Goal: Task Accomplishment & Management: Use online tool/utility

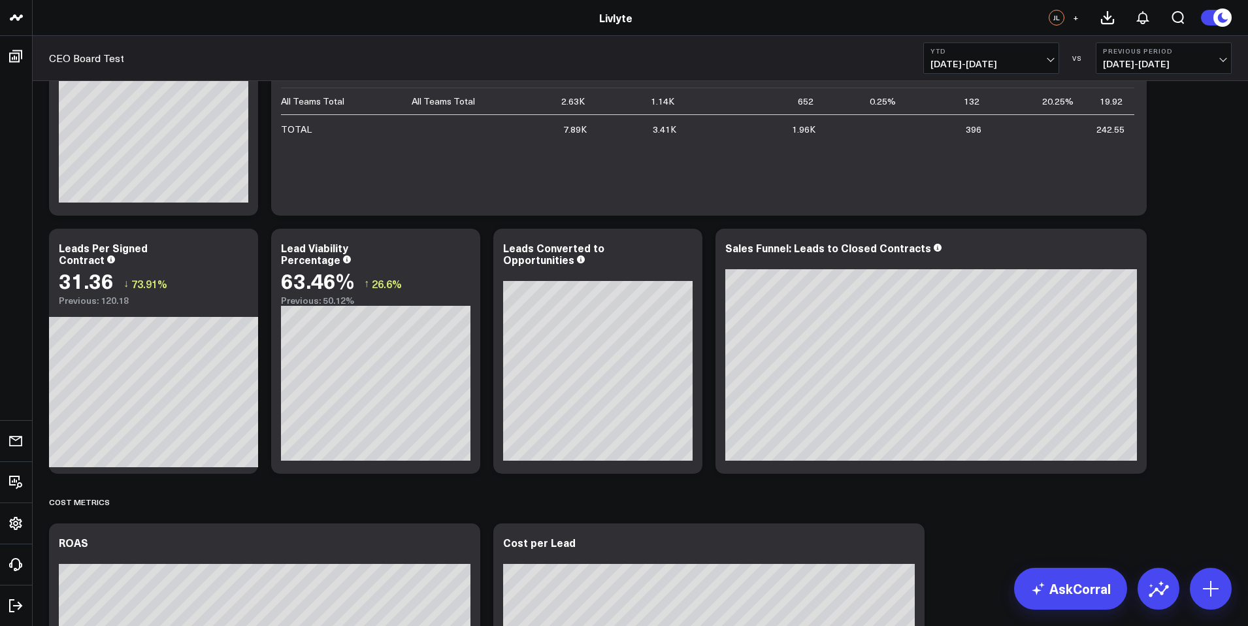
scroll to position [1426, 0]
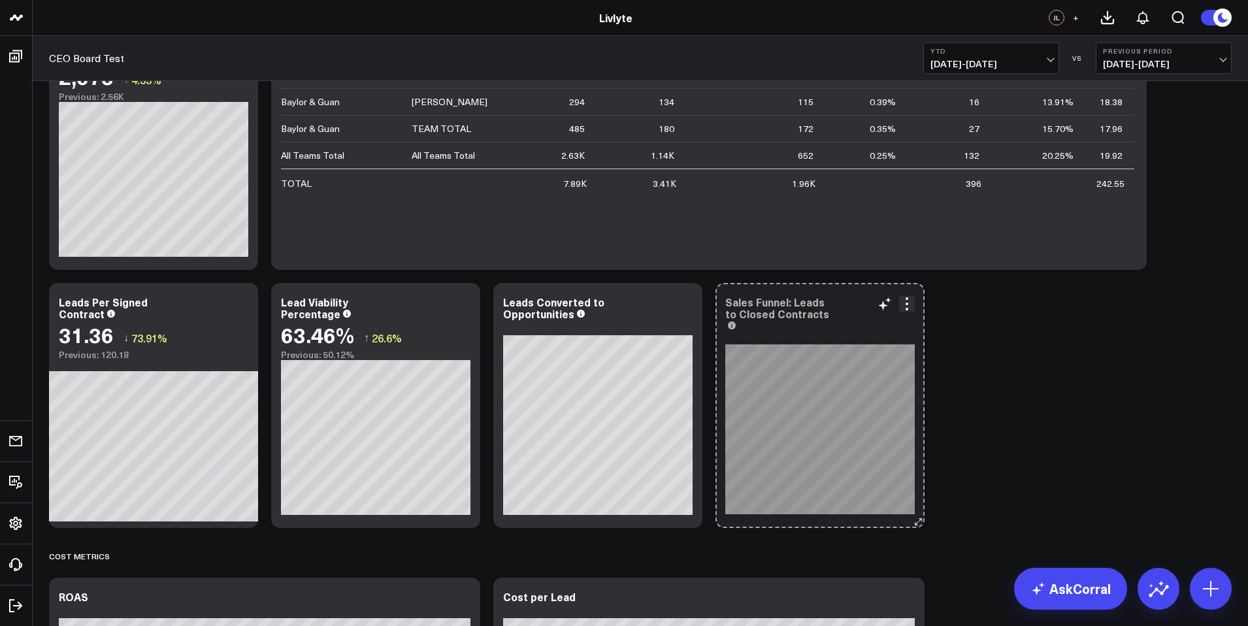
drag, startPoint x: 1140, startPoint y: 522, endPoint x: 913, endPoint y: 520, distance: 227.3
click at [913, 520] on icon at bounding box center [918, 522] width 10 height 10
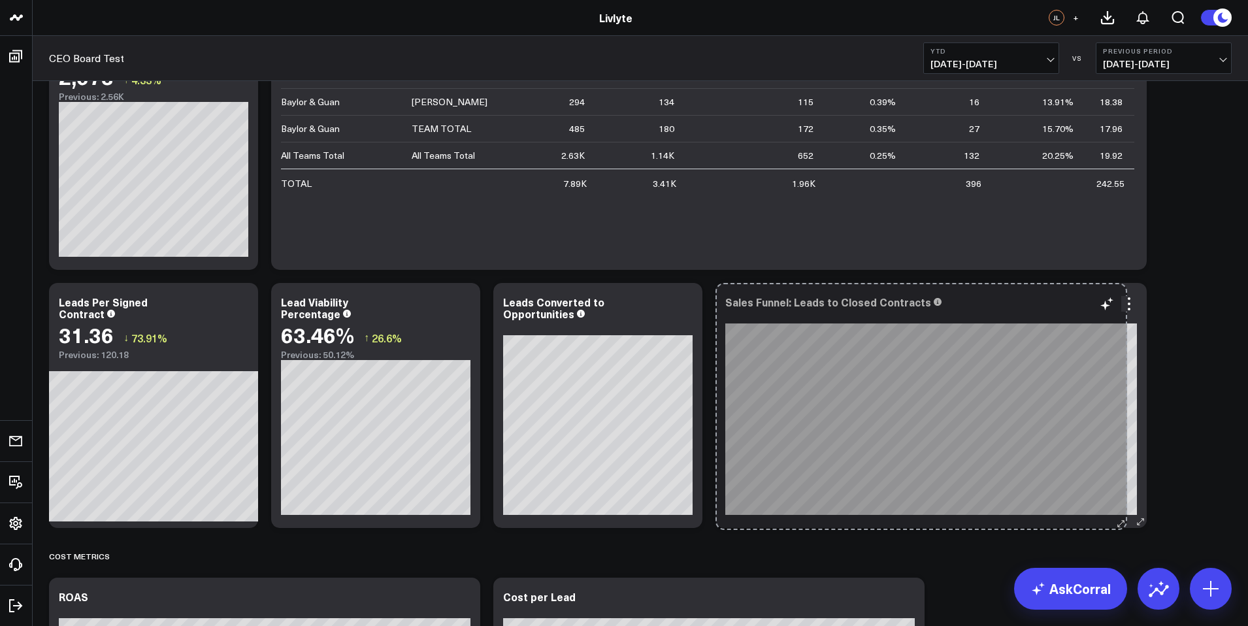
drag, startPoint x: 916, startPoint y: 523, endPoint x: 1118, endPoint y: 524, distance: 202.5
click at [1118, 524] on div "Sales Funnel: Leads to Closed Contracts So sorry. The query returned no results…" at bounding box center [930, 405] width 431 height 245
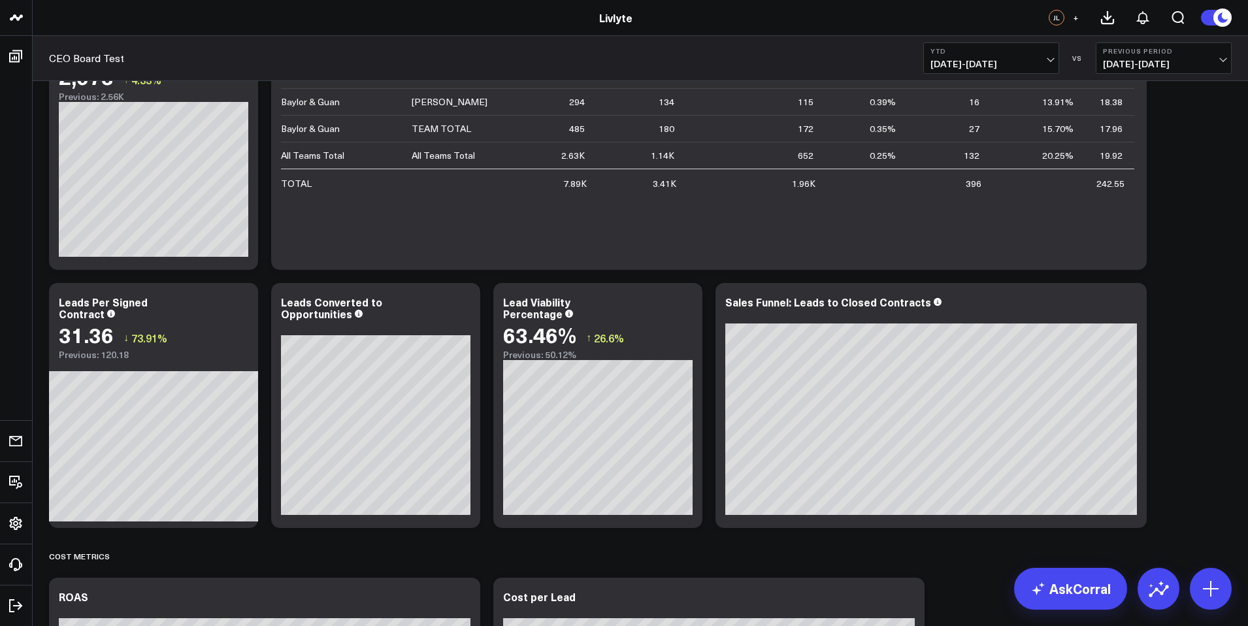
scroll to position [1656, 0]
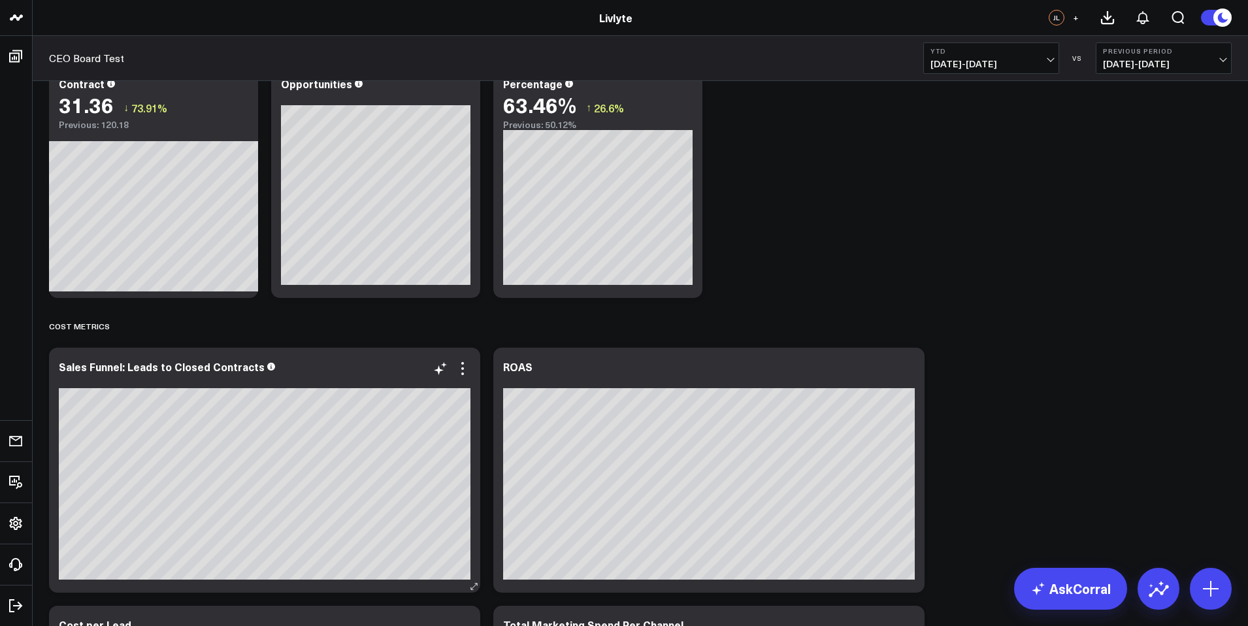
click at [106, 398] on div "SIGNED & CLOSED REVENUE METRICS Modify via AI Copy link to widget Ask support R…" at bounding box center [639, 46] width 1195 height 3242
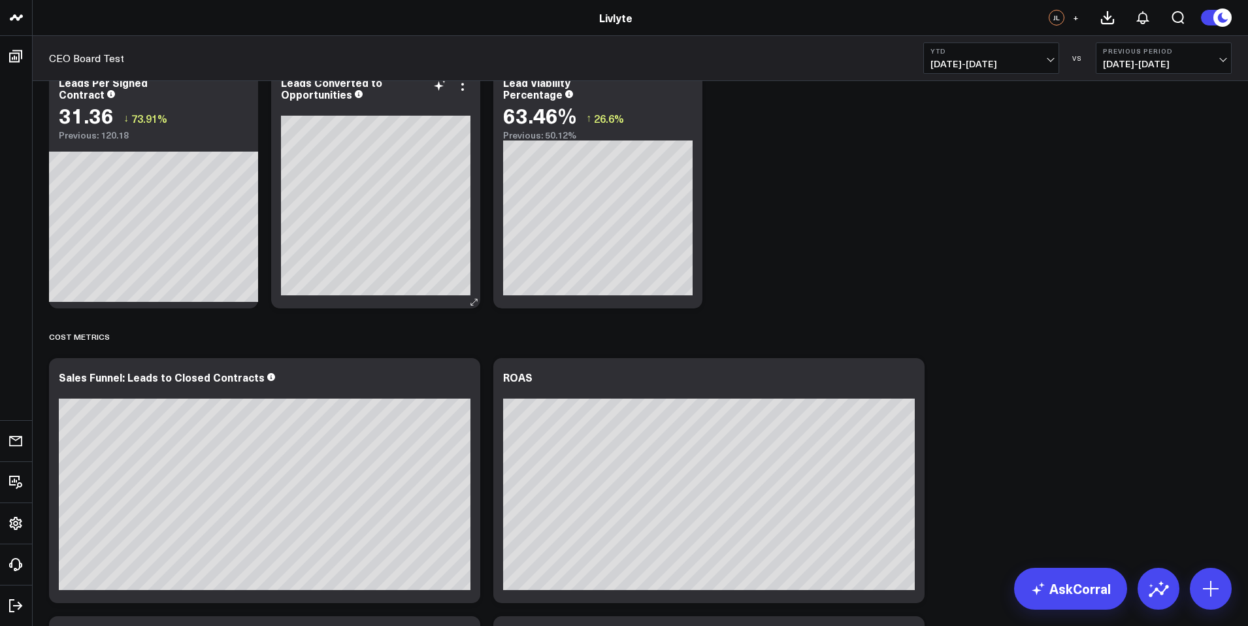
scroll to position [1615, 0]
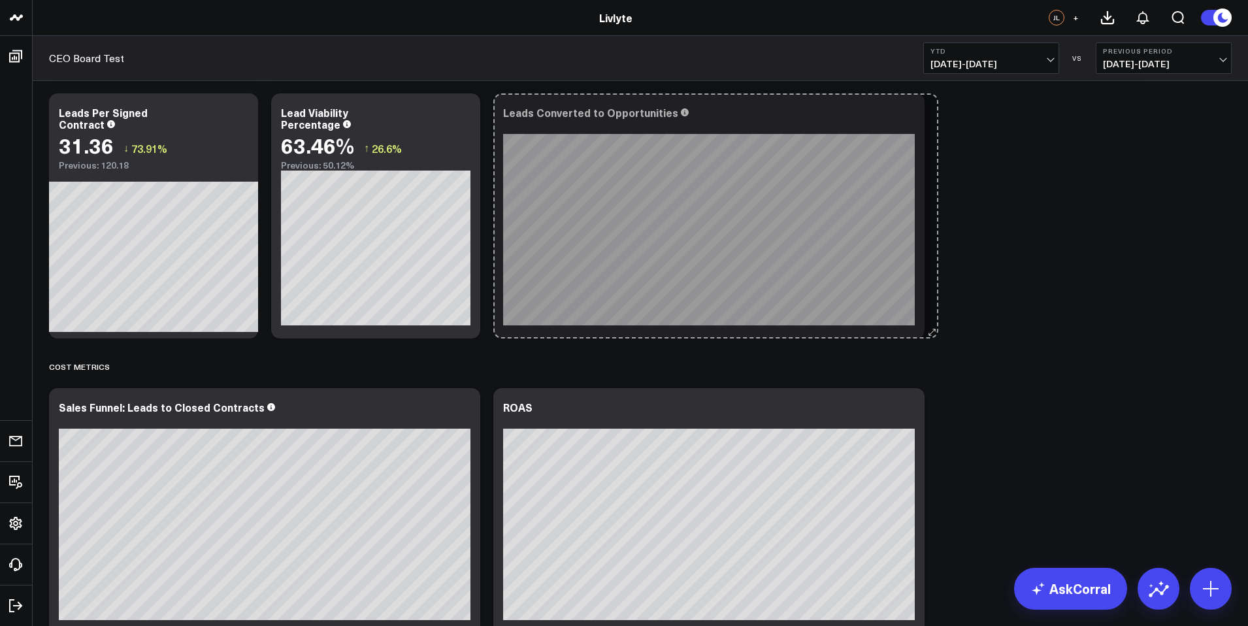
drag, startPoint x: 694, startPoint y: 333, endPoint x: 930, endPoint y: 330, distance: 235.8
click at [930, 330] on div "SIGNED & CLOSED REVENUE METRICS Modify via AI Copy link to widget Ask support R…" at bounding box center [639, 87] width 1195 height 3242
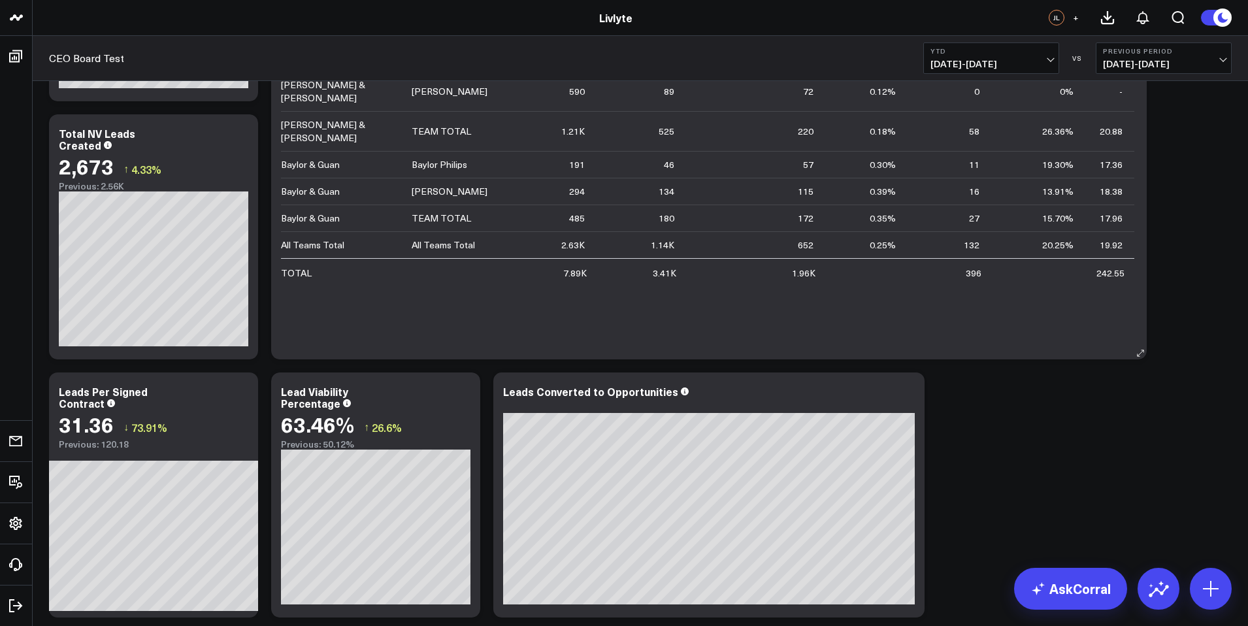
scroll to position [1595, 0]
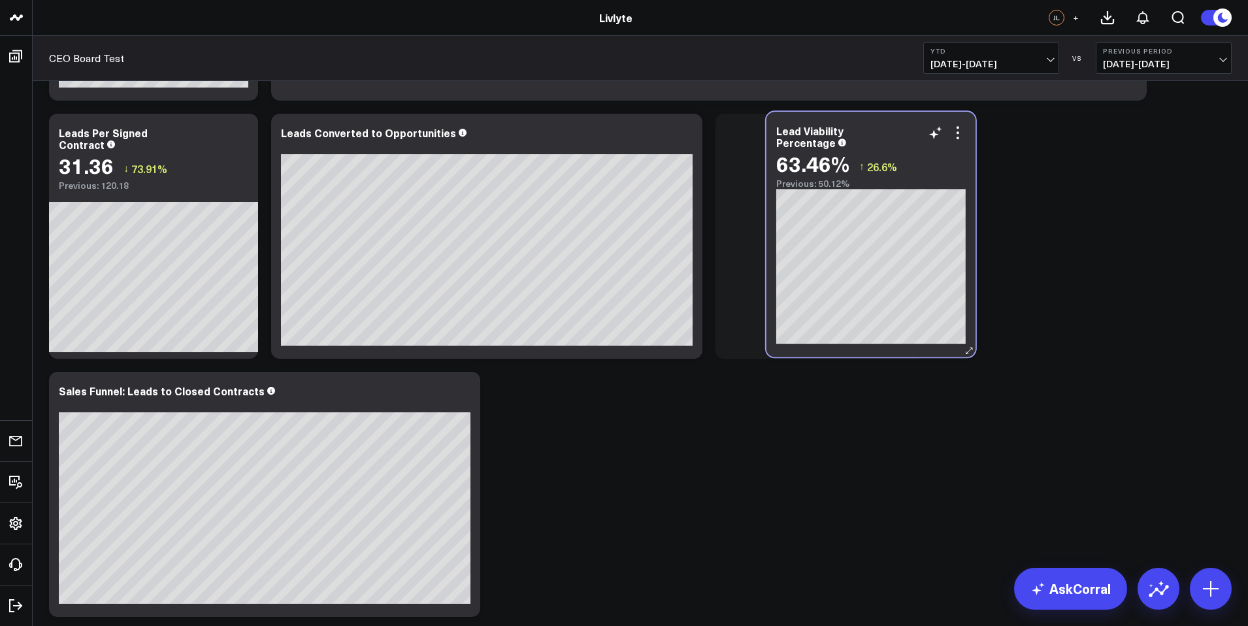
drag, startPoint x: 422, startPoint y: 166, endPoint x: 916, endPoint y: 164, distance: 494.4
click at [916, 164] on div "63.46% ↑ 26.6%" at bounding box center [870, 164] width 189 height 24
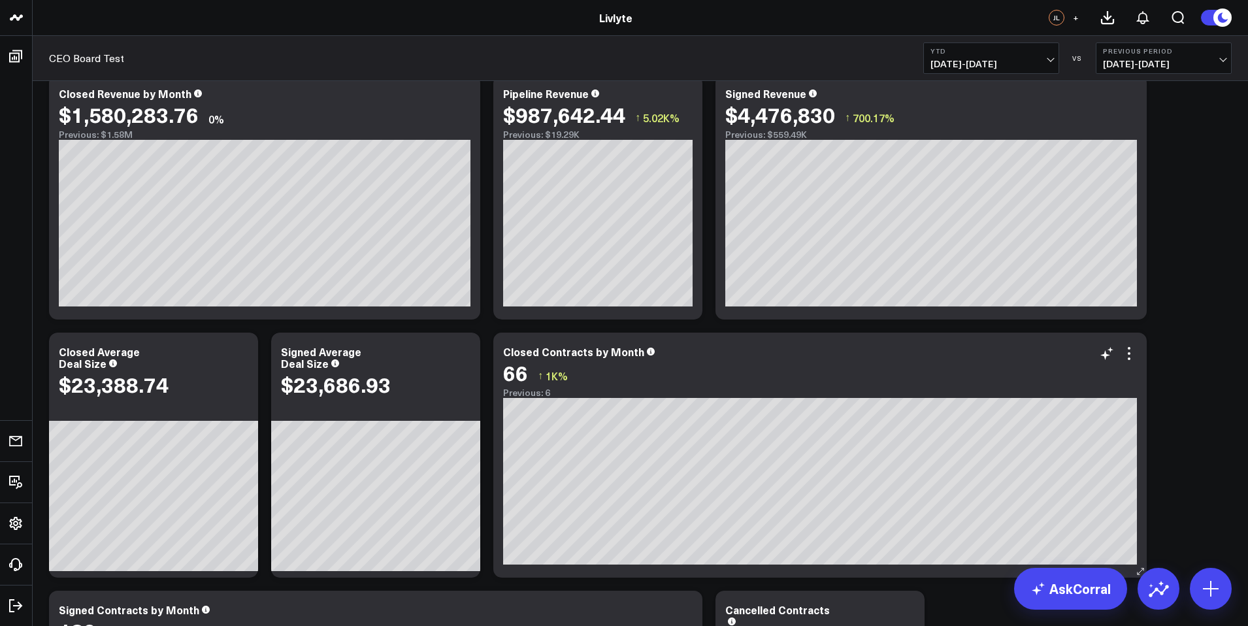
scroll to position [0, 0]
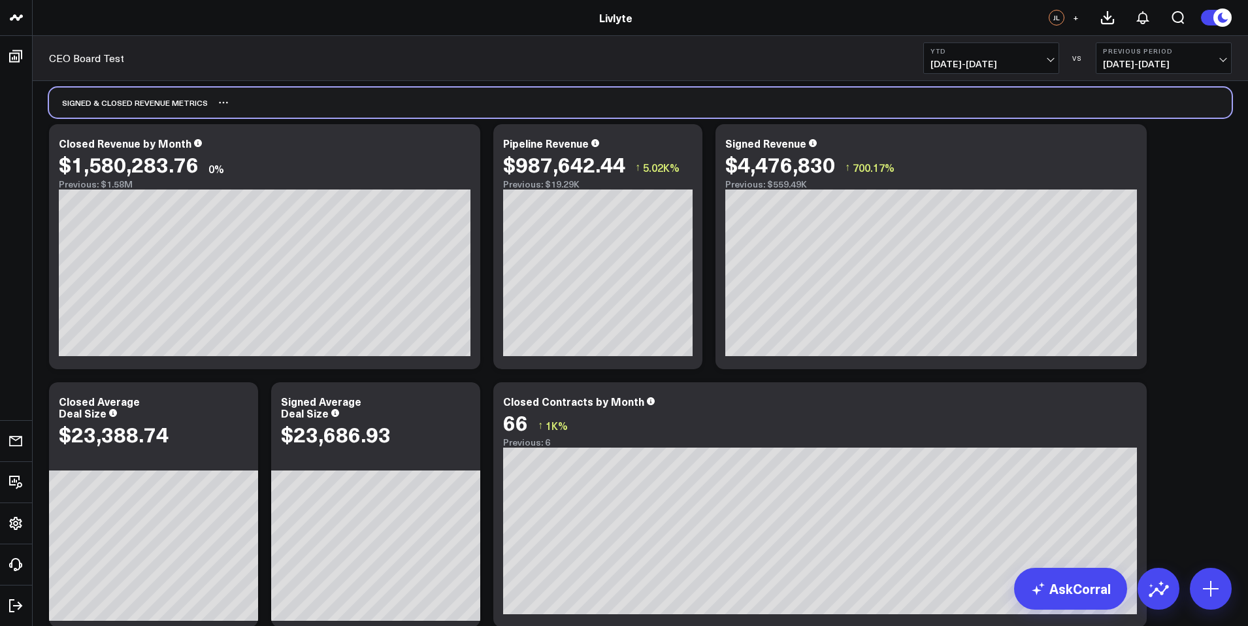
click at [422, 105] on div "SIGNED & CLOSED REVENUE METRICS" at bounding box center [640, 103] width 1182 height 30
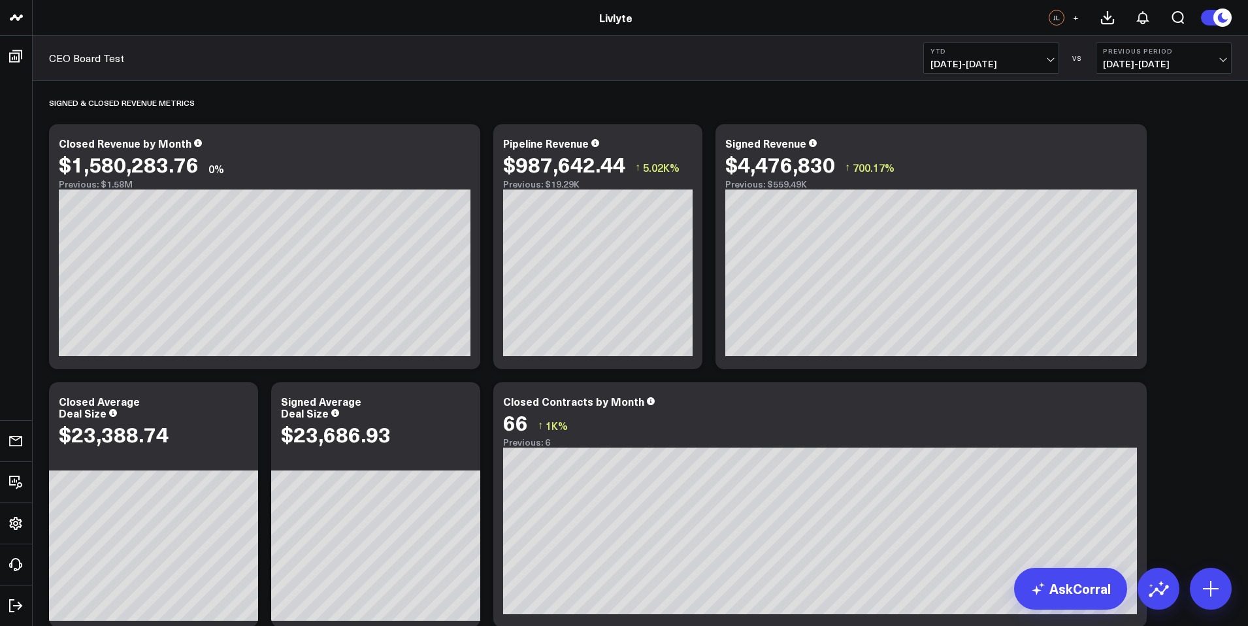
click at [448, 59] on div "CEO Board Test YTD [DATE] - [DATE] VS Previous Period [DATE] - [DATE]" at bounding box center [640, 58] width 1215 height 45
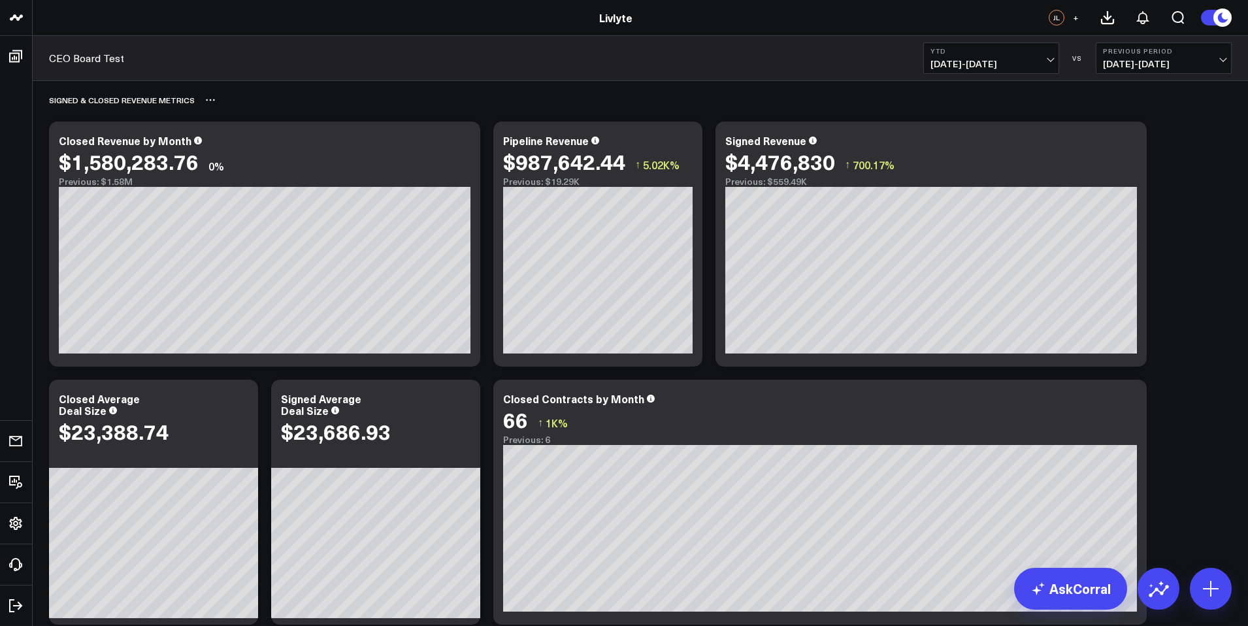
click at [518, 97] on div "SIGNED & CLOSED REVENUE METRICS" at bounding box center [640, 100] width 1182 height 30
click at [524, 59] on div "CEO Board Test YTD [DATE] - [DATE] VS Previous Period [DATE] - [DATE]" at bounding box center [640, 58] width 1215 height 45
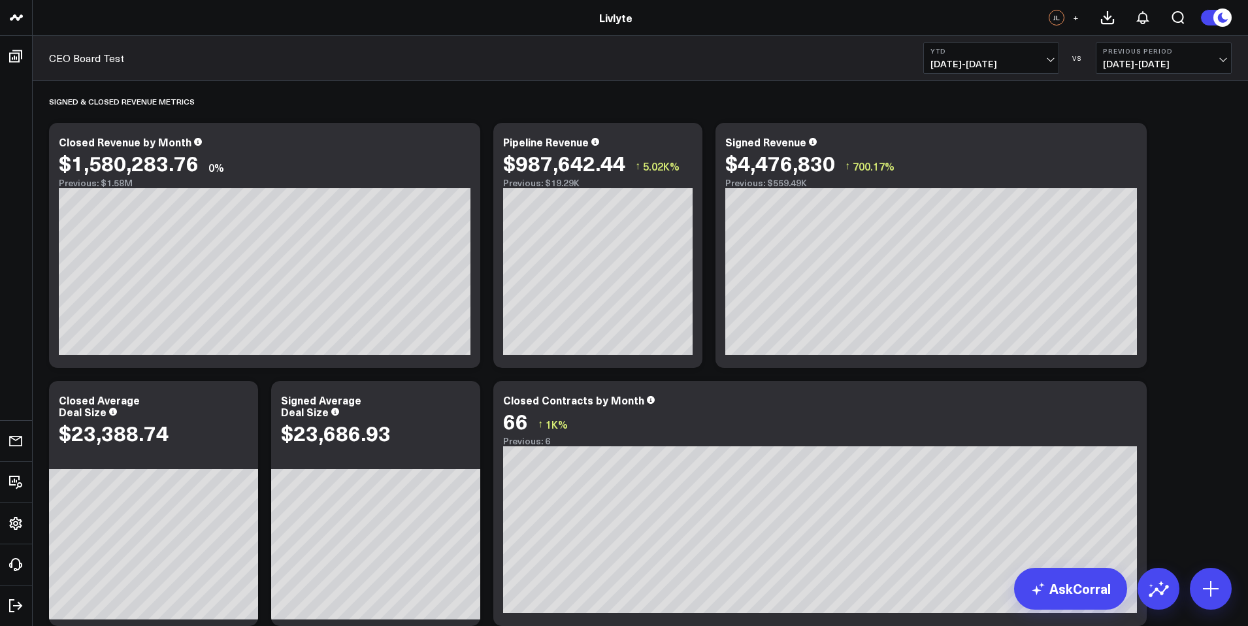
scroll to position [0, 0]
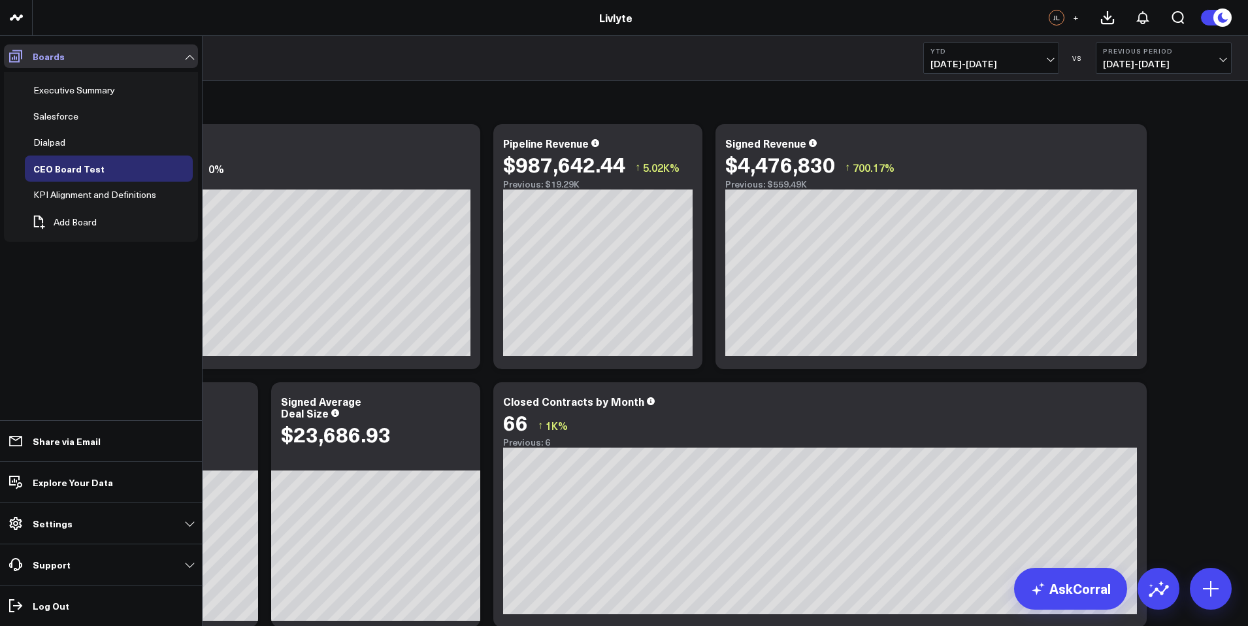
click at [15, 60] on icon at bounding box center [16, 56] width 16 height 16
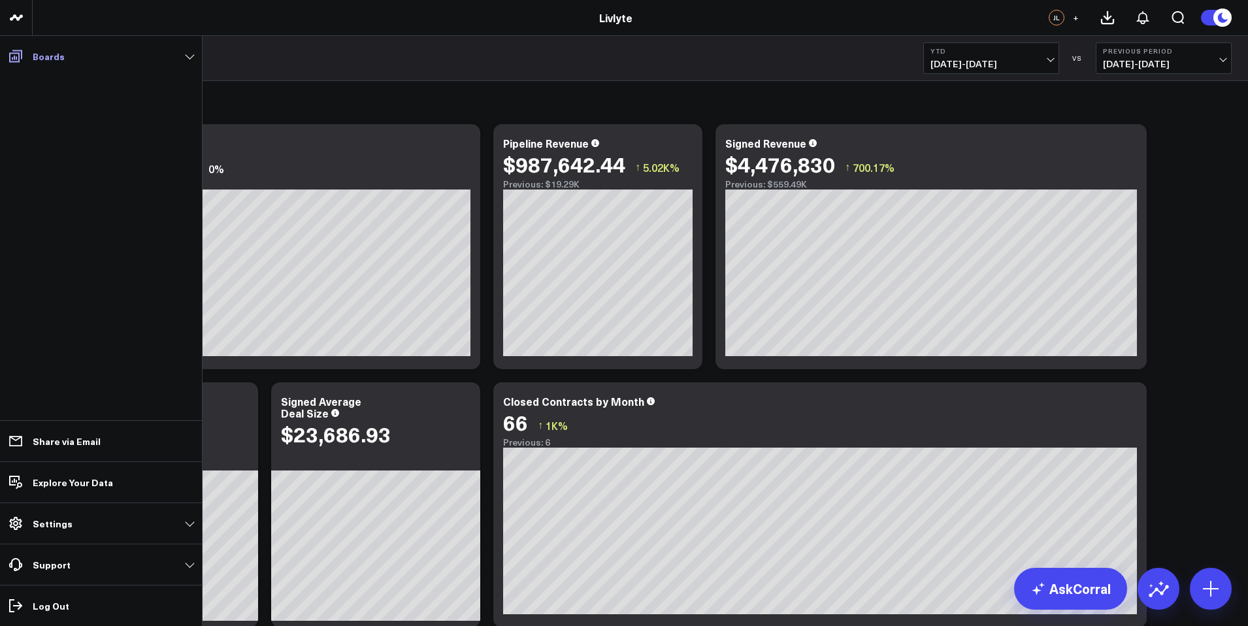
click at [15, 60] on icon at bounding box center [16, 56] width 16 height 16
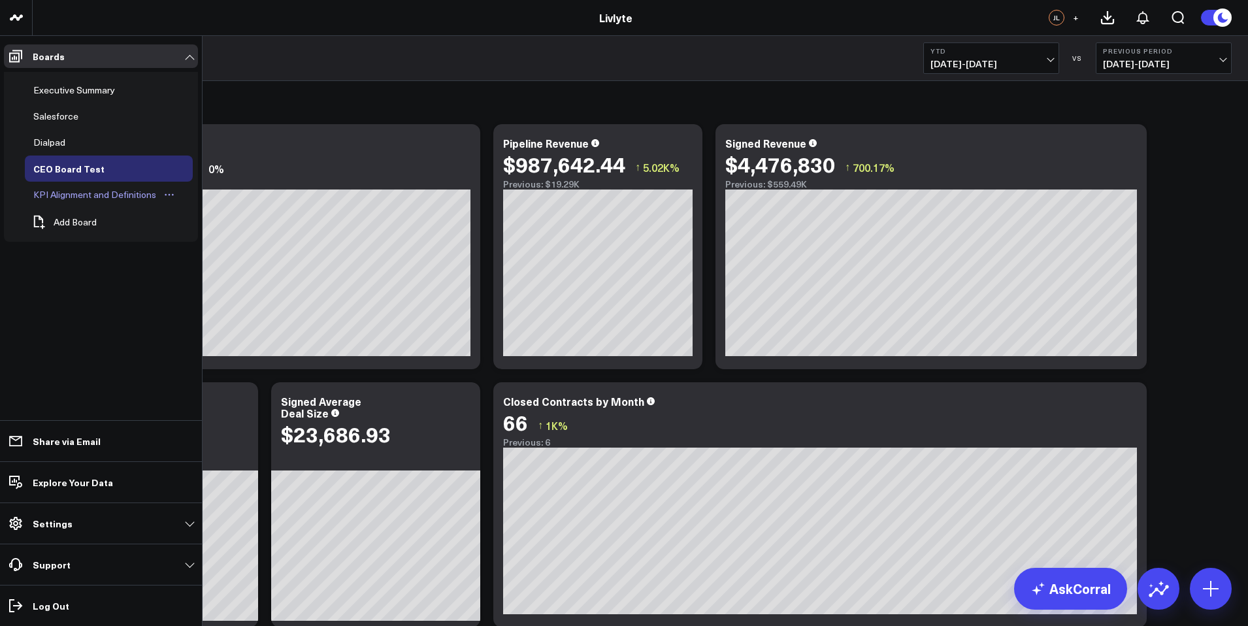
click at [61, 194] on div "KPI Alignment and Definitions" at bounding box center [94, 195] width 129 height 16
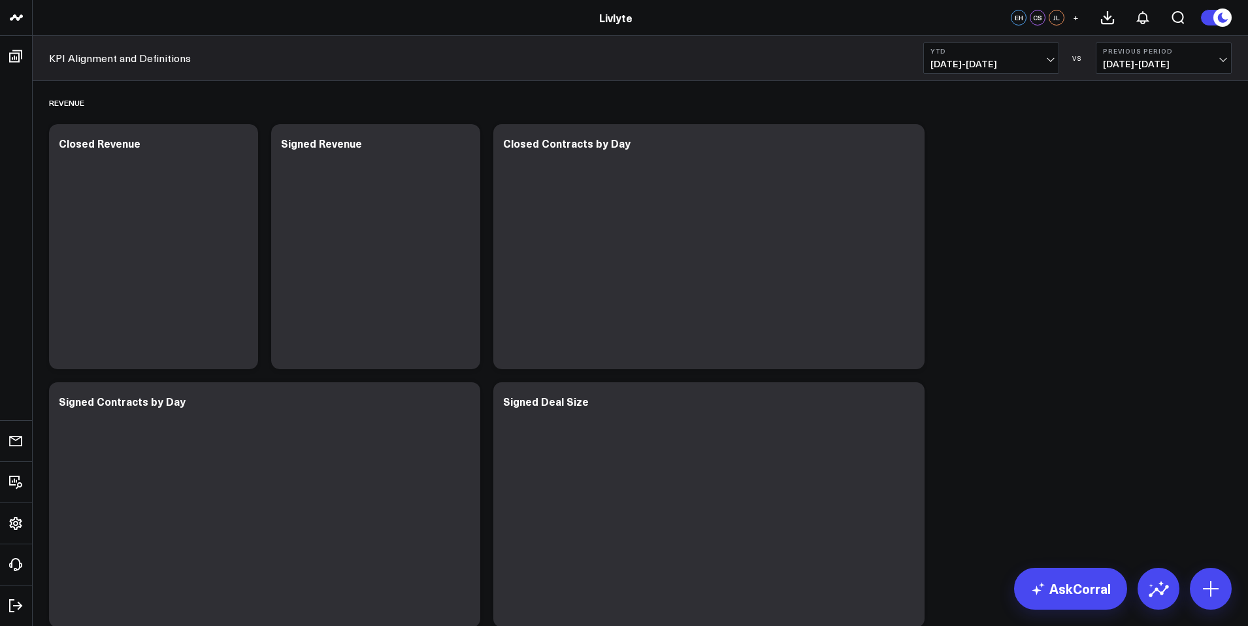
scroll to position [3034, 0]
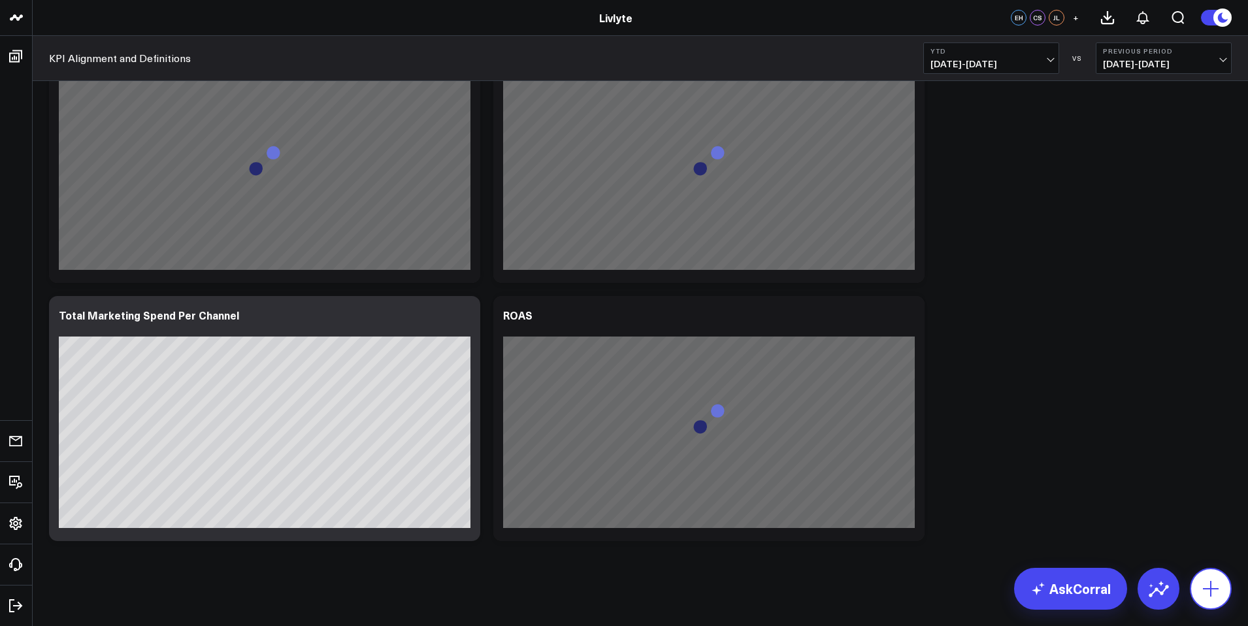
click at [1213, 585] on icon at bounding box center [1210, 588] width 21 height 21
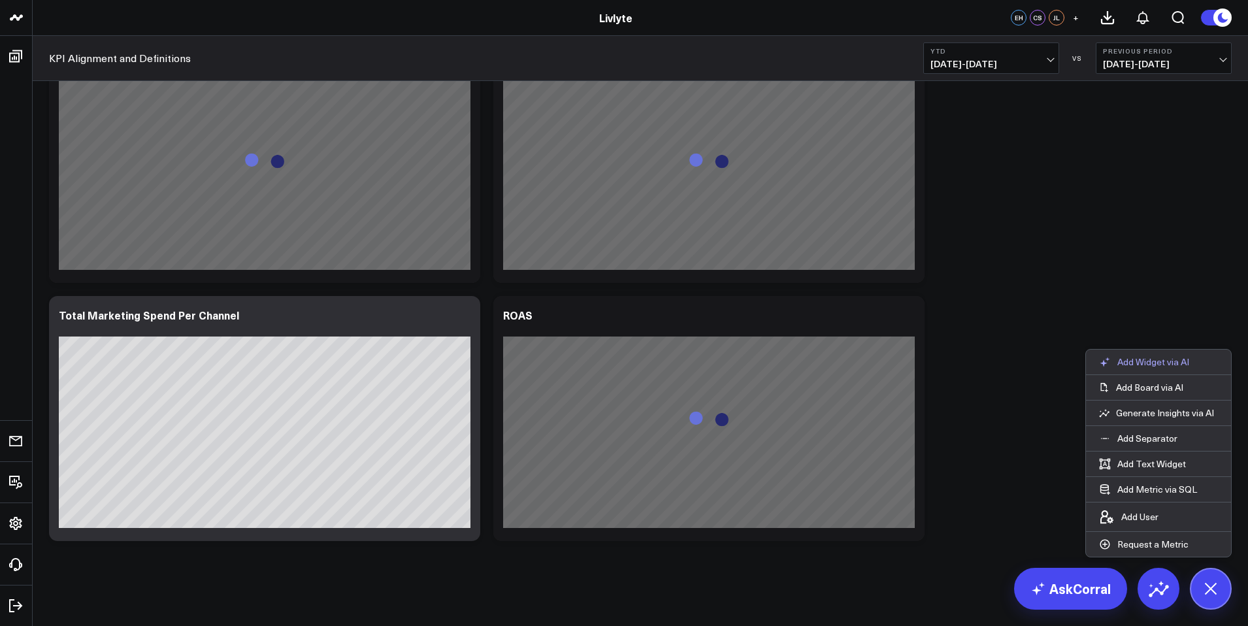
click at [1138, 368] on button "Add Widget via AI" at bounding box center [1144, 361] width 116 height 25
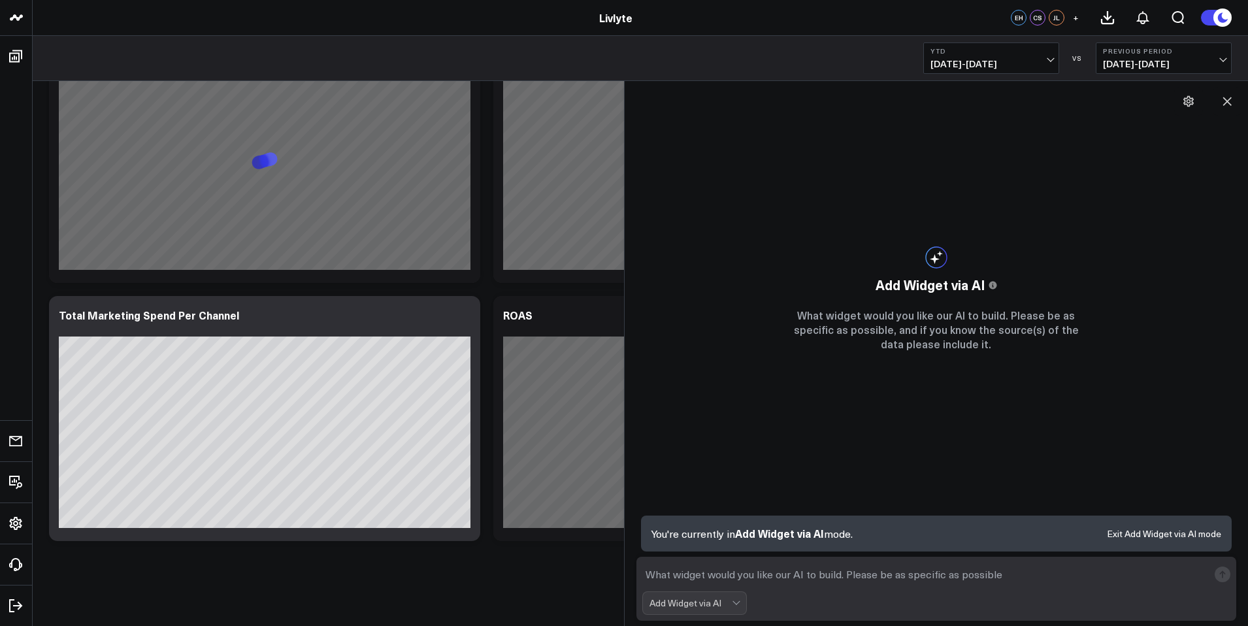
click at [802, 587] on form "Add Widget via AI" at bounding box center [936, 588] width 600 height 64
click at [802, 583] on textarea at bounding box center [925, 574] width 566 height 24
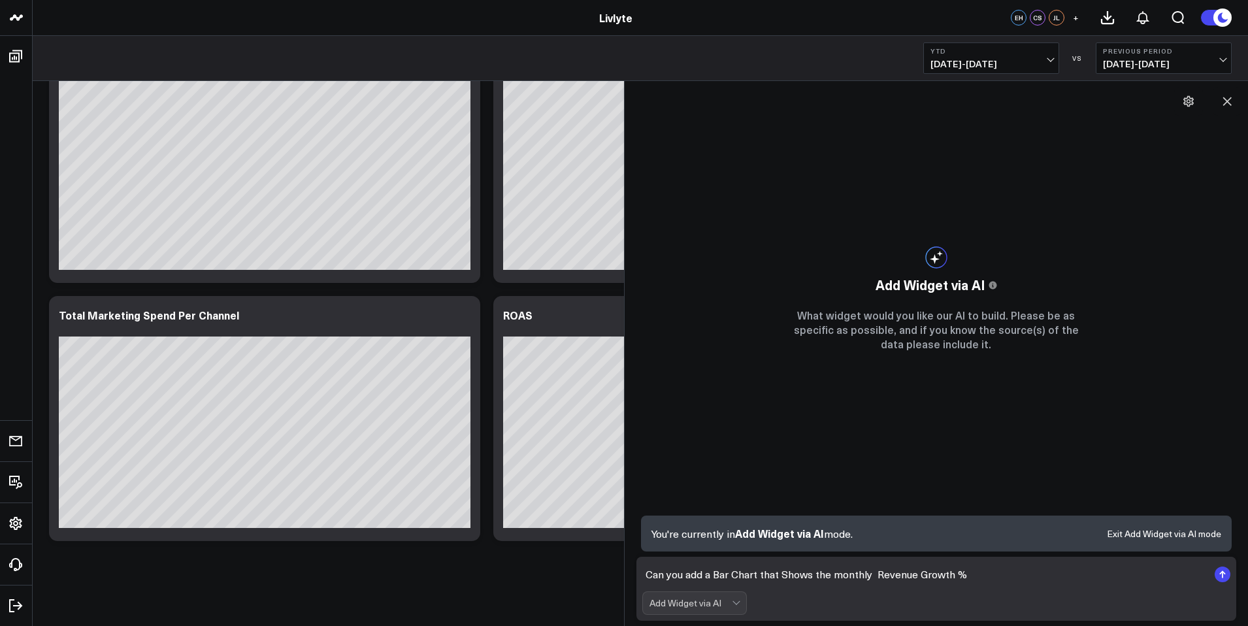
click at [837, 575] on textarea "Can you add a Bar Chart that Shows the monthly Revenue Growth %" at bounding box center [925, 574] width 566 height 24
click at [958, 572] on textarea "Can you add a Bar Chart that Shows the Monthly Revenue Growth %" at bounding box center [925, 574] width 566 height 24
click at [966, 577] on textarea "Can you add a Bar Chart that Shows the Monthly Revenue Growth %" at bounding box center [925, 574] width 566 height 24
click at [872, 575] on textarea "Can you add a Bar Chart that Shows the Monthly Revenue Growth %" at bounding box center [925, 574] width 566 height 24
click at [1042, 557] on form "Can you add a Bar Chart that Shows the Monthly Revenue Growth % Add Widget via …" at bounding box center [936, 588] width 600 height 64
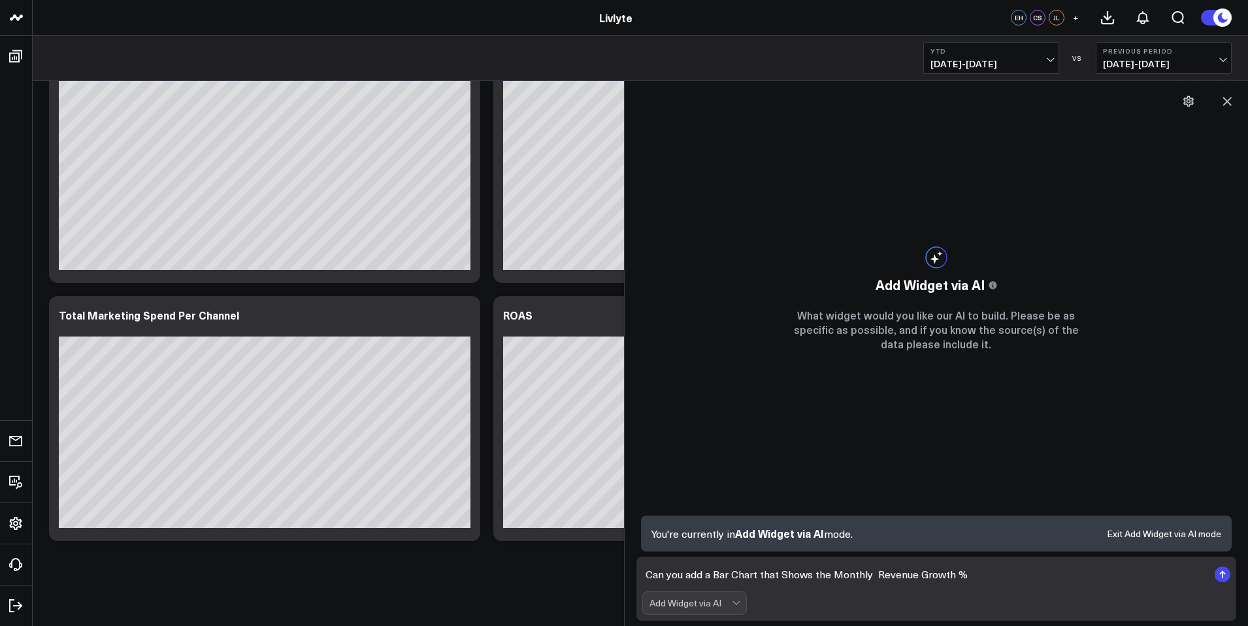
click at [875, 580] on textarea "Can you add a Bar Chart that Shows the Monthly Revenue Growth %" at bounding box center [925, 574] width 566 height 24
click at [1001, 579] on textarea "Can you add a Bar Chart that Shows the Monthly Revenue Growth %" at bounding box center [925, 574] width 566 height 24
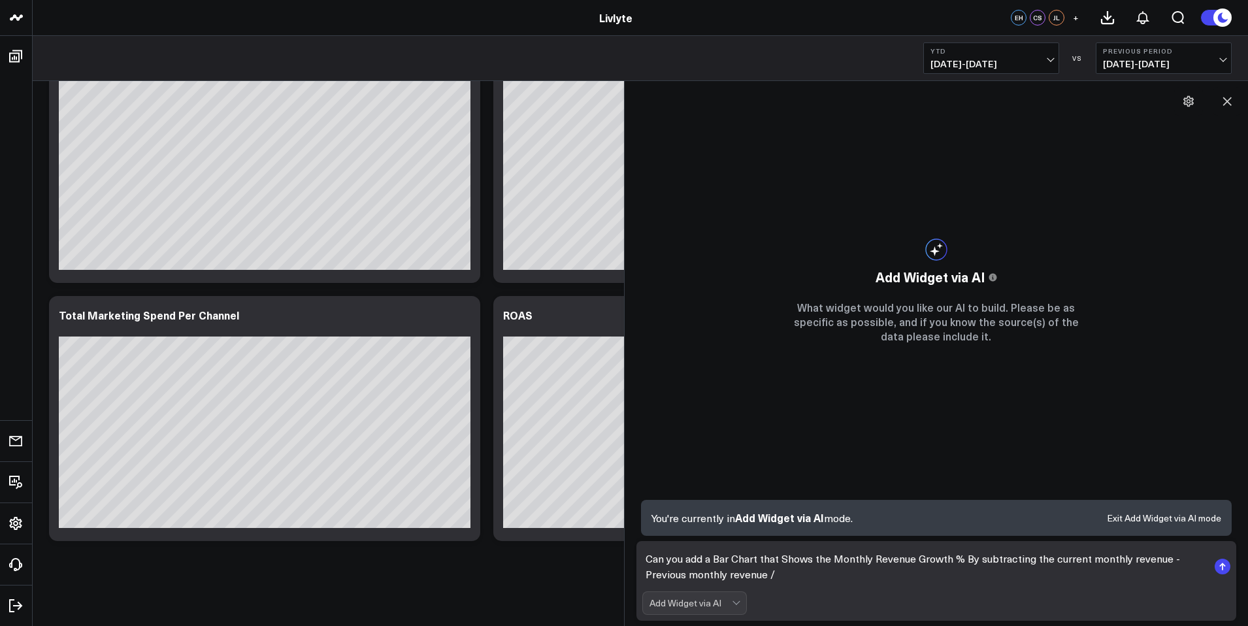
click at [1052, 558] on textarea "Can you add a Bar Chart that Shows the Monthly Revenue Growth % By subtracting …" at bounding box center [925, 566] width 566 height 39
click at [1012, 563] on textarea "Can you add a Bar Chart that Shows the Monthly Revenue Growth % By subtracting …" at bounding box center [925, 566] width 566 height 39
click at [990, 558] on textarea "Can you add a Bar Chart that Shows the Monthly Revenue Growth % By the (current…" at bounding box center [925, 566] width 566 height 39
drag, startPoint x: 720, startPoint y: 570, endPoint x: 778, endPoint y: 592, distance: 61.4
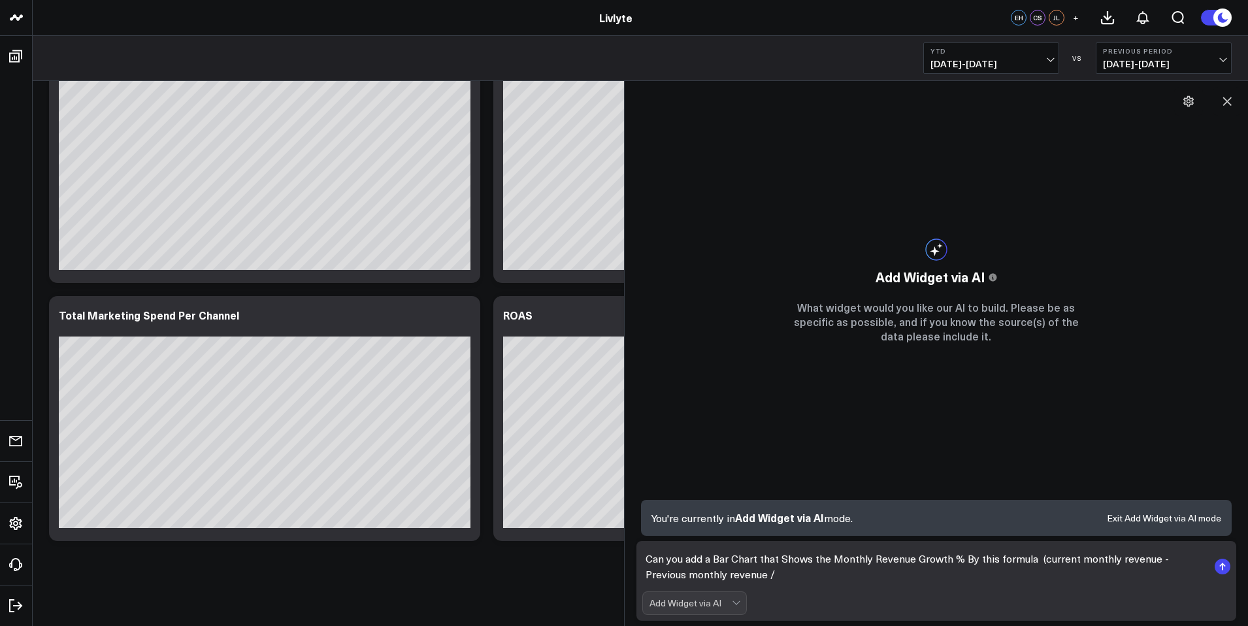
click at [721, 571] on textarea "Can you add a Bar Chart that Shows the Monthly Revenue Growth % By this formula…" at bounding box center [925, 566] width 566 height 39
click at [770, 581] on textarea "Can you add a Bar Chart that Shows the Monthly Revenue Growth % By this formula…" at bounding box center [925, 566] width 566 height 39
type textarea "Can you add a Bar Chart that Shows the Monthly Revenue Growth % By this formula…"
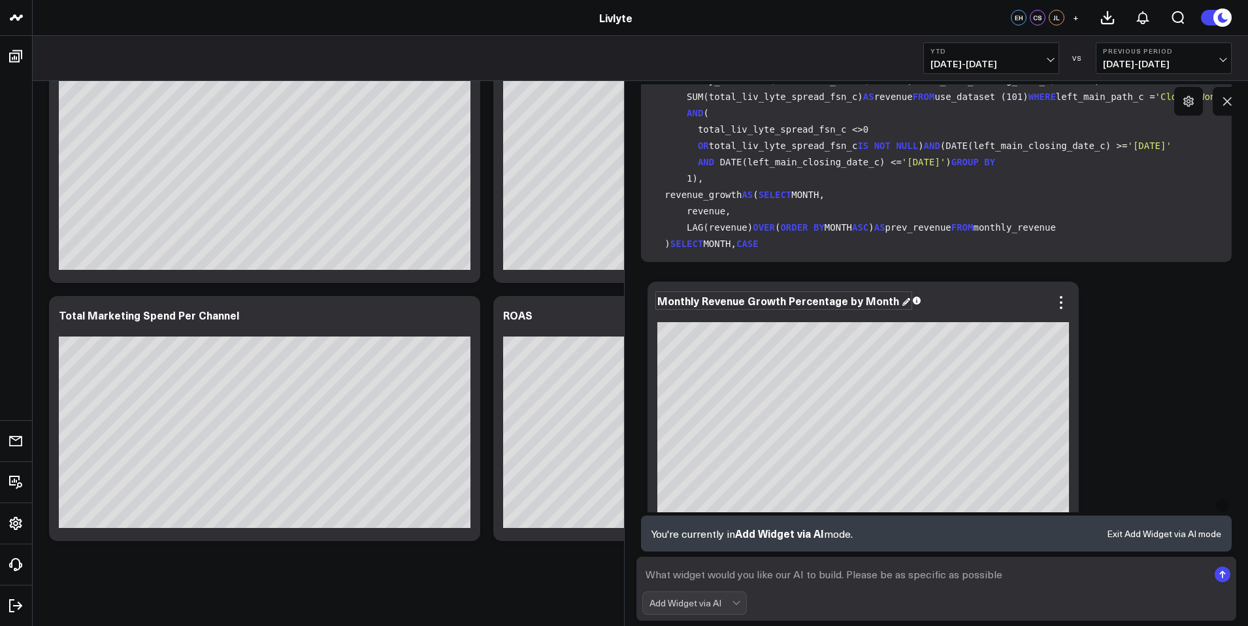
scroll to position [411, 0]
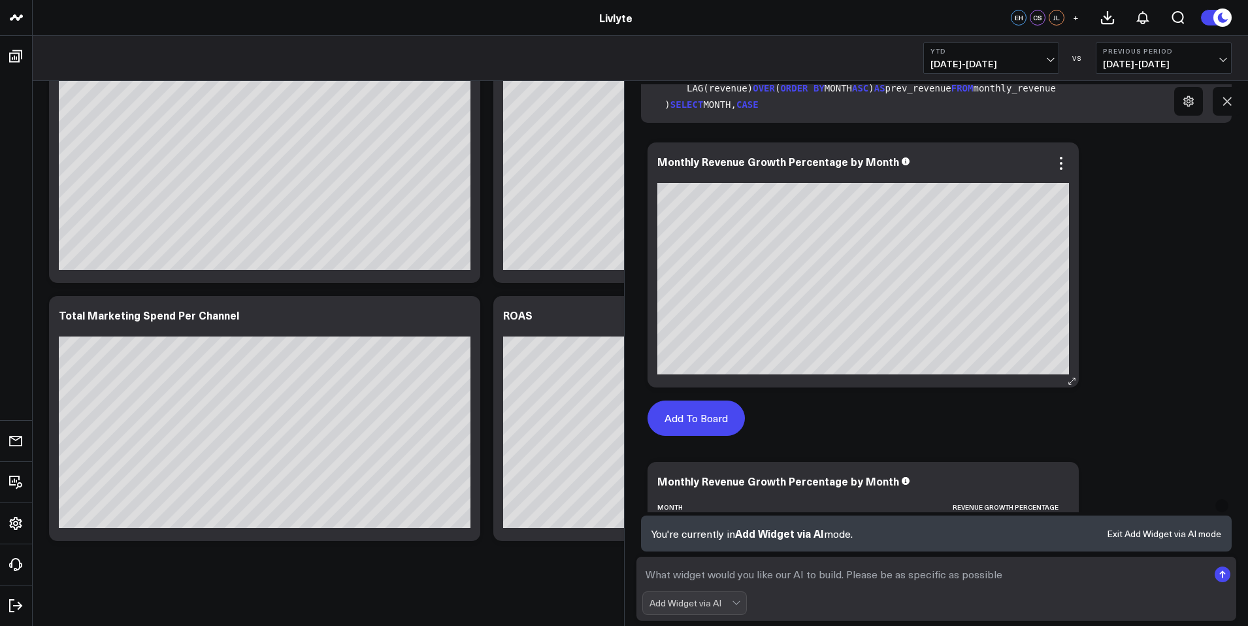
click at [686, 421] on button "Add To Board" at bounding box center [695, 417] width 97 height 35
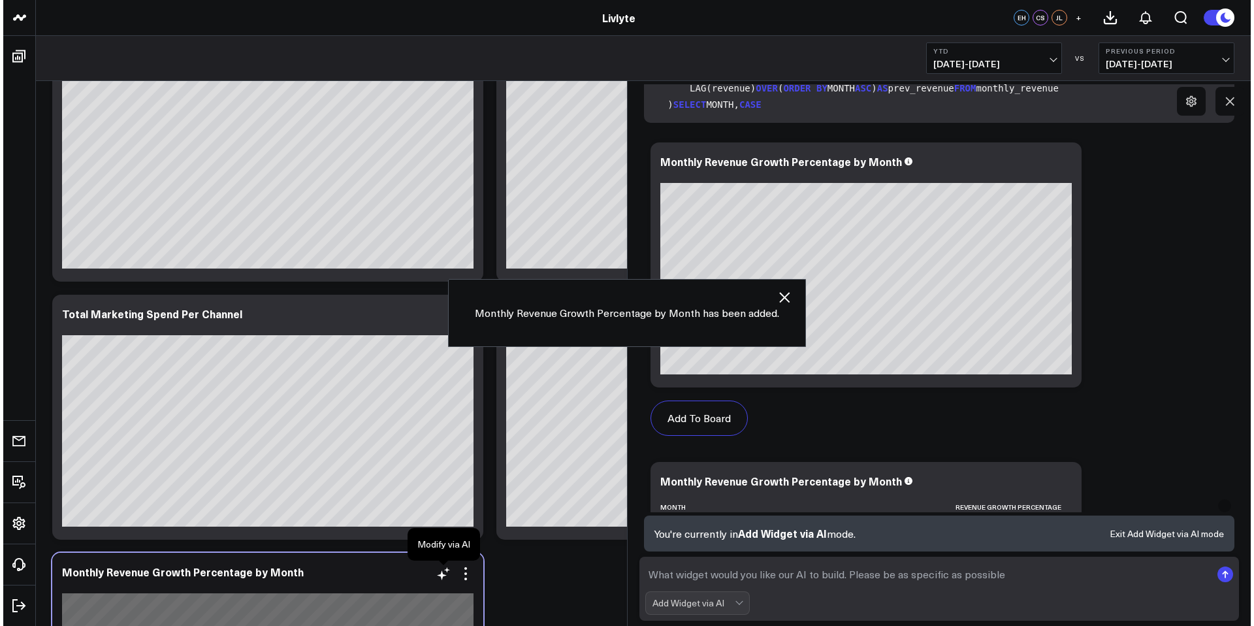
scroll to position [3292, 0]
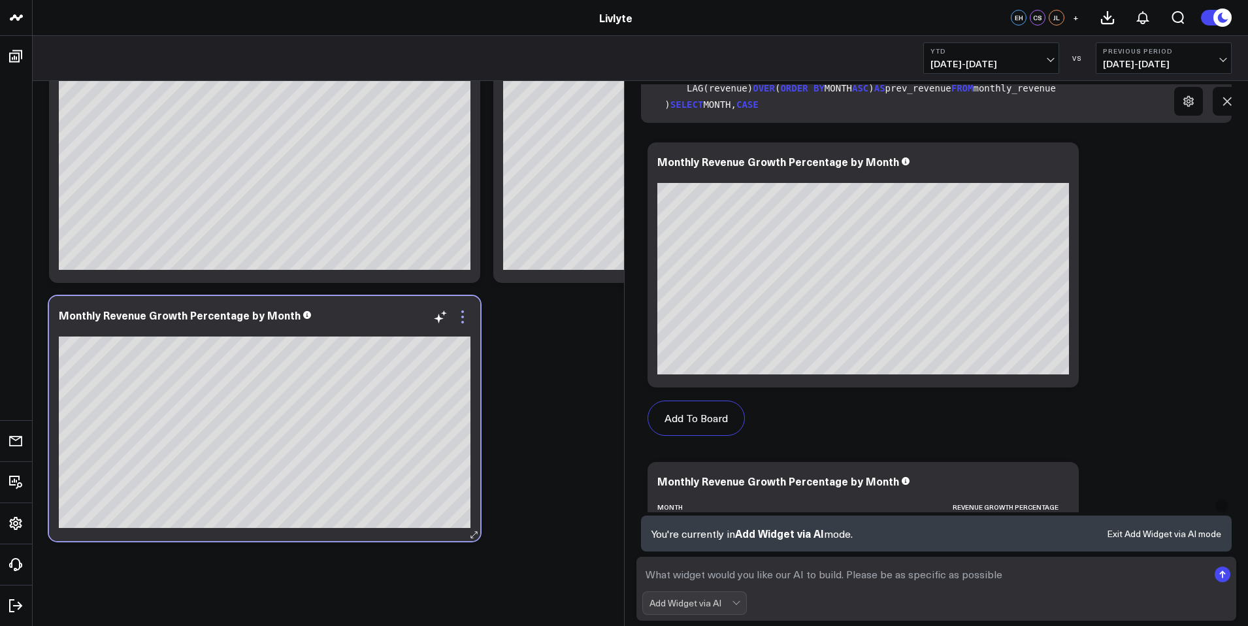
click at [464, 315] on icon at bounding box center [463, 317] width 16 height 16
click at [463, 315] on icon at bounding box center [463, 317] width 16 height 16
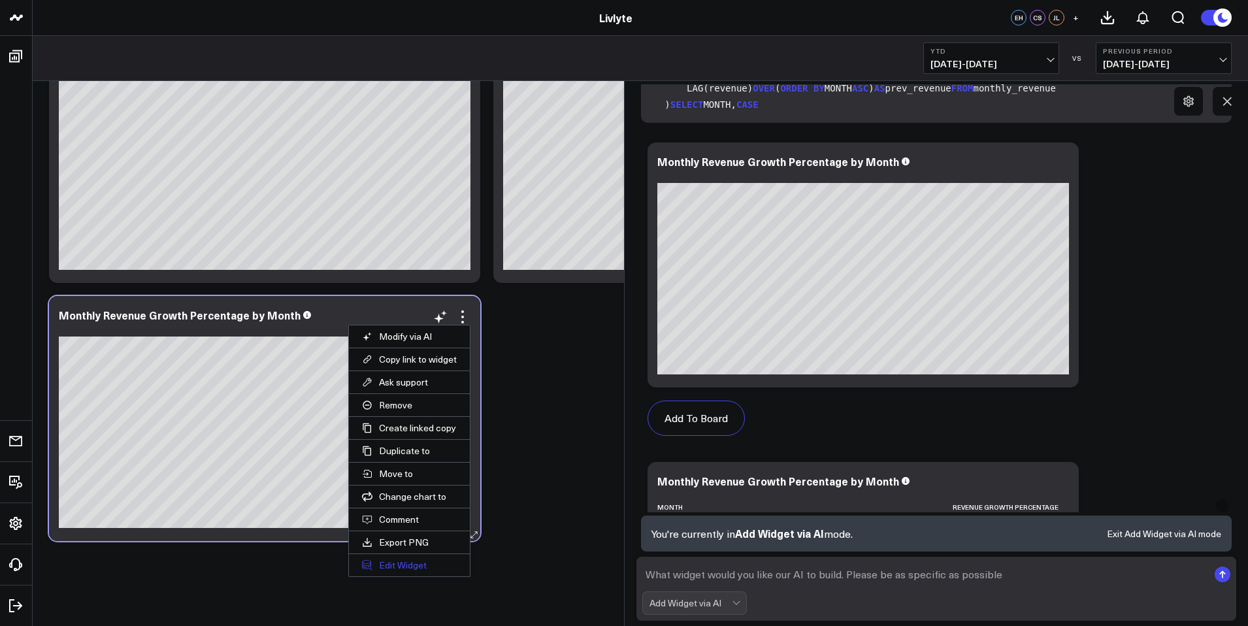
click at [393, 558] on button "Edit Widget" at bounding box center [409, 565] width 121 height 22
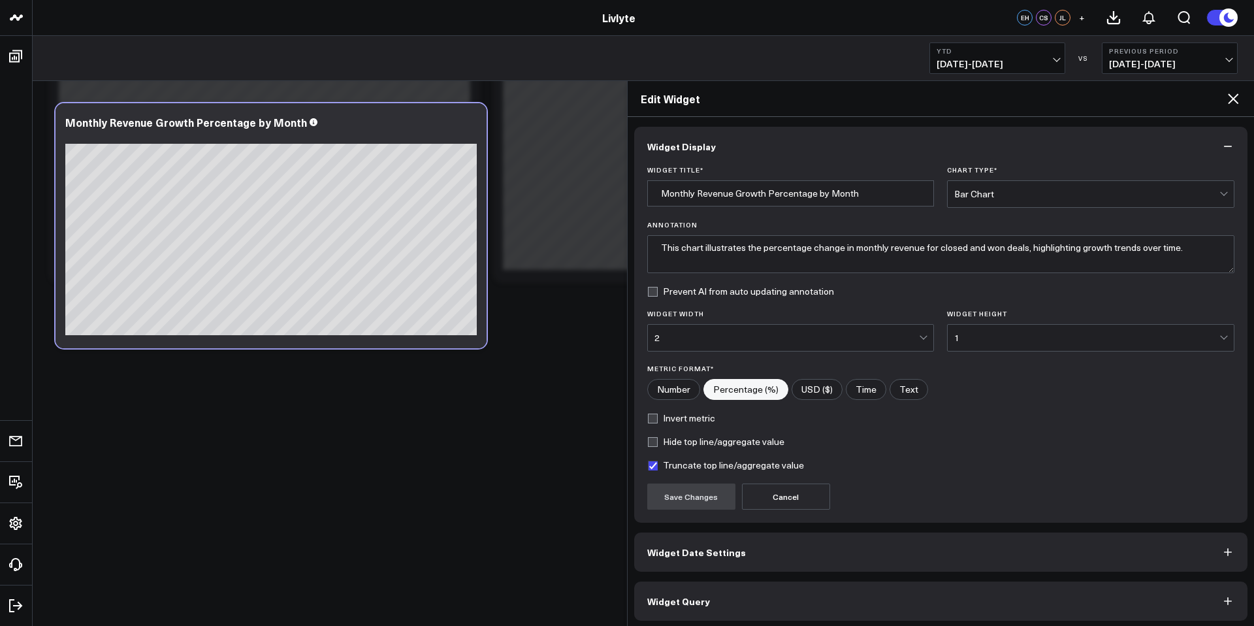
click at [1004, 196] on div "Bar Chart" at bounding box center [1086, 194] width 265 height 10
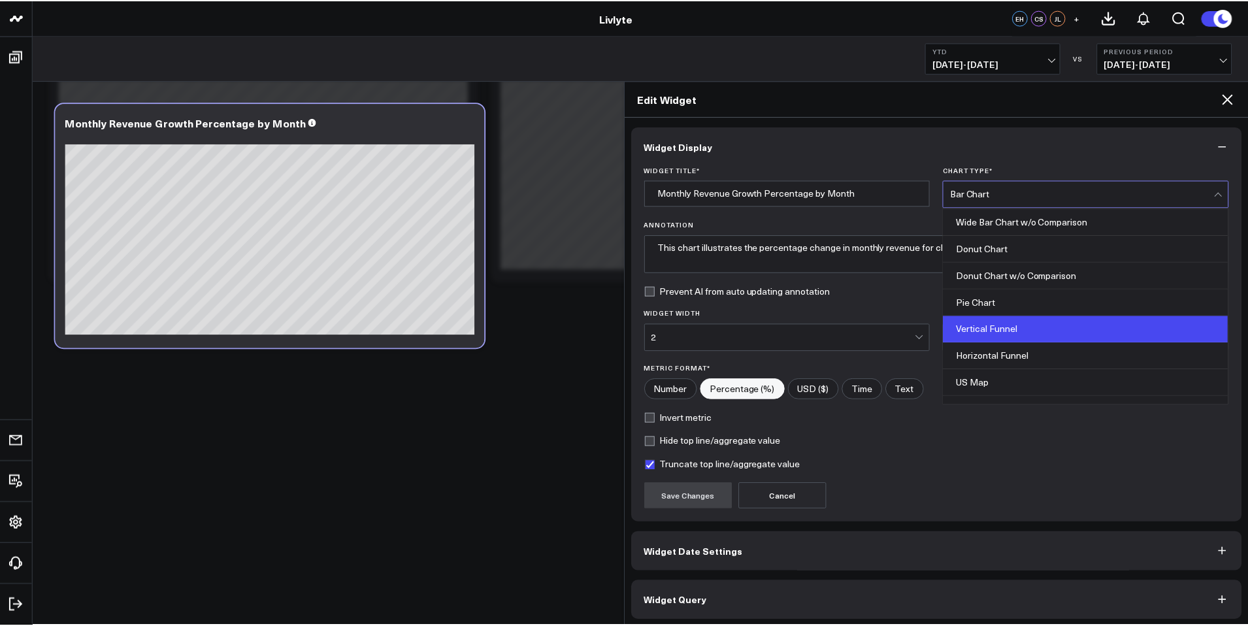
scroll to position [169, 0]
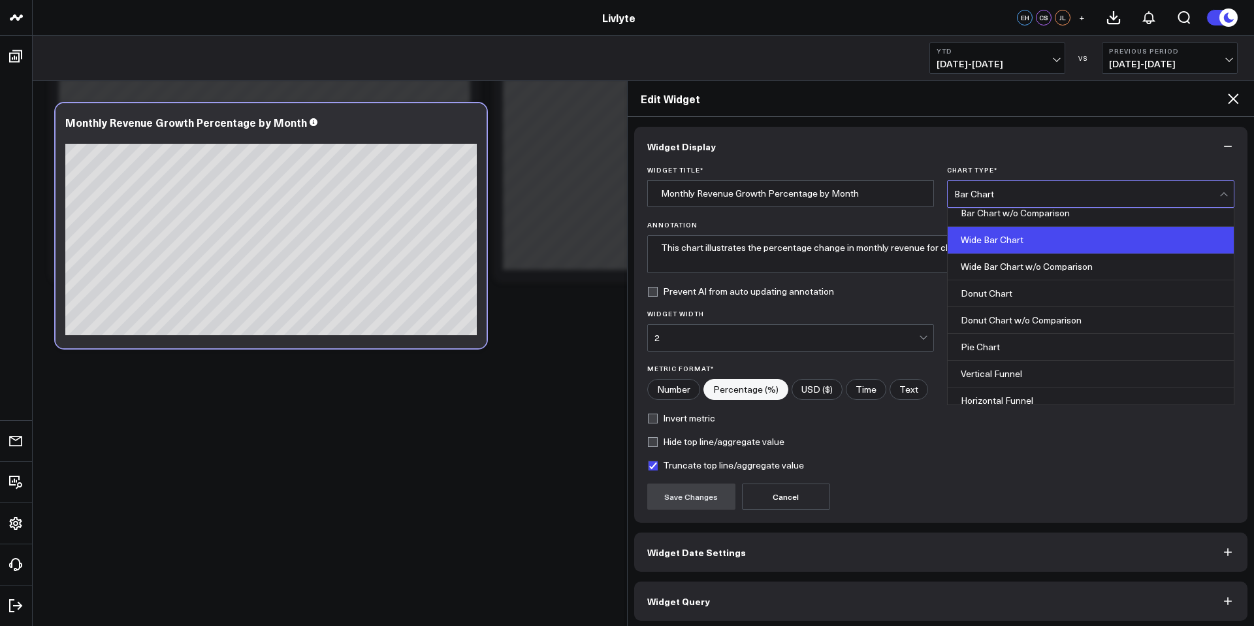
click at [1017, 239] on div "Wide Bar Chart" at bounding box center [1091, 240] width 286 height 27
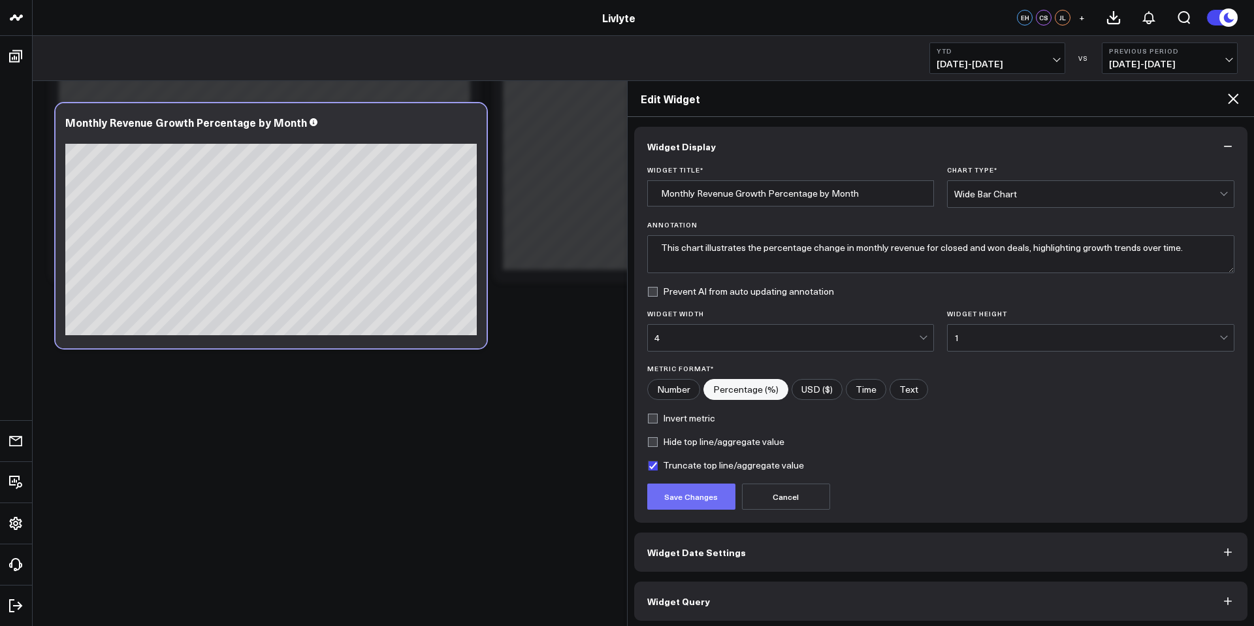
click at [667, 499] on button "Save Changes" at bounding box center [691, 496] width 88 height 26
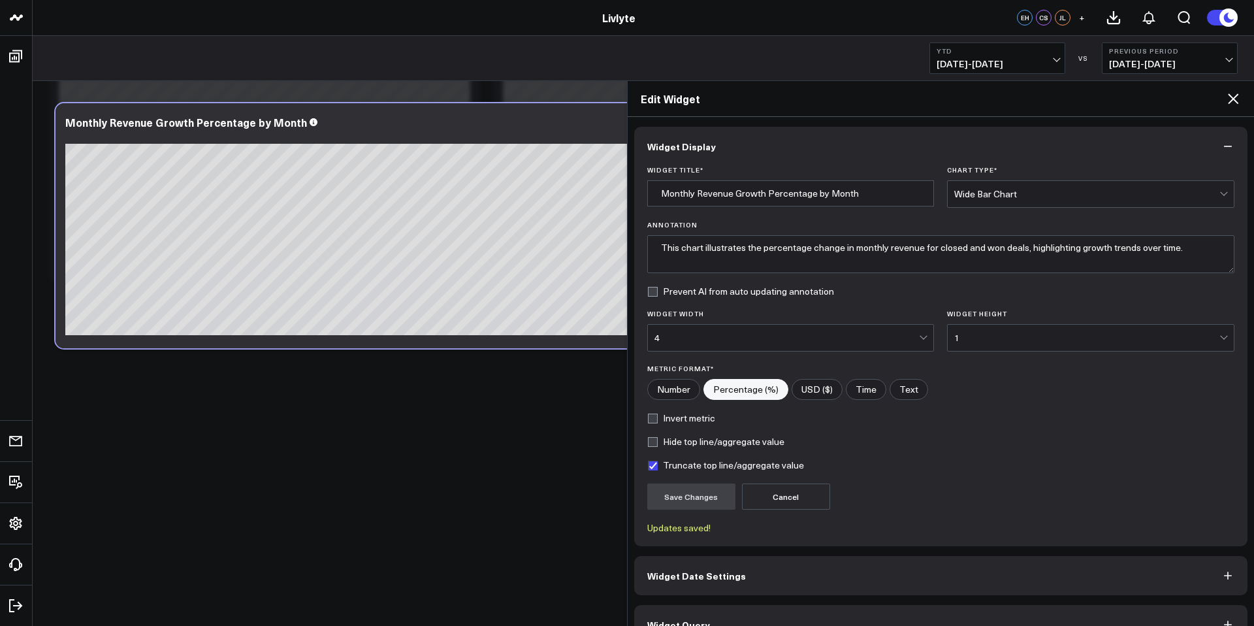
click at [1232, 95] on icon at bounding box center [1233, 99] width 16 height 16
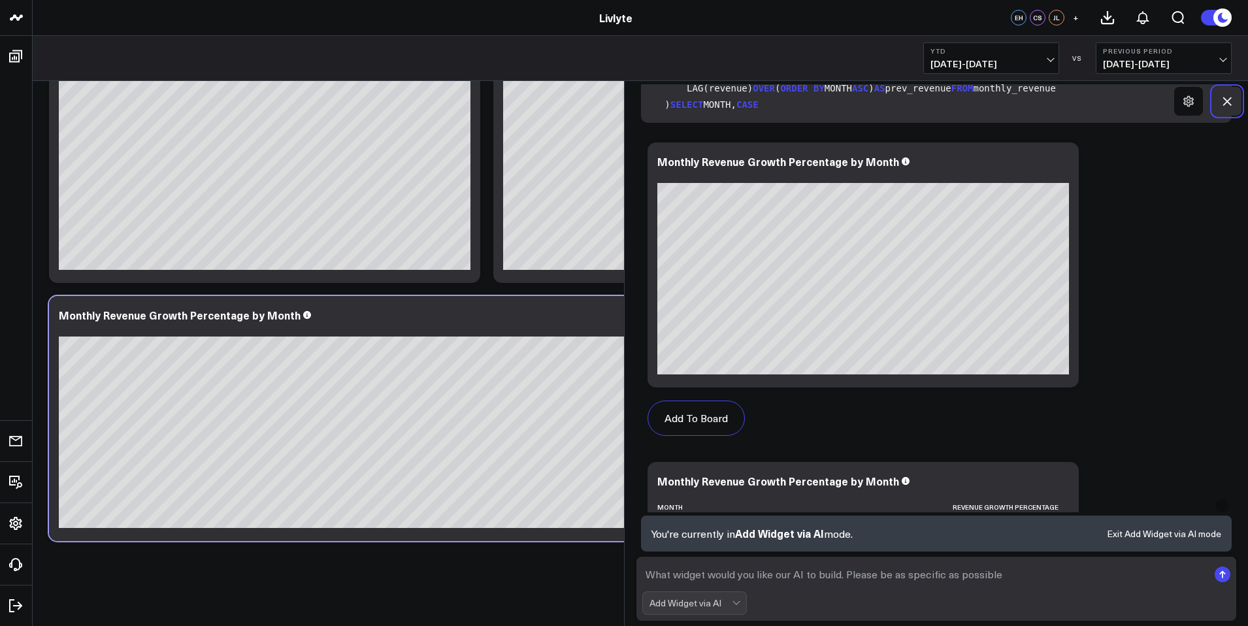
click at [1225, 104] on icon at bounding box center [1226, 101] width 13 height 13
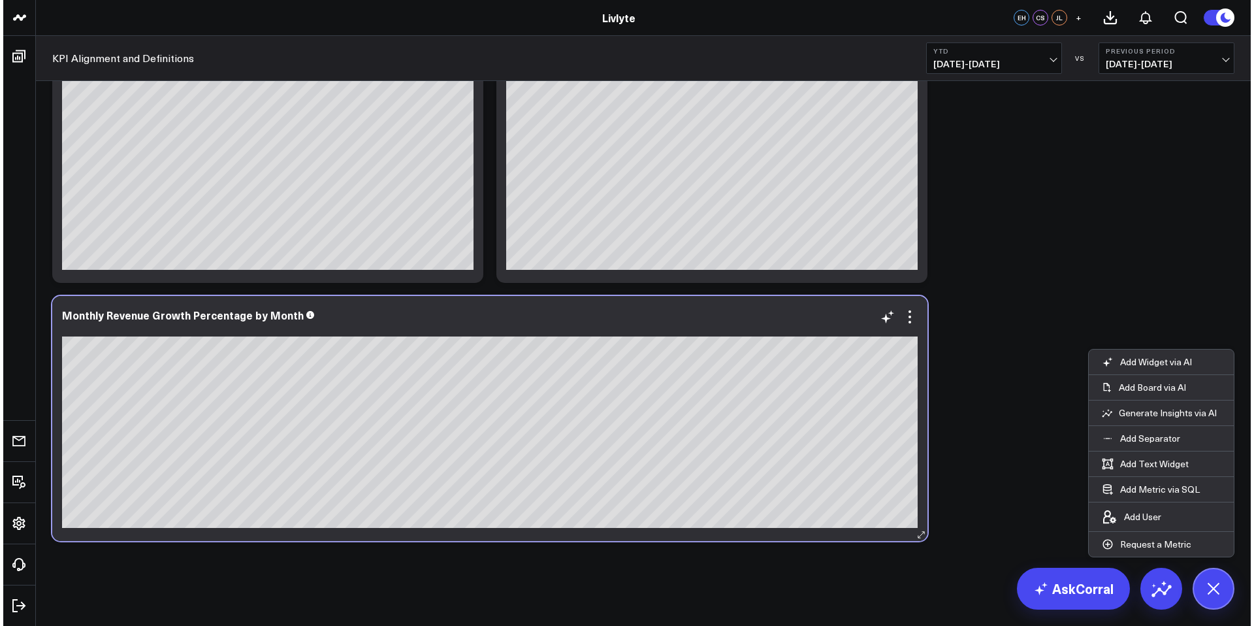
scroll to position [3289, 0]
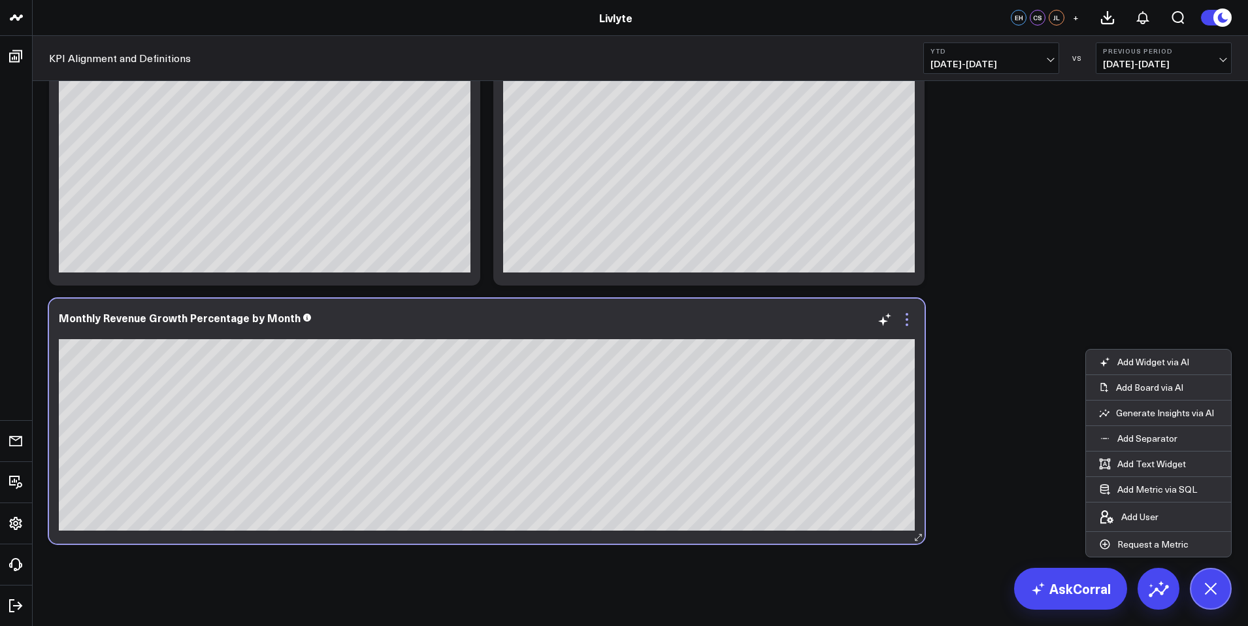
click at [912, 323] on icon at bounding box center [907, 320] width 16 height 16
click at [0, 0] on button "Edit Widget" at bounding box center [0, 0] width 0 height 0
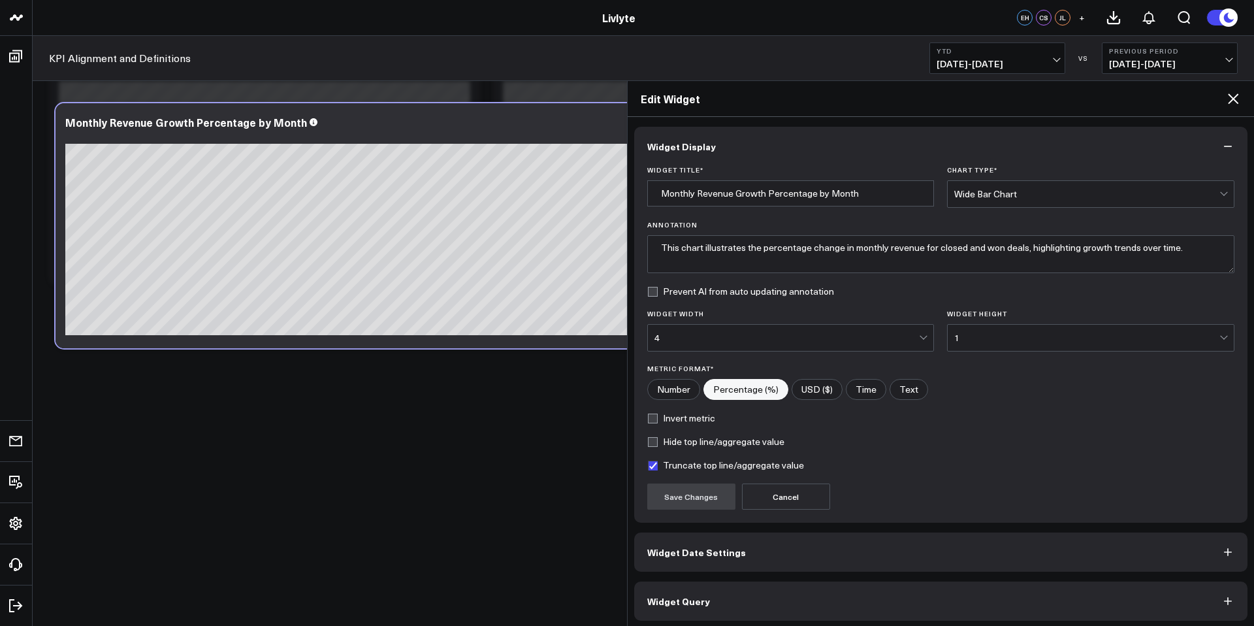
click at [1024, 201] on div "Wide Bar Chart" at bounding box center [1086, 194] width 265 height 26
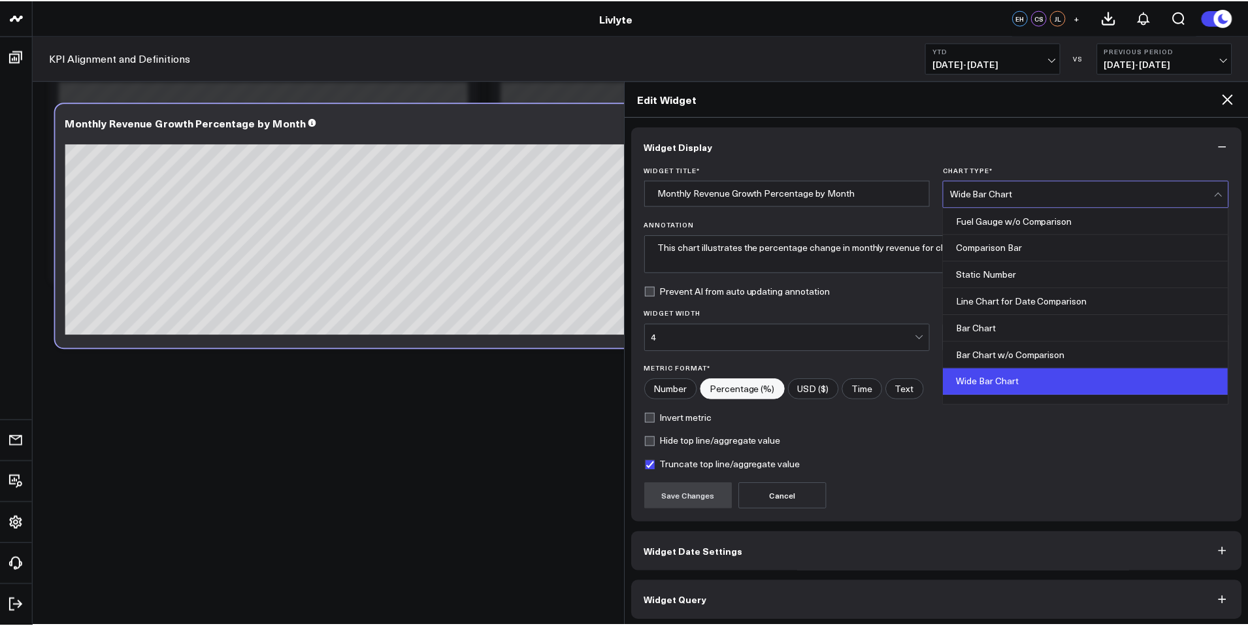
scroll to position [64, 0]
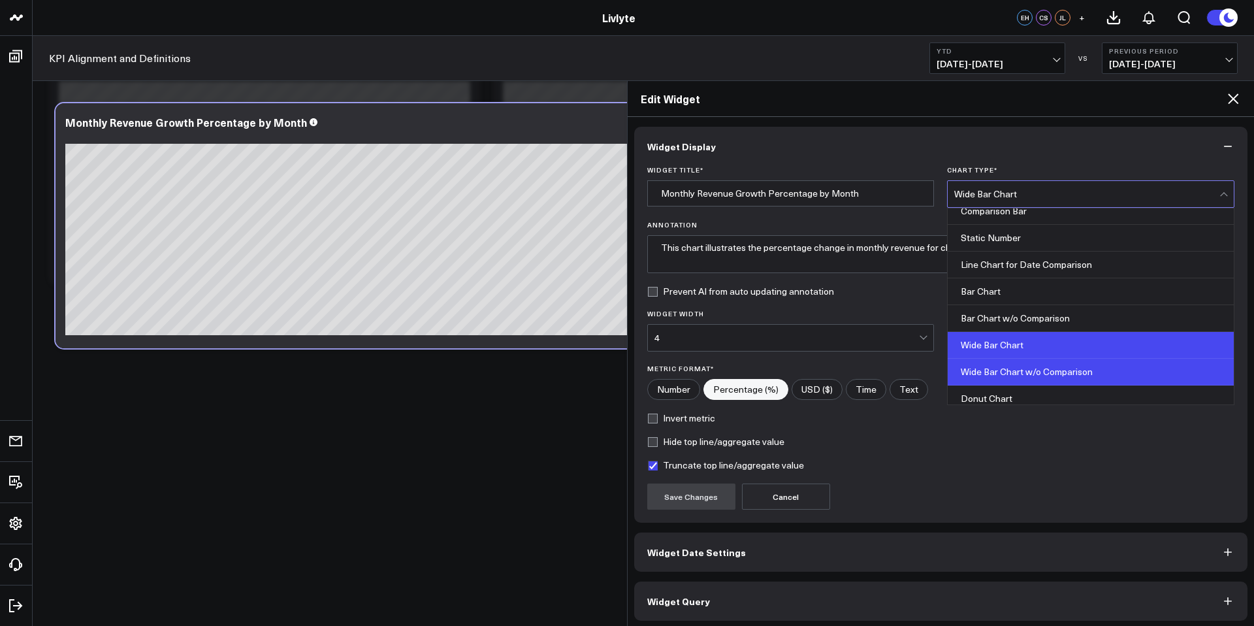
click at [974, 374] on div "Wide Bar Chart w/o Comparison" at bounding box center [1091, 372] width 286 height 27
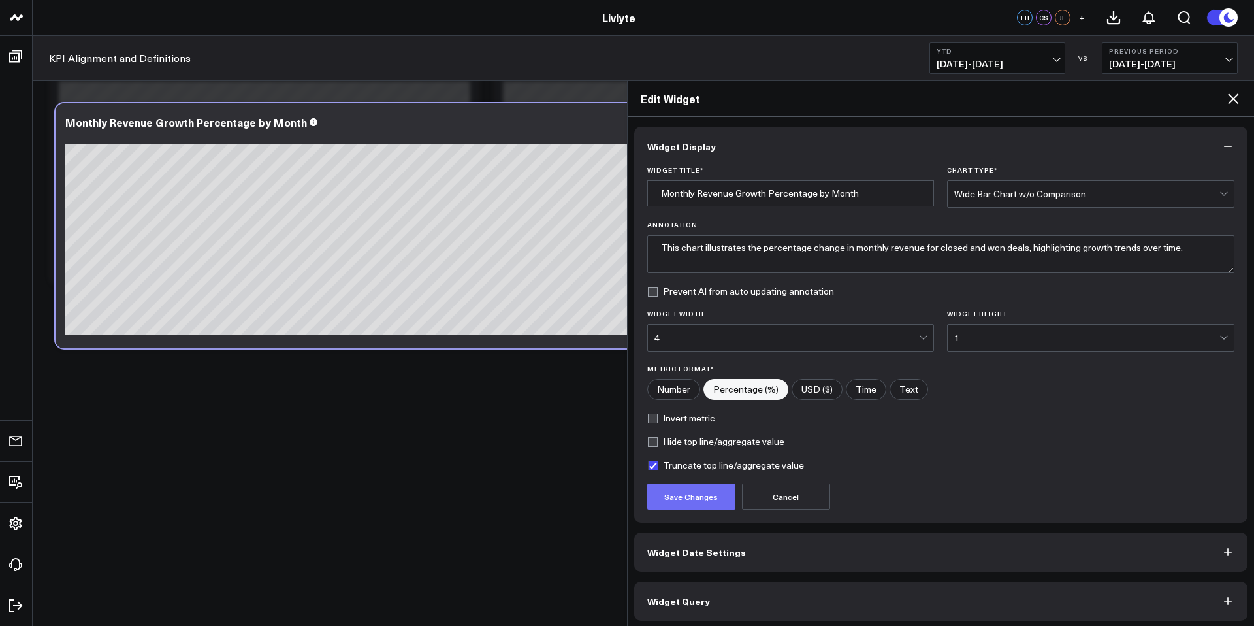
click at [698, 494] on button "Save Changes" at bounding box center [691, 496] width 88 height 26
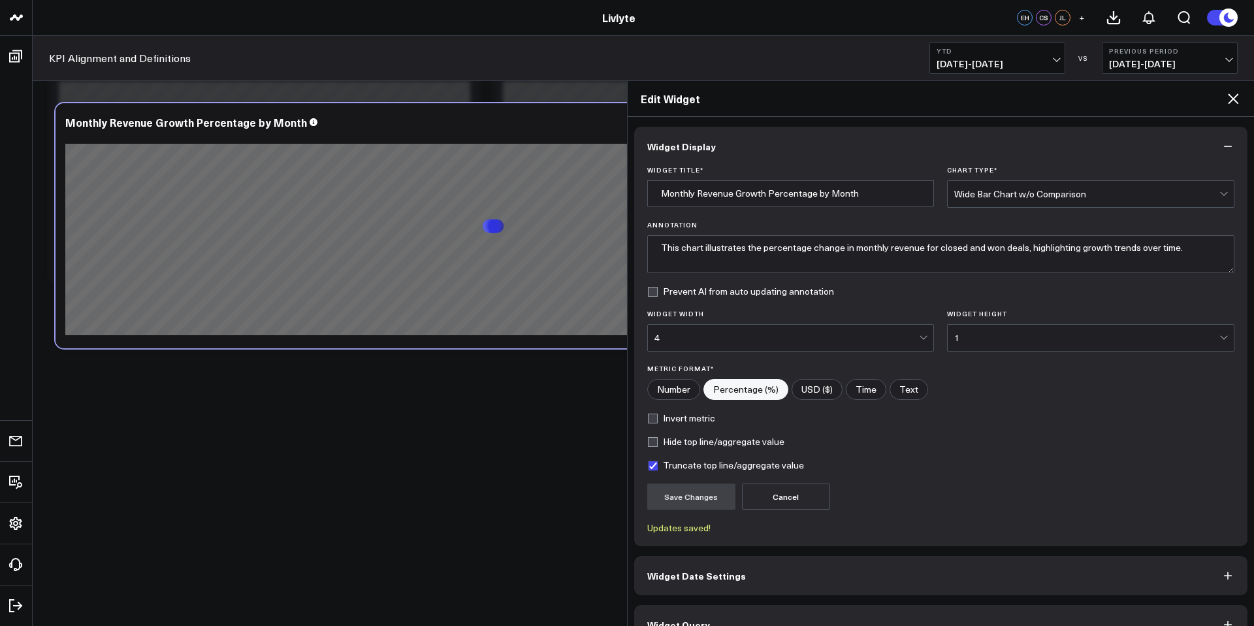
click at [1233, 105] on icon at bounding box center [1233, 99] width 16 height 16
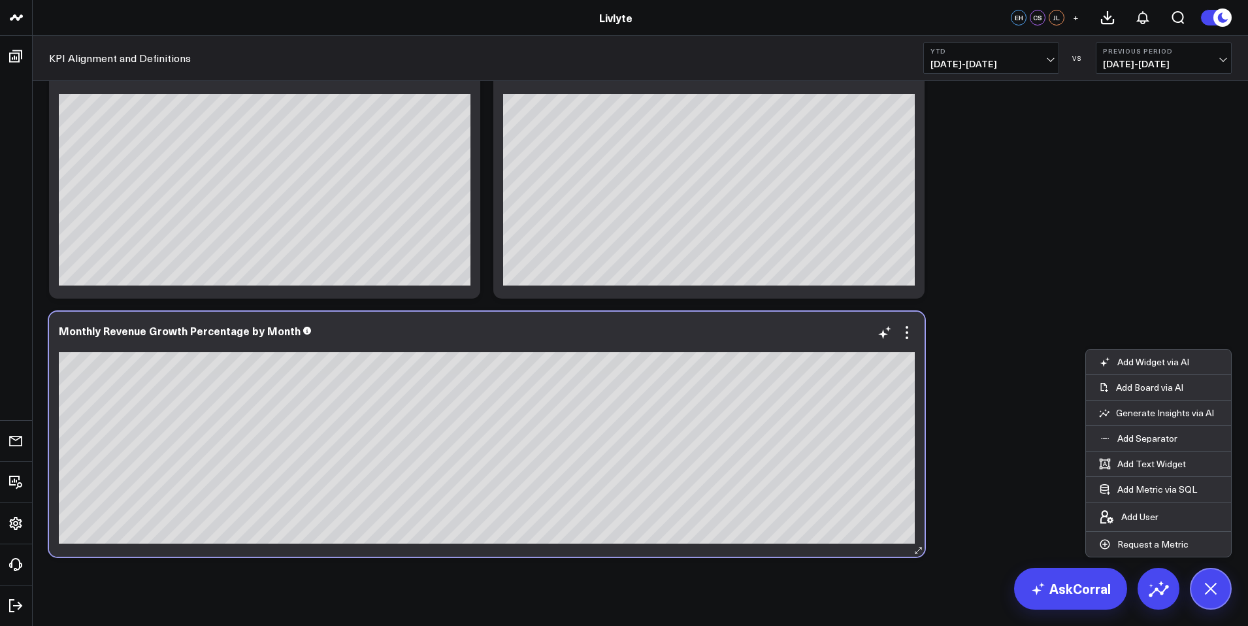
scroll to position [3257, 0]
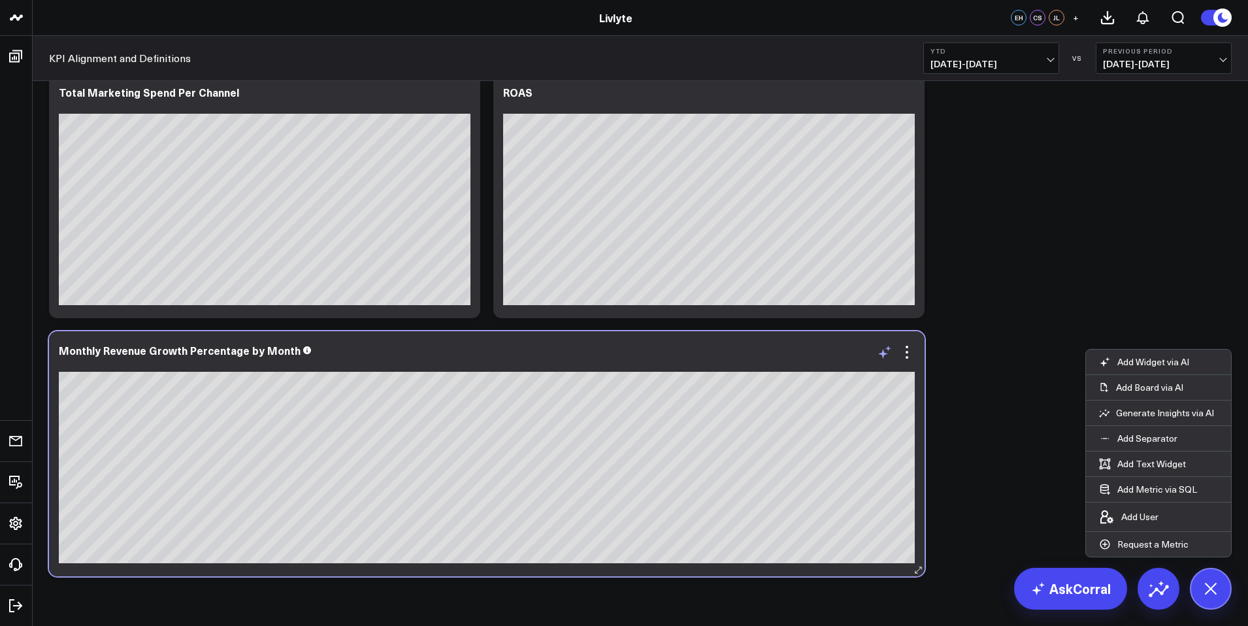
click at [882, 346] on icon at bounding box center [885, 352] width 16 height 16
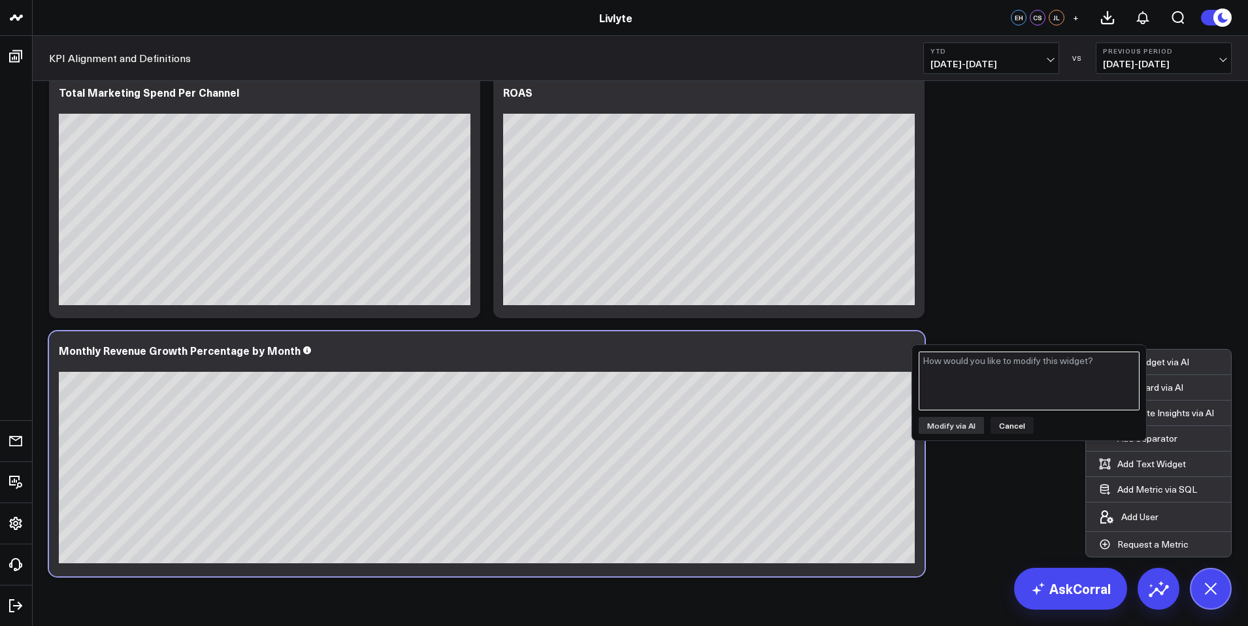
click at [1005, 374] on textarea at bounding box center [1028, 380] width 221 height 59
type textarea "Can the Dates show as Month and Year Please"
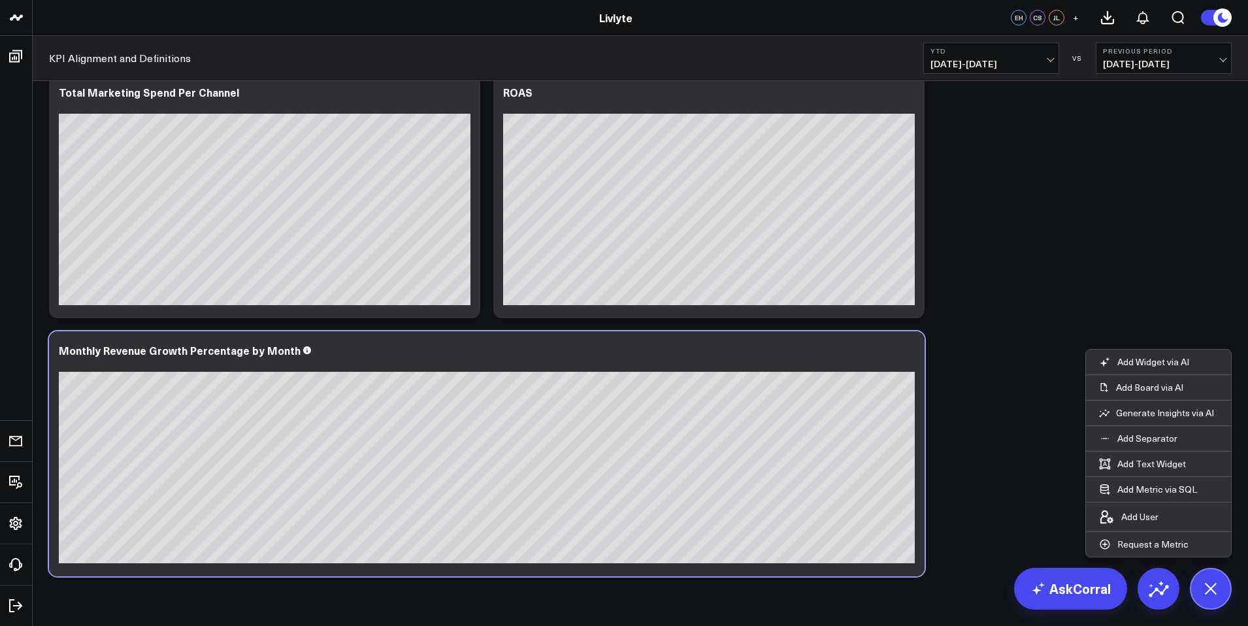
click at [1195, 576] on button at bounding box center [1210, 589] width 42 height 42
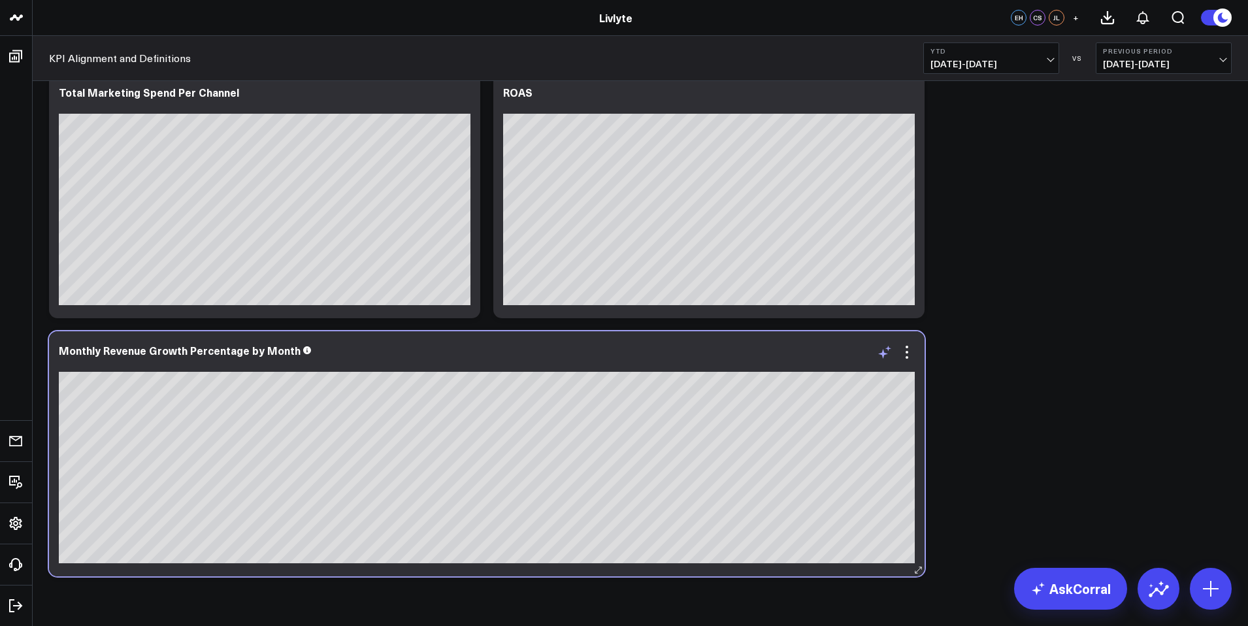
click at [878, 352] on icon at bounding box center [885, 352] width 16 height 16
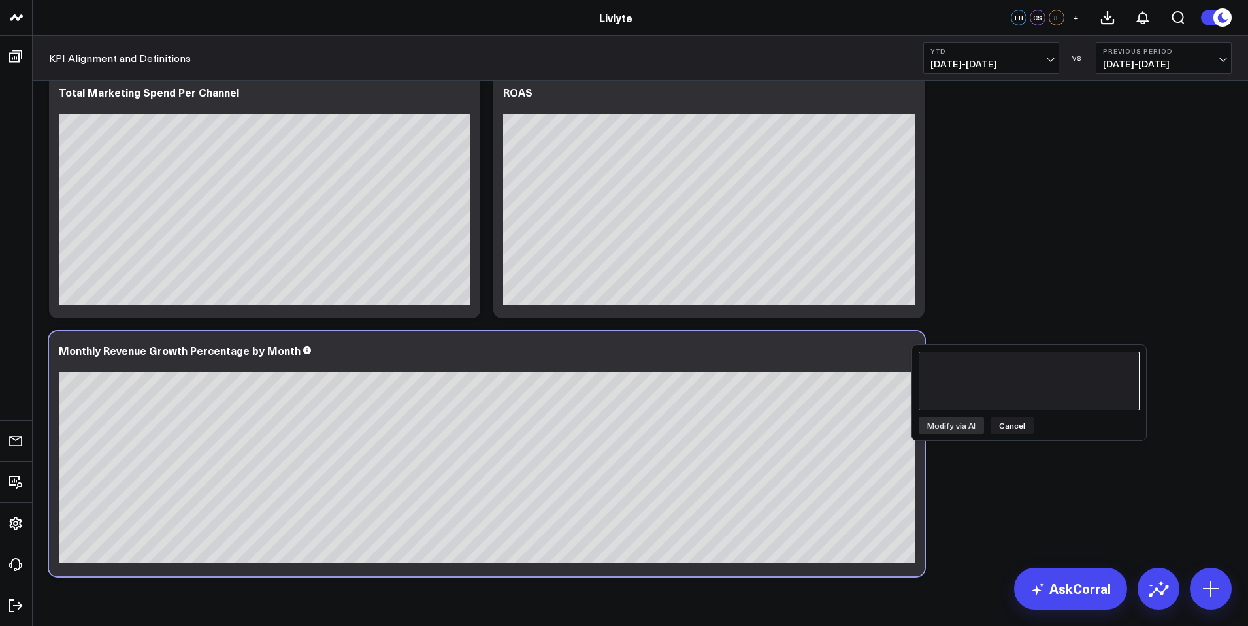
click at [993, 372] on textarea at bounding box center [1028, 380] width 221 height 59
type textarea "C"
type textarea "c"
type textarea "a"
type textarea "Can you show the Dates as [DATE] and [DATE]. In this format Please"
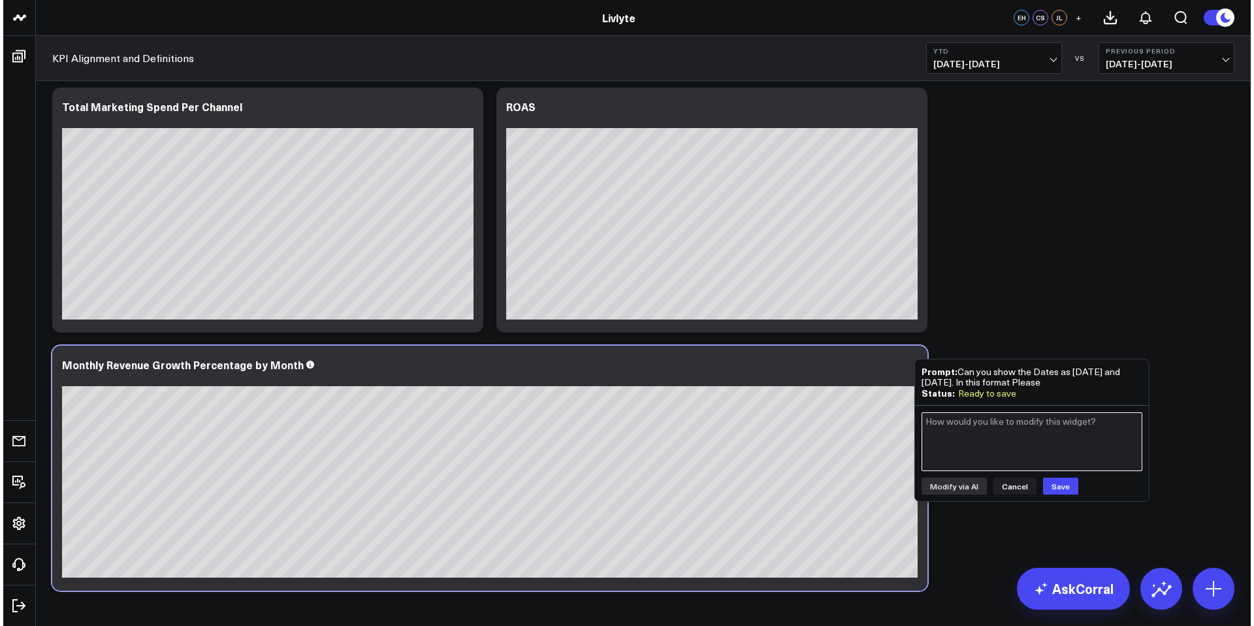
scroll to position [3243, 0]
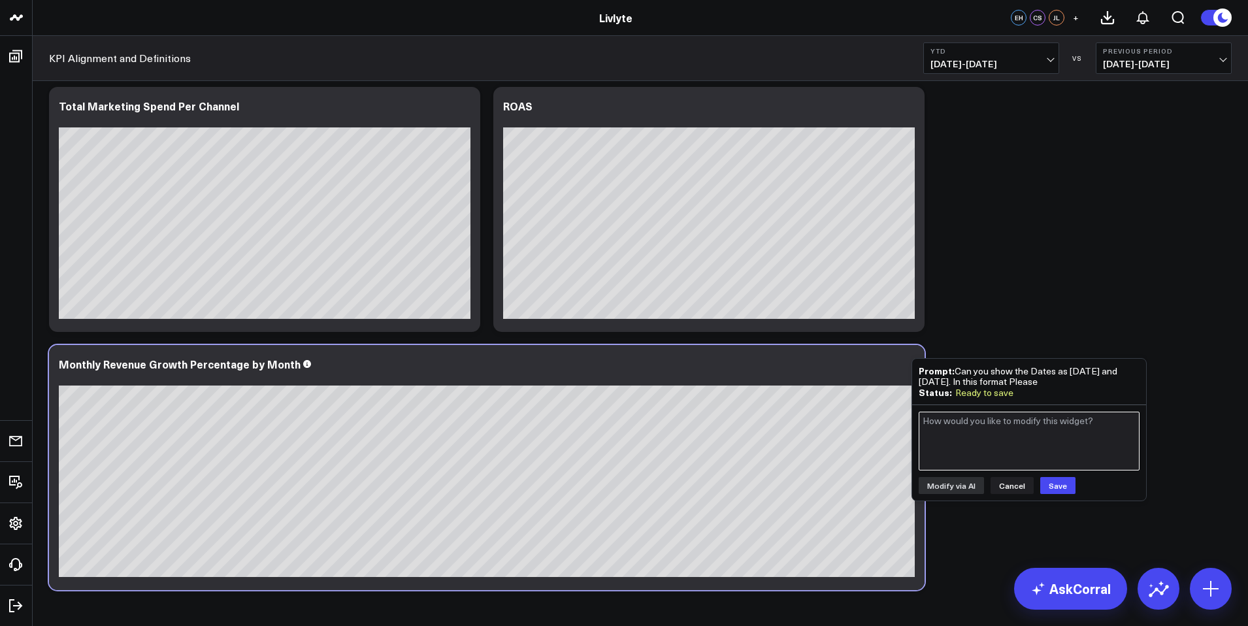
click at [1000, 430] on textarea at bounding box center [1028, 440] width 221 height 59
type textarea "Can you list the months in order pelase"
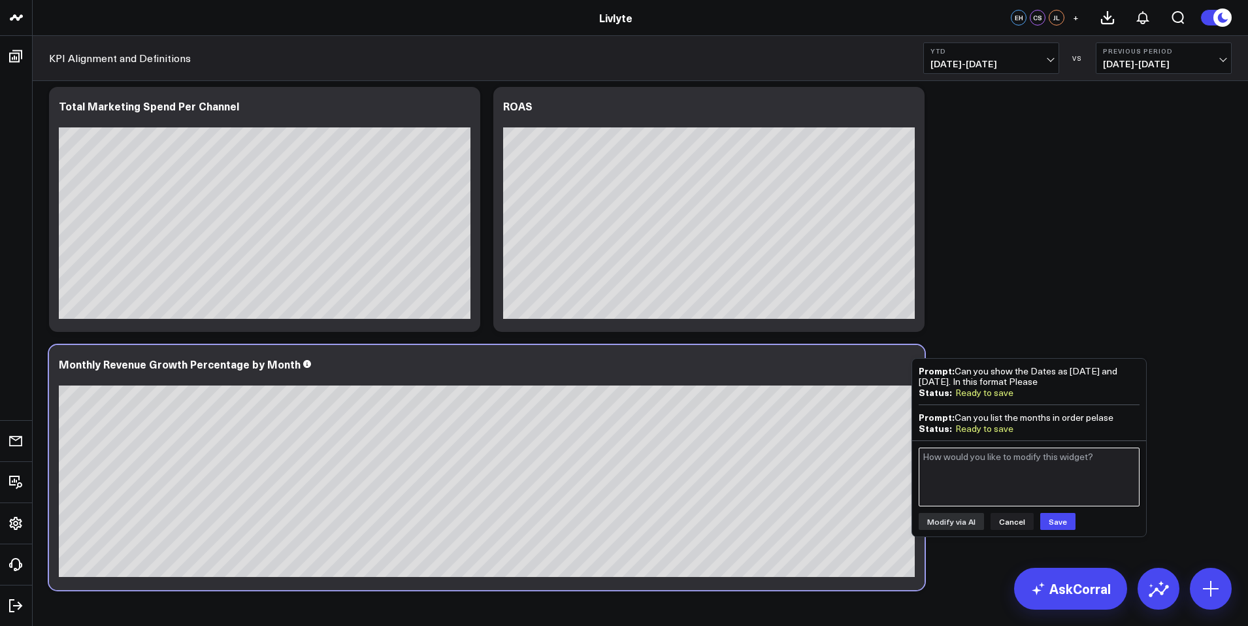
click at [983, 450] on textarea at bounding box center [1028, 476] width 221 height 59
type textarea "No By Month,"
click at [1001, 517] on button "Cancel" at bounding box center [1011, 521] width 43 height 17
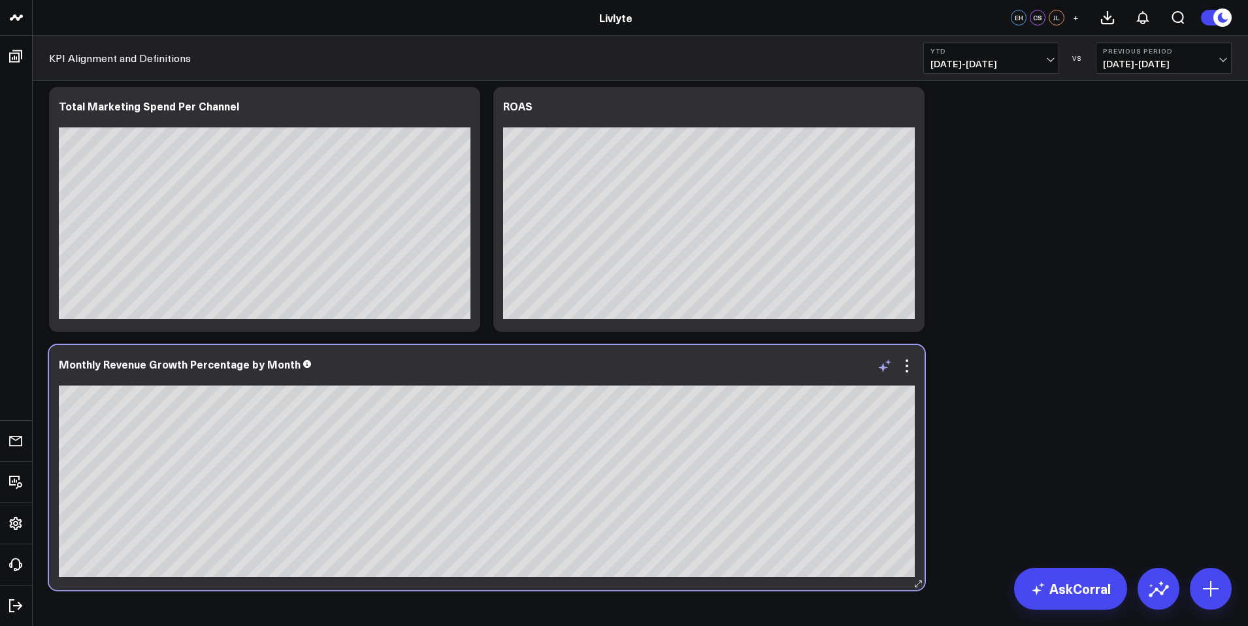
click at [890, 370] on icon at bounding box center [885, 366] width 16 height 16
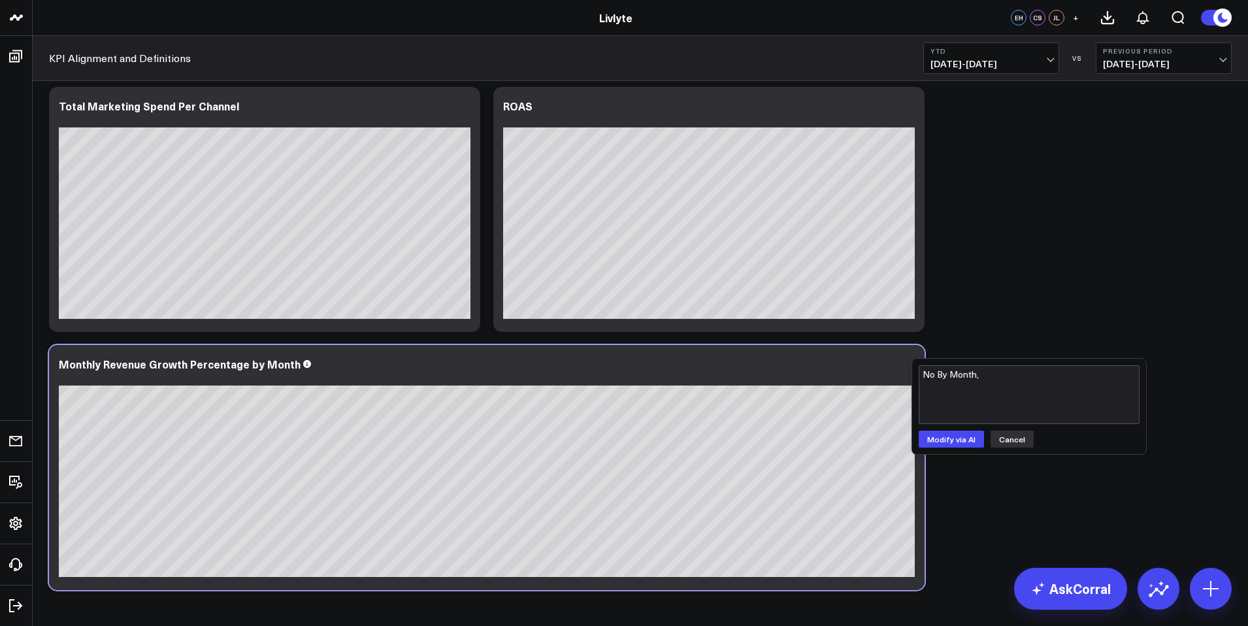
click at [1003, 434] on button "Cancel" at bounding box center [1011, 438] width 43 height 17
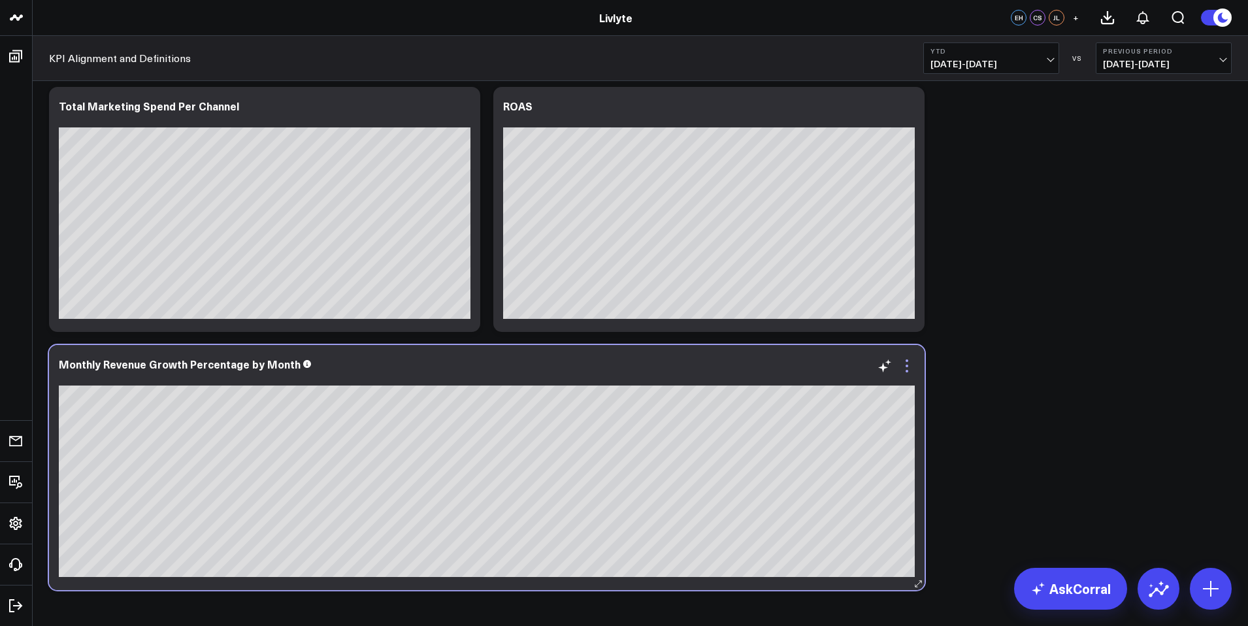
click at [907, 366] on icon at bounding box center [906, 365] width 3 height 3
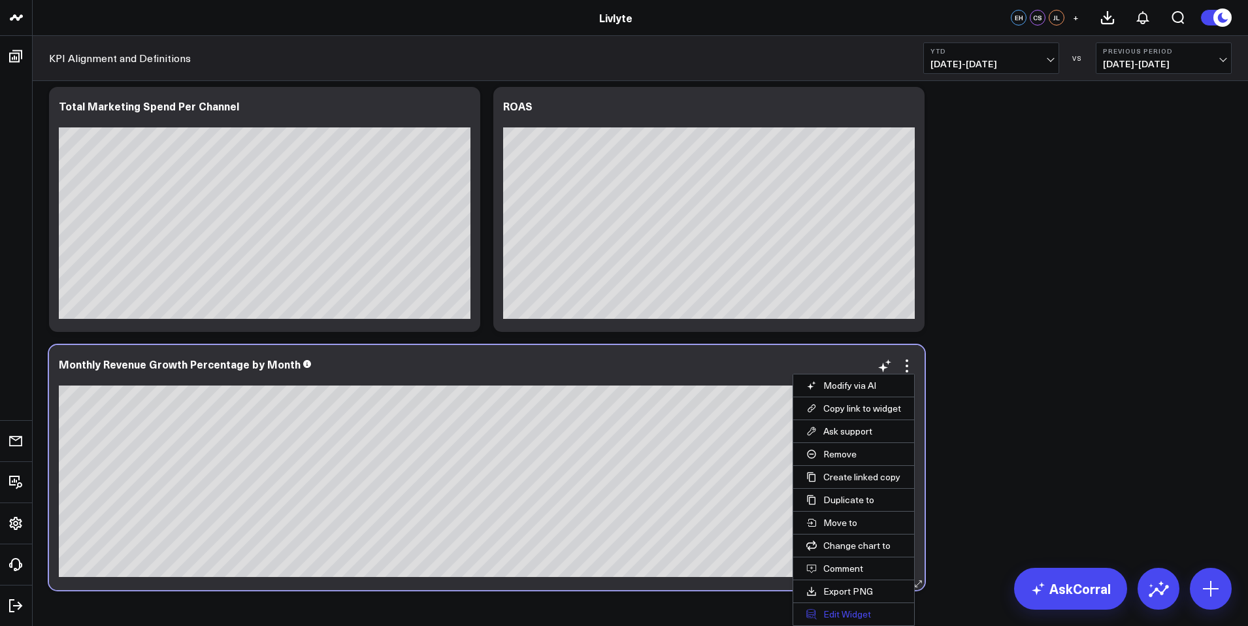
click at [865, 615] on button "Edit Widget" at bounding box center [853, 614] width 121 height 22
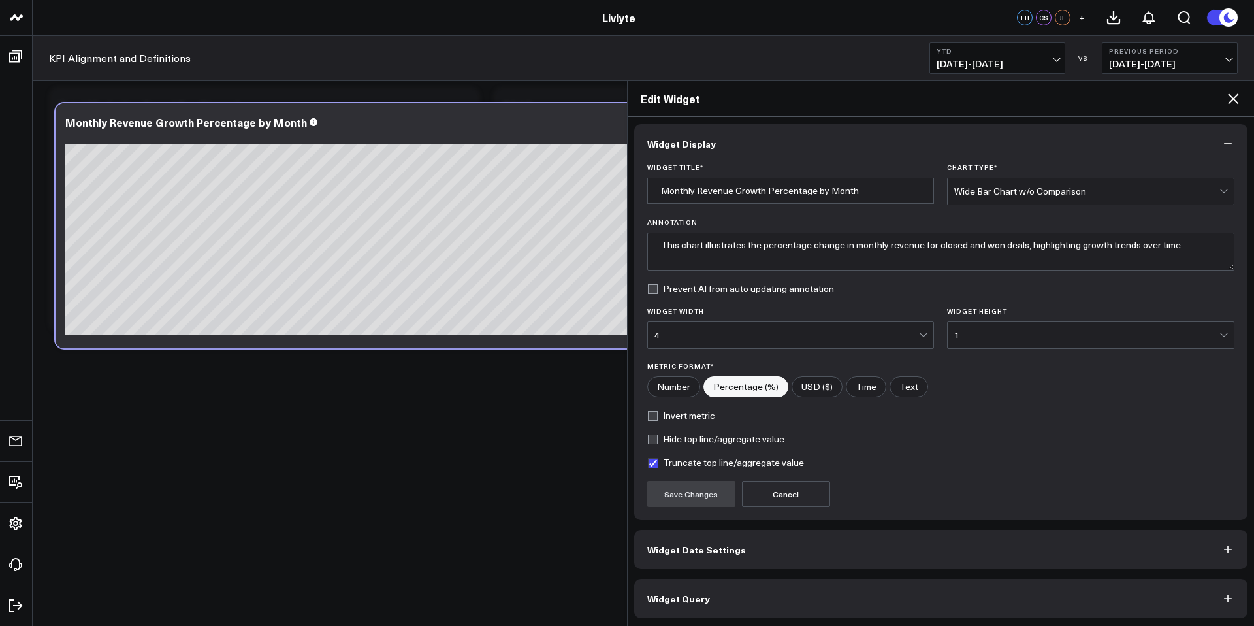
scroll to position [5, 0]
click at [818, 599] on button "Widget Query" at bounding box center [941, 596] width 614 height 39
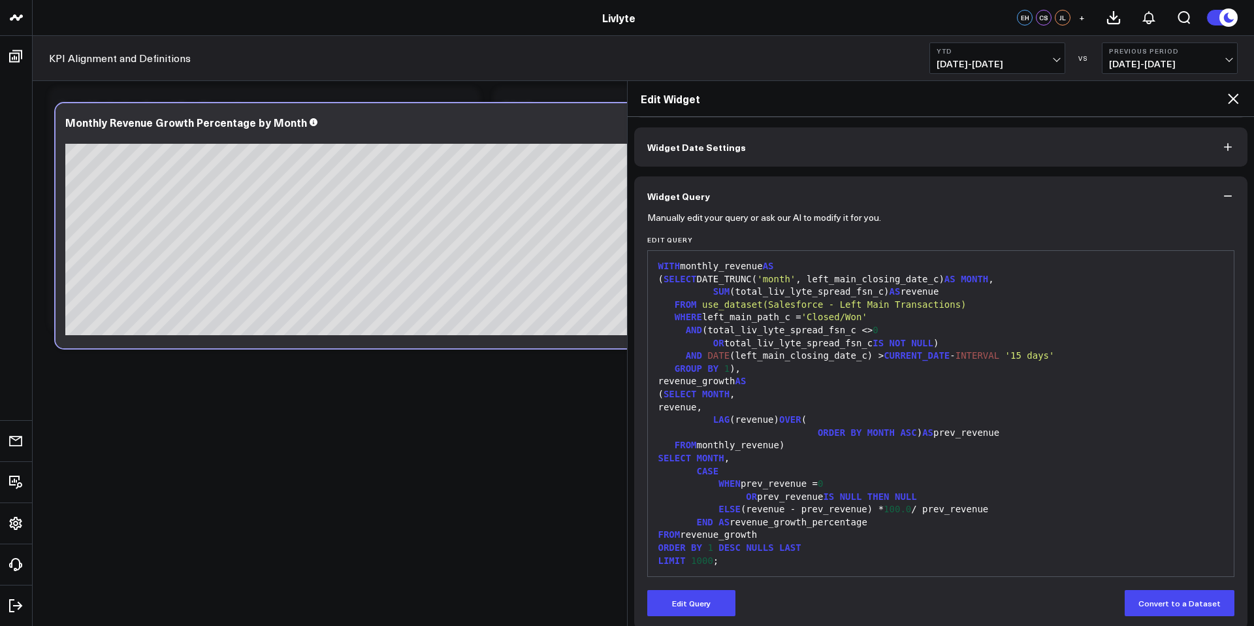
scroll to position [61, 0]
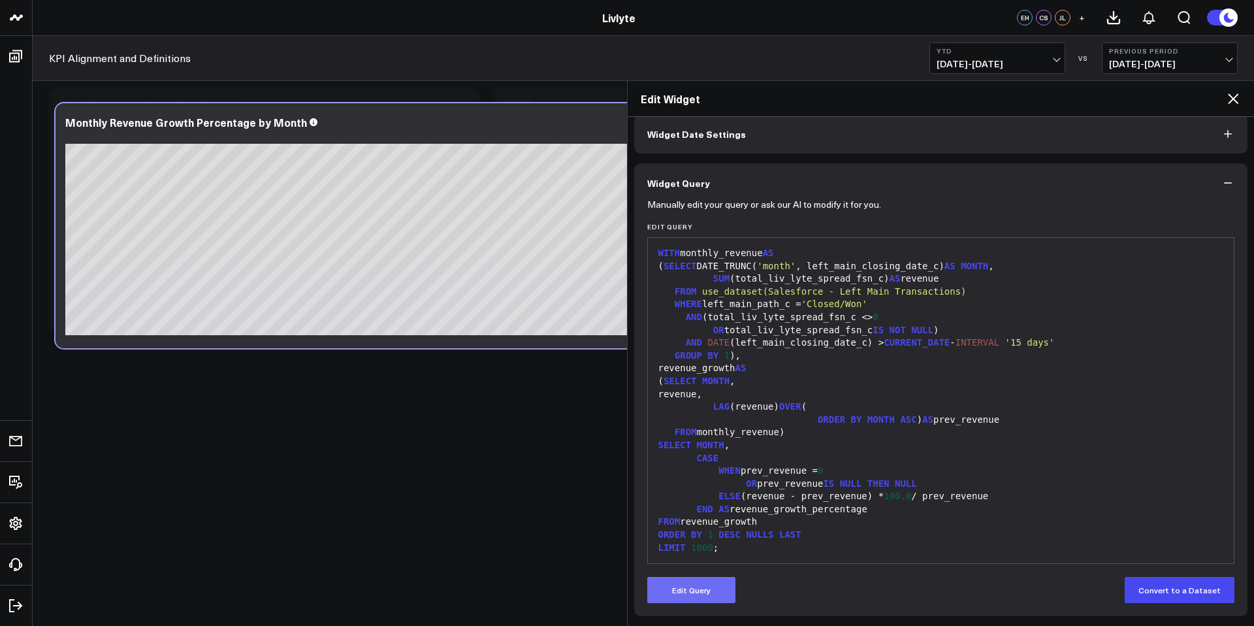
click at [709, 589] on button "Edit Query" at bounding box center [691, 590] width 88 height 26
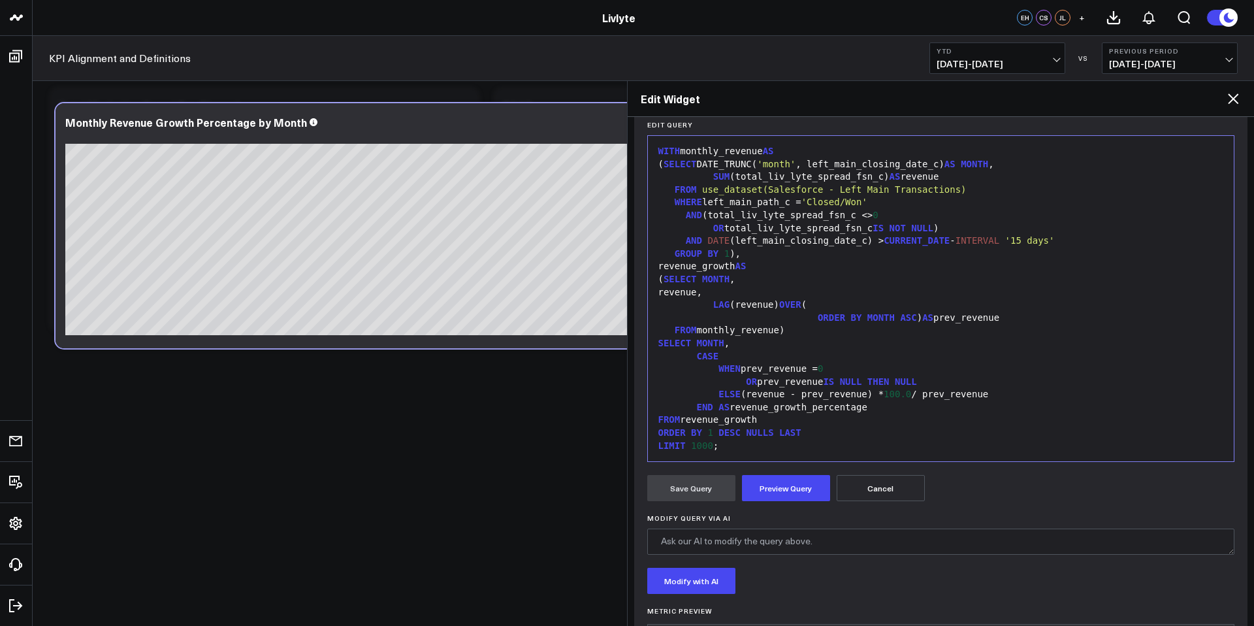
scroll to position [223, 0]
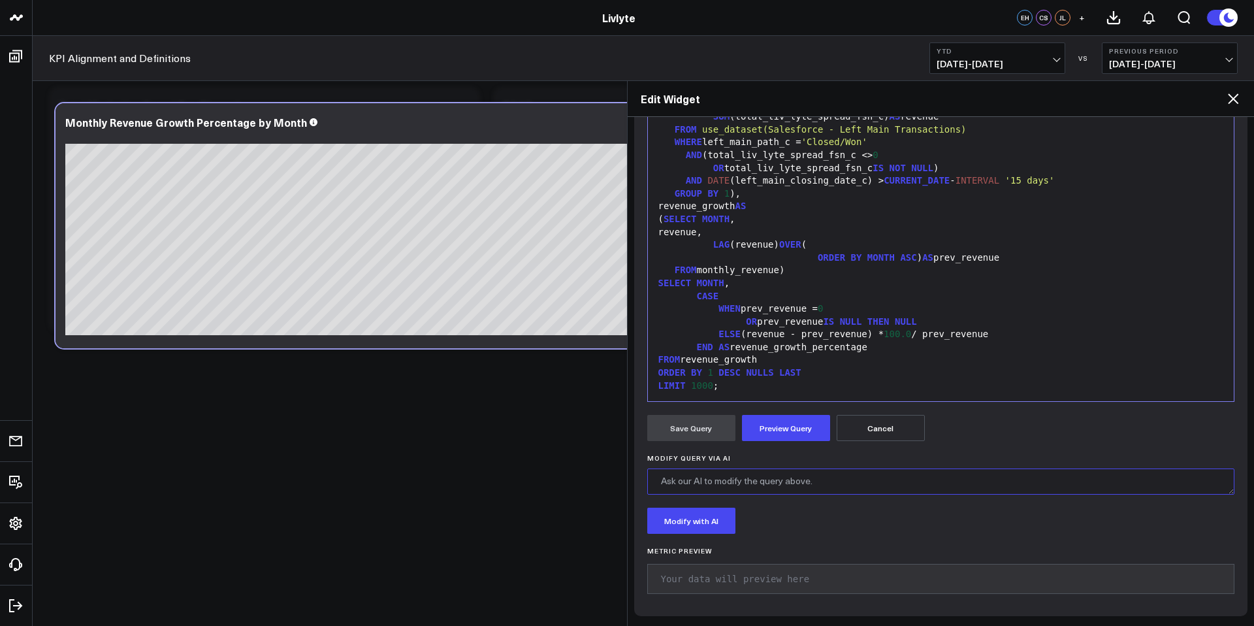
click at [767, 483] on textarea "Modify Query via AI" at bounding box center [941, 481] width 588 height 26
type textarea "Can you List the Months in order like"
click at [1236, 95] on icon at bounding box center [1233, 98] width 10 height 10
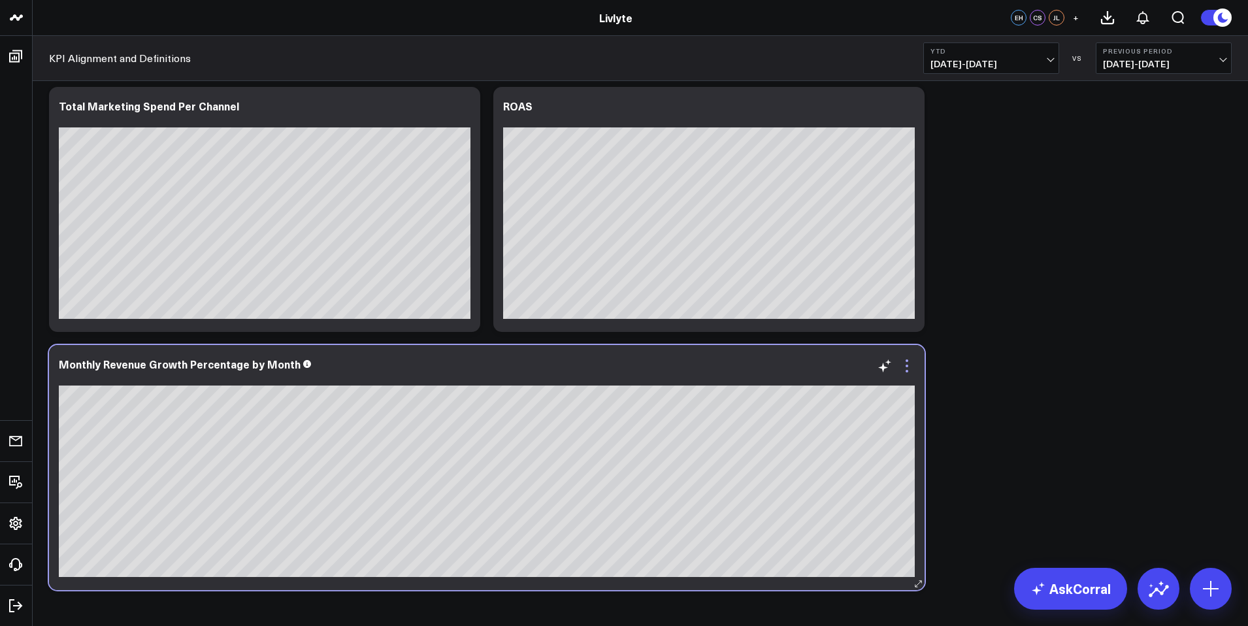
click at [907, 370] on icon at bounding box center [906, 371] width 3 height 3
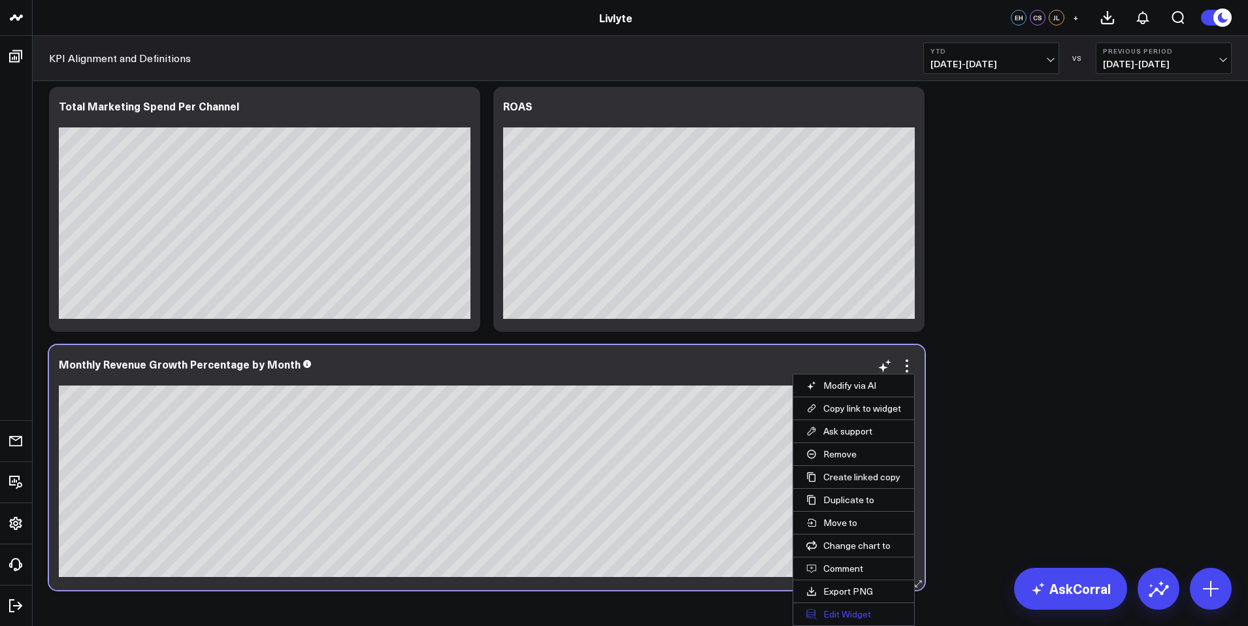
click at [816, 613] on button "Edit Widget" at bounding box center [853, 614] width 121 height 22
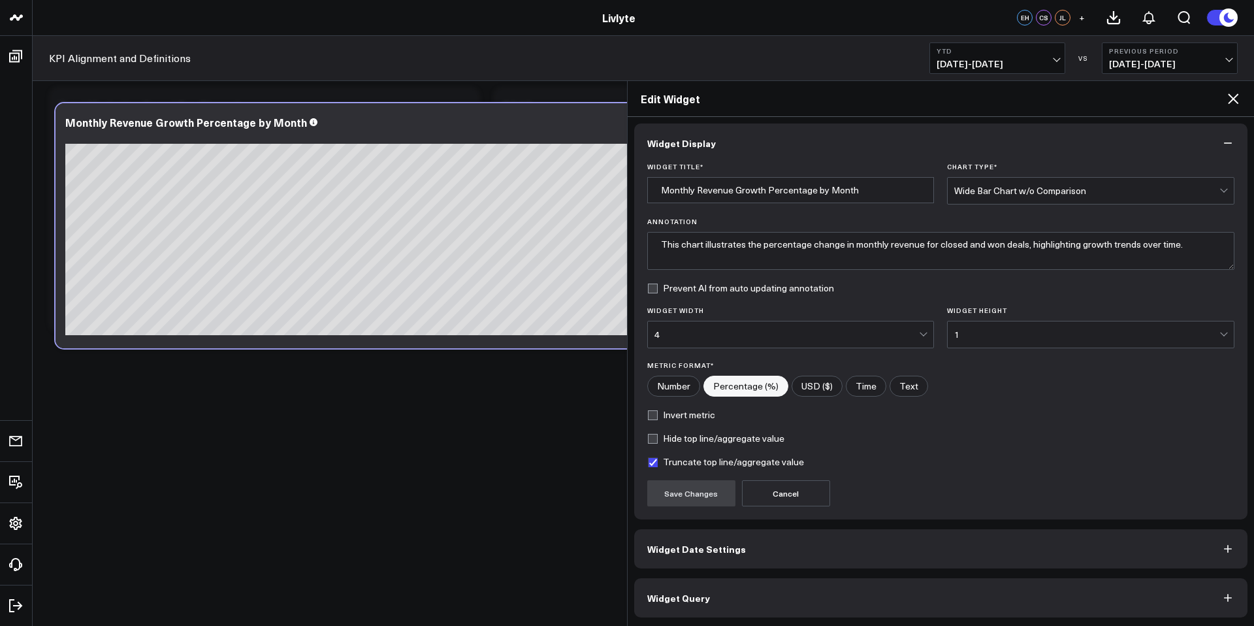
scroll to position [5, 0]
click at [709, 593] on button "Widget Query" at bounding box center [941, 596] width 614 height 39
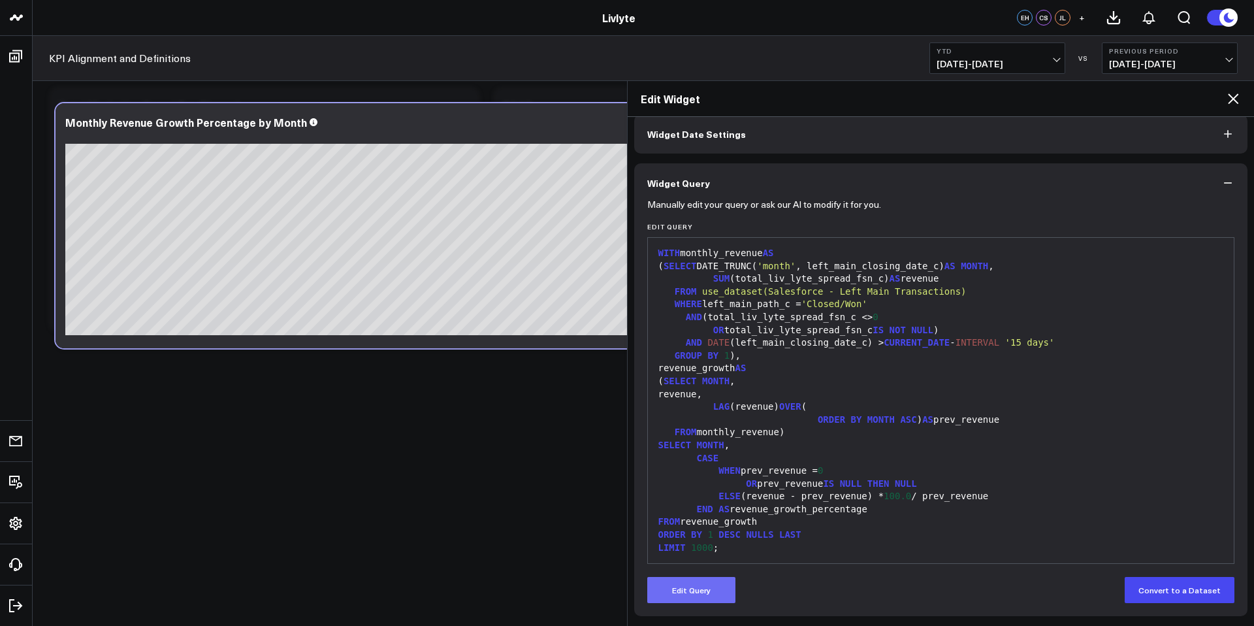
click at [700, 584] on button "Edit Query" at bounding box center [691, 590] width 88 height 26
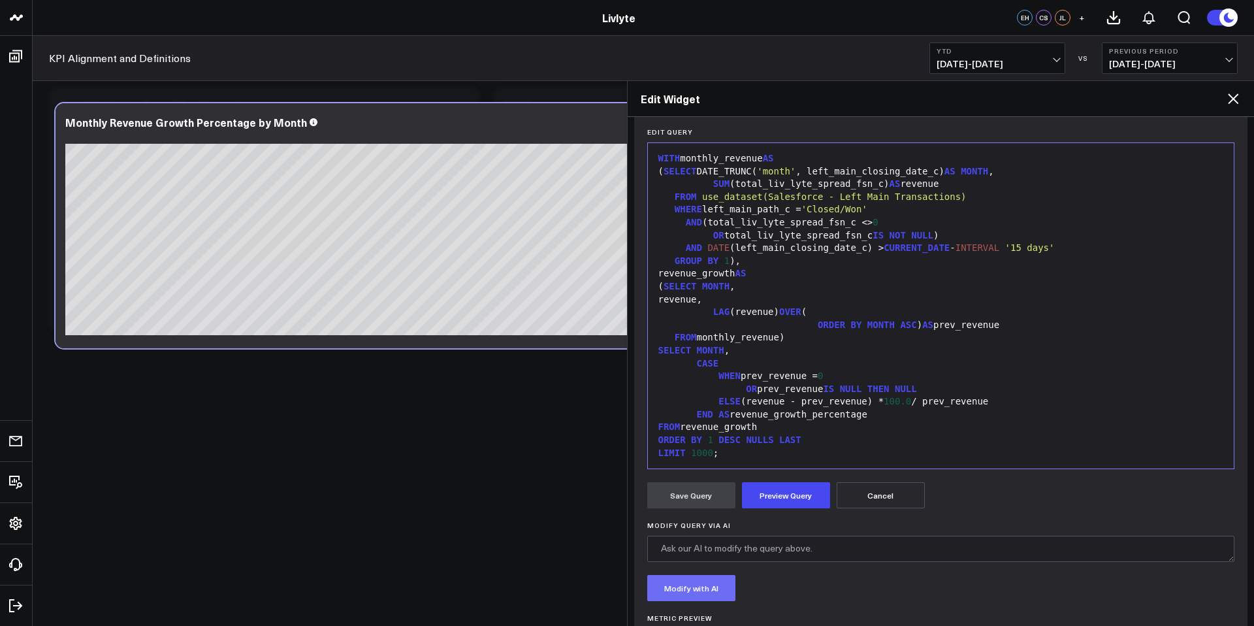
scroll to position [223, 0]
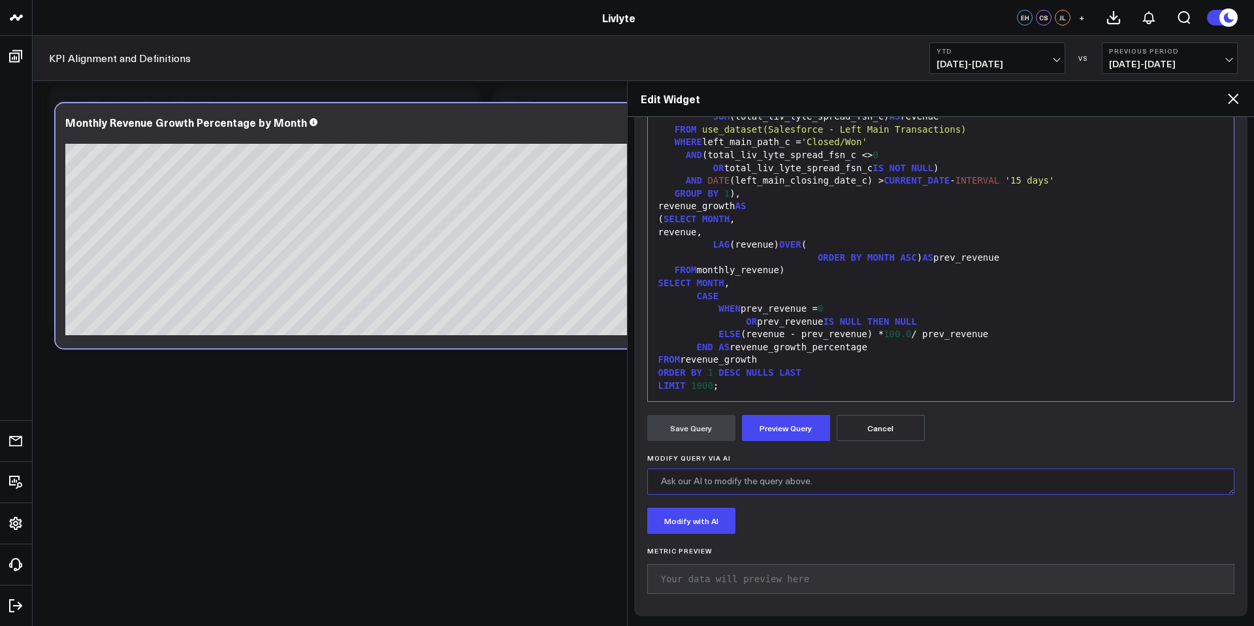
click at [747, 475] on textarea "Modify Query via AI" at bounding box center [941, 481] width 588 height 26
click at [1005, 479] on textarea "Can you order the months in order from Jan to October by month and year. Format…" at bounding box center [941, 481] width 588 height 26
type textarea "Can you order the months in order from Jan to October by month and year. Format…"
click at [724, 513] on button "Modify with AI" at bounding box center [691, 521] width 88 height 26
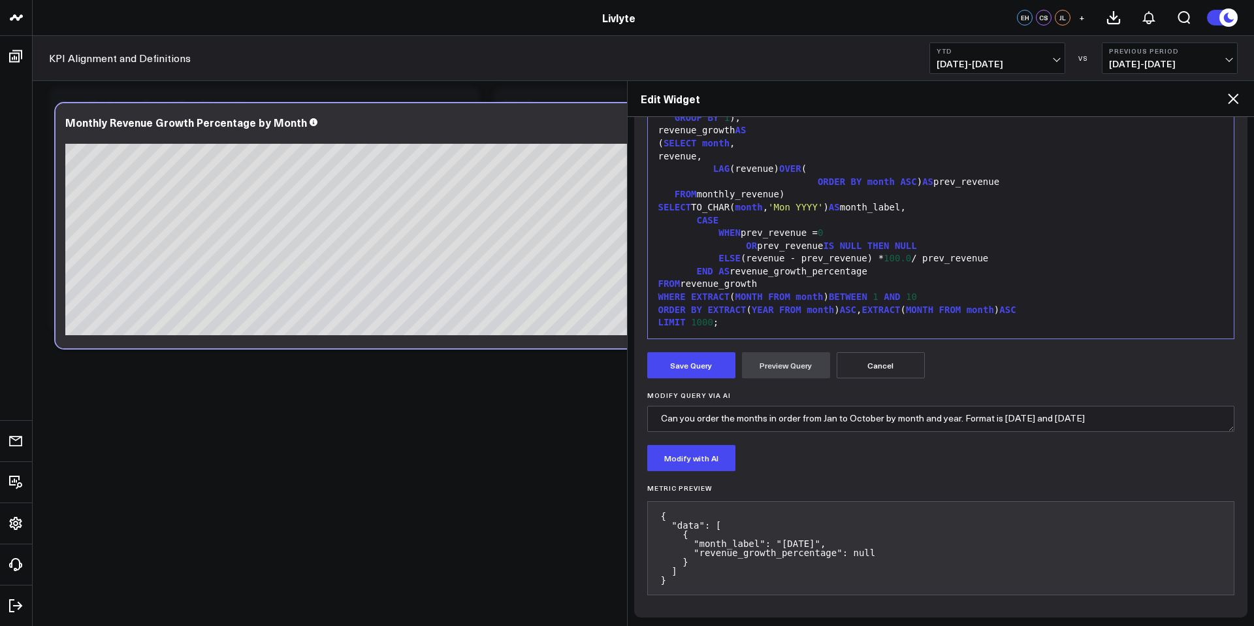
scroll to position [287, 0]
click at [698, 372] on button "Save Query" at bounding box center [691, 364] width 88 height 26
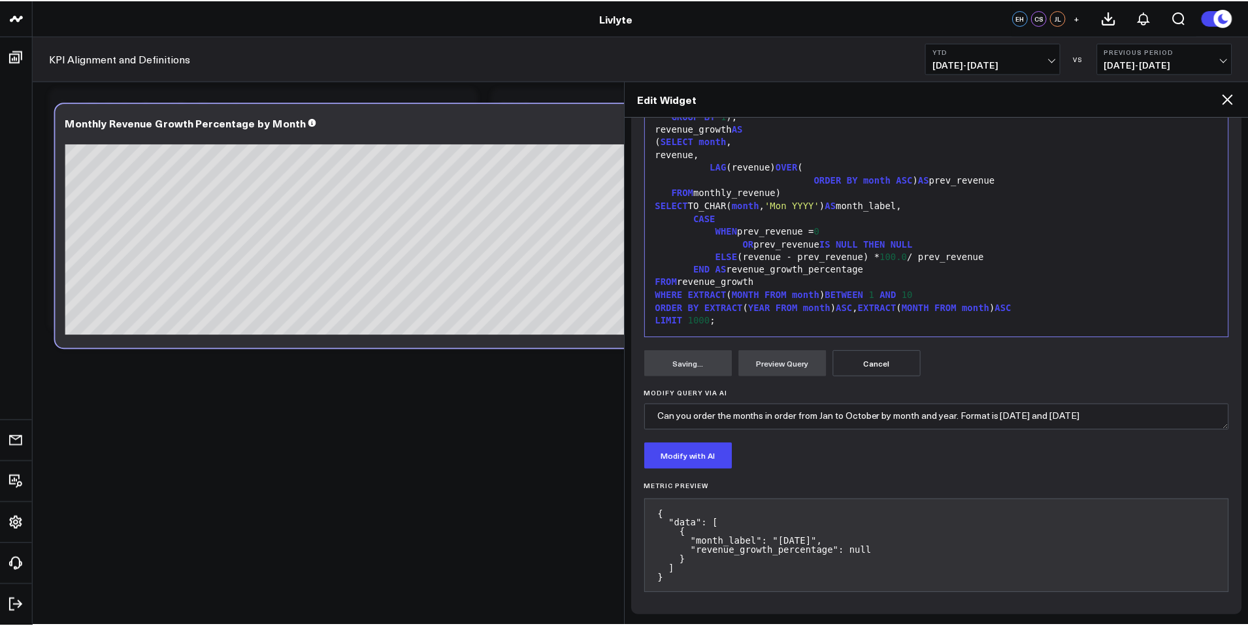
scroll to position [61, 0]
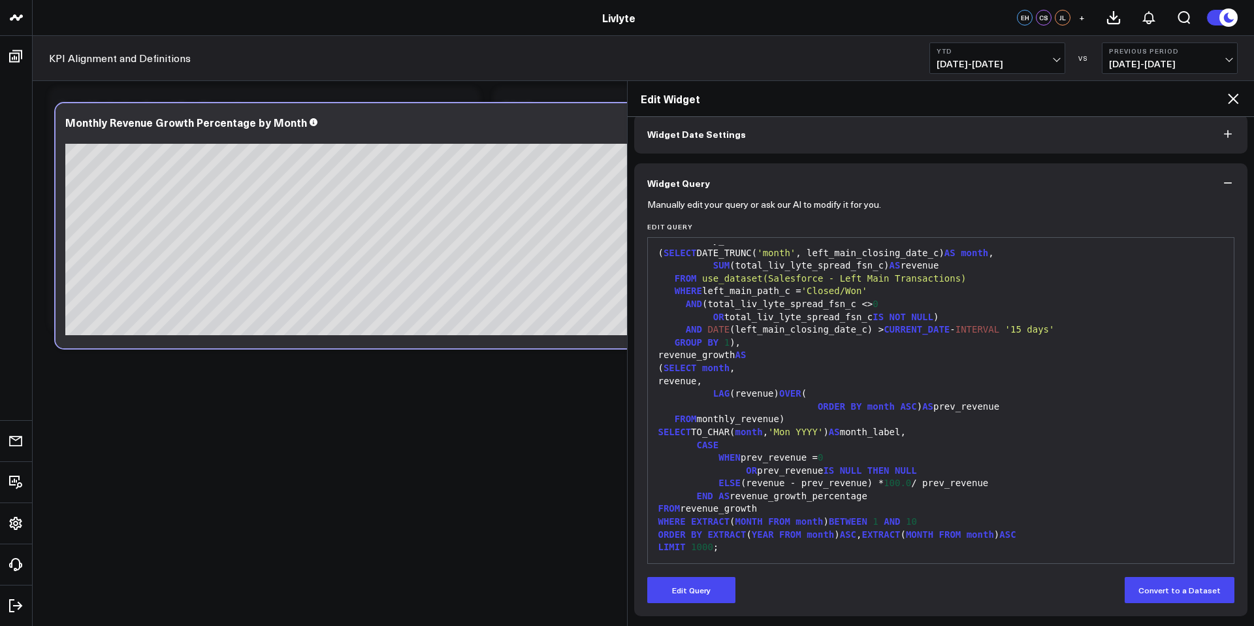
click at [1236, 102] on icon at bounding box center [1233, 98] width 10 height 10
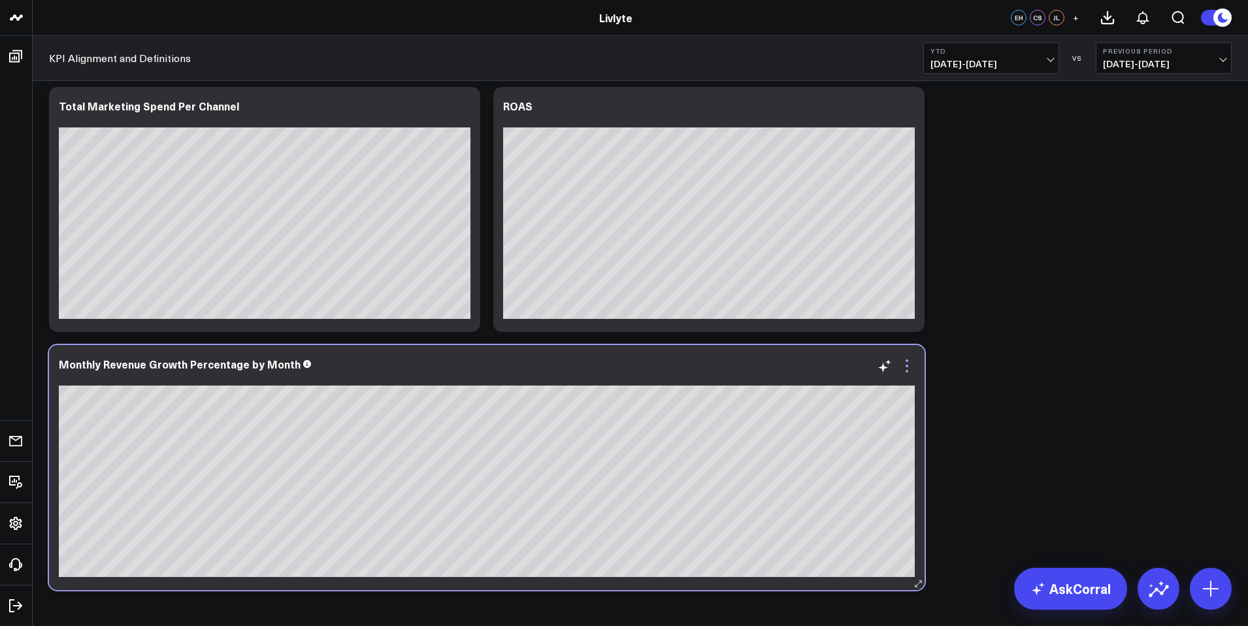
click at [909, 369] on icon at bounding box center [907, 366] width 16 height 16
click at [775, 367] on div "Monthly Revenue Growth Percentage by Month" at bounding box center [487, 364] width 856 height 12
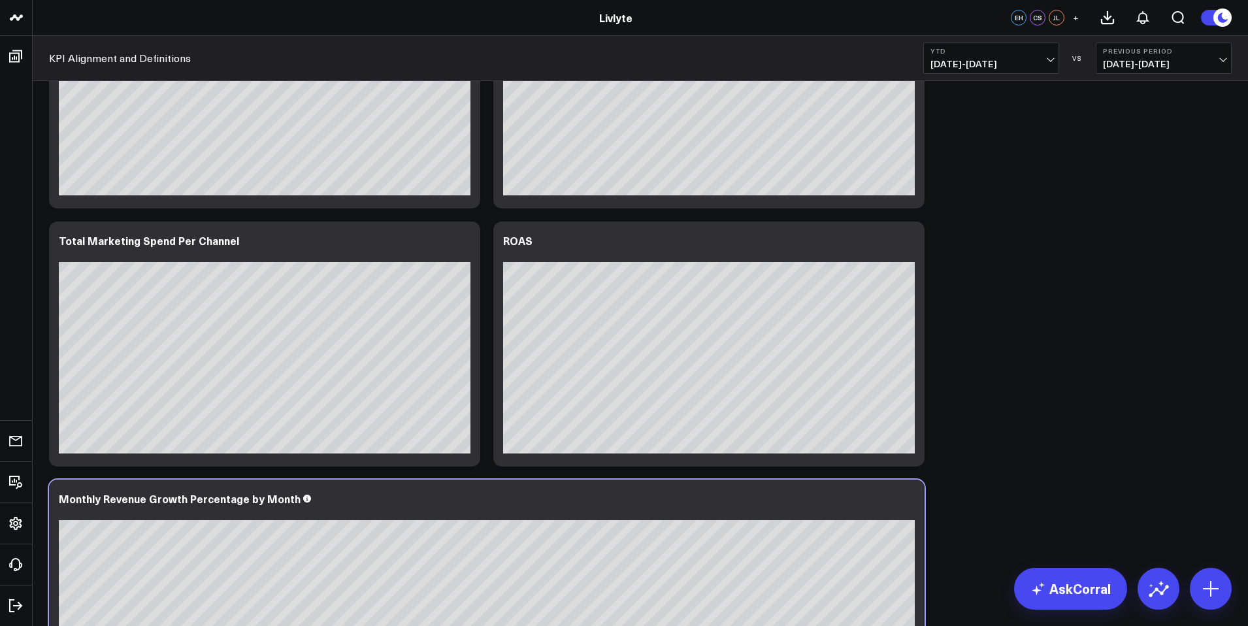
scroll to position [3292, 0]
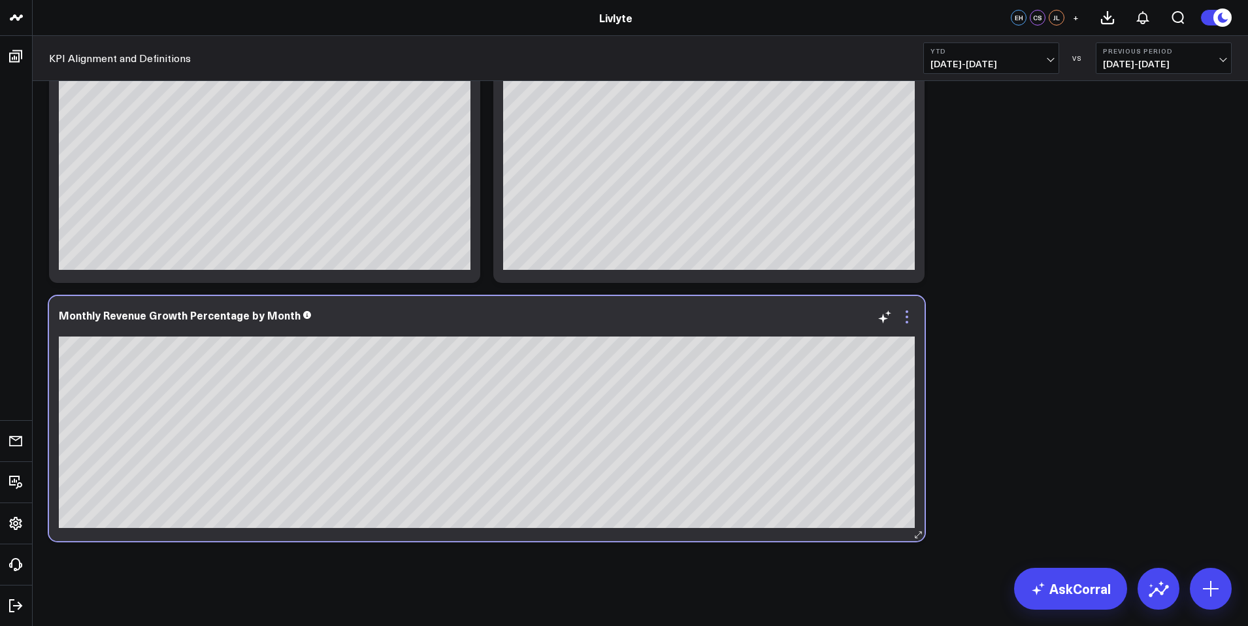
click at [906, 314] on icon at bounding box center [907, 317] width 16 height 16
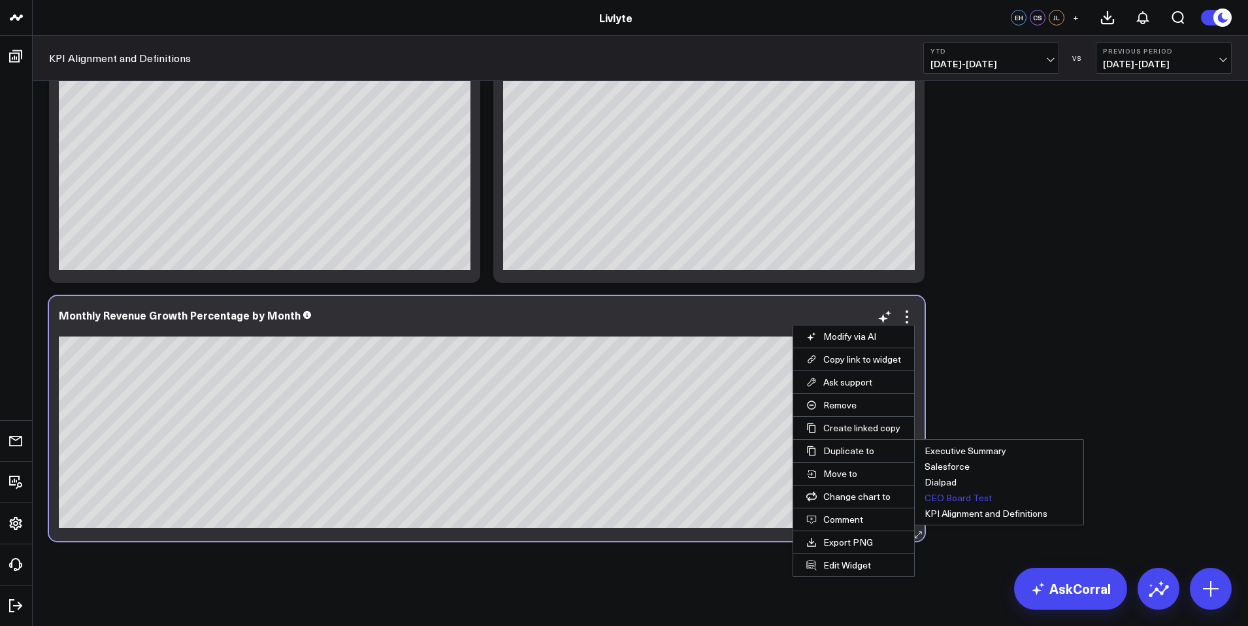
click at [958, 497] on button "CEO Board Test" at bounding box center [998, 498] width 169 height 16
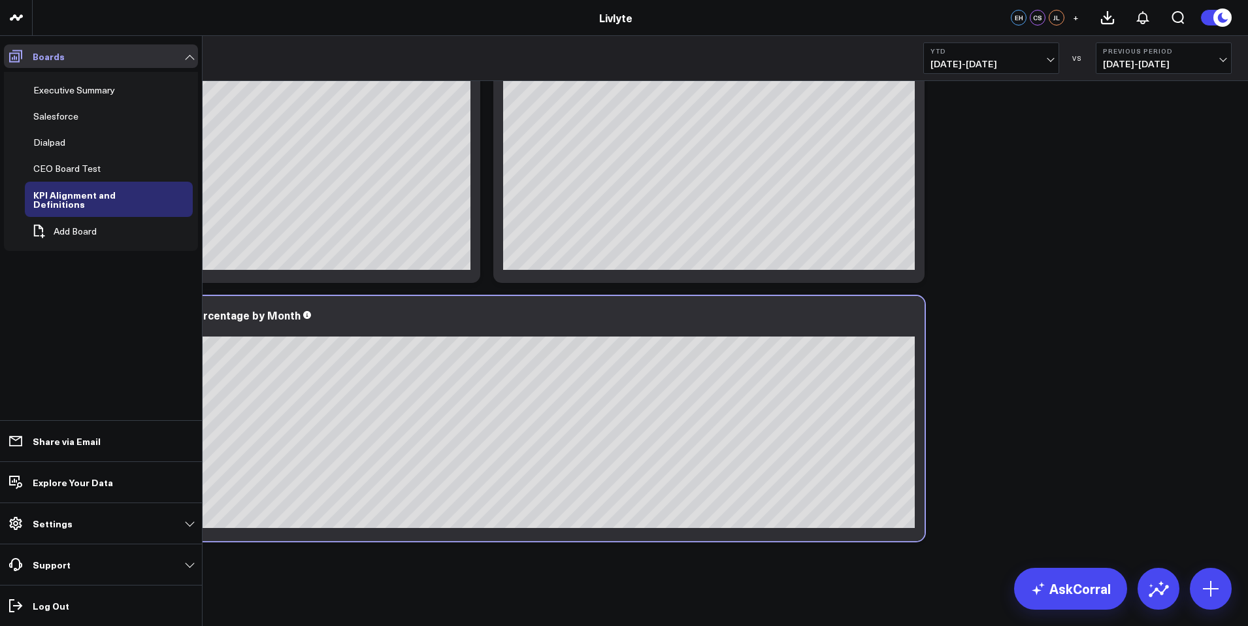
click at [14, 59] on icon at bounding box center [16, 56] width 16 height 16
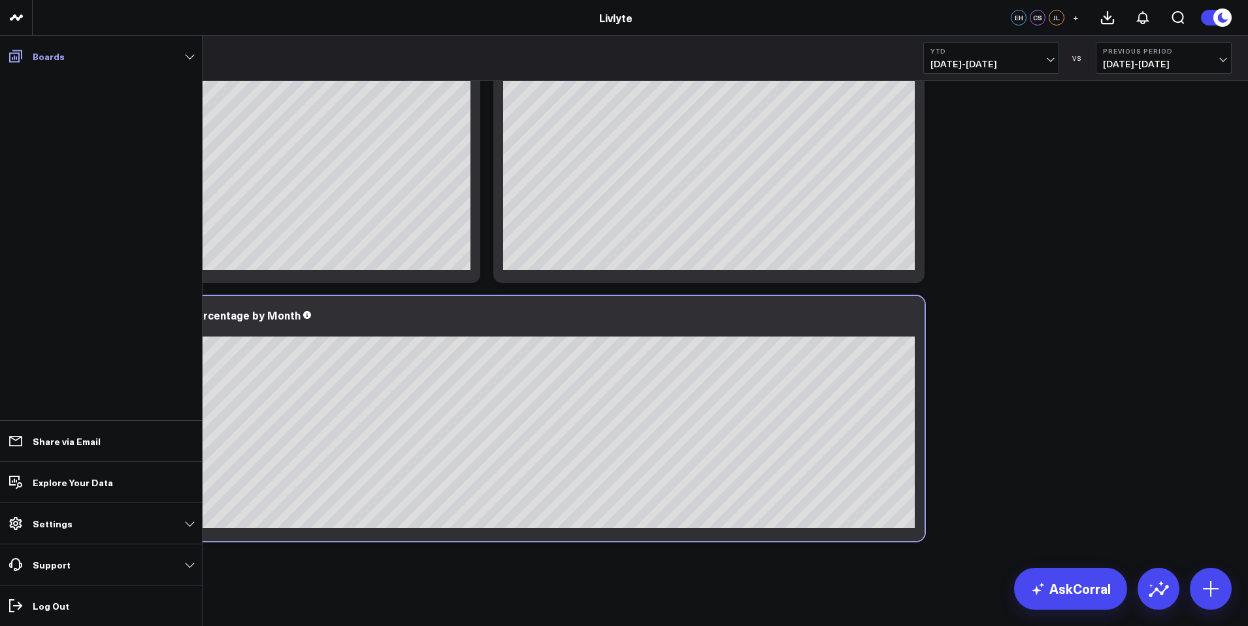
click at [24, 64] on span at bounding box center [16, 56] width 24 height 24
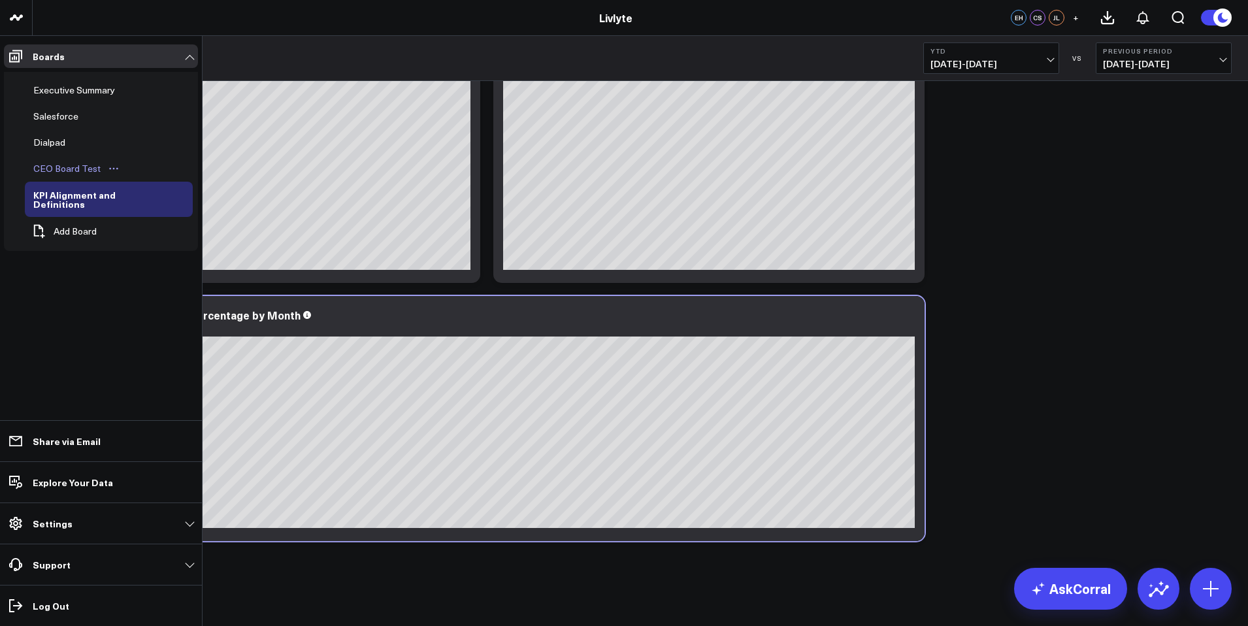
click at [78, 167] on div "CEO Board Test" at bounding box center [67, 169] width 74 height 16
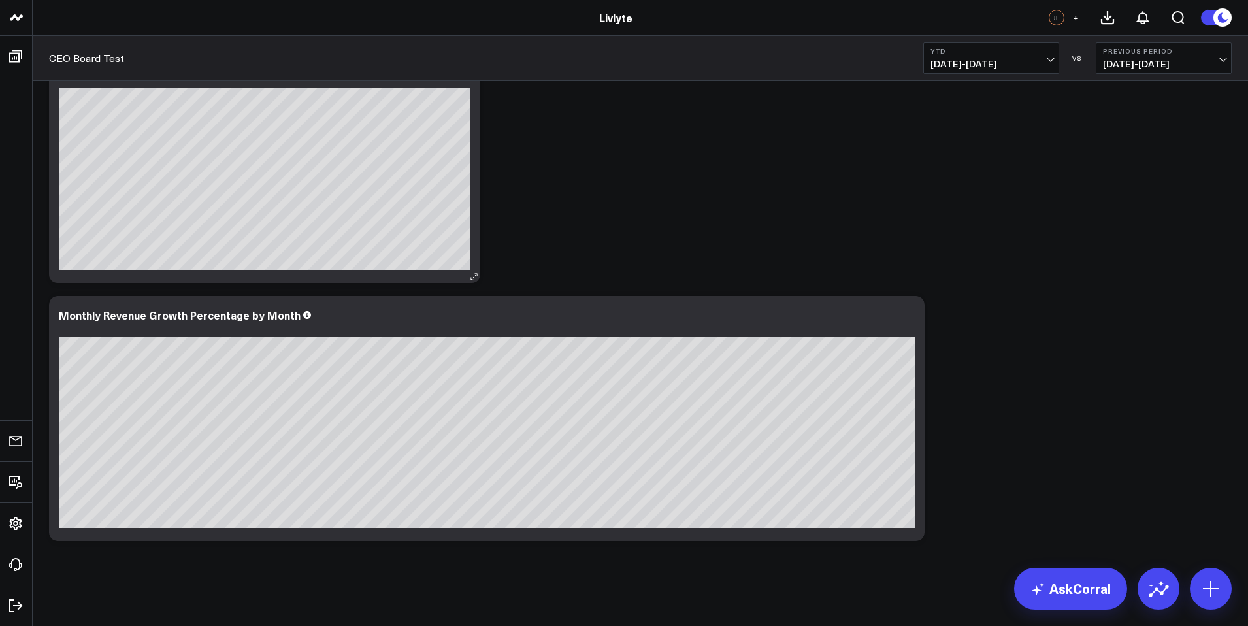
scroll to position [3031, 0]
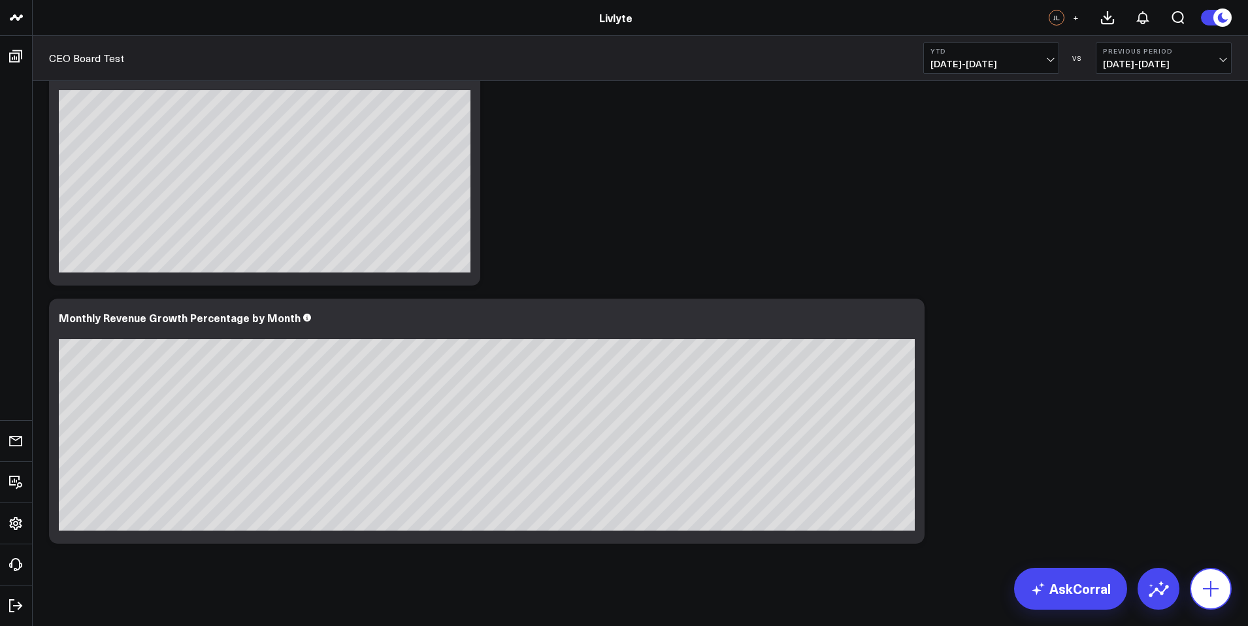
click at [1208, 596] on icon at bounding box center [1210, 588] width 21 height 21
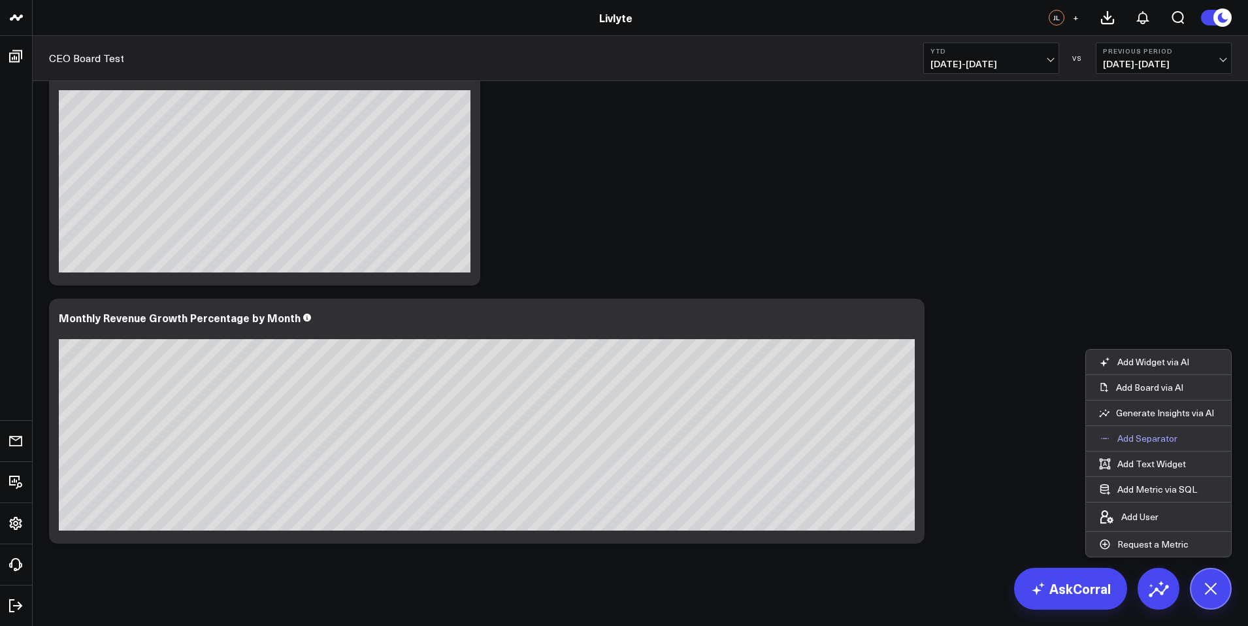
click at [1159, 436] on p "Add Separator" at bounding box center [1147, 438] width 60 height 12
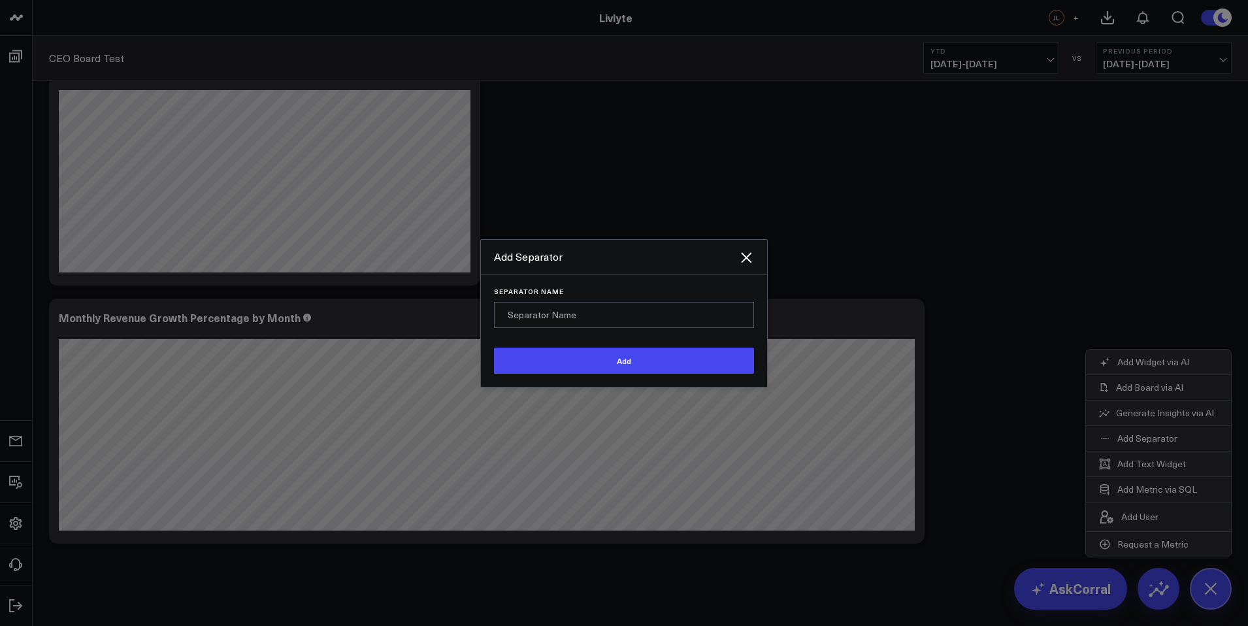
click at [676, 320] on input "Separator Name" at bounding box center [624, 315] width 260 height 26
type input "V"
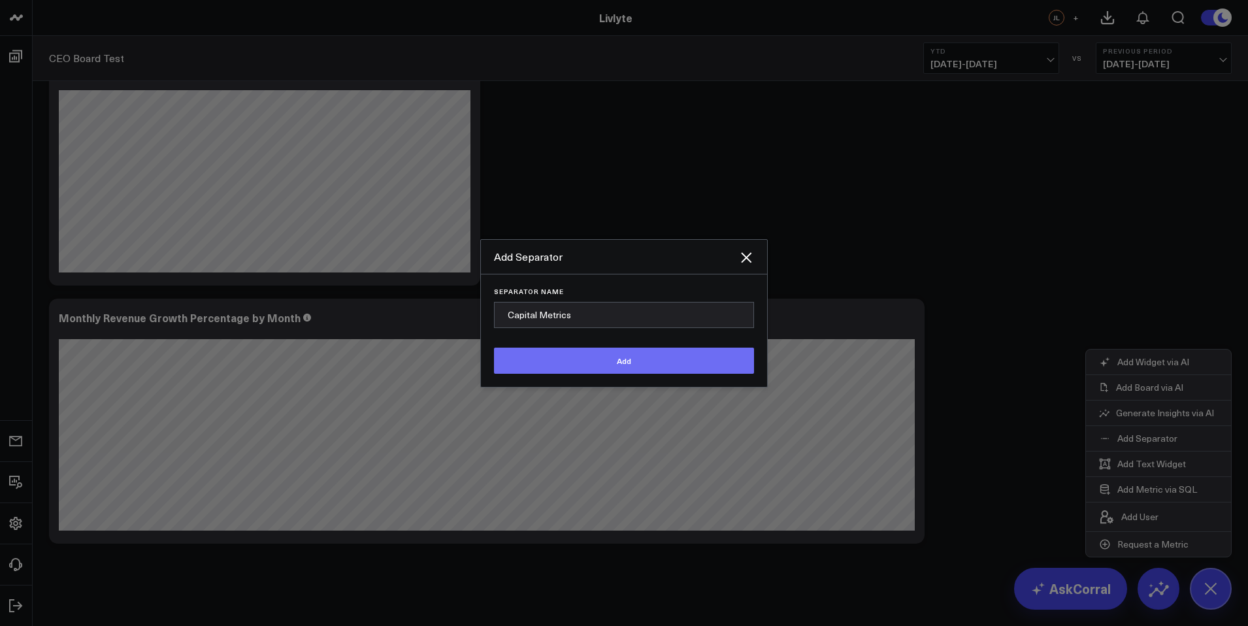
type input "Capital Metrics"
click at [669, 355] on button "Add" at bounding box center [624, 360] width 260 height 26
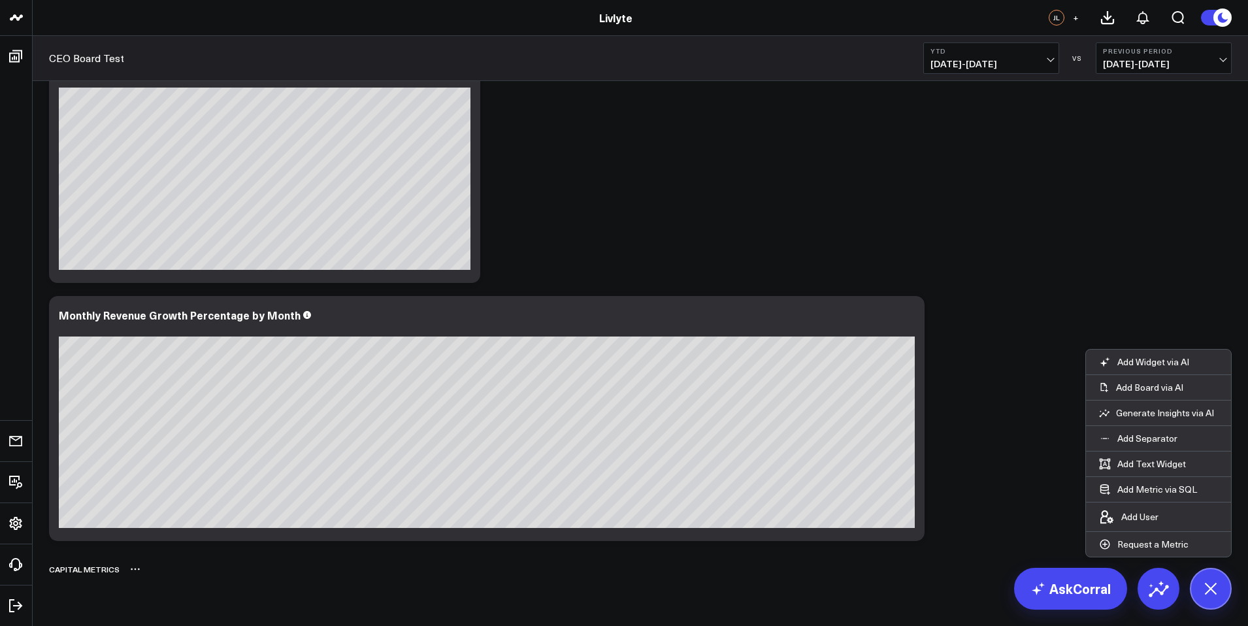
scroll to position [3046, 0]
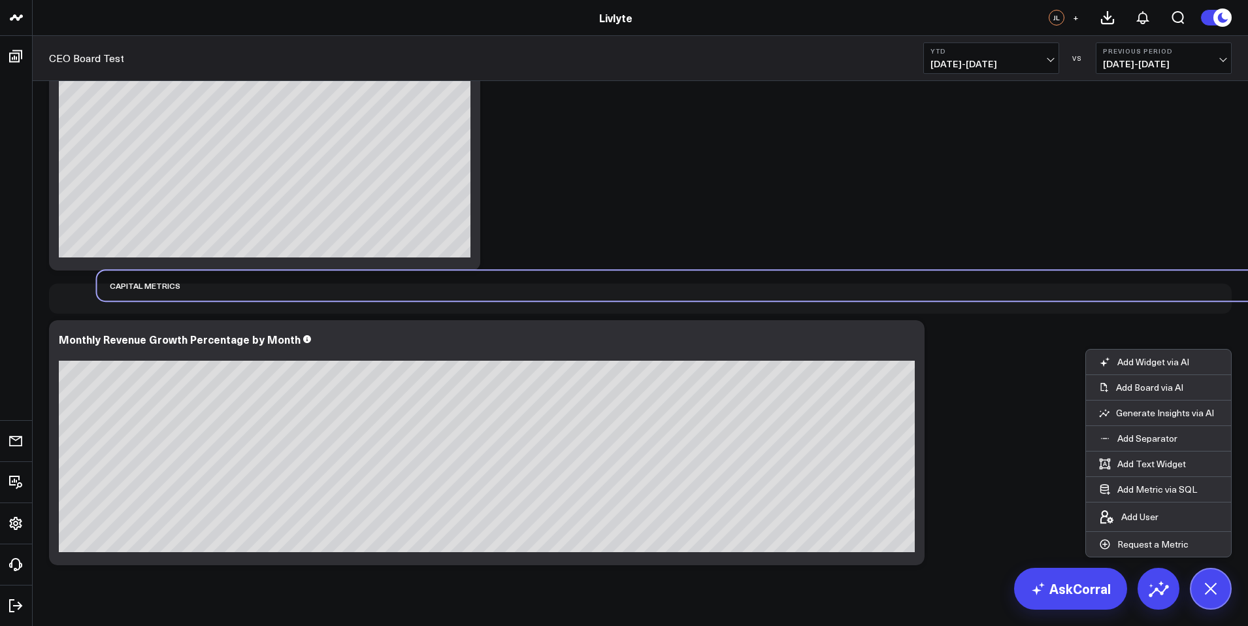
drag, startPoint x: 109, startPoint y: 539, endPoint x: 128, endPoint y: 315, distance: 224.8
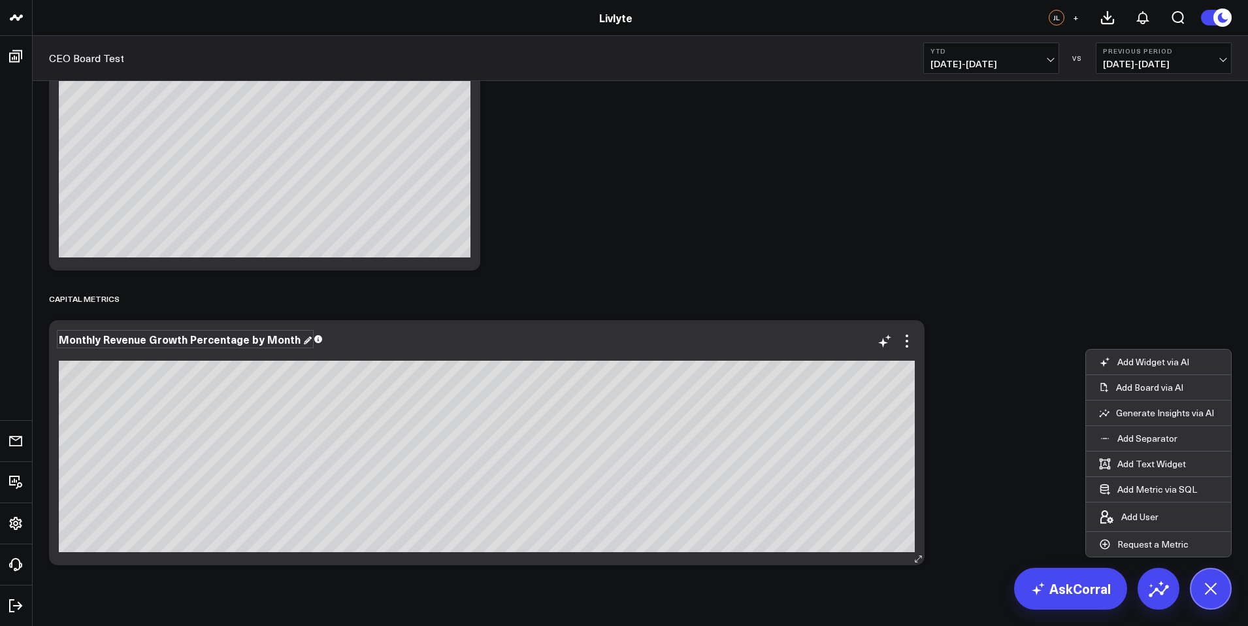
click at [100, 341] on div "Monthly Revenue Growth Percentage by Month" at bounding box center [185, 339] width 253 height 14
drag, startPoint x: 103, startPoint y: 340, endPoint x: -23, endPoint y: 327, distance: 126.1
click at [276, 352] on div at bounding box center [487, 352] width 856 height 9
click at [80, 342] on div "Monthly" at bounding box center [81, 339] width 44 height 14
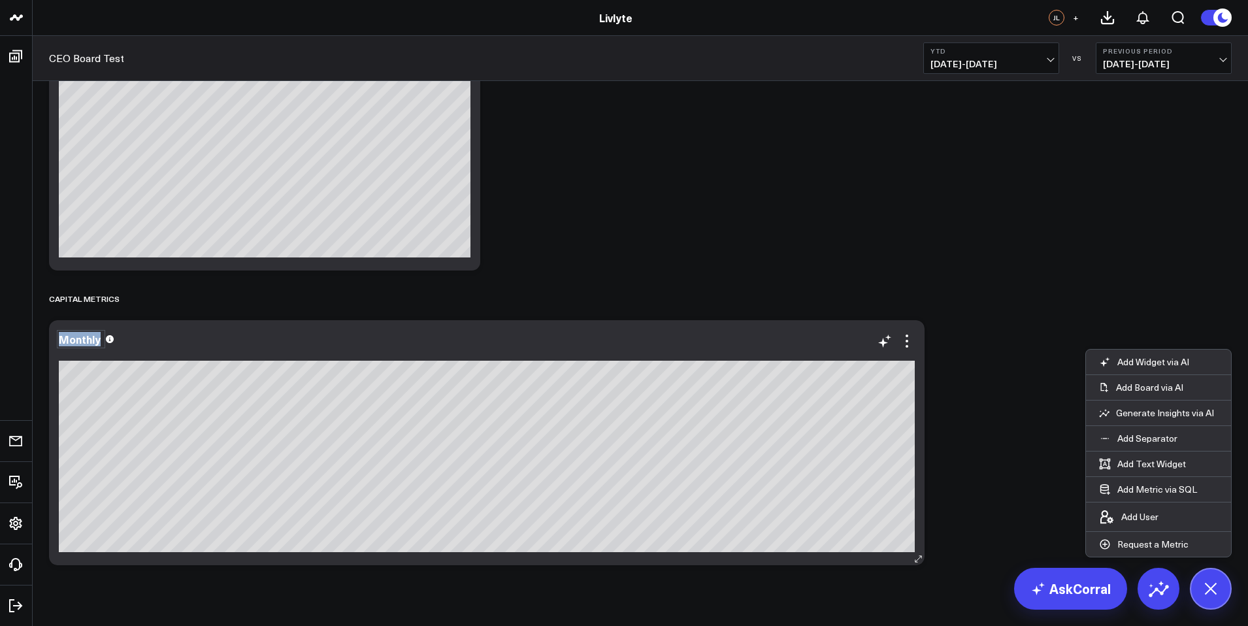
click at [80, 342] on div "Monthly" at bounding box center [81, 339] width 44 height 14
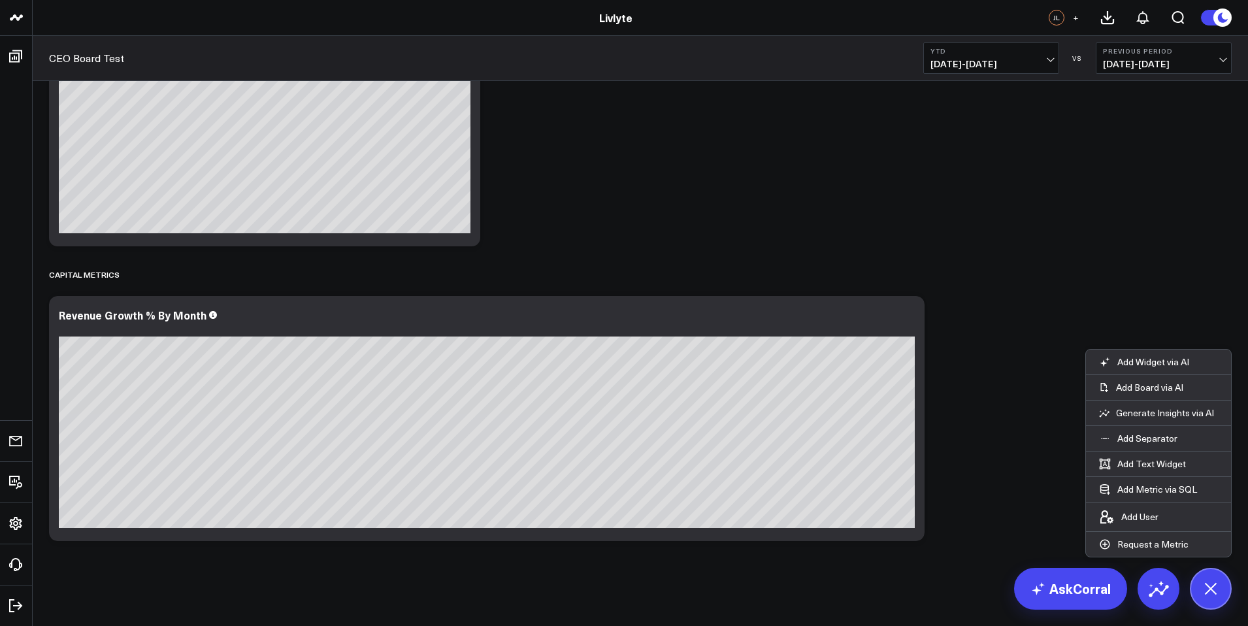
click at [1223, 592] on button at bounding box center [1210, 589] width 42 height 42
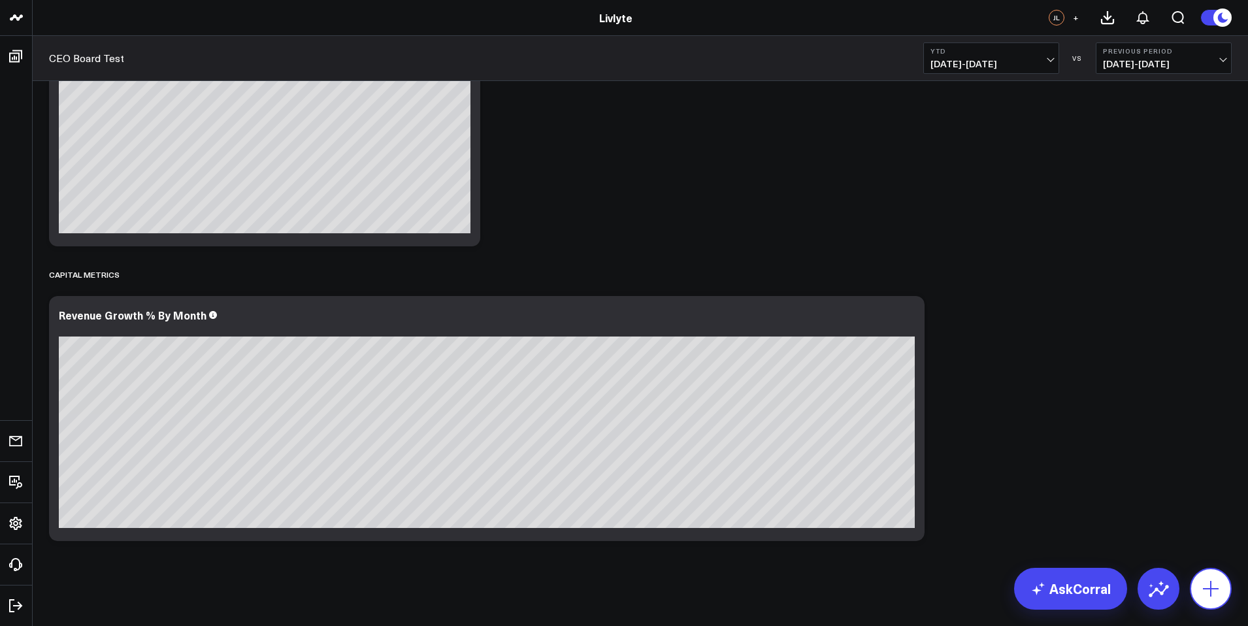
click at [1205, 583] on icon at bounding box center [1210, 588] width 21 height 21
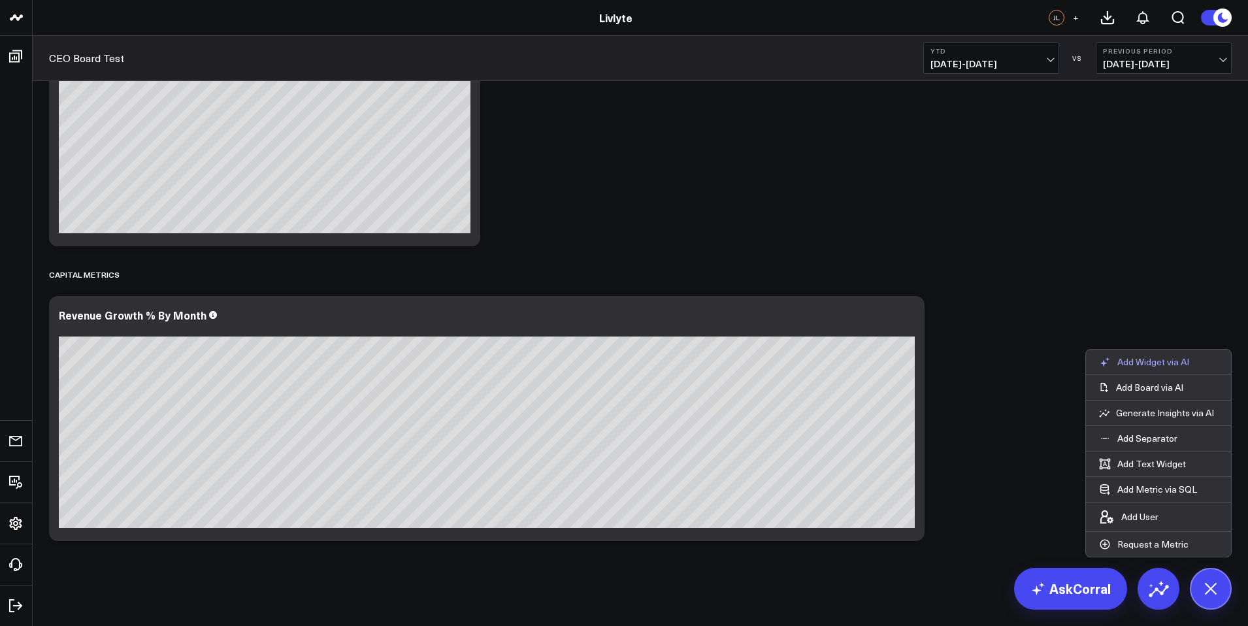
click at [1140, 368] on button "Add Widget via AI" at bounding box center [1144, 361] width 116 height 25
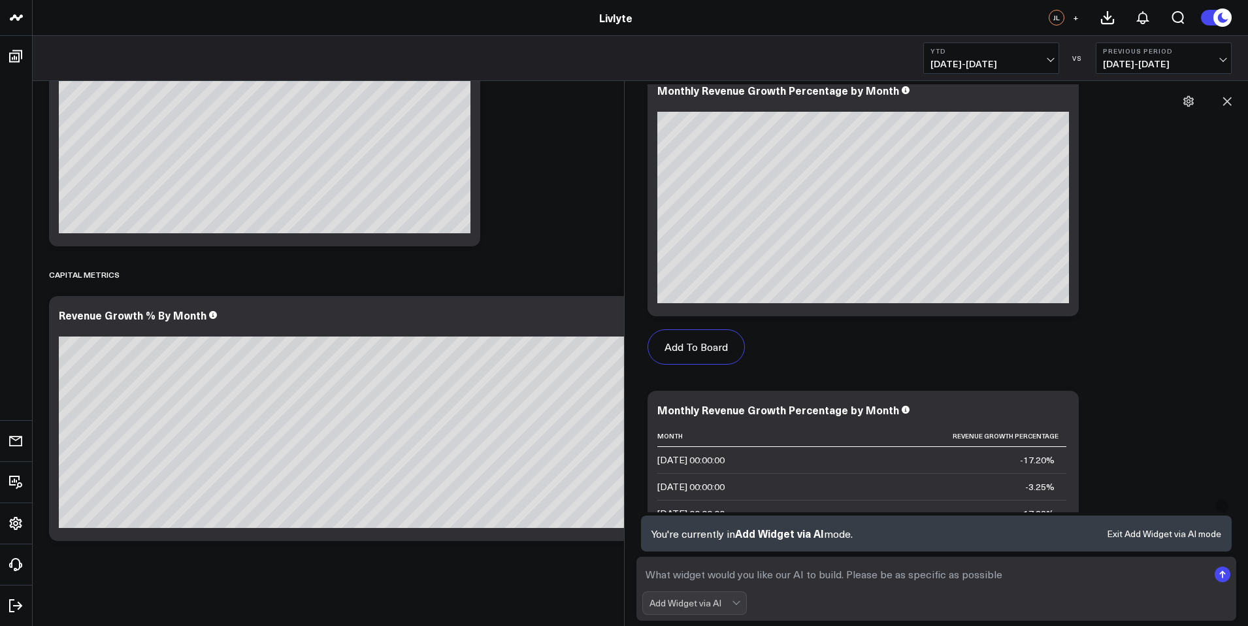
scroll to position [640, 0]
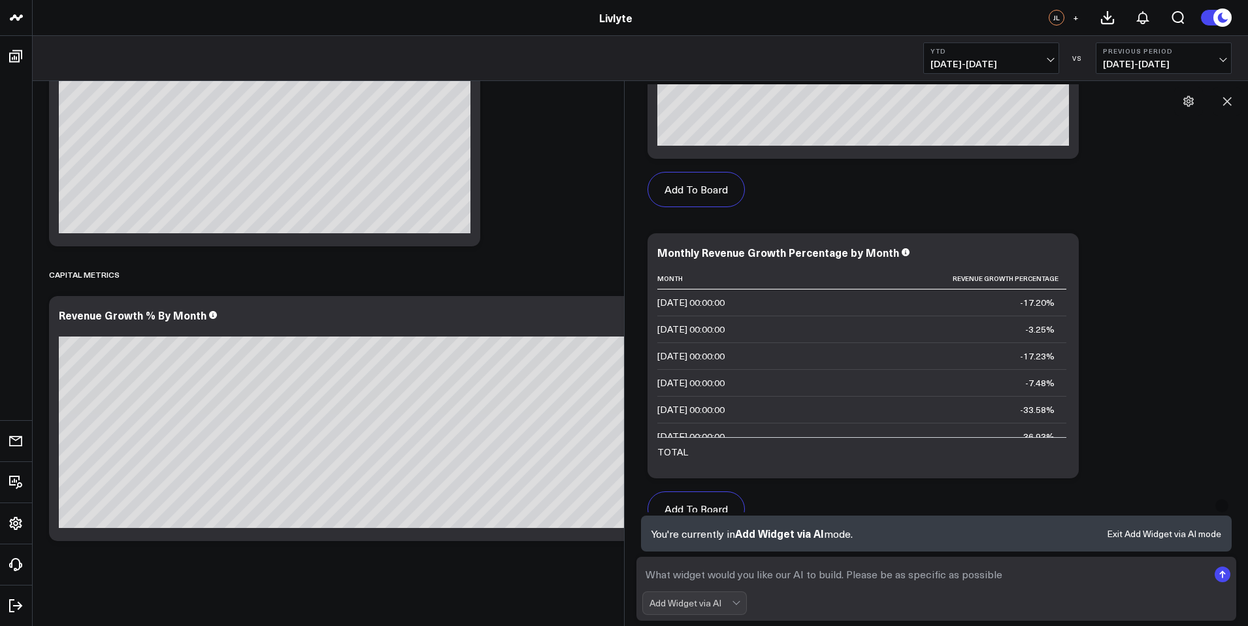
click at [706, 588] on form "Add Widget via AI" at bounding box center [936, 588] width 600 height 64
click at [711, 584] on textarea at bounding box center [925, 574] width 566 height 24
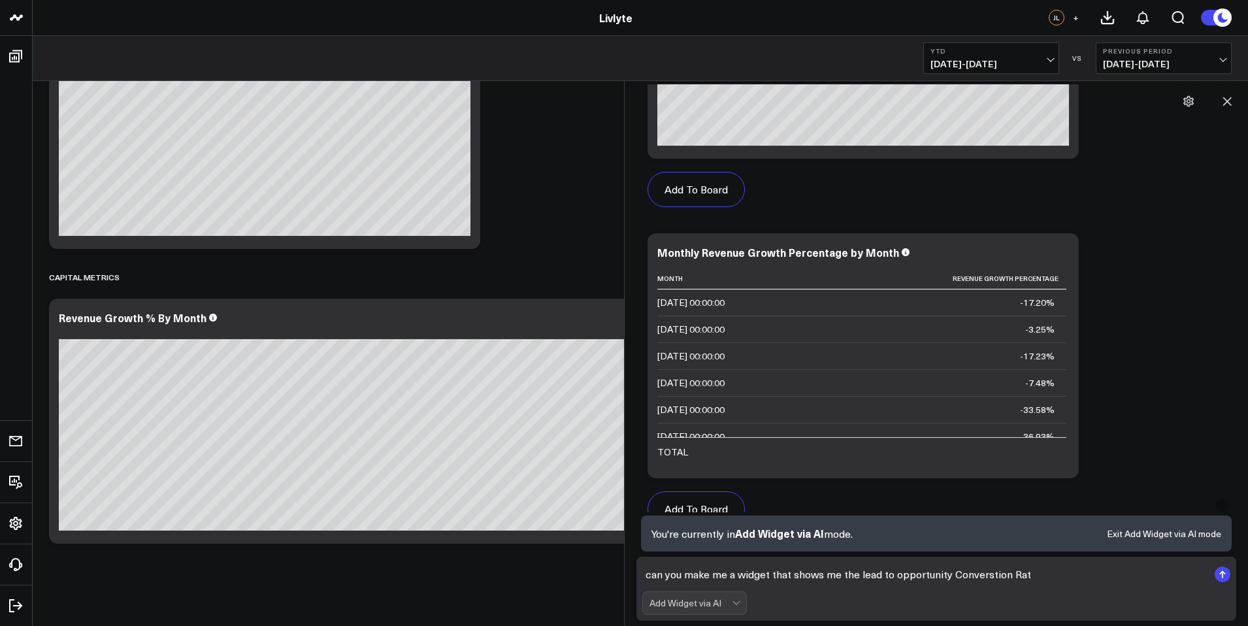
type textarea "can you make me a widget that shows me the lead to opportunity Converstion Rate"
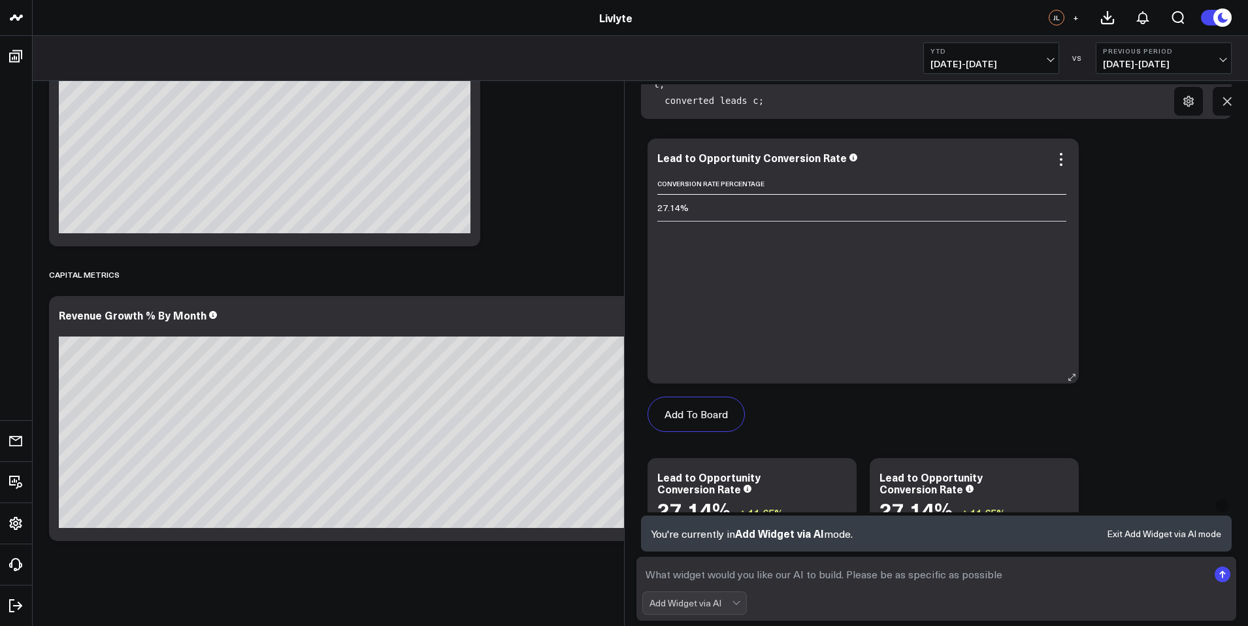
scroll to position [1808, 0]
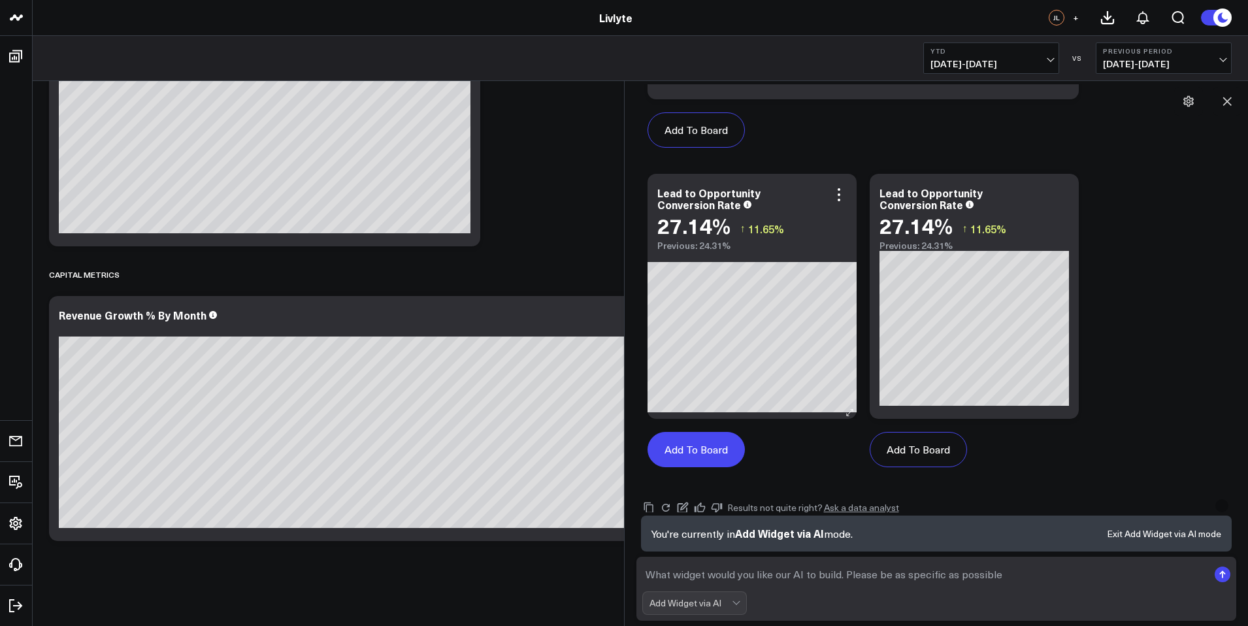
click at [683, 442] on button "Add To Board" at bounding box center [695, 449] width 97 height 35
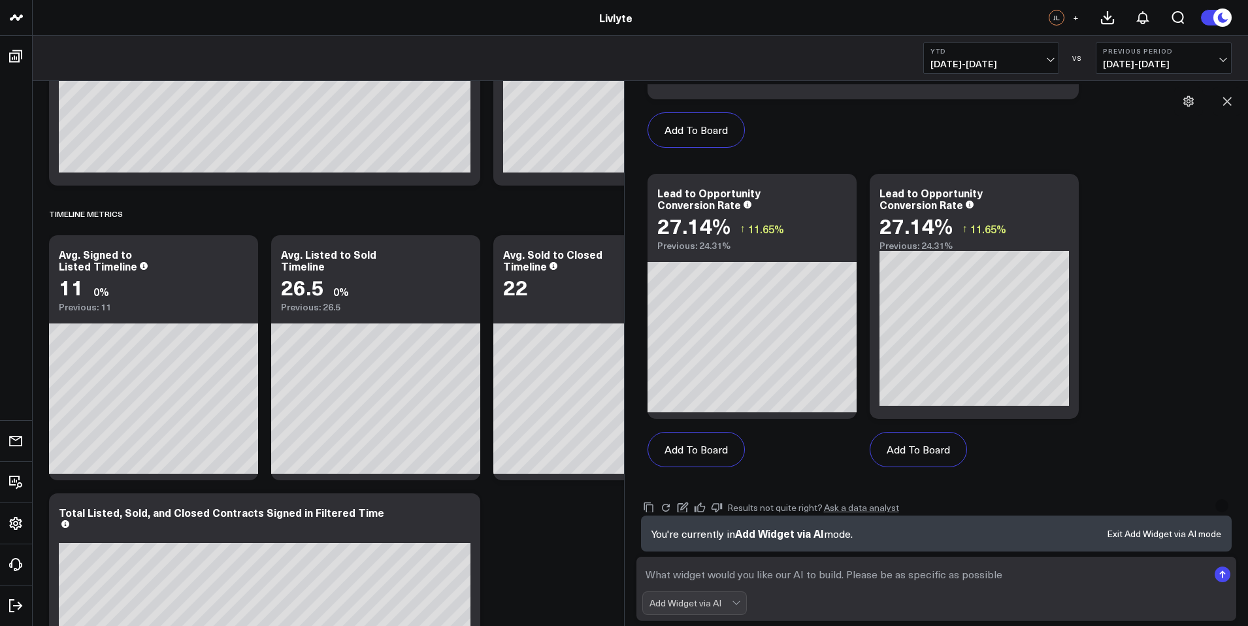
scroll to position [3070, 0]
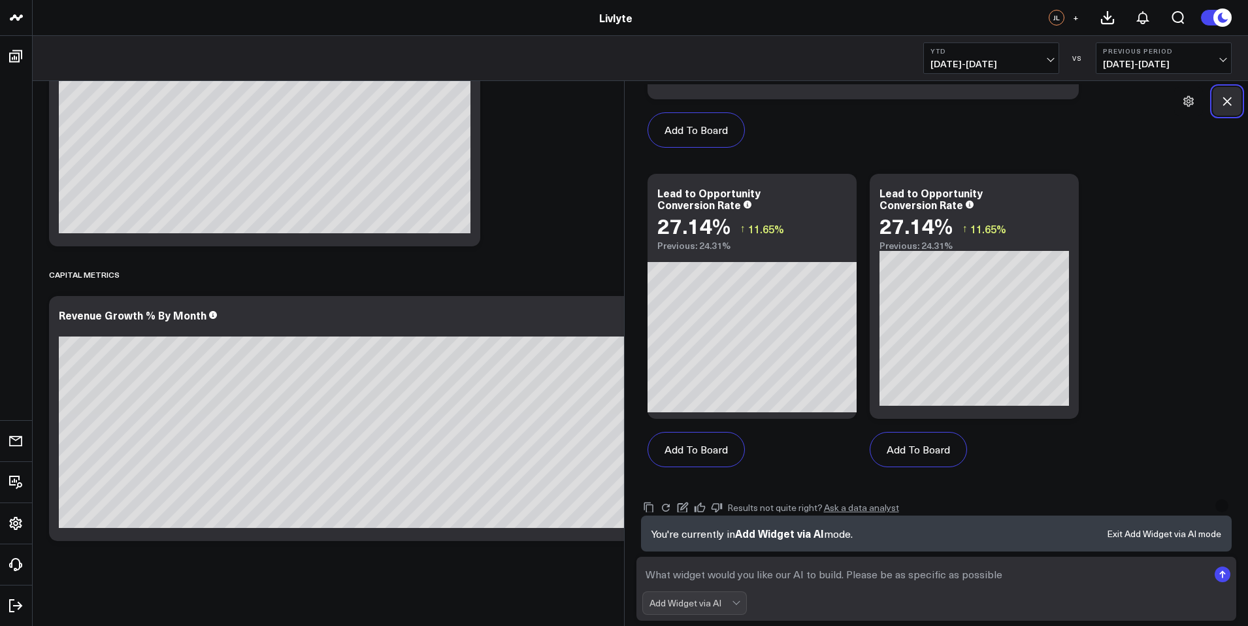
click at [1229, 97] on icon at bounding box center [1226, 101] width 13 height 13
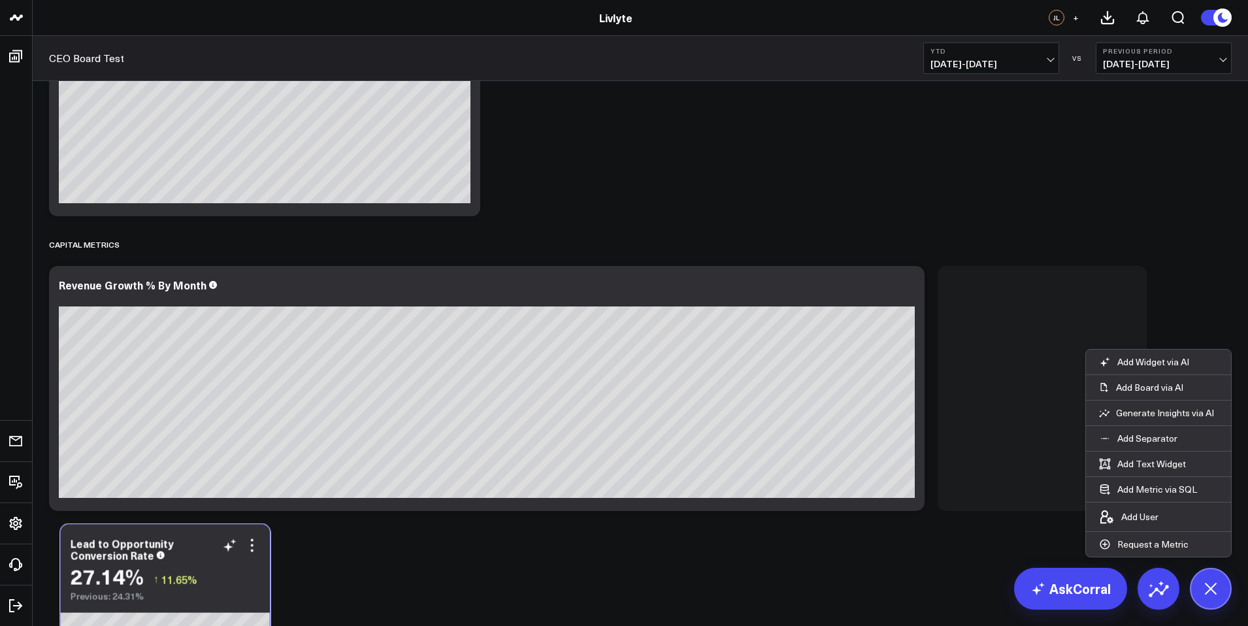
drag, startPoint x: 975, startPoint y: 365, endPoint x: 125, endPoint y: 572, distance: 873.8
click at [125, 572] on div "27.14%" at bounding box center [107, 576] width 73 height 24
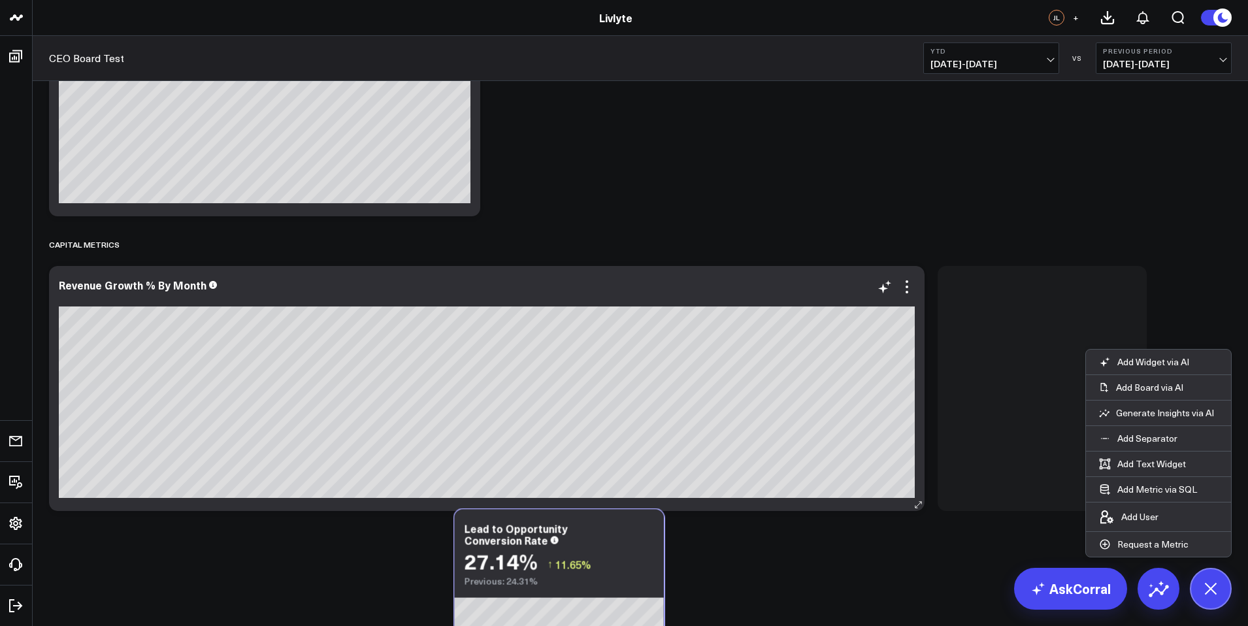
drag, startPoint x: 944, startPoint y: 415, endPoint x: 603, endPoint y: 499, distance: 351.2
click at [592, 509] on div "Lead to Opportunity Conversion Rate 27.14% ↑ 11.65% Previous: 24.31%" at bounding box center [559, 547] width 209 height 77
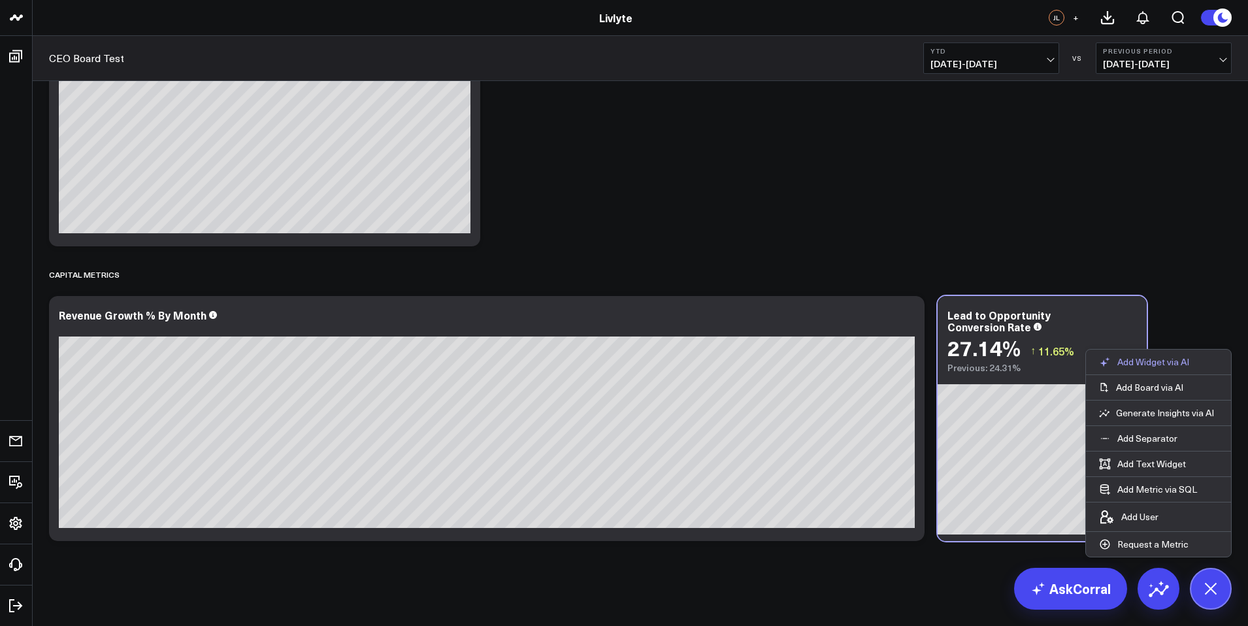
click at [1168, 364] on p "Add Widget via AI" at bounding box center [1153, 362] width 72 height 12
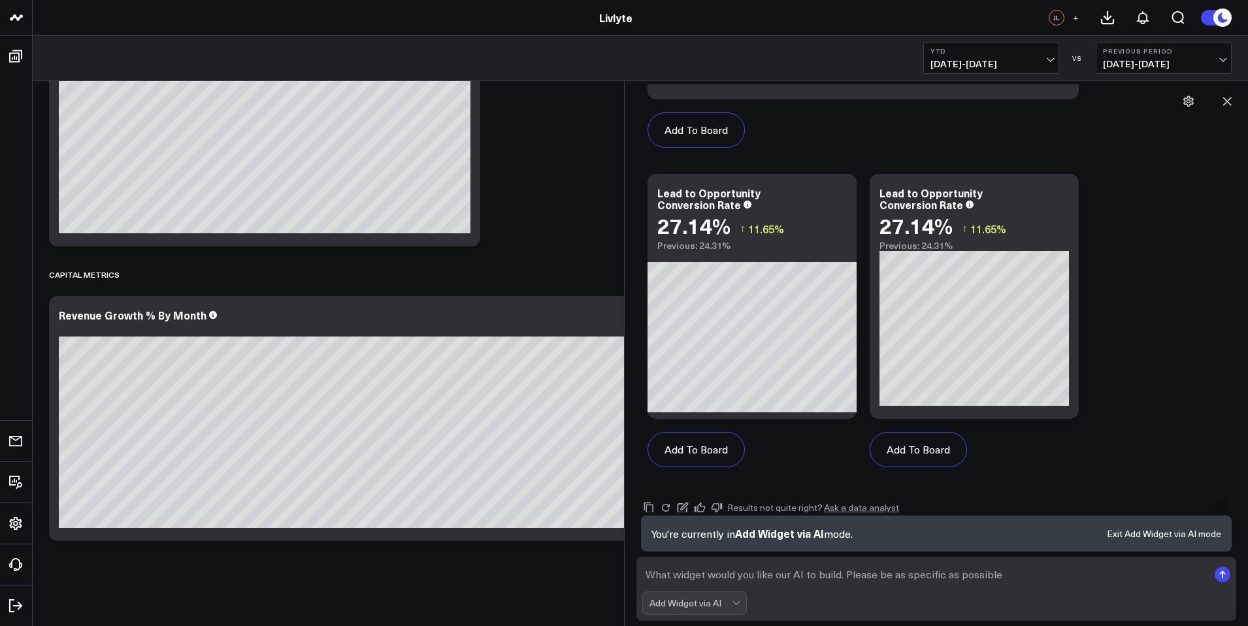
click at [750, 574] on textarea at bounding box center [925, 574] width 566 height 24
click at [971, 572] on textarea "Can you make me a widget that shows me the Opportunity to Signed Gontract Conve…" at bounding box center [925, 574] width 566 height 24
type textarea "Can you make me a widget that shows me the Opportunity to Signed Contract Conve…"
click at [1128, 573] on textarea "Can you make me a widget that shows me the Opportunity to Signed Contract Conve…" at bounding box center [925, 574] width 566 height 24
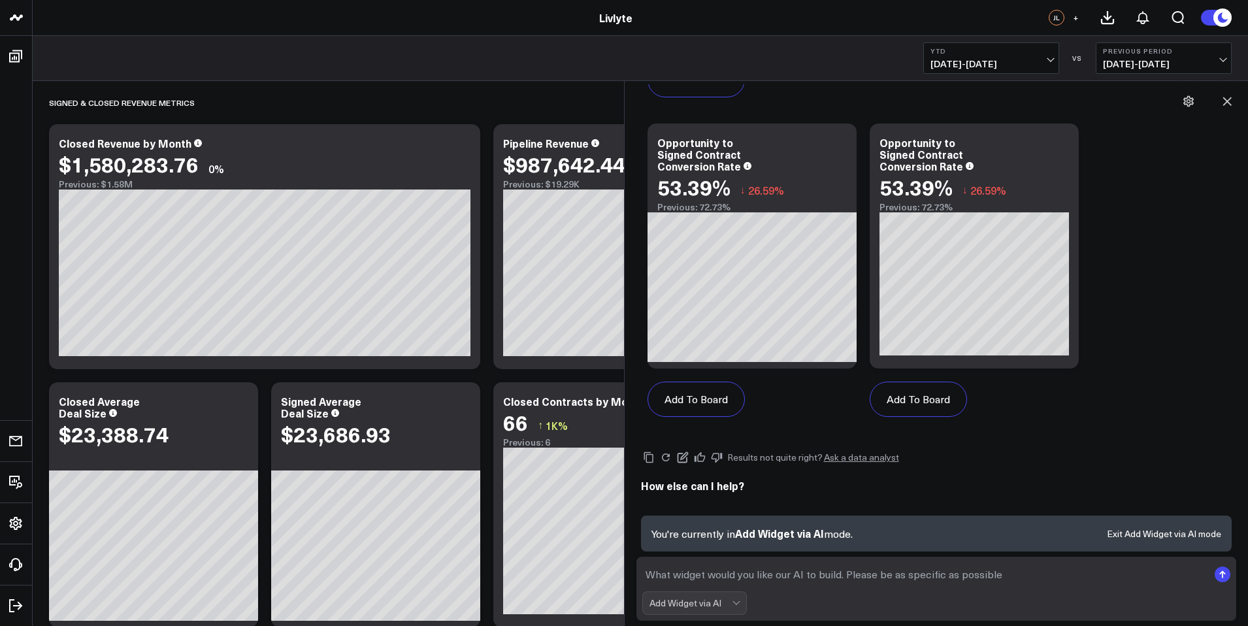
scroll to position [3, 0]
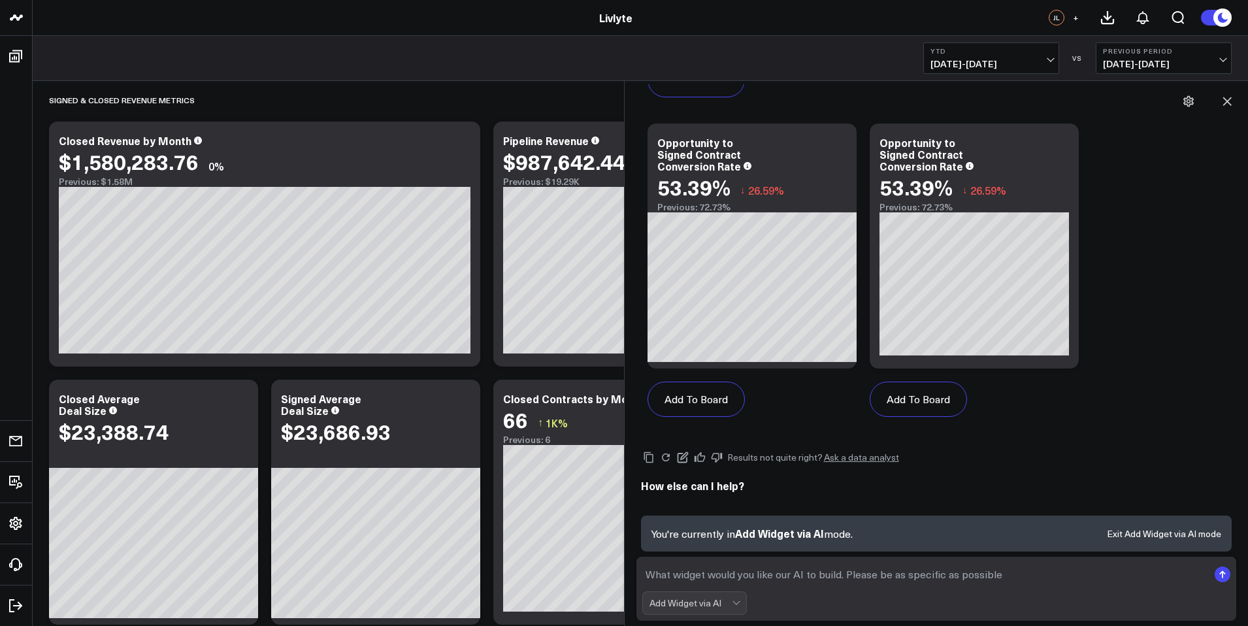
click at [762, 579] on textarea at bounding box center [925, 574] width 566 height 24
click at [1102, 578] on textarea "Just to clarify this should be calculated by Contracts Signed in that timeline …" at bounding box center [925, 574] width 566 height 24
click at [1095, 575] on textarea "Just to clarify this should be calculated by Contracts Signed in that timeline …" at bounding box center [925, 574] width 566 height 24
click at [1106, 577] on textarea "Just to clarify this should be calculated by Contracts Signed in that timeline …" at bounding box center [925, 574] width 566 height 24
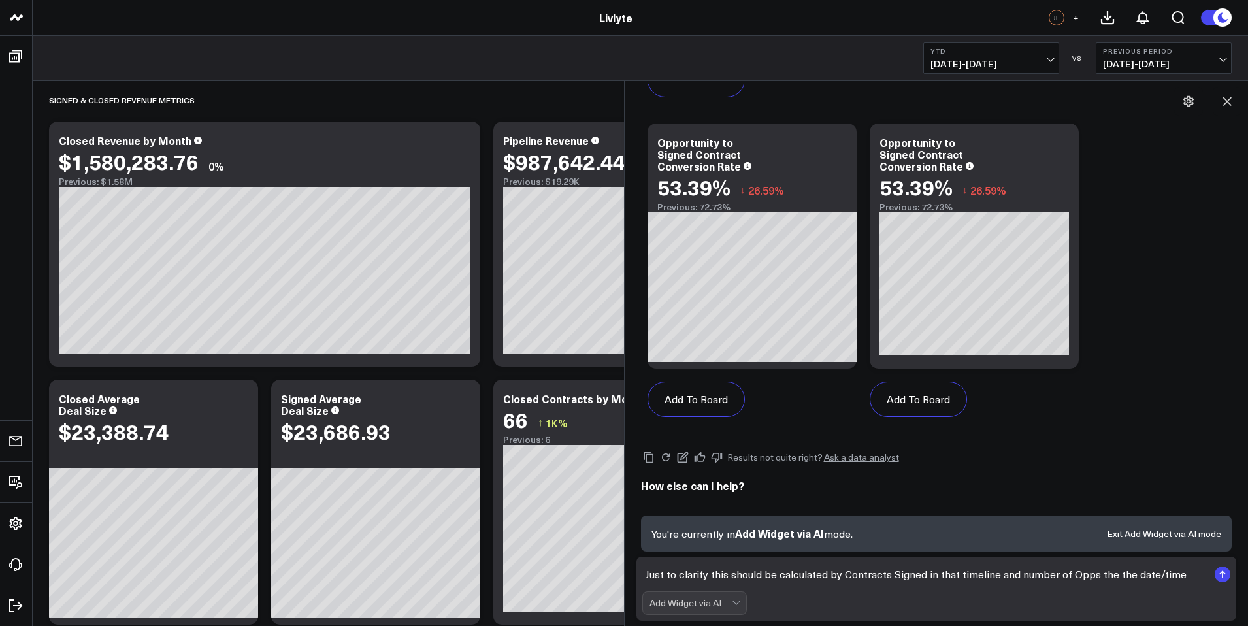
click at [1106, 577] on textarea "Just to clarify this should be calculated by Contracts Signed in that timeline …" at bounding box center [925, 574] width 566 height 24
click at [1099, 575] on textarea "Just to clarify this should be calculated by Contracts Signed in that timeline …" at bounding box center [925, 574] width 566 height 24
click at [1114, 575] on textarea "Just to clarify this should be calculated by Contracts Signed in that timeline …" at bounding box center [925, 574] width 566 height 24
drag, startPoint x: 1121, startPoint y: 573, endPoint x: 1097, endPoint y: 579, distance: 24.9
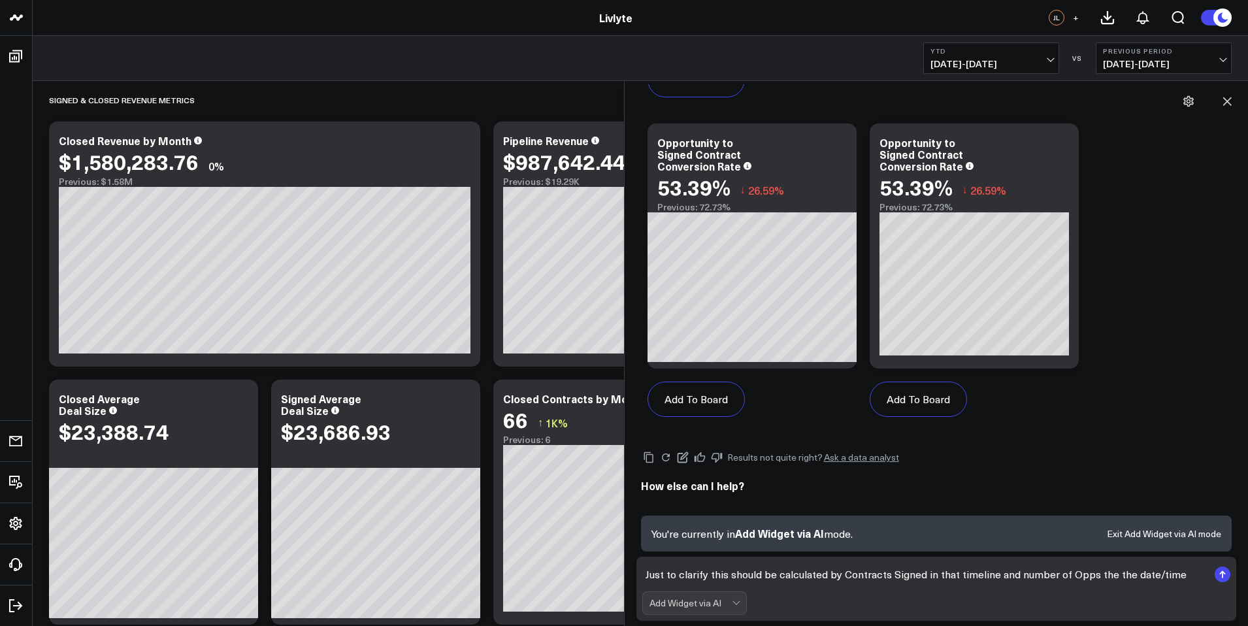
click at [1097, 579] on textarea "Just to clarify this should be calculated by Contracts Signed in that timeline …" at bounding box center [925, 574] width 566 height 24
click at [1101, 577] on textarea "Just to clarify this should be calculated by Contracts Signed in that timeline …" at bounding box center [925, 574] width 566 height 24
click at [1187, 575] on textarea "Just to clarify this should be calculated by Contracts Signed in that timeline …" at bounding box center [925, 574] width 566 height 24
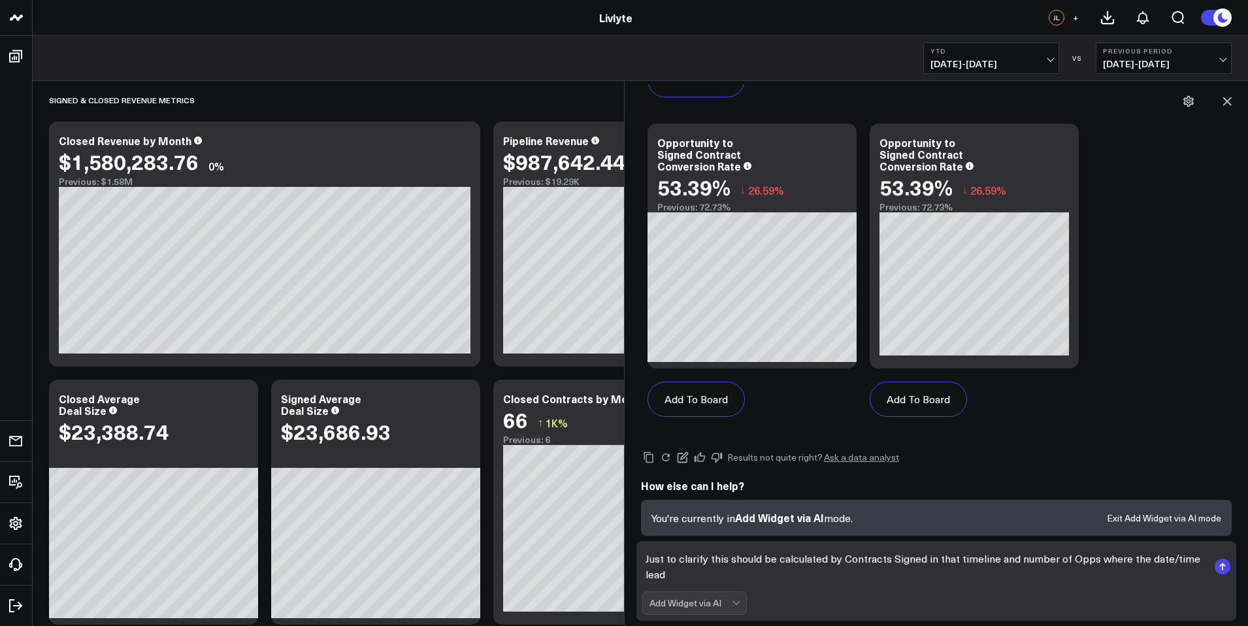
scroll to position [2982, 0]
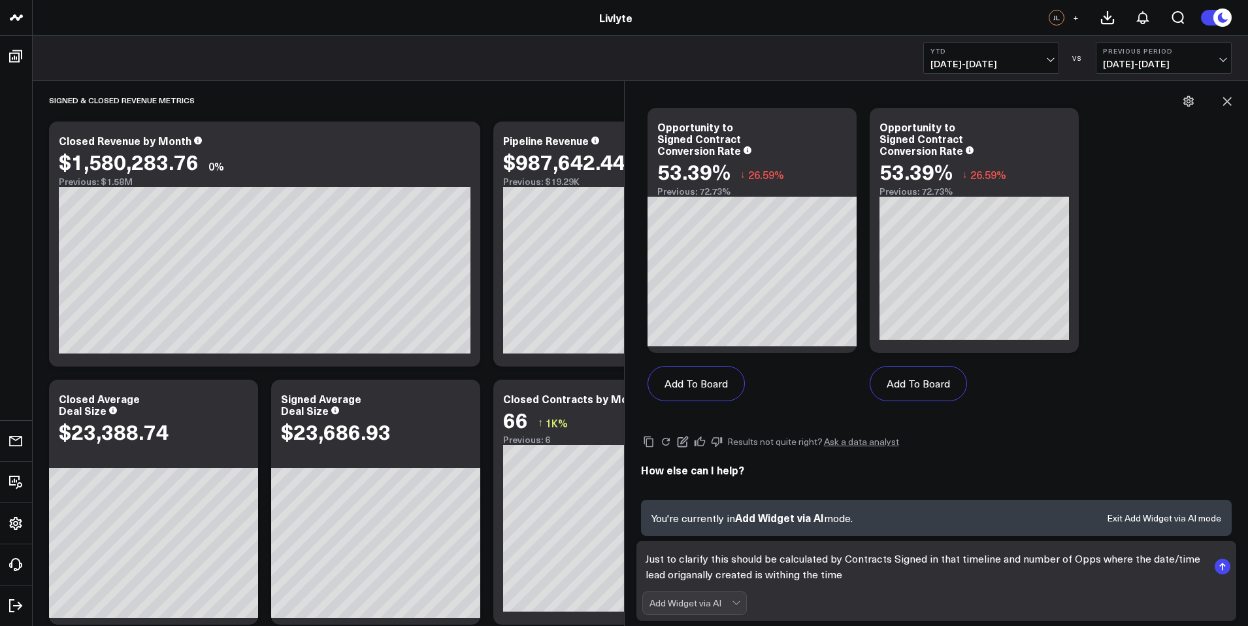
click at [796, 579] on textarea "Just to clarify this should be calculated by Contracts Signed in that timeline …" at bounding box center [925, 566] width 566 height 39
click at [679, 579] on textarea "Just to clarify this should be calculated by Contracts Signed in that timeline …" at bounding box center [925, 566] width 566 height 39
drag, startPoint x: 856, startPoint y: 556, endPoint x: 930, endPoint y: 555, distance: 73.8
click at [930, 555] on textarea "Just to clarify this should be calculated by Contracts Signed in that timeline …" at bounding box center [925, 566] width 566 height 39
click at [938, 556] on textarea "Just to clarify this should be calculated by Contracts Signed in that timeline …" at bounding box center [925, 566] width 566 height 39
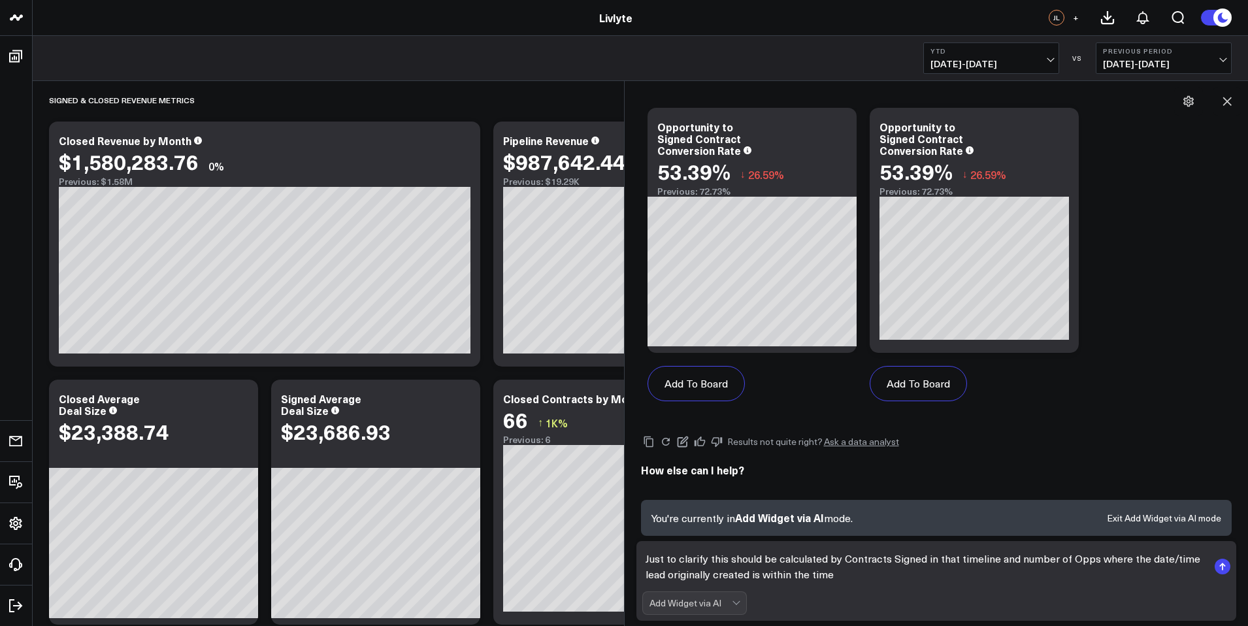
click at [992, 559] on textarea "Just to clarify this should be calculated by Contracts Signed in that timeline …" at bounding box center [925, 566] width 566 height 39
click at [1132, 573] on textarea "Just to clarify this should be calculated by Contracts Signed in that timeline …" at bounding box center [925, 566] width 566 height 39
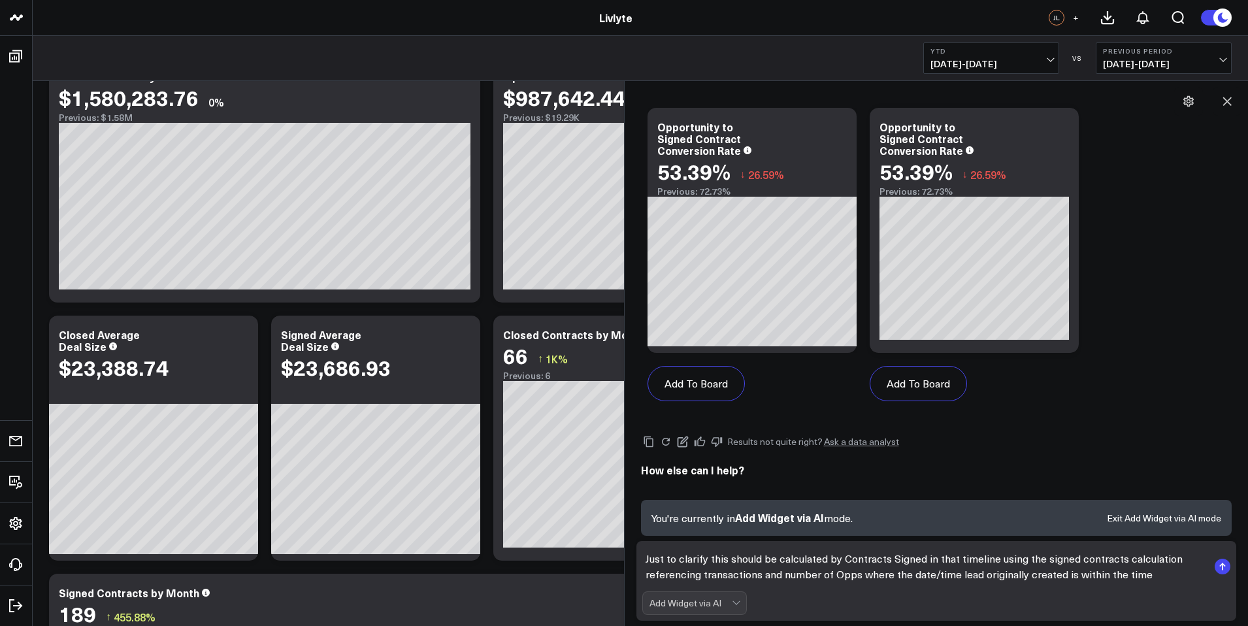
scroll to position [95, 0]
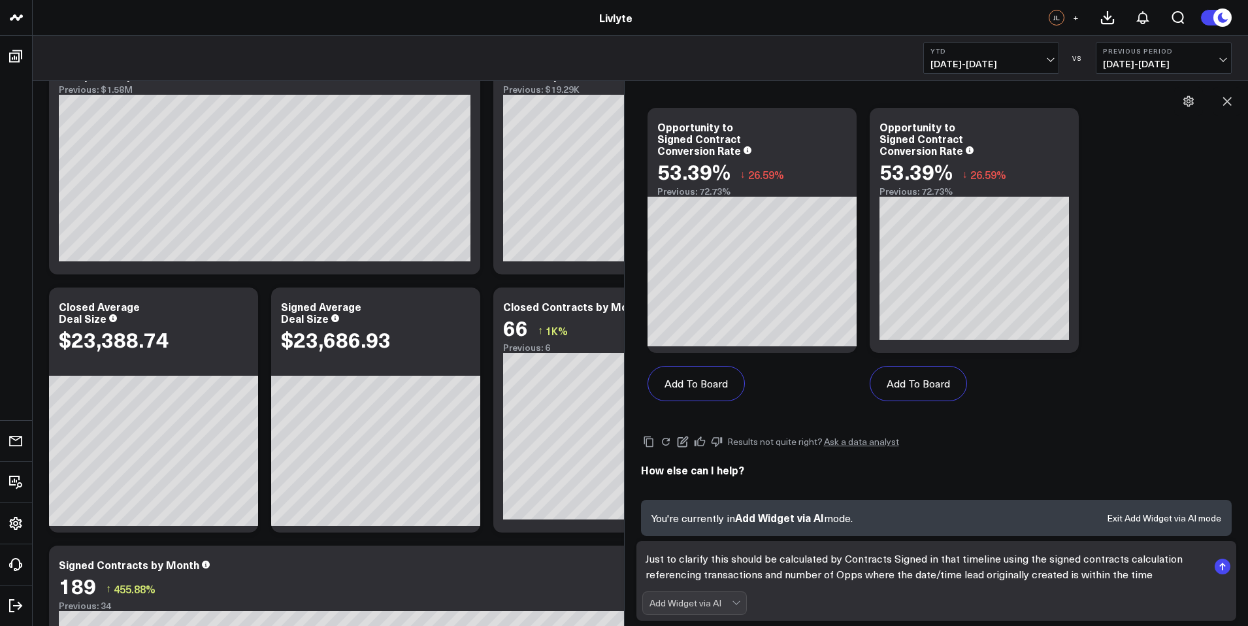
click at [1135, 577] on textarea "Just to clarify this should be calculated by Contracts Signed in that timeline …" at bounding box center [925, 566] width 566 height 39
click at [1140, 575] on textarea "Just to clarify this should be calculated by Contracts Signed in that timeline …" at bounding box center [925, 566] width 566 height 39
type textarea "Just to clarify this should be calculated by Contracts Signed in that timeline …"
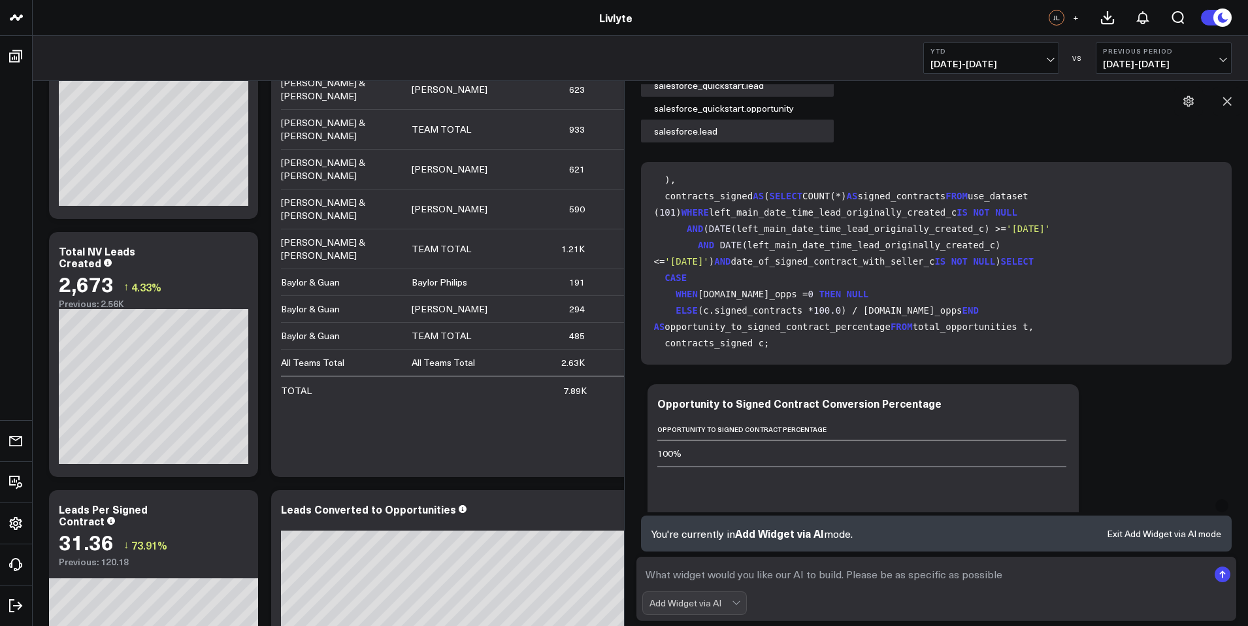
scroll to position [0, 0]
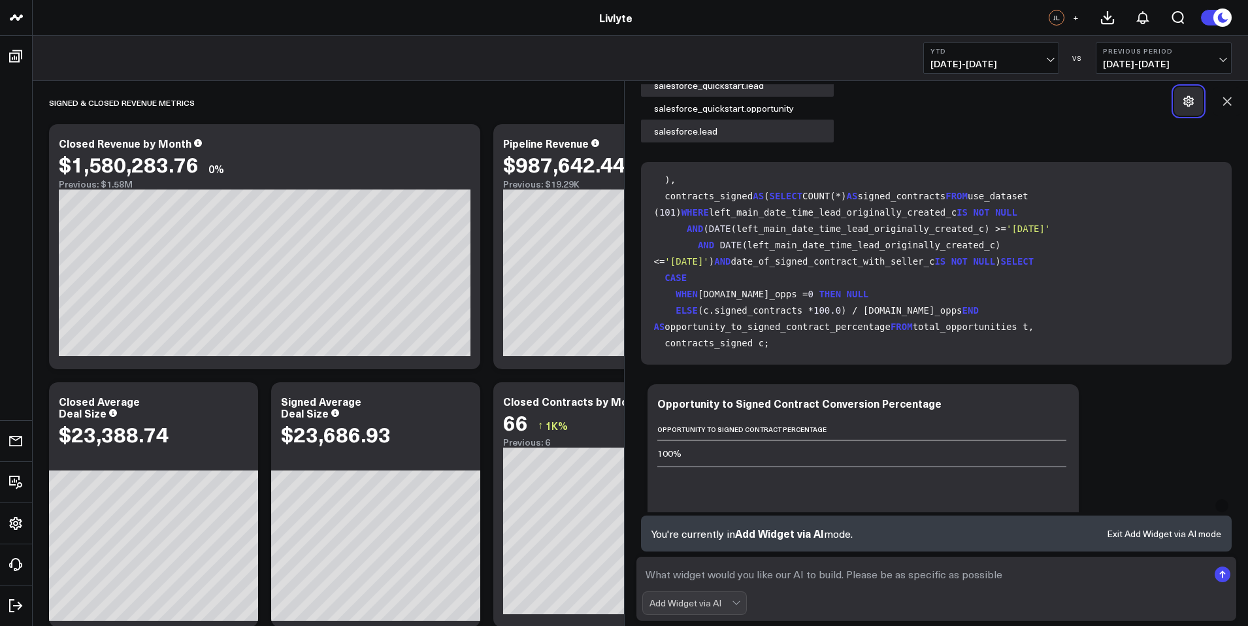
click at [1184, 99] on icon at bounding box center [1188, 101] width 13 height 13
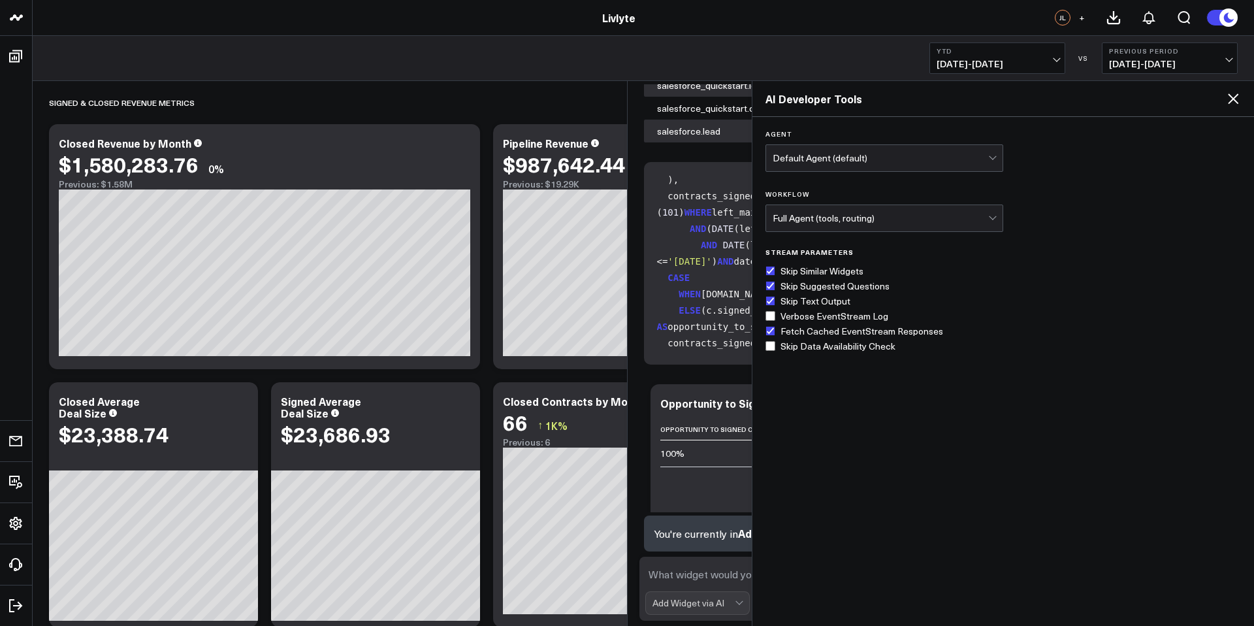
click at [1237, 101] on icon at bounding box center [1233, 99] width 16 height 16
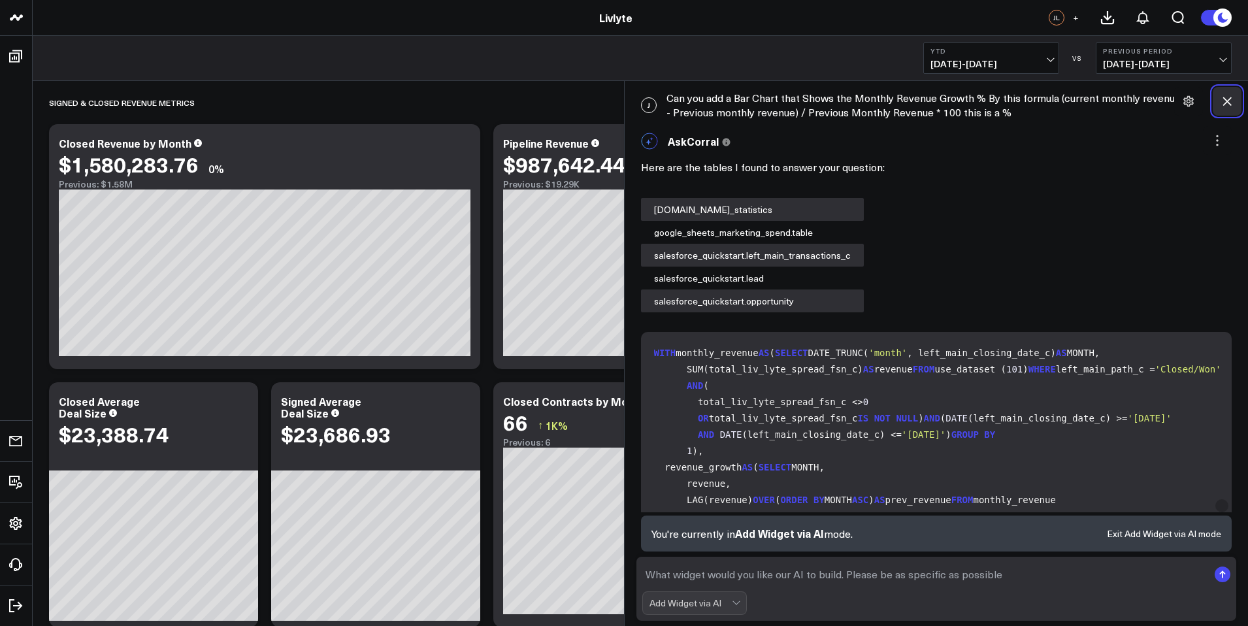
click at [1226, 102] on icon at bounding box center [1227, 101] width 8 height 8
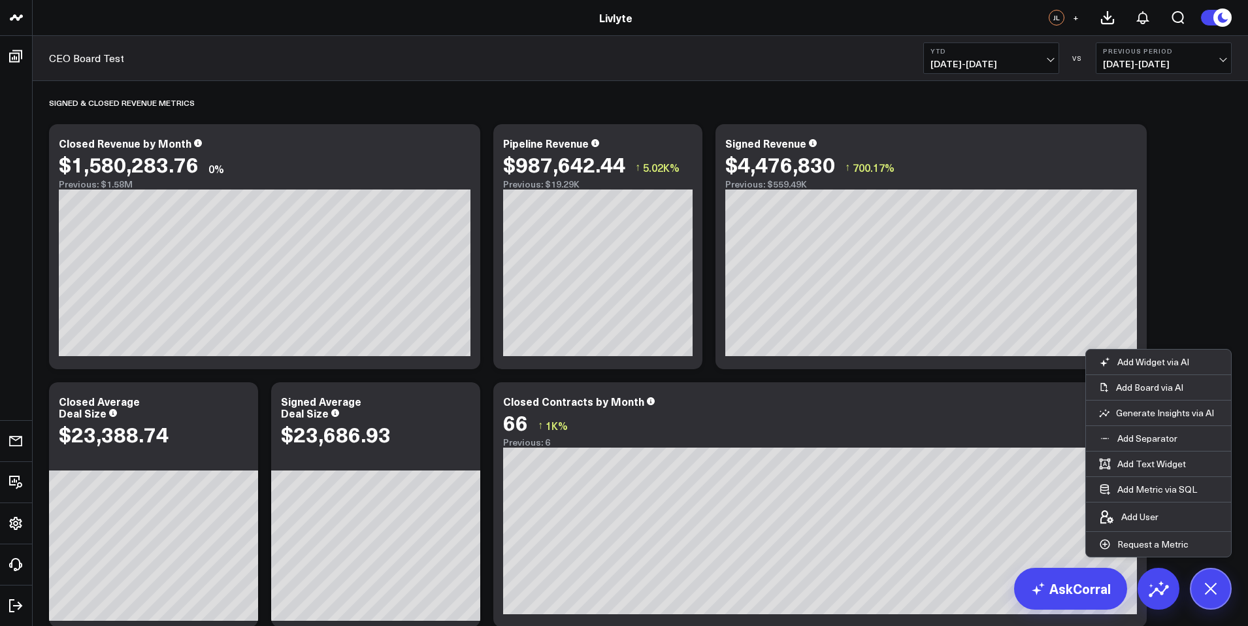
drag, startPoint x: 1194, startPoint y: 297, endPoint x: 1193, endPoint y: 308, distance: 11.8
click at [1216, 589] on icon at bounding box center [1209, 587] width 29 height 29
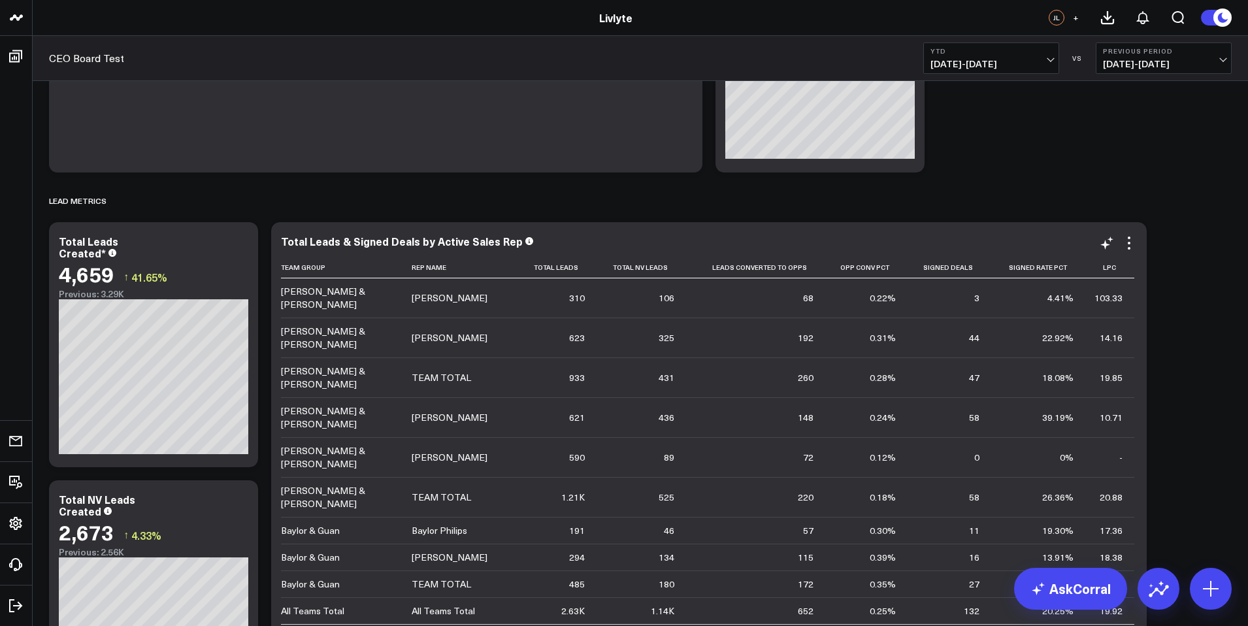
scroll to position [995, 0]
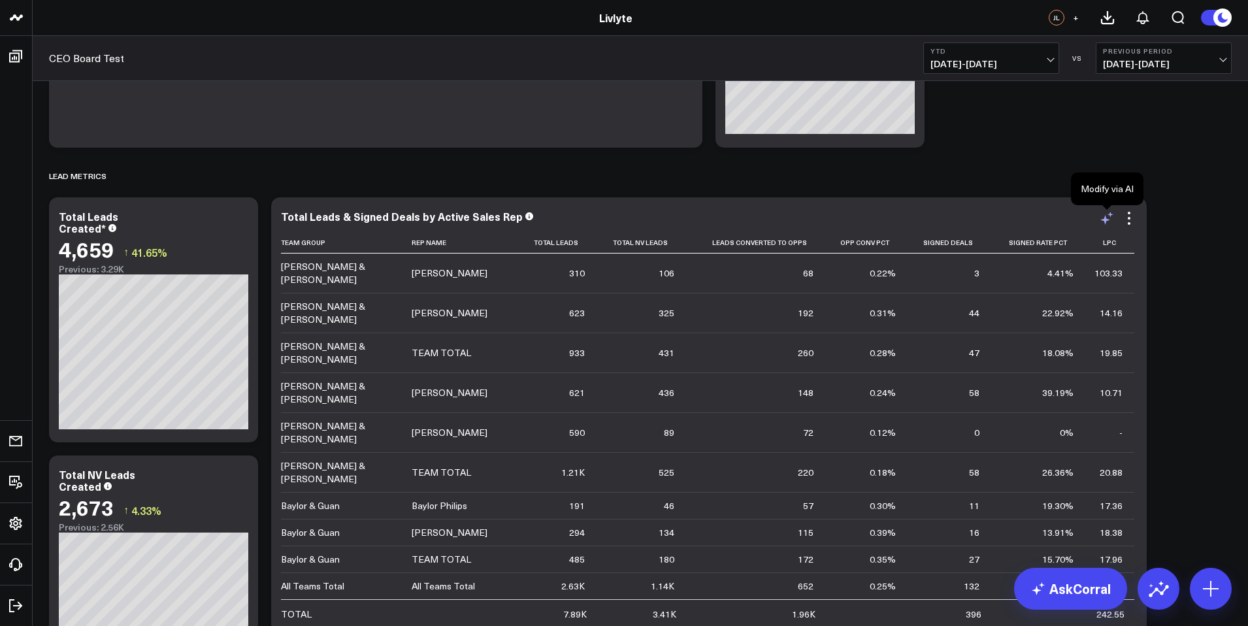
click at [1103, 219] on icon at bounding box center [1105, 220] width 10 height 10
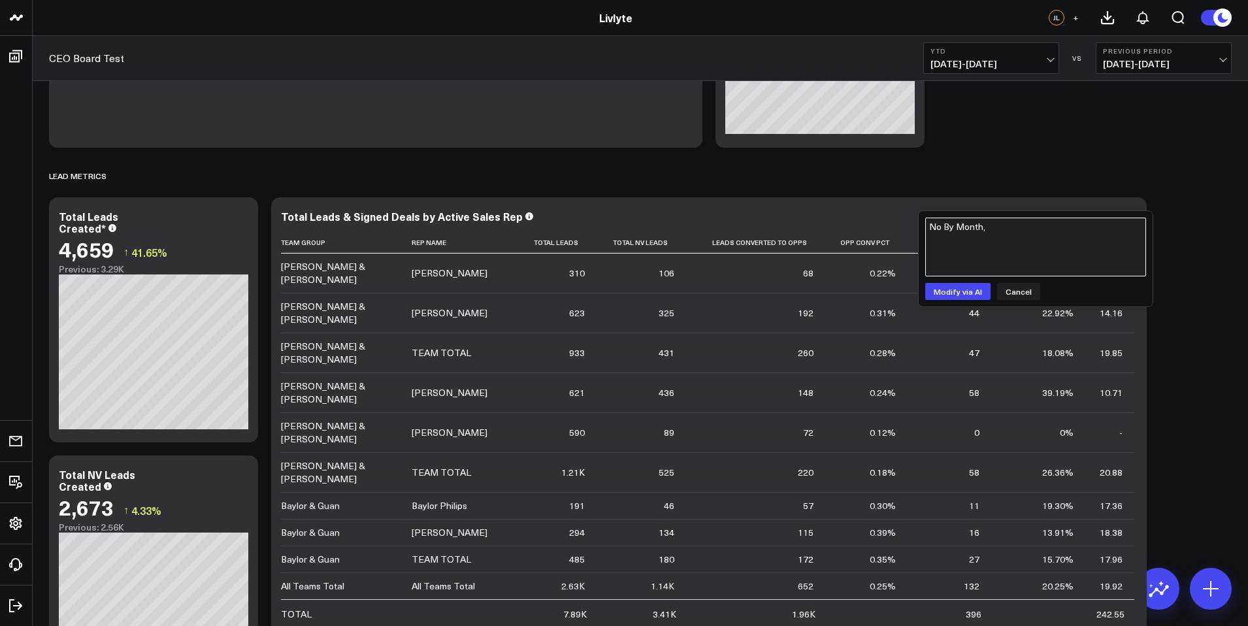
click at [1017, 225] on textarea "No By Month," at bounding box center [1035, 247] width 221 height 59
click at [1021, 290] on button "Cancel" at bounding box center [1018, 291] width 43 height 17
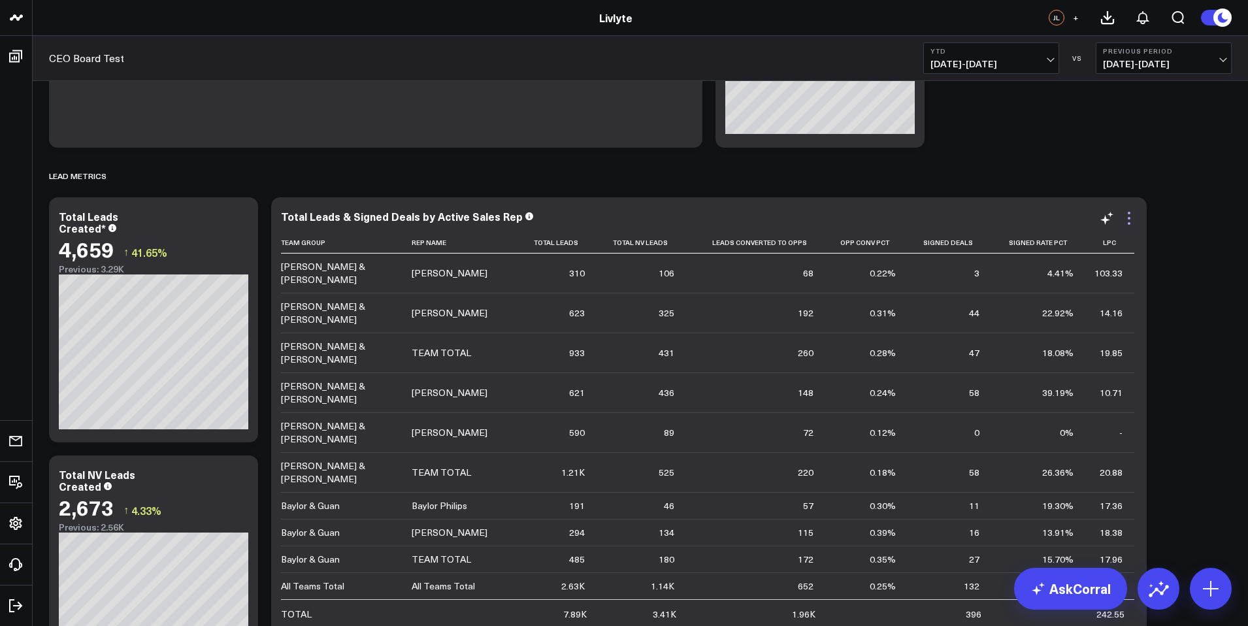
click at [1127, 218] on icon at bounding box center [1128, 218] width 3 height 3
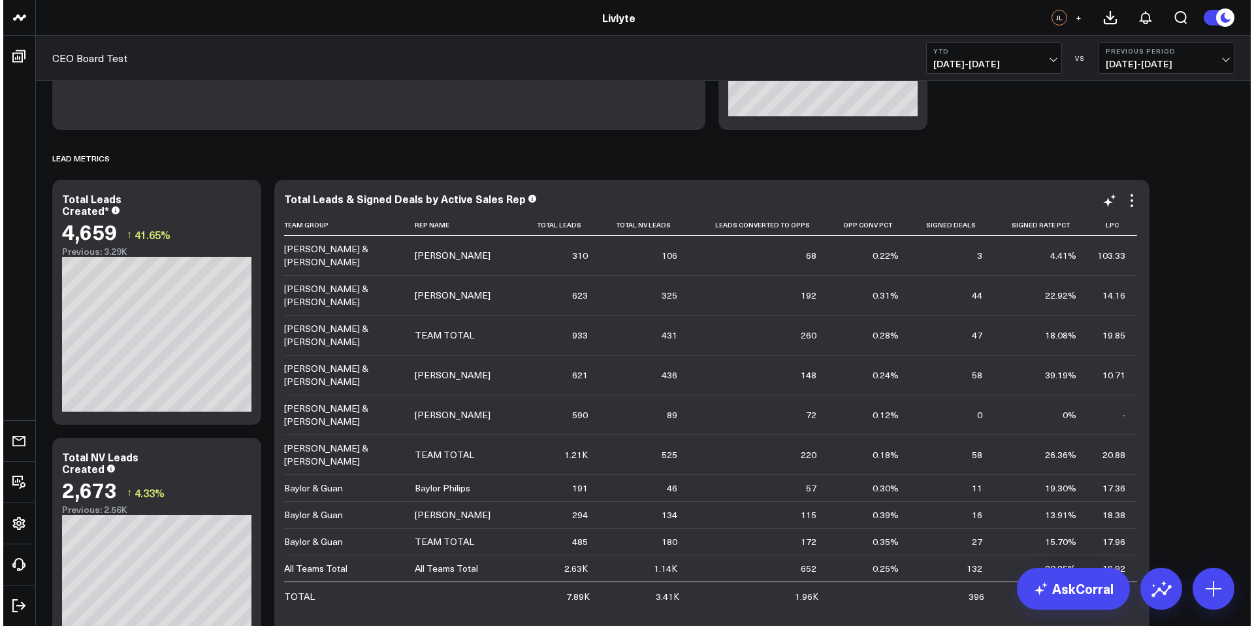
scroll to position [980, 0]
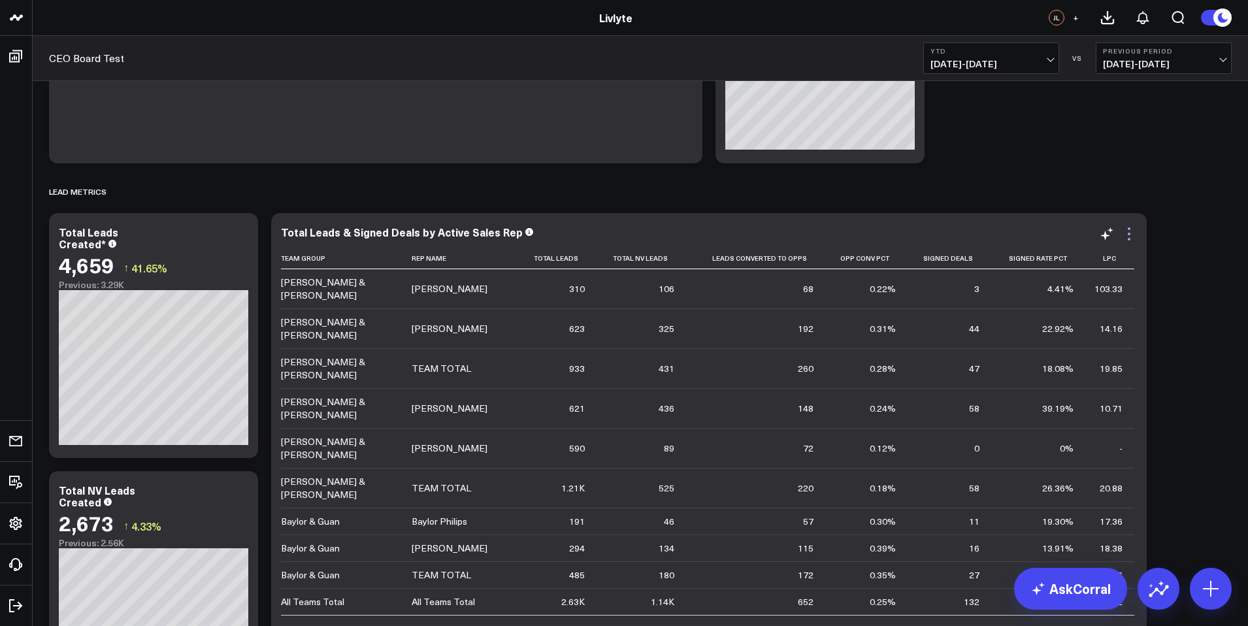
click at [1132, 227] on icon at bounding box center [1129, 234] width 16 height 16
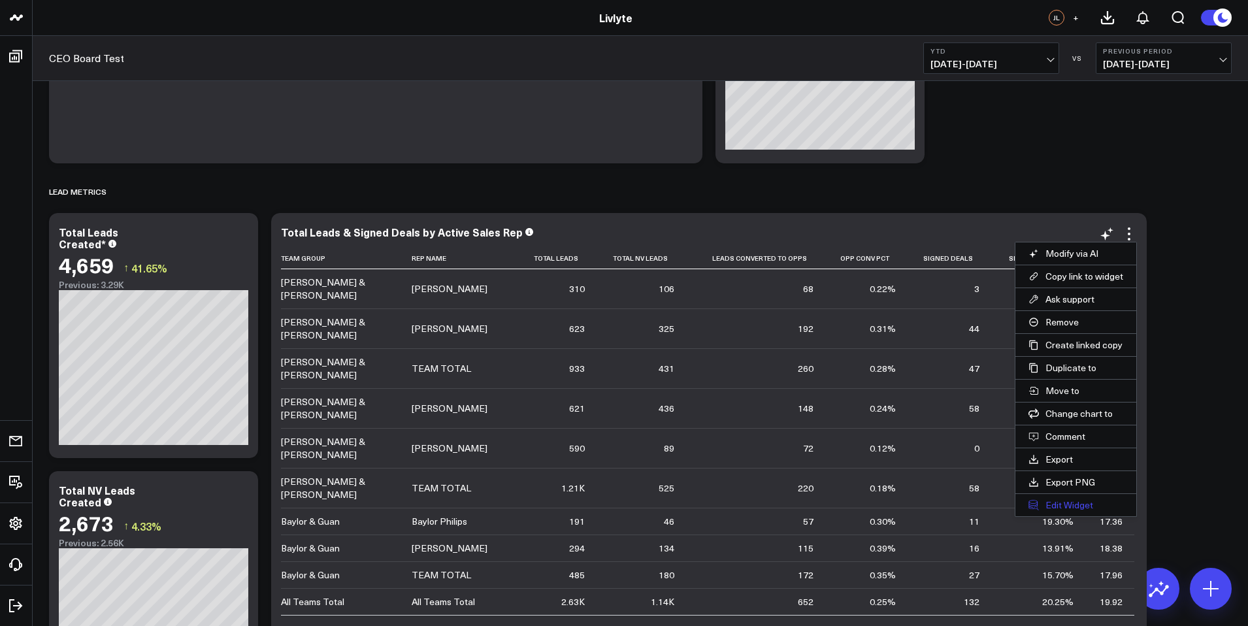
click at [1085, 498] on button "Edit Widget" at bounding box center [1075, 505] width 121 height 22
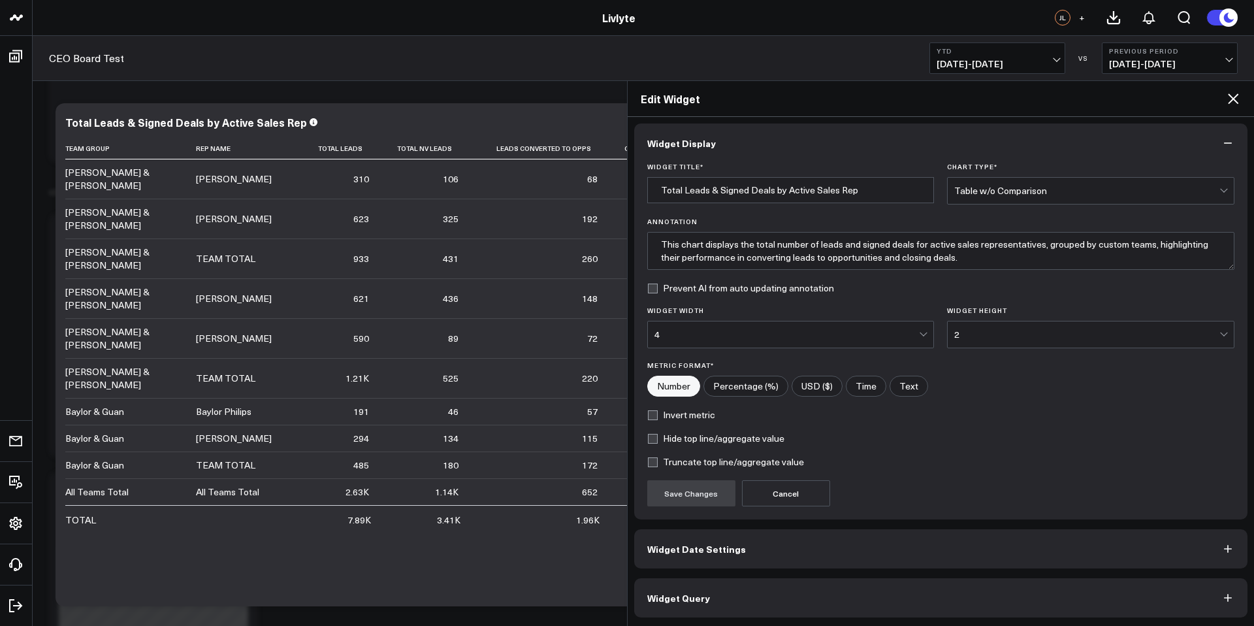
scroll to position [5, 0]
click at [733, 591] on button "Widget Query" at bounding box center [941, 596] width 614 height 39
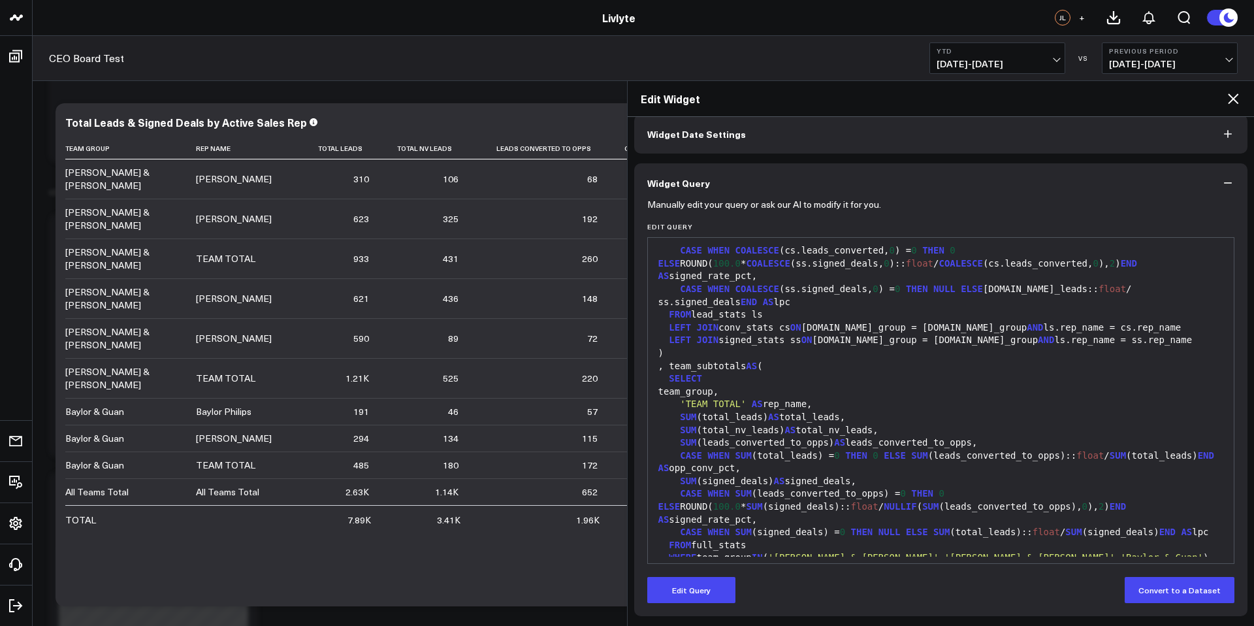
scroll to position [850, 0]
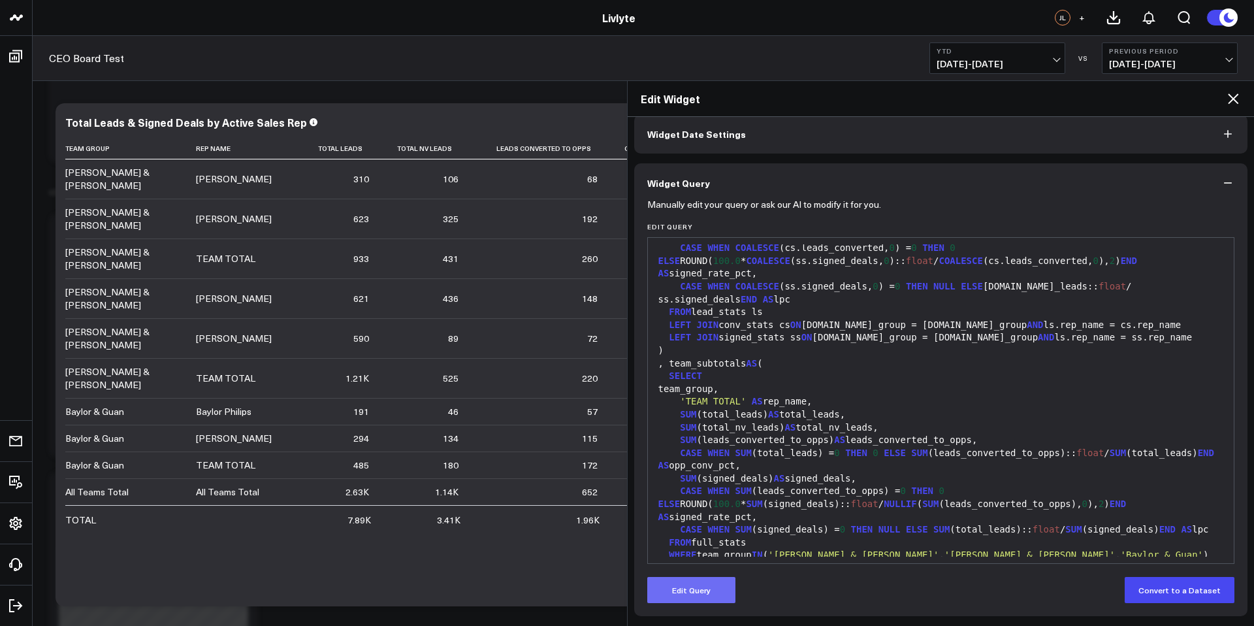
click at [703, 597] on button "Edit Query" at bounding box center [691, 590] width 88 height 26
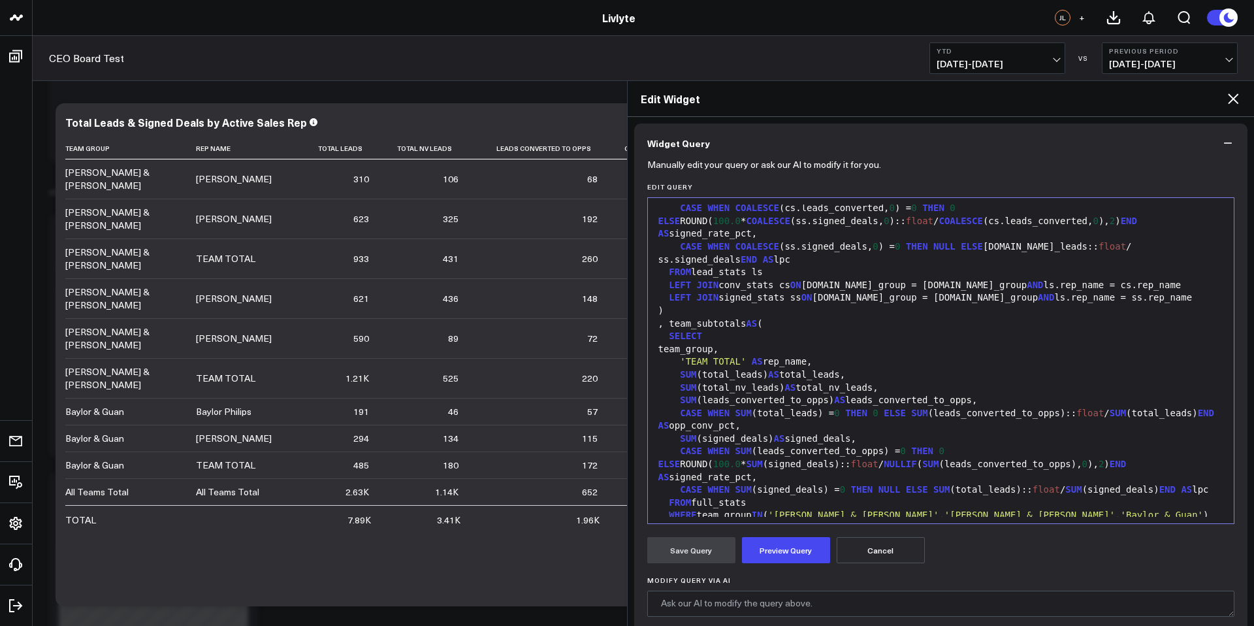
scroll to position [1344, 0]
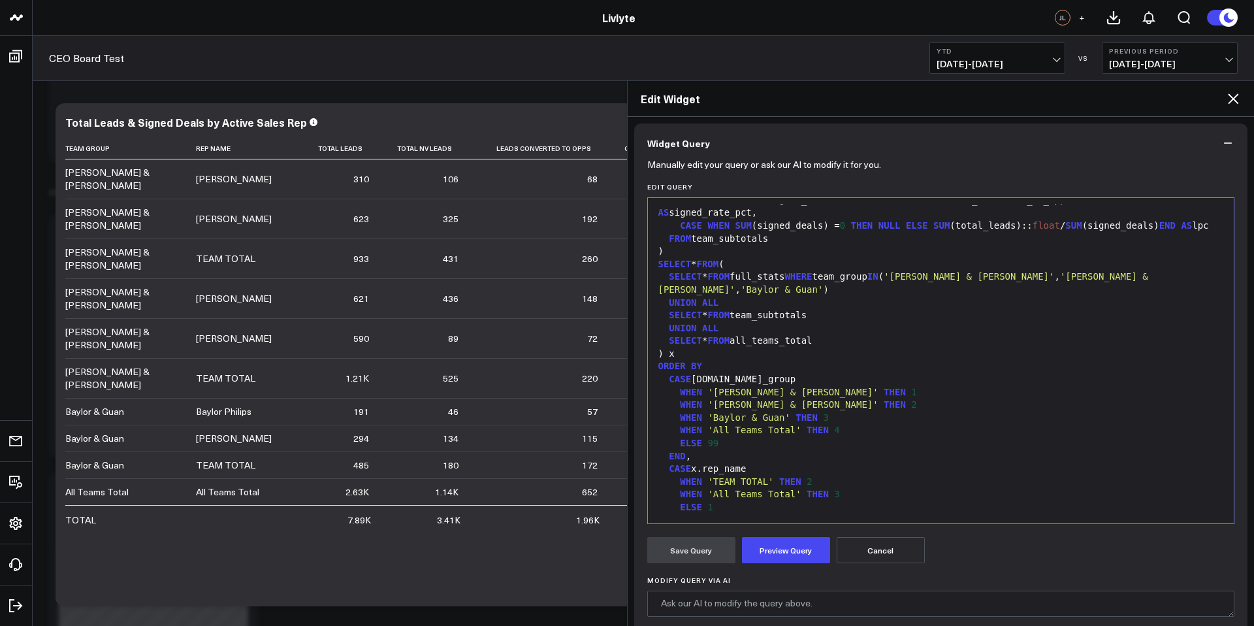
click at [739, 587] on div "Modify Query via AI" at bounding box center [941, 596] width 588 height 40
click at [749, 601] on textarea "Modify Query via AI" at bounding box center [941, 603] width 588 height 26
click at [799, 604] on textarea "Opportunity Convertion Rate Shopuld Be *100" at bounding box center [941, 603] width 588 height 26
click at [885, 592] on textarea "Opportunity Convertion Rate Should Be *100" at bounding box center [941, 603] width 588 height 26
click at [727, 603] on textarea "Opportunity Convertion Rate Should Be *100" at bounding box center [941, 603] width 588 height 26
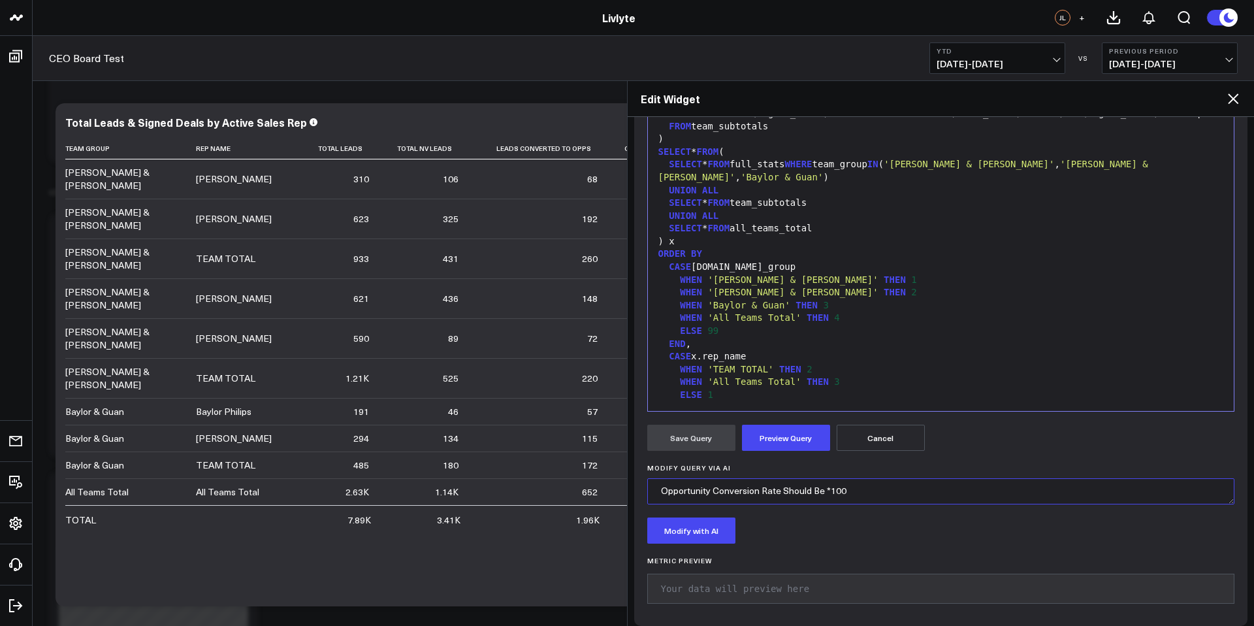
scroll to position [223, 0]
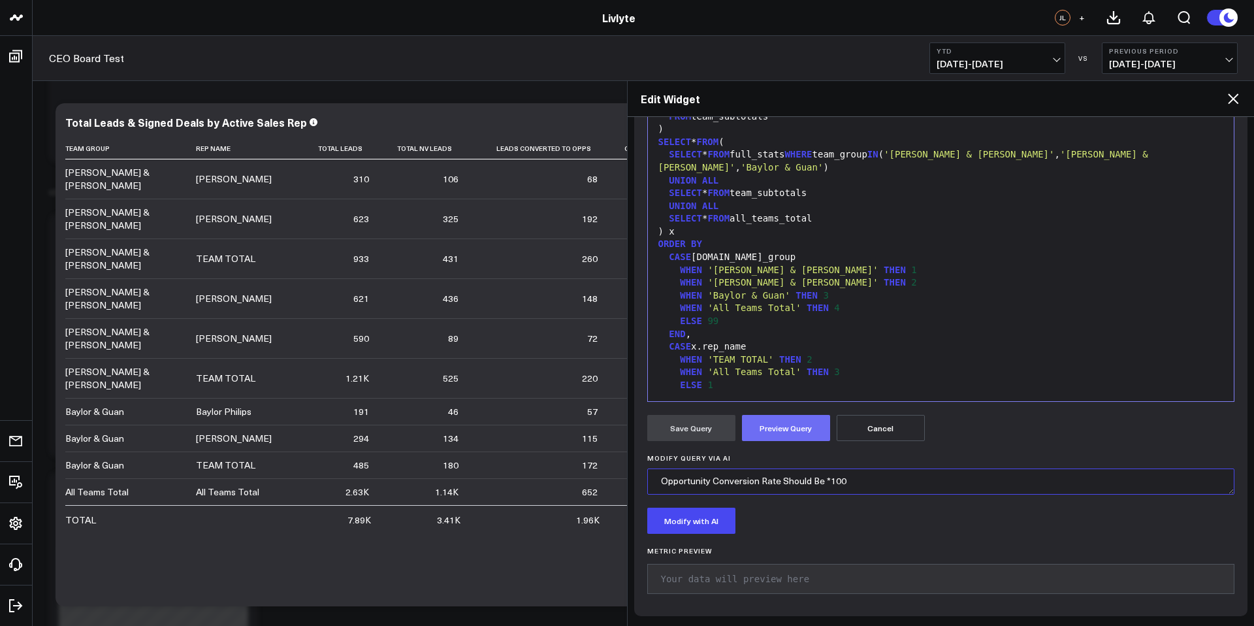
type textarea "Opportunity Conversion Rate Should Be *100"
click at [789, 424] on button "Preview Query" at bounding box center [786, 428] width 88 height 26
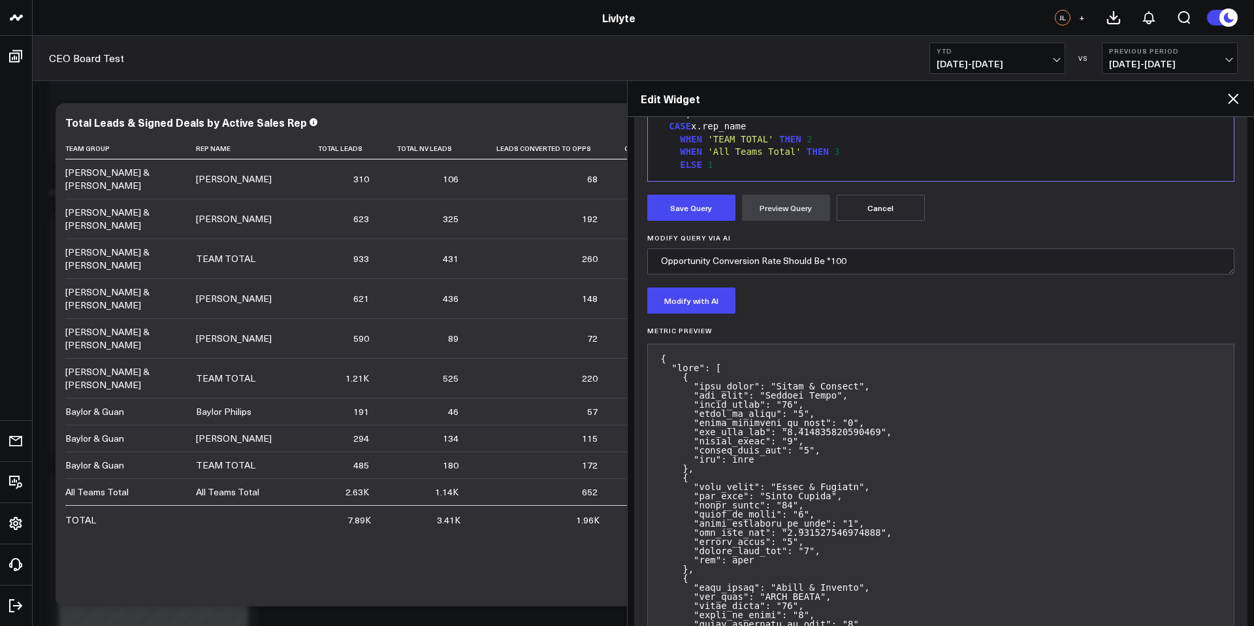
scroll to position [418, 0]
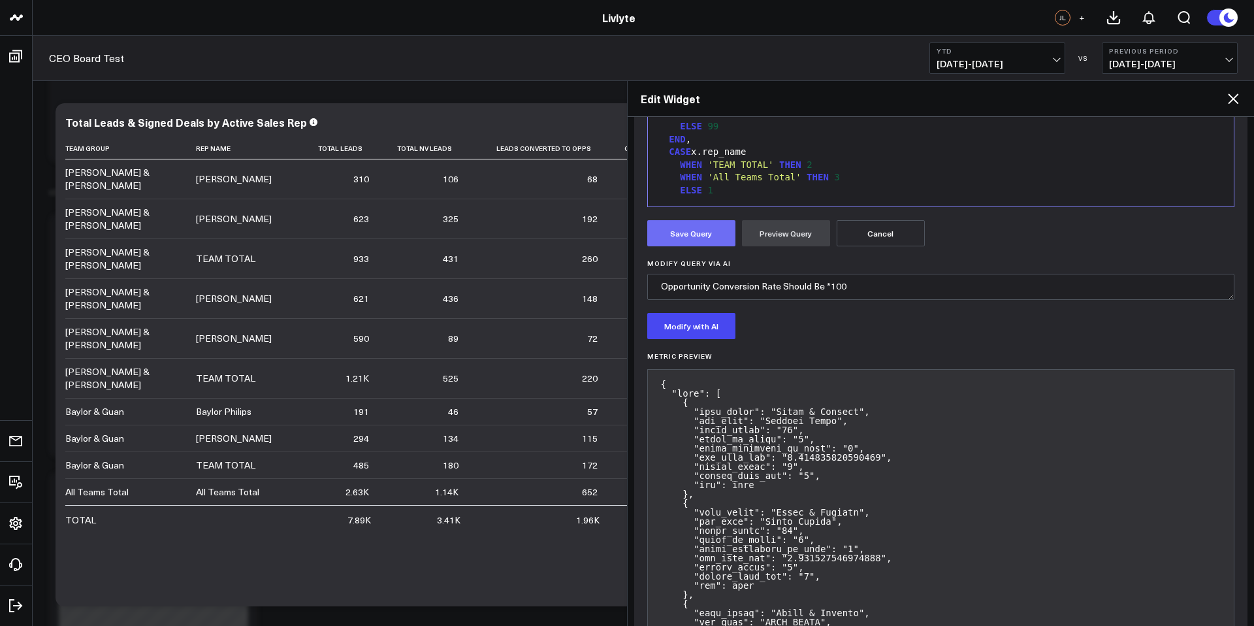
click at [685, 244] on button "Save Query" at bounding box center [691, 233] width 88 height 26
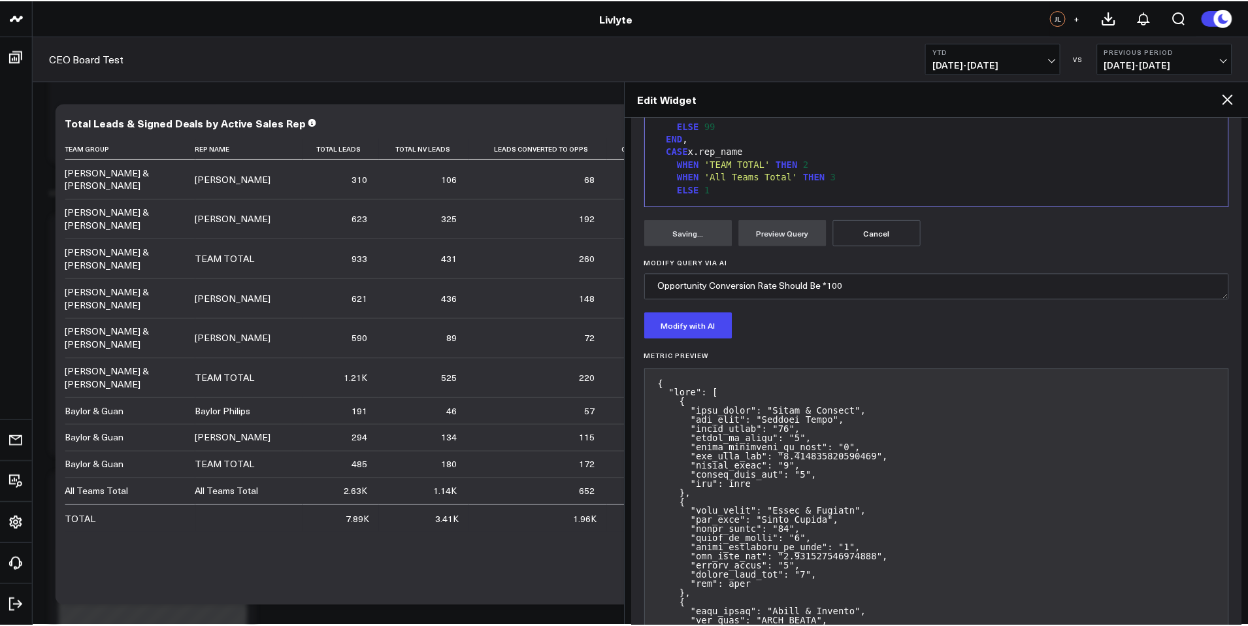
scroll to position [61, 0]
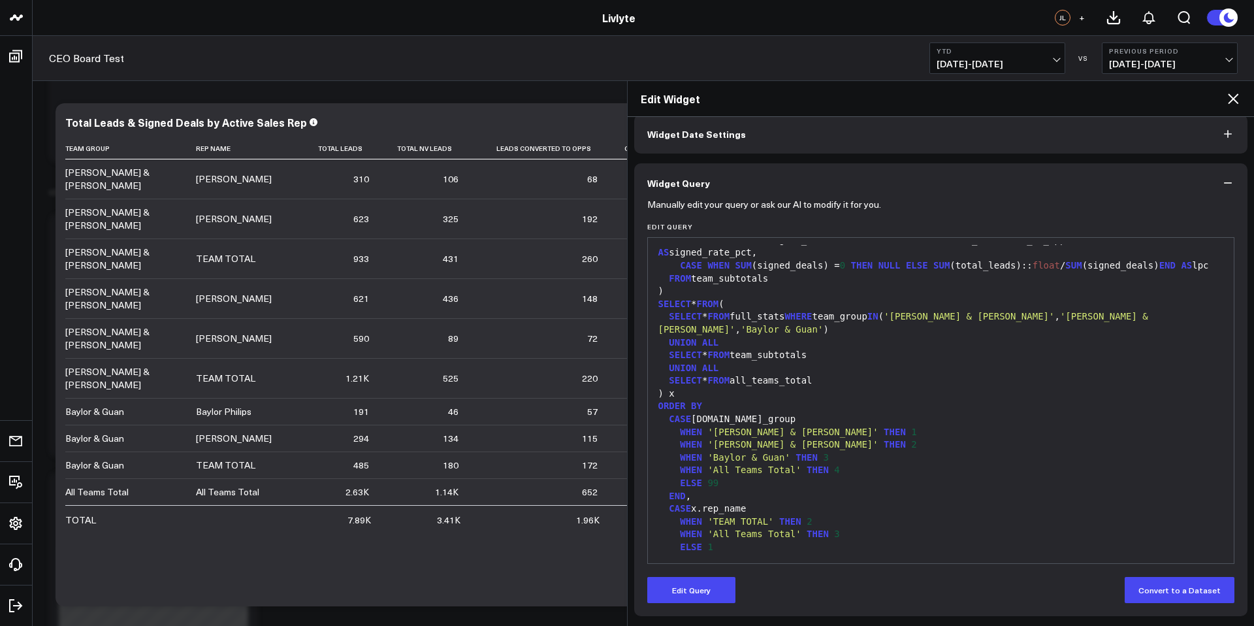
click at [1240, 99] on icon at bounding box center [1233, 99] width 16 height 16
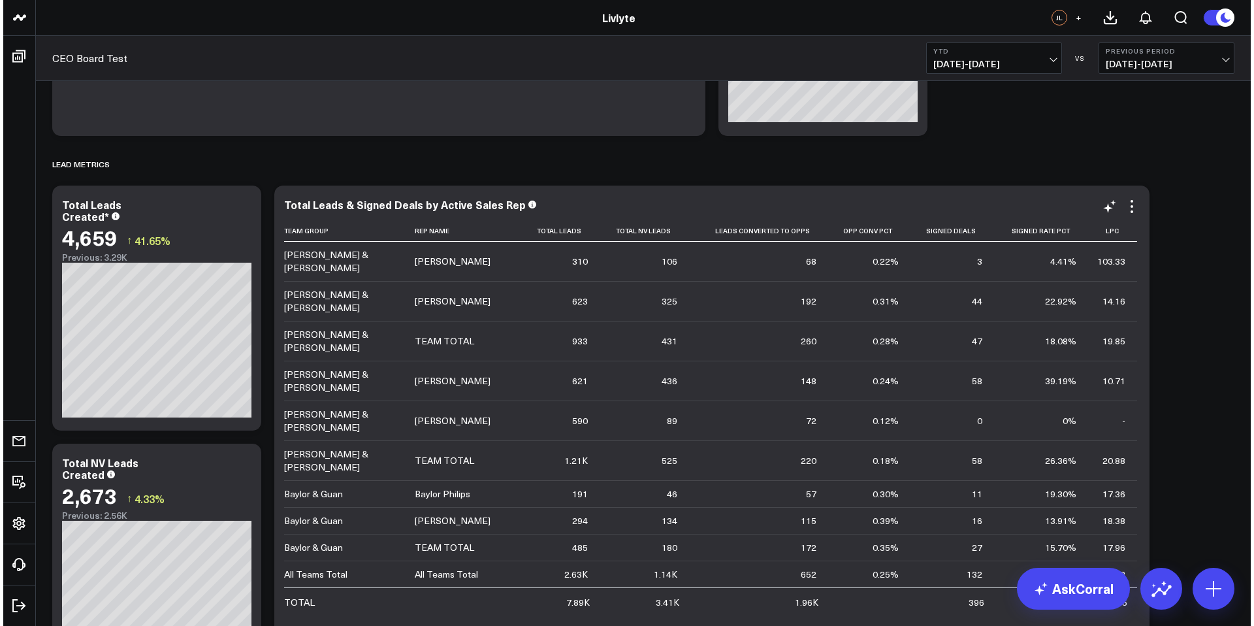
scroll to position [1040, 0]
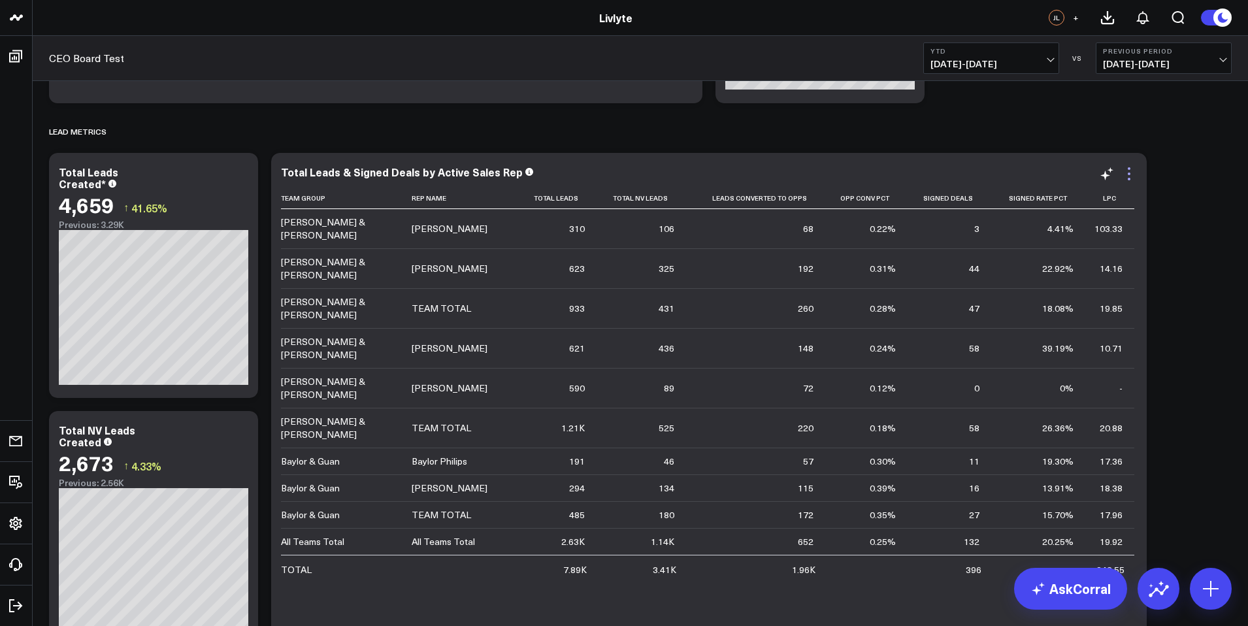
click at [1133, 170] on icon at bounding box center [1129, 174] width 16 height 16
click at [1125, 174] on icon at bounding box center [1129, 174] width 16 height 16
click at [1130, 174] on icon at bounding box center [1129, 174] width 16 height 16
click at [1125, 172] on icon at bounding box center [1129, 174] width 16 height 16
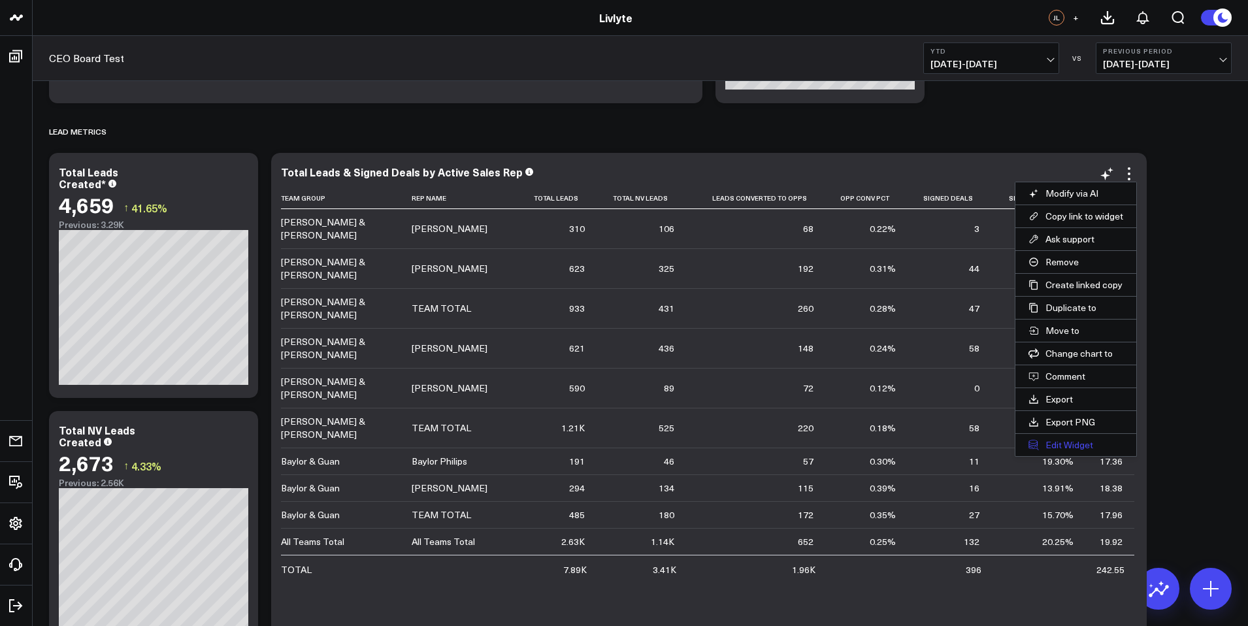
click at [1069, 440] on button "Edit Widget" at bounding box center [1075, 445] width 121 height 22
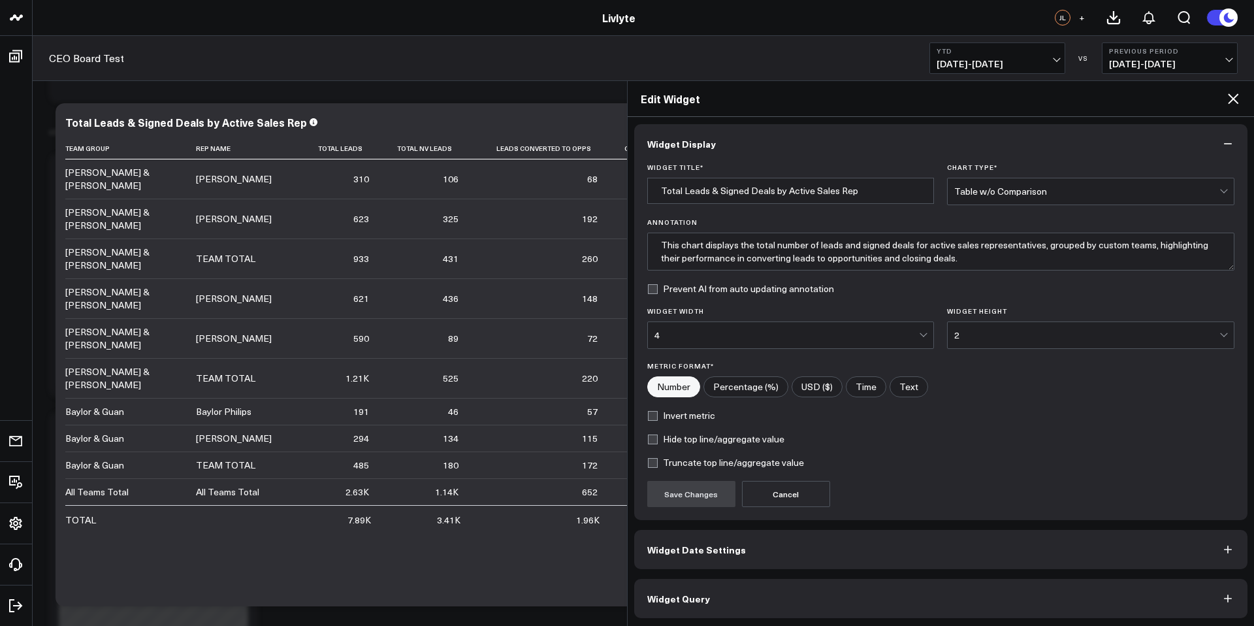
scroll to position [5, 0]
drag, startPoint x: 788, startPoint y: 622, endPoint x: 786, endPoint y: 616, distance: 6.7
click at [788, 621] on div "Widget Display Widget Title * Total Leads & Signed Deals by Active Sales Rep Ch…" at bounding box center [941, 371] width 627 height 509
click at [790, 601] on button "Widget Query" at bounding box center [941, 596] width 614 height 39
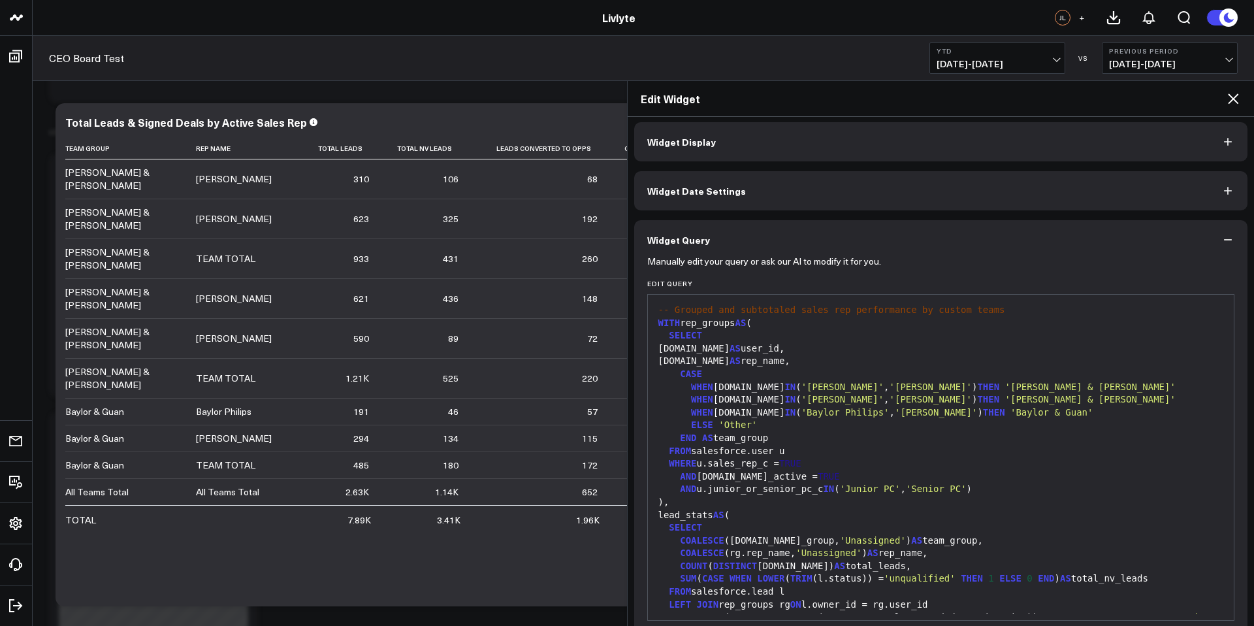
click at [781, 606] on div "LEFT JOIN rep_groups rg ON l.owner_id = rg.user_id" at bounding box center [940, 604] width 573 height 13
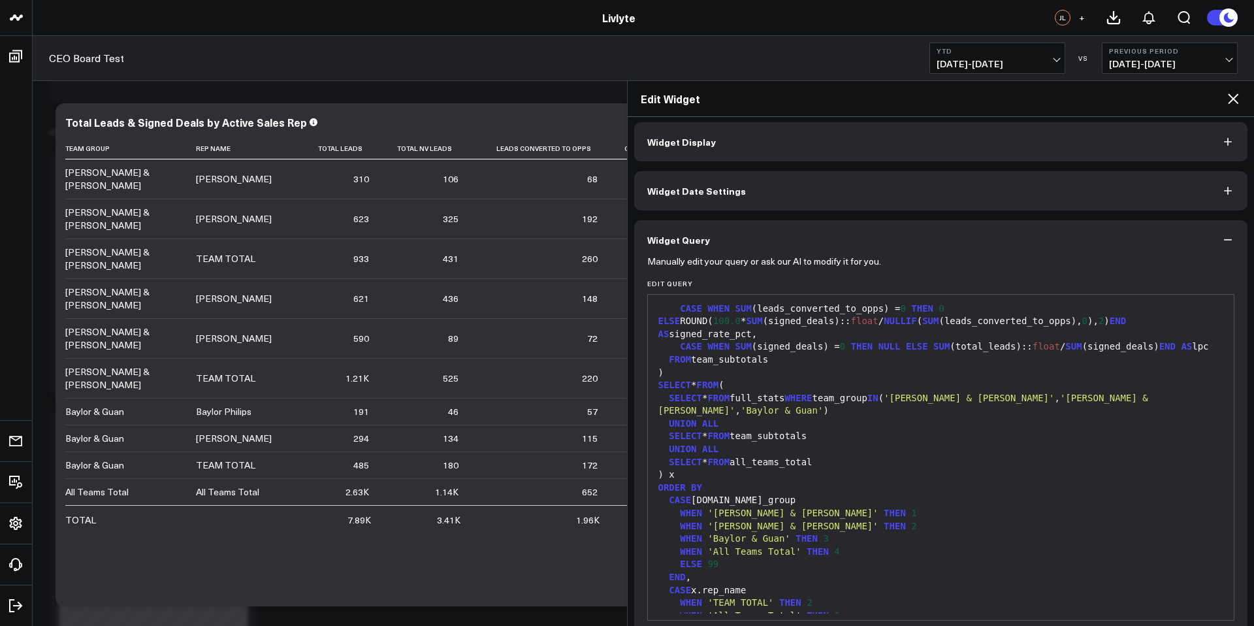
scroll to position [1344, 0]
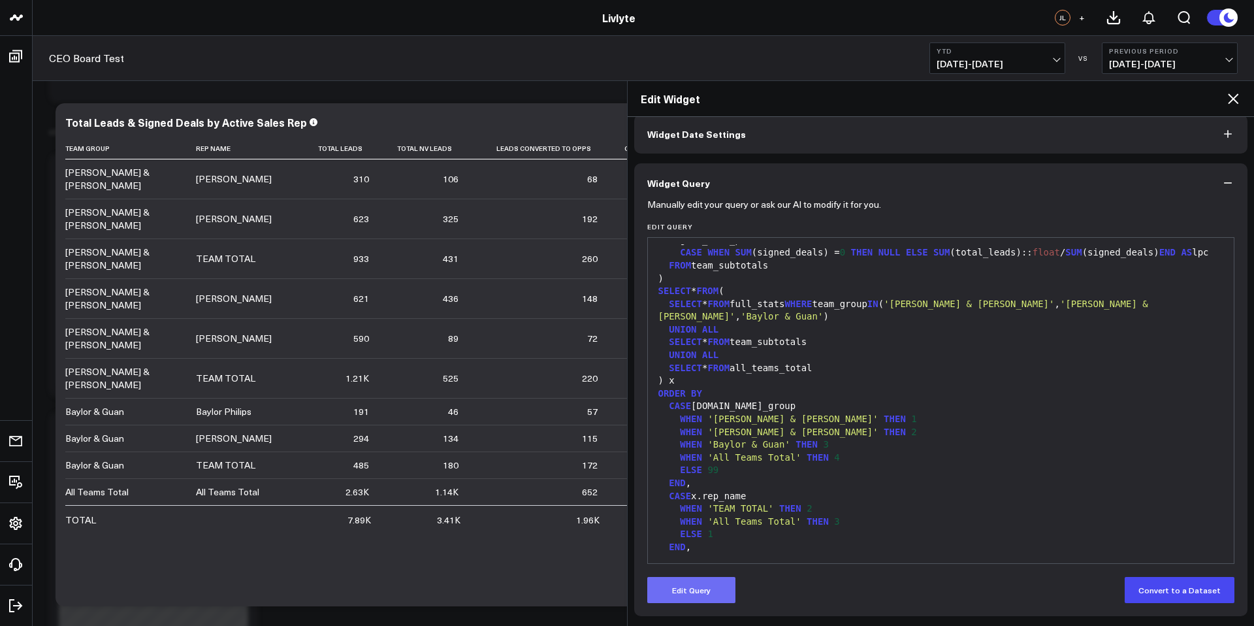
click at [704, 586] on button "Edit Query" at bounding box center [691, 590] width 88 height 26
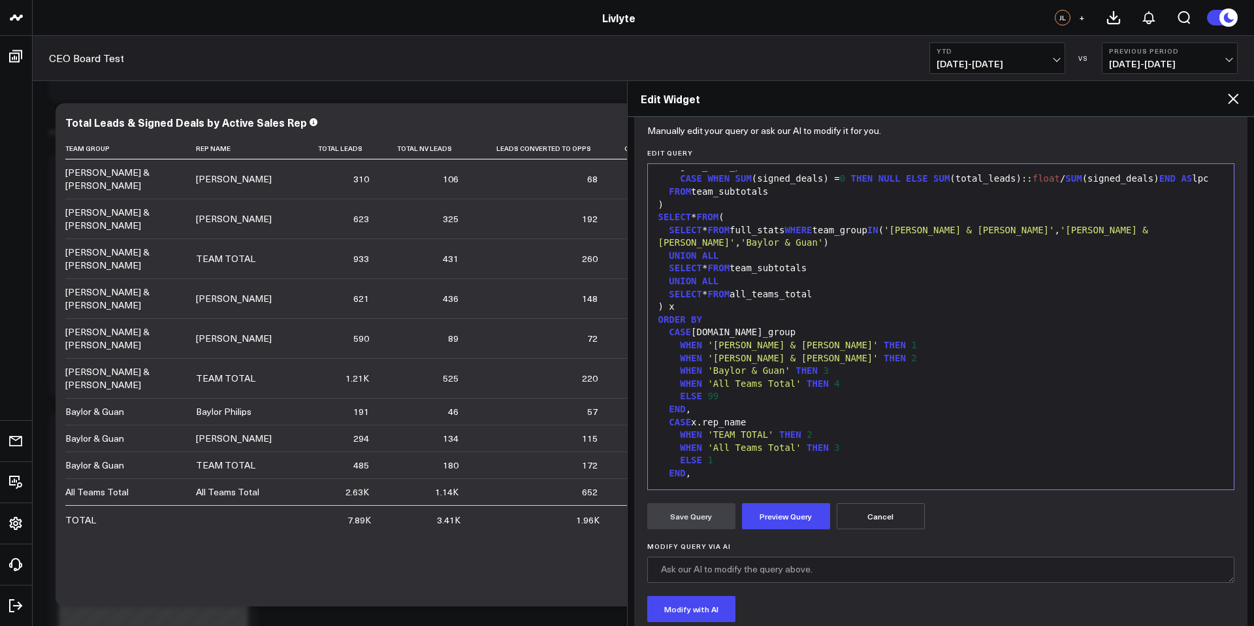
scroll to position [223, 0]
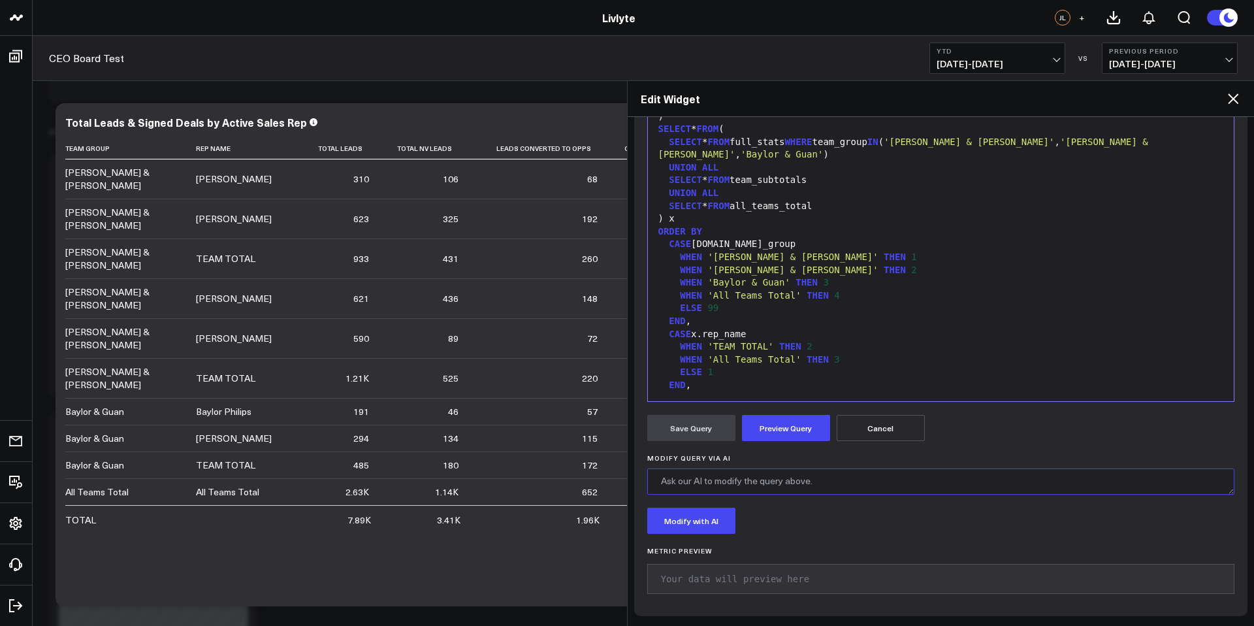
click at [767, 483] on textarea "Modify Query via AI" at bounding box center [941, 481] width 588 height 26
click at [738, 481] on textarea "Opp Conv. pct shopuld be multiplied by 100" at bounding box center [941, 481] width 588 height 26
click at [829, 479] on textarea "Opp Conv. pct should be multiplied by 100" at bounding box center [941, 481] width 588 height 26
click at [875, 479] on textarea "Opp Conv. pct should be multiplied by 100" at bounding box center [941, 481] width 588 height 26
type textarea "Opp Conv. pct should be multiplied by 100"
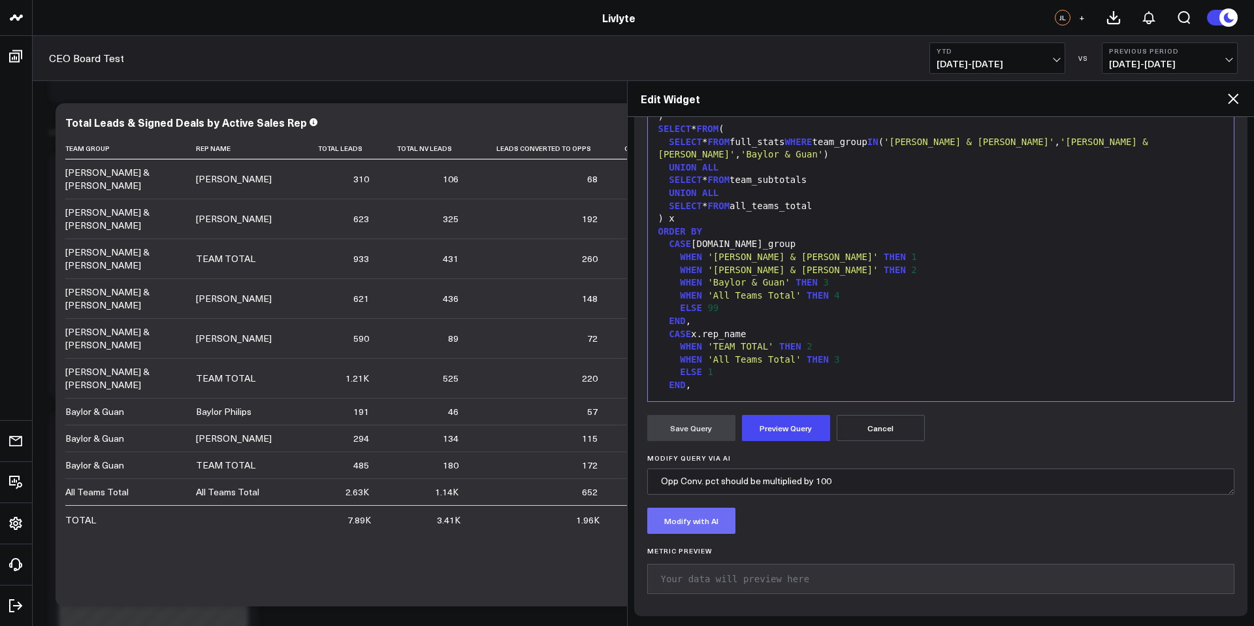
click at [671, 519] on button "Modify with AI" at bounding box center [691, 521] width 88 height 26
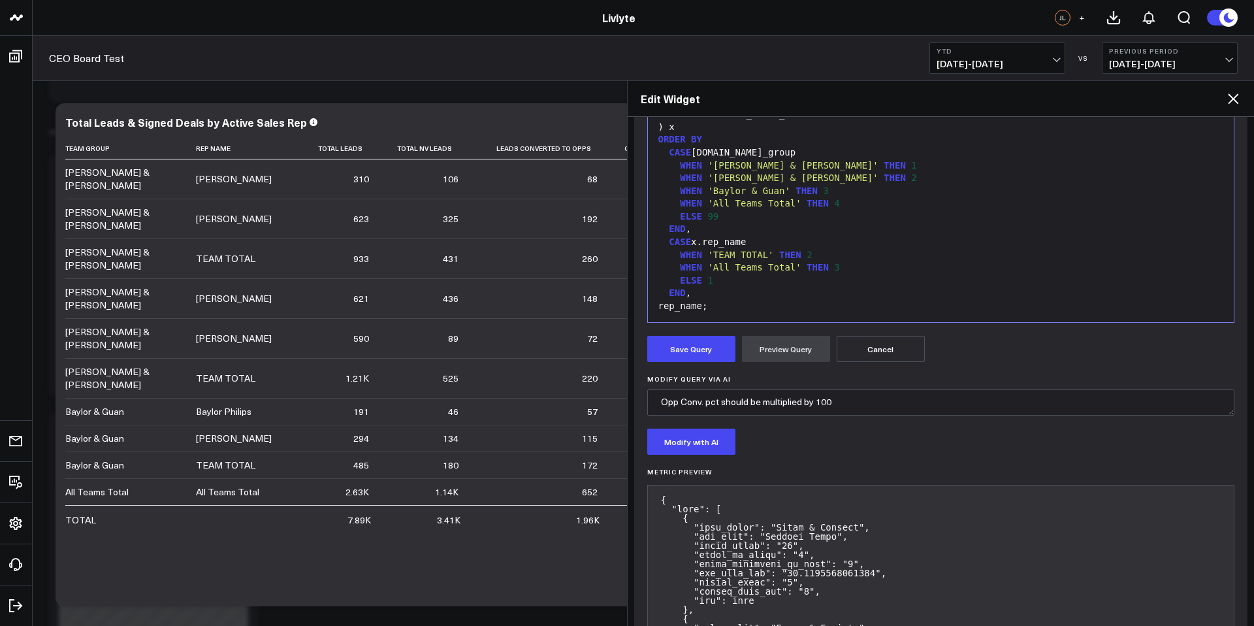
scroll to position [319, 0]
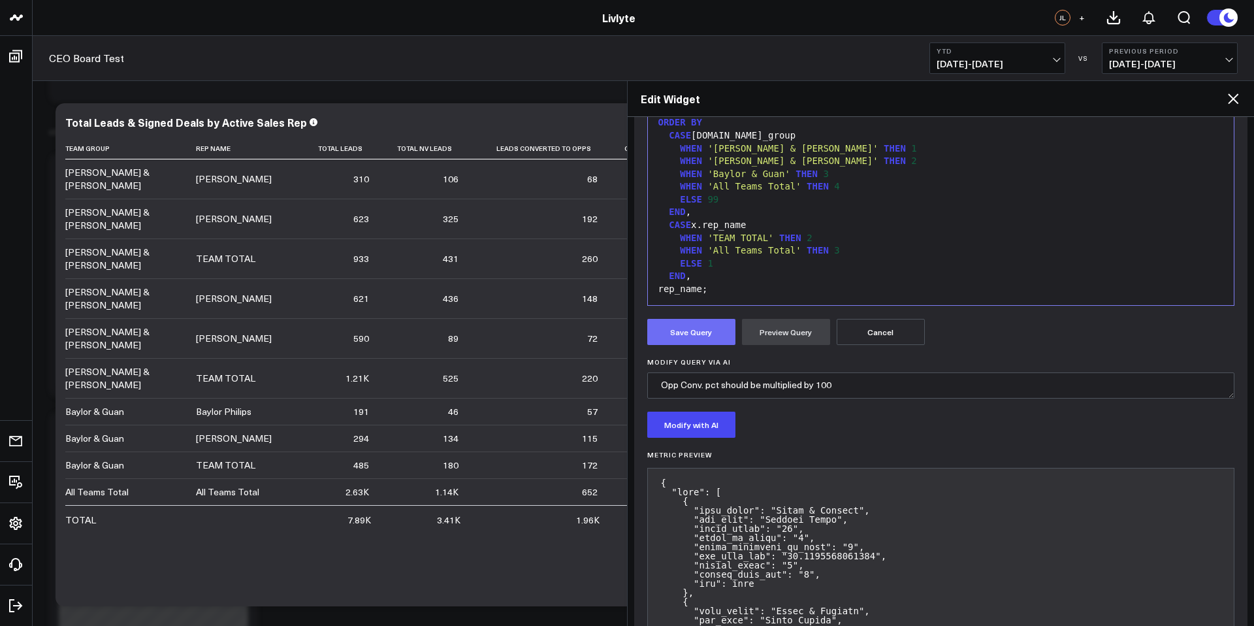
click at [693, 329] on button "Save Query" at bounding box center [691, 332] width 88 height 26
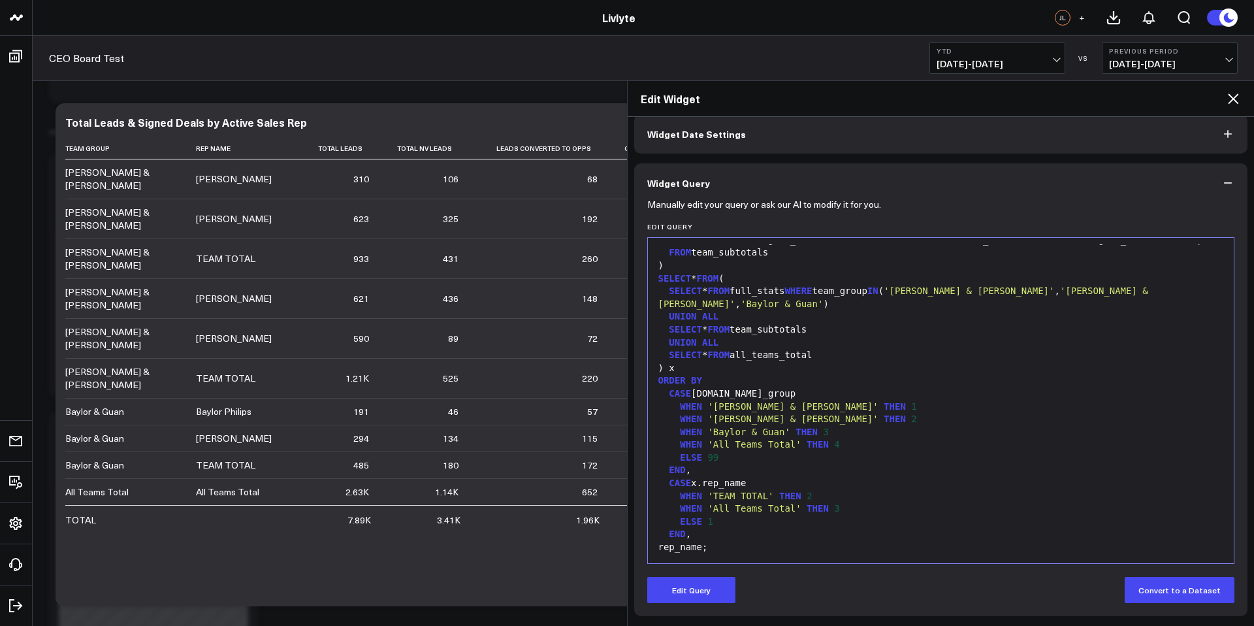
scroll to position [61, 0]
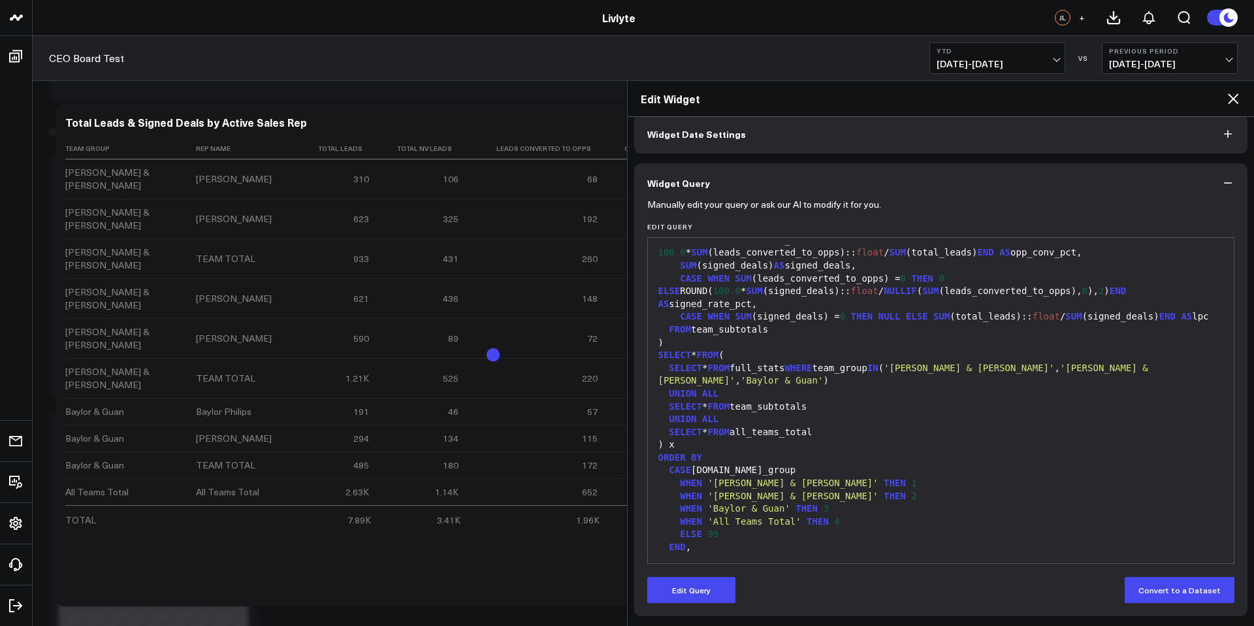
click at [1239, 99] on icon at bounding box center [1233, 99] width 16 height 16
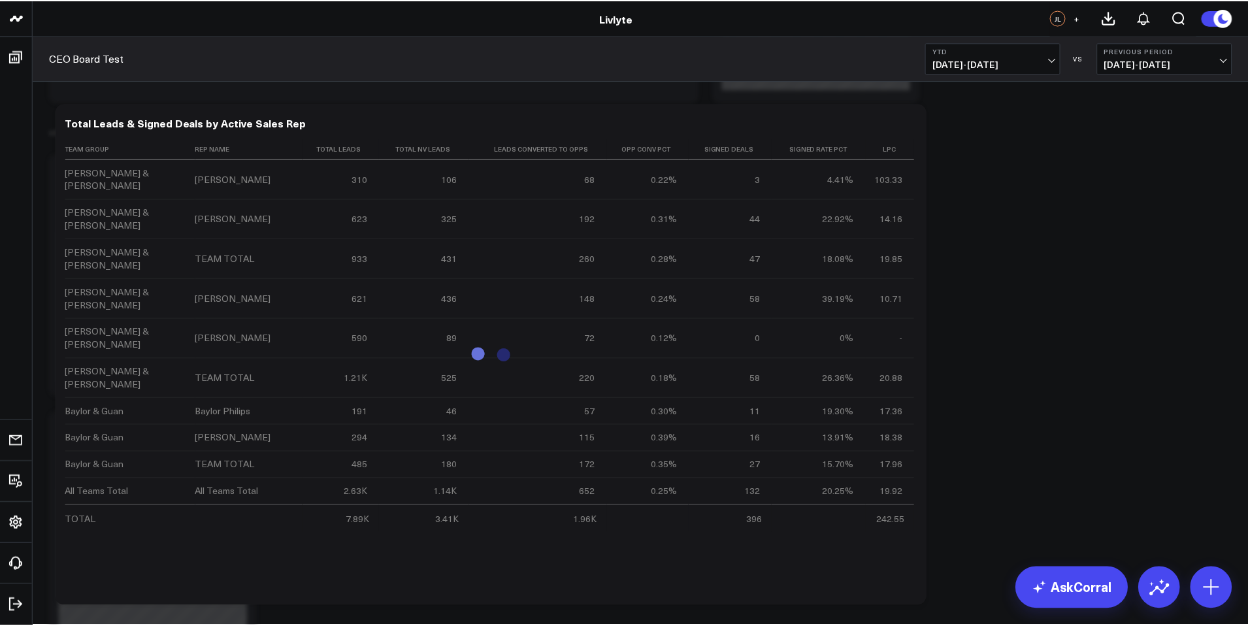
scroll to position [1357, 0]
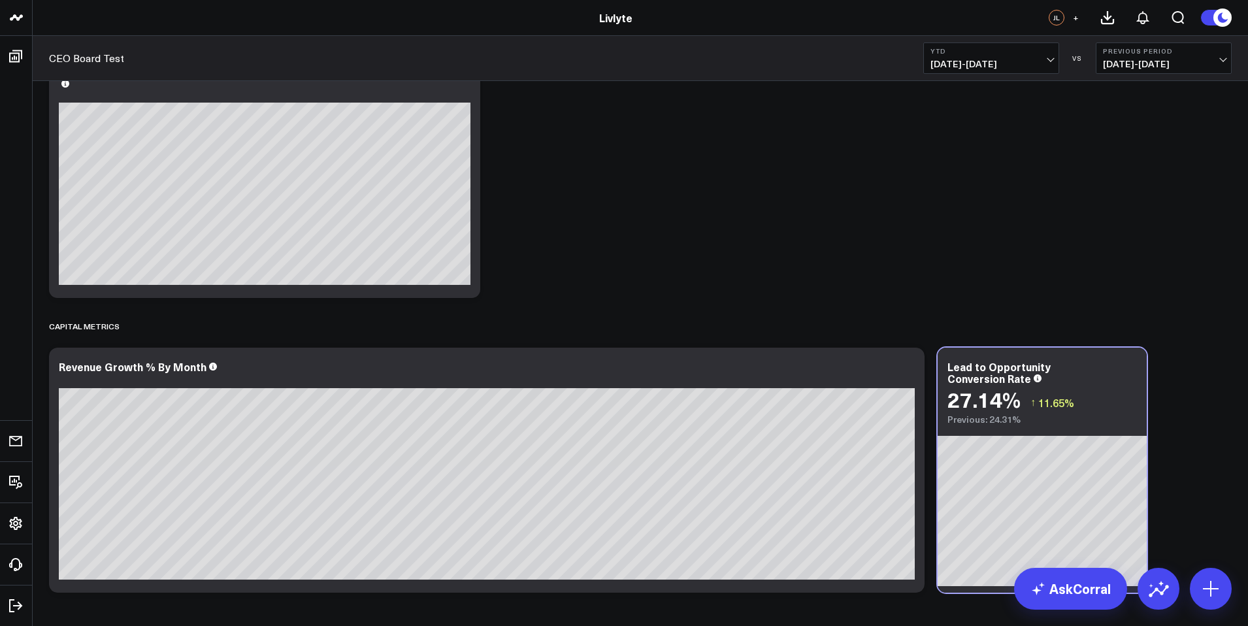
scroll to position [3070, 0]
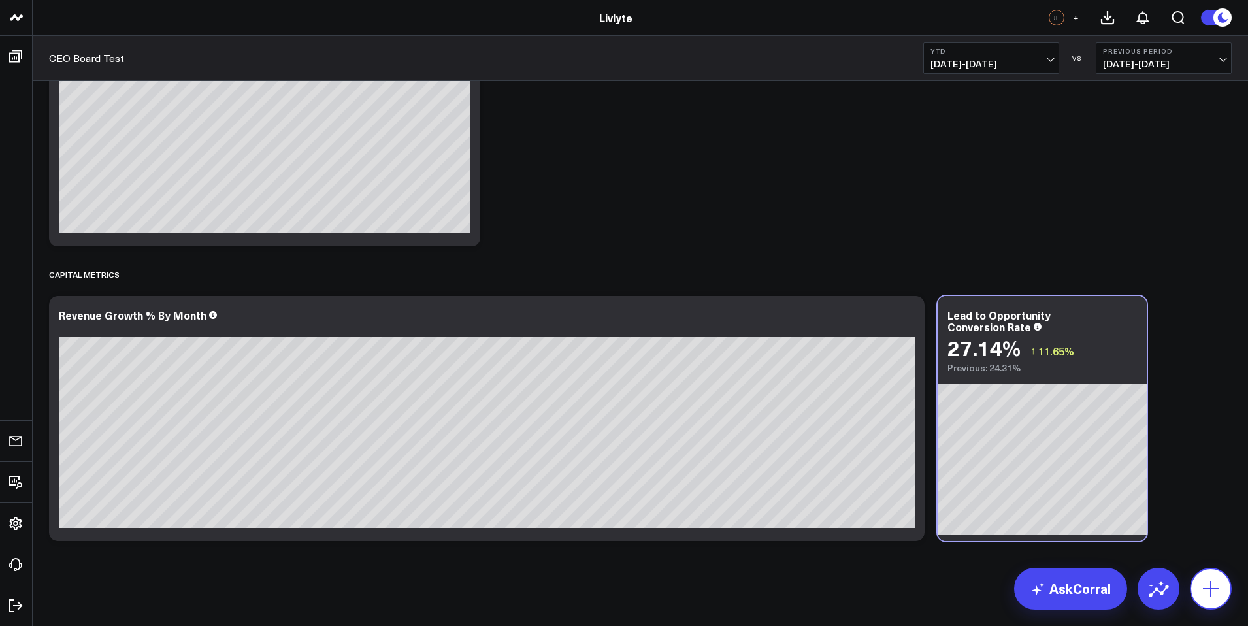
click at [1219, 594] on icon at bounding box center [1210, 588] width 21 height 21
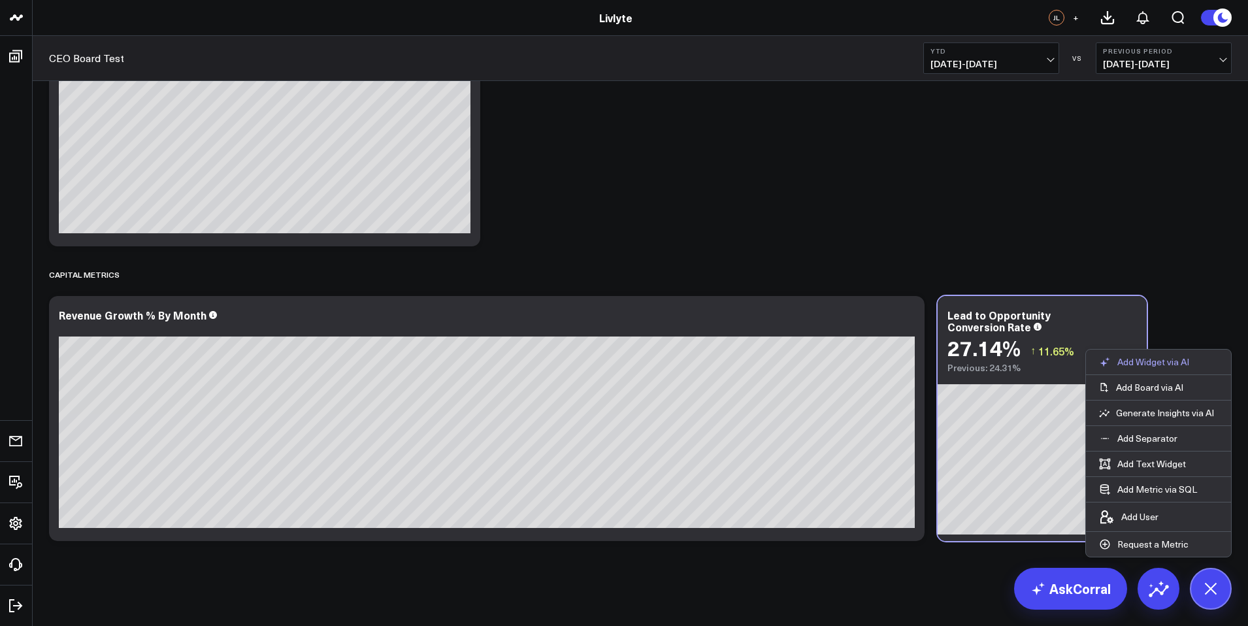
click at [1142, 362] on p "Add Widget via AI" at bounding box center [1153, 362] width 72 height 12
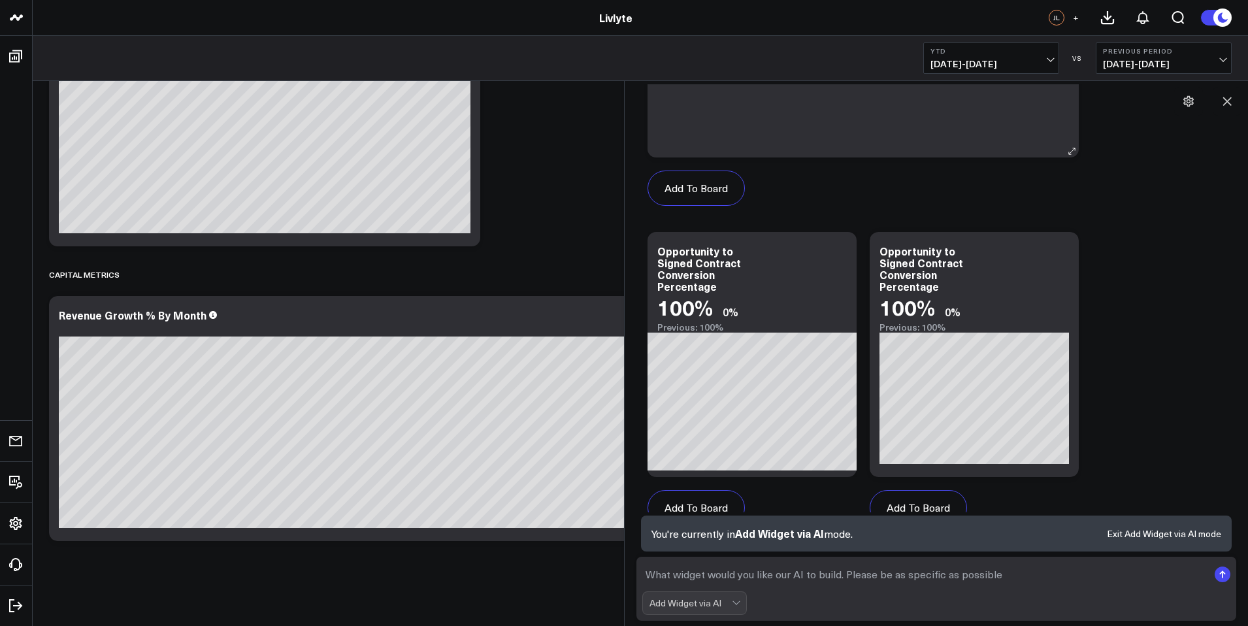
scroll to position [4088, 0]
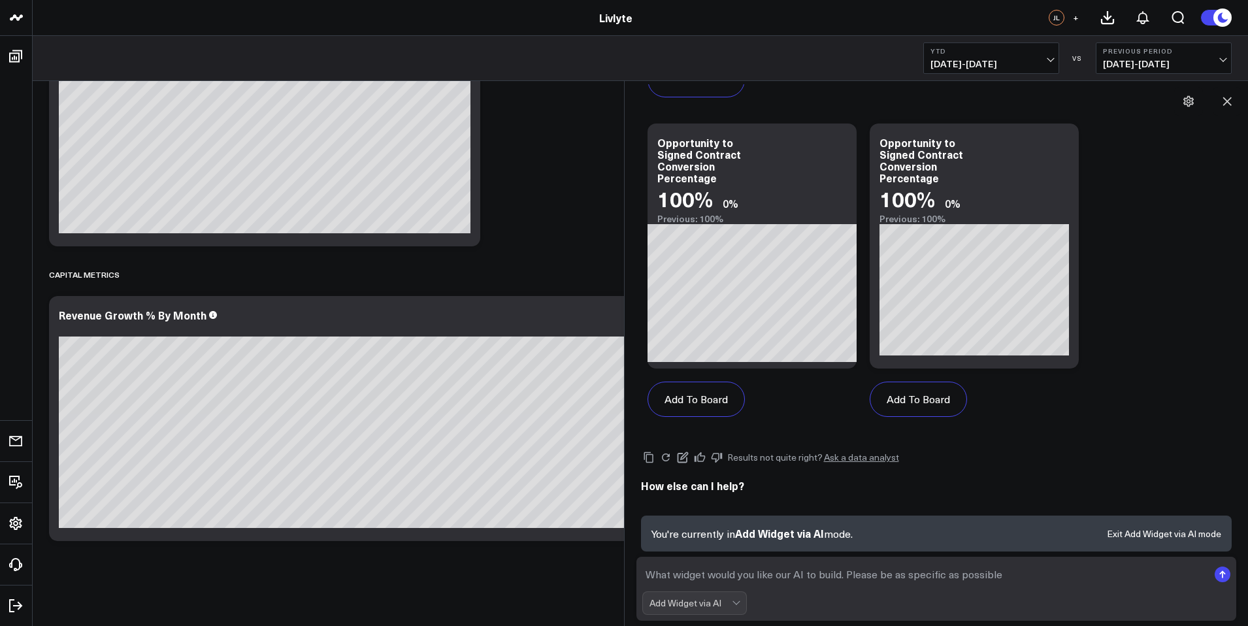
click at [762, 582] on textarea at bounding box center [925, 574] width 566 height 24
click at [666, 575] on textarea "Mahe me a widget" at bounding box center [925, 574] width 566 height 24
click at [726, 577] on textarea "Make me a widget" at bounding box center [925, 574] width 566 height 24
click at [735, 575] on textarea "Make me a widget" at bounding box center [925, 574] width 566 height 24
paste textarea "Opportunity → Signed Conversion (%)"
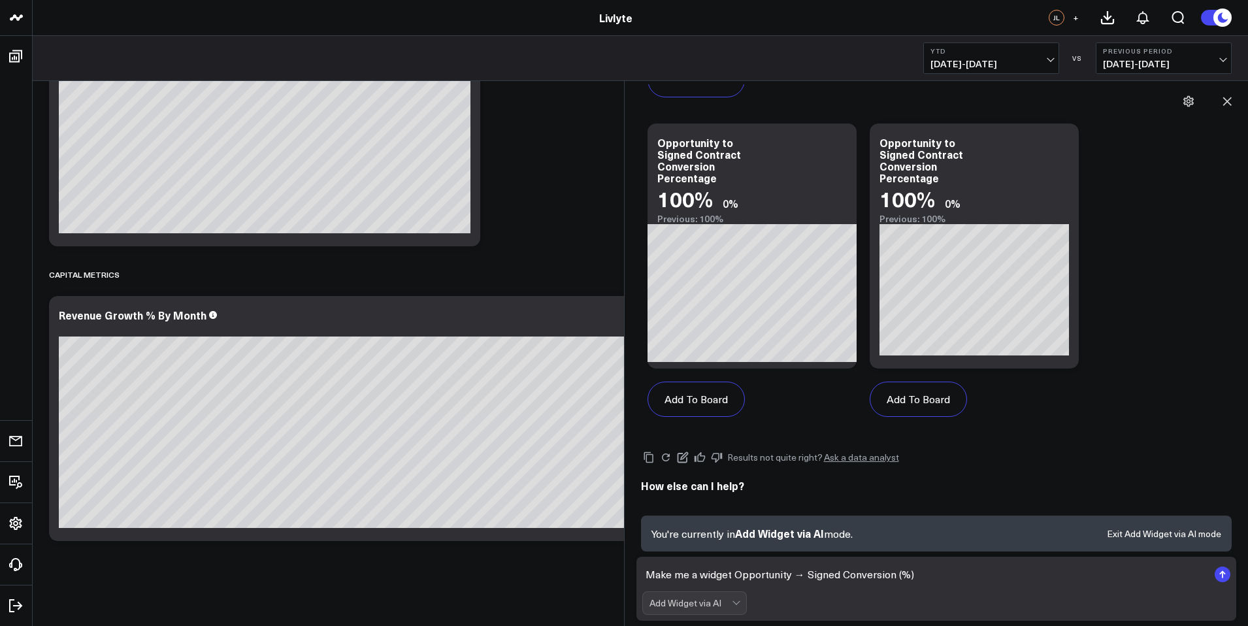
click at [735, 575] on textarea "Make me a widget Opportunity → Signed Conversion (%)" at bounding box center [925, 574] width 566 height 24
click at [1069, 570] on textarea "Make me a widget to show Opportunity → Signed Conversion (%)" at bounding box center [925, 574] width 566 height 24
click at [1067, 568] on textarea "Make me a widget to show Opportunity → Signed Conversion (%) using Converted Op…" at bounding box center [925, 574] width 566 height 24
type textarea "Make me a widget to show Opportunity → Signed Conversion (%) using Converted Op…"
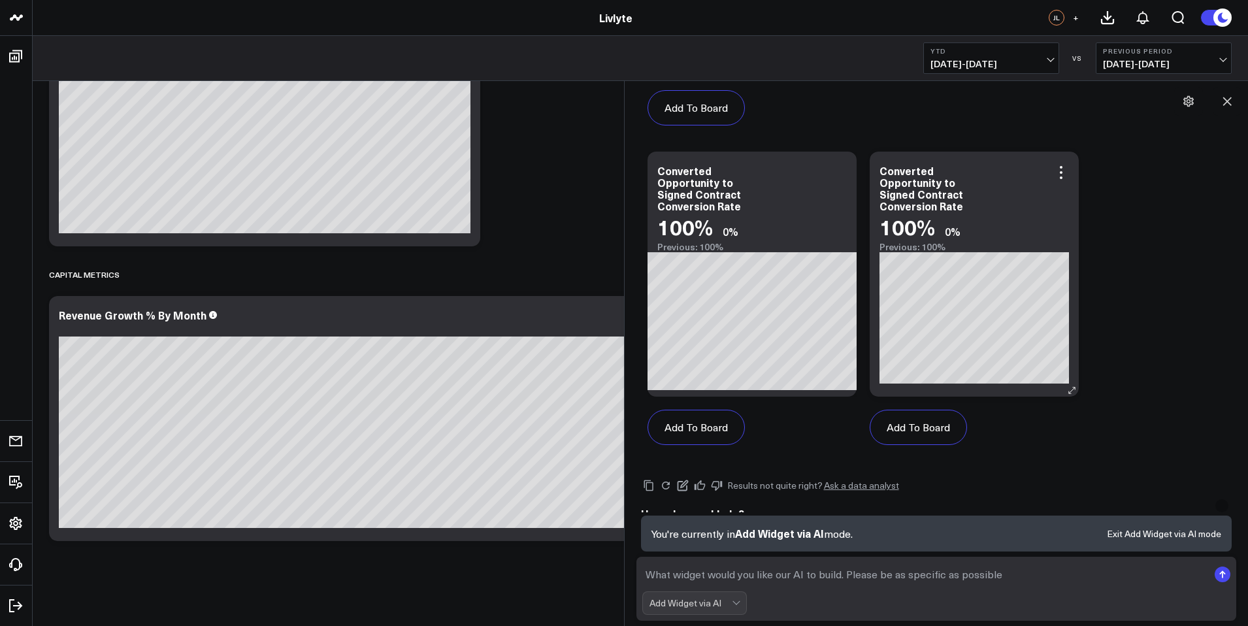
scroll to position [5197, 0]
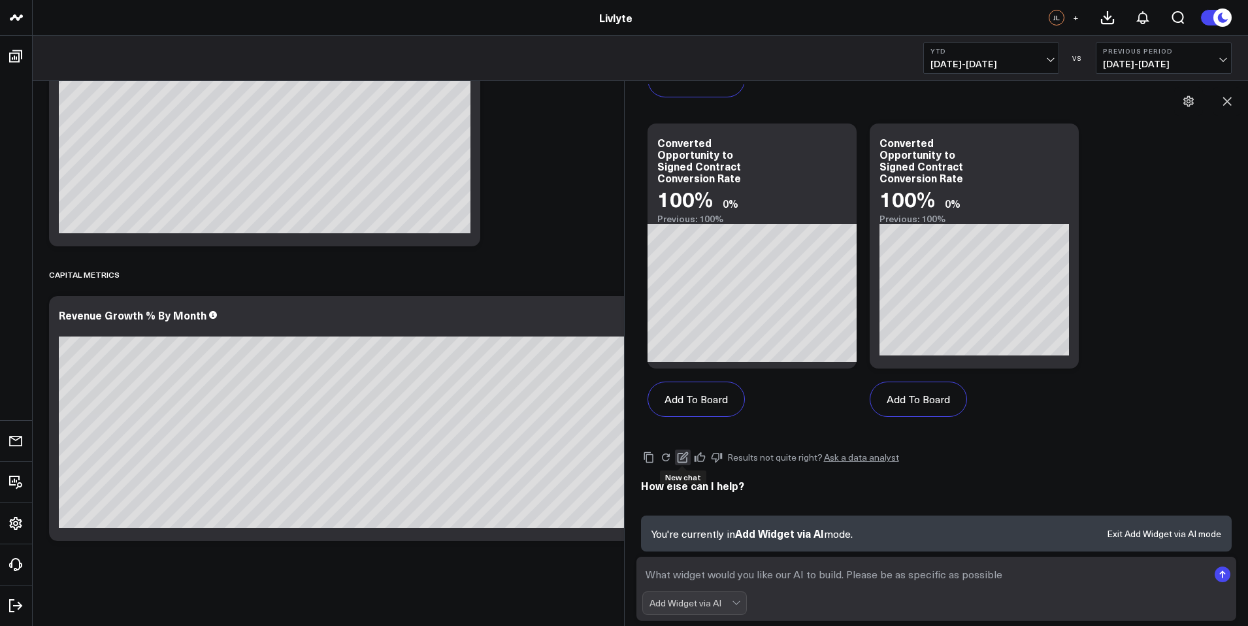
click at [679, 458] on icon at bounding box center [683, 457] width 12 height 12
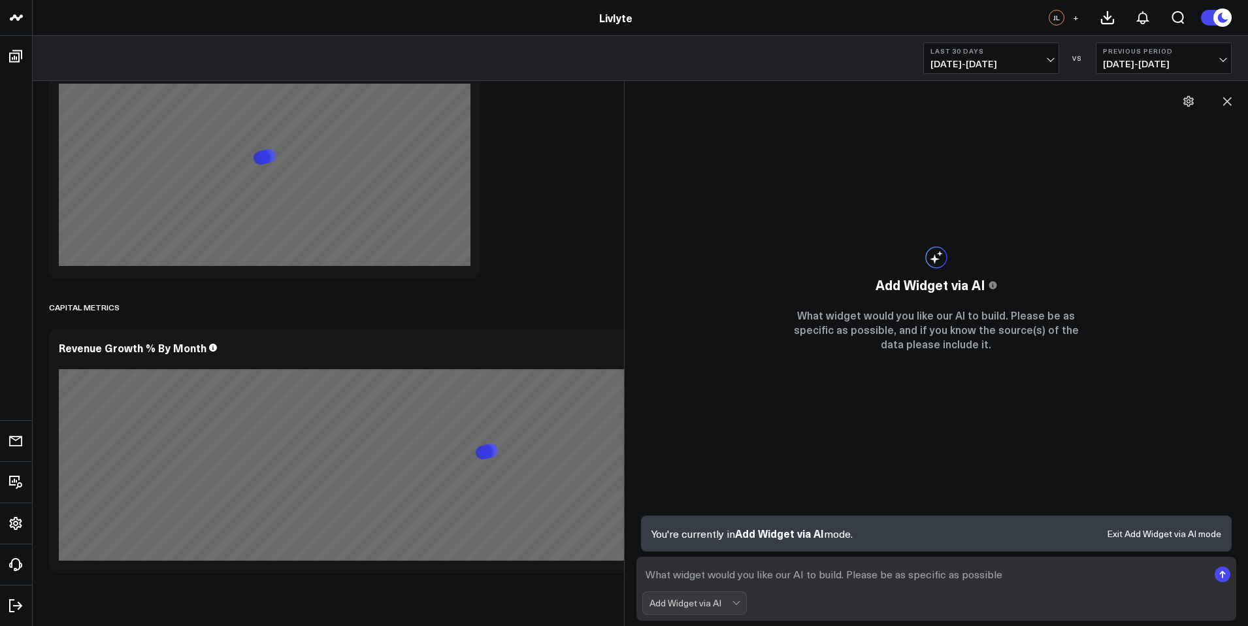
scroll to position [3023, 0]
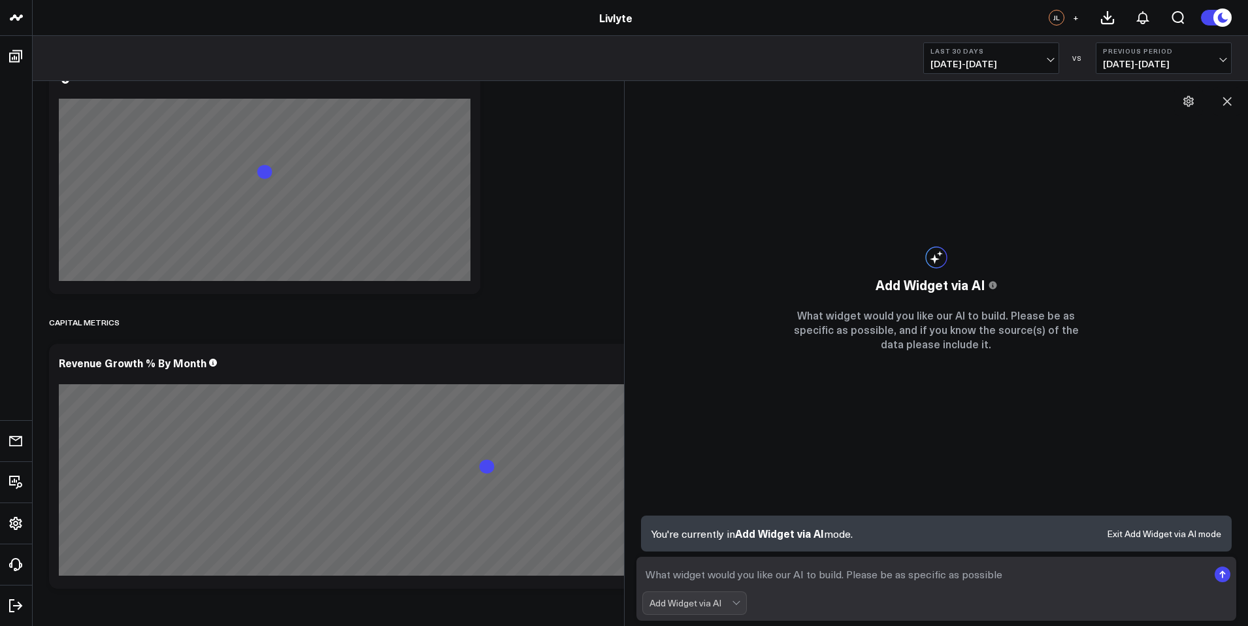
click at [741, 618] on form "Add Widget via AI" at bounding box center [936, 588] width 600 height 64
click at [764, 584] on textarea at bounding box center [925, 574] width 566 height 24
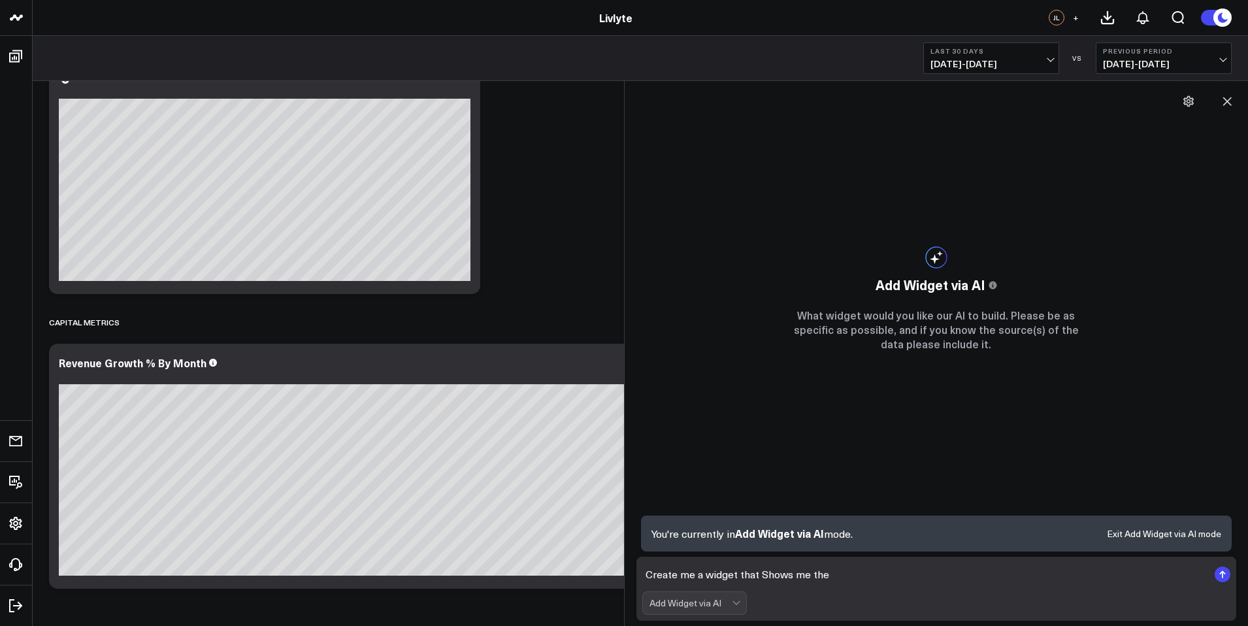
paste textarea "Opportunity → Signed Conversion (%)"
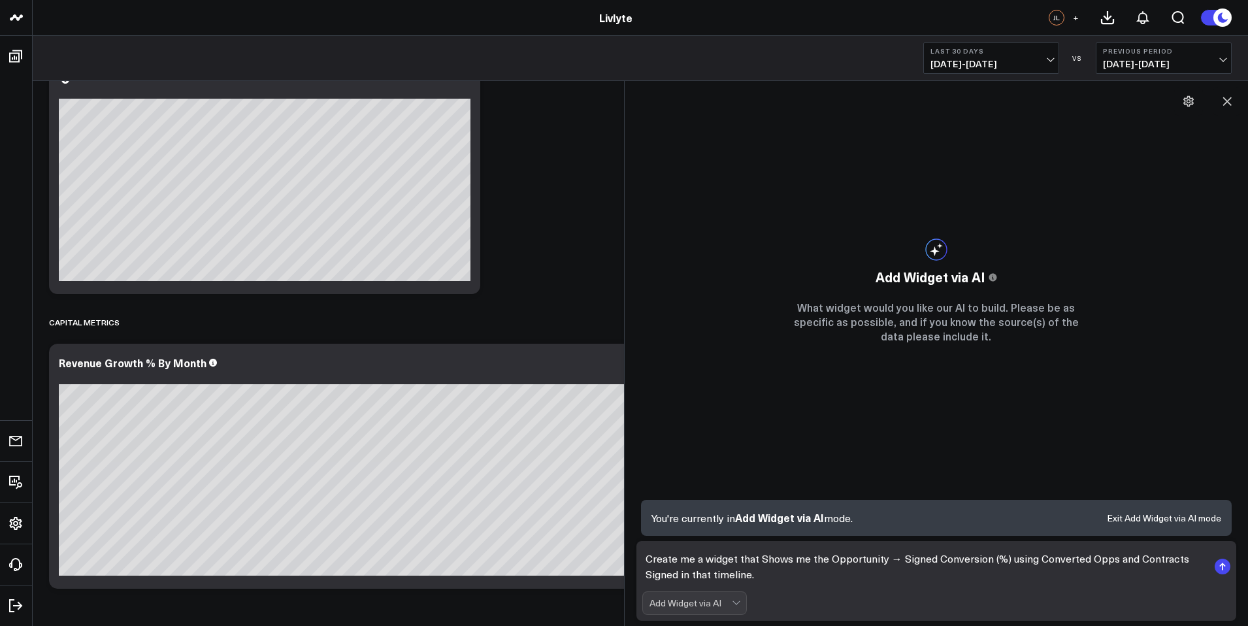
type textarea "Create me a widget that Shows me the Opportunity → Signed Conversion (%) using …"
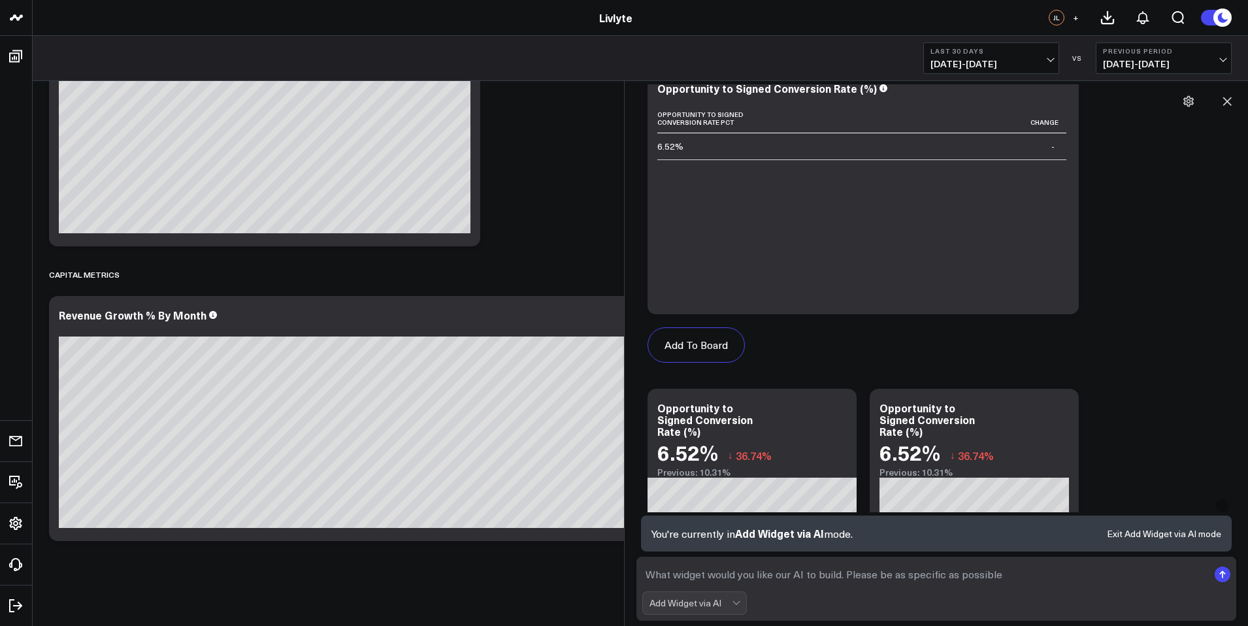
scroll to position [680, 0]
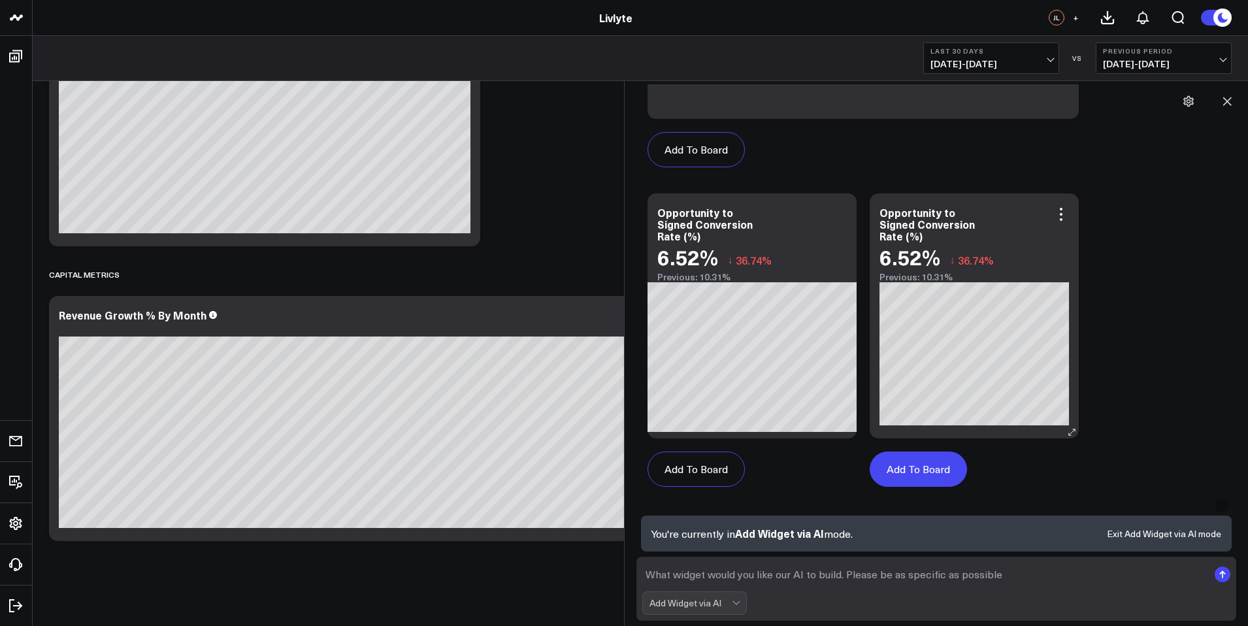
click at [937, 475] on button "Add To Board" at bounding box center [917, 468] width 97 height 35
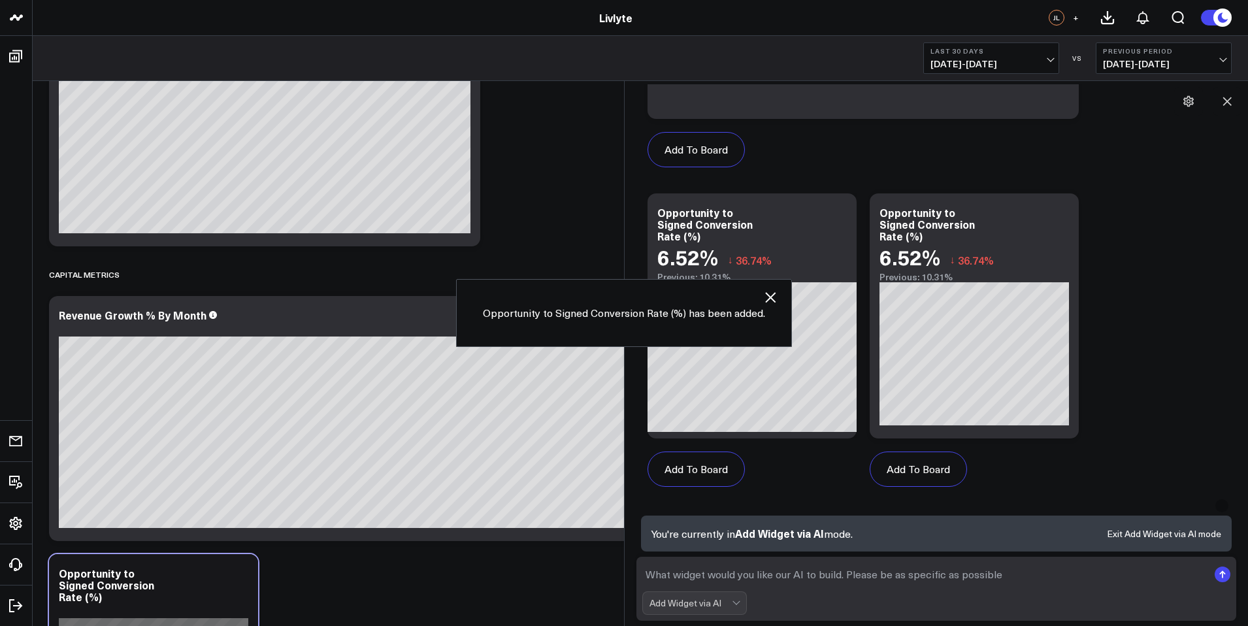
scroll to position [3328, 0]
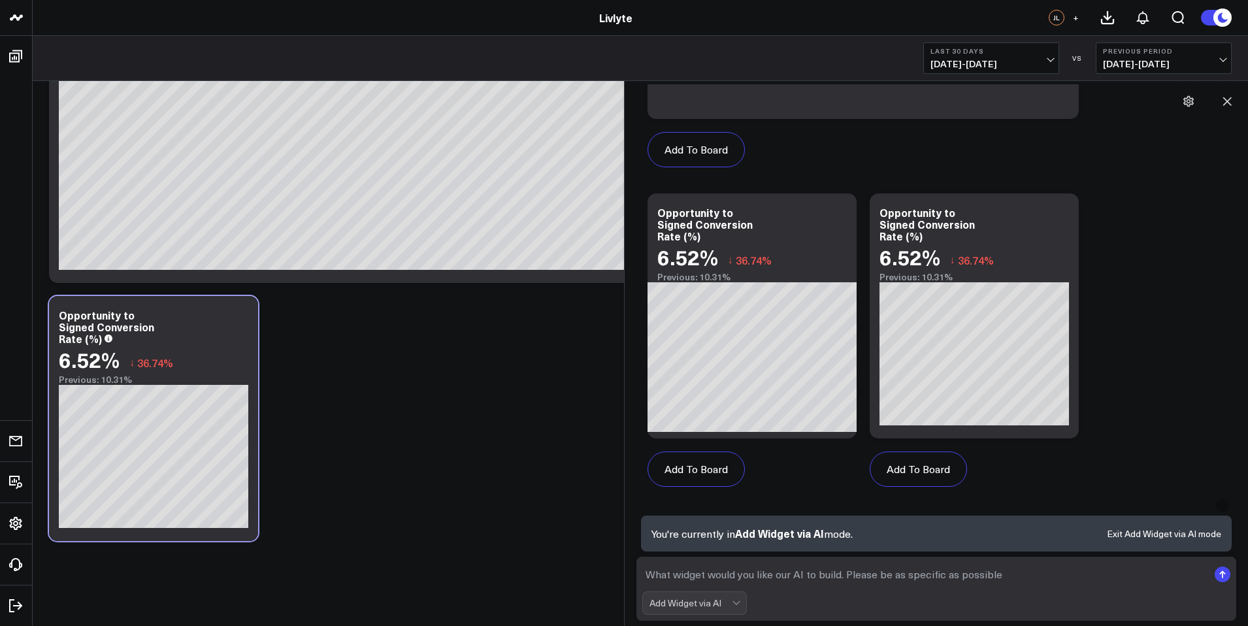
click at [766, 577] on textarea at bounding box center [925, 574] width 566 height 24
paste textarea "Signed → Closed Conversion (%)"
type textarea "No one for Signed → Closed Conversion (%) using transactions"
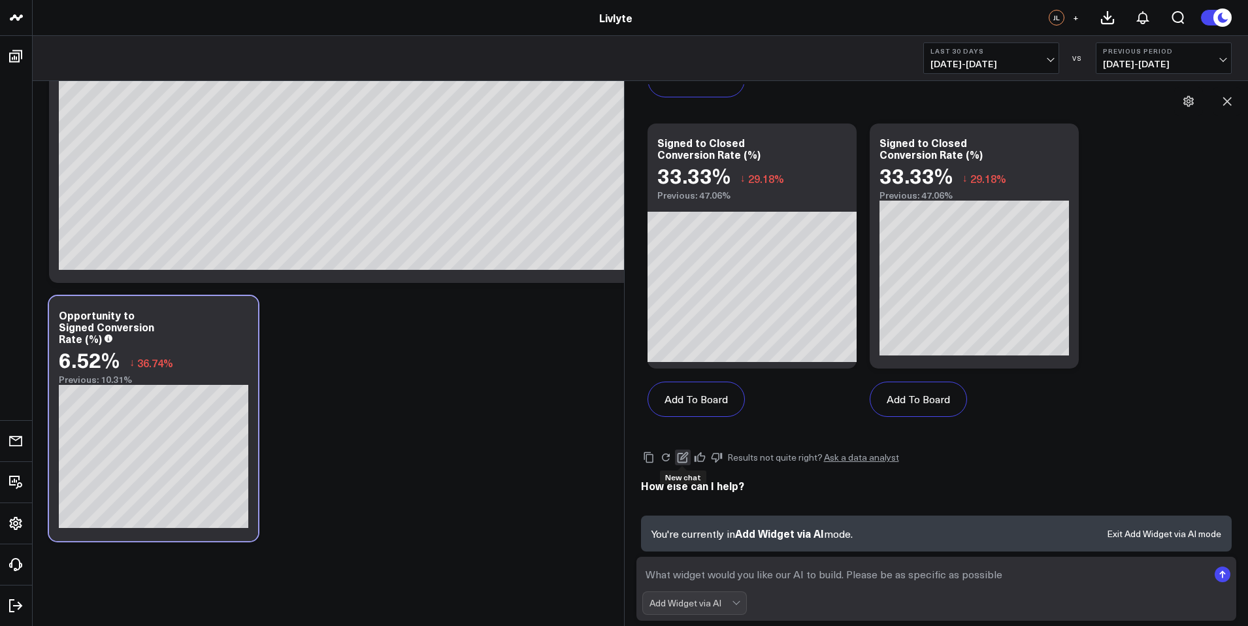
click at [681, 455] on icon at bounding box center [683, 457] width 12 height 12
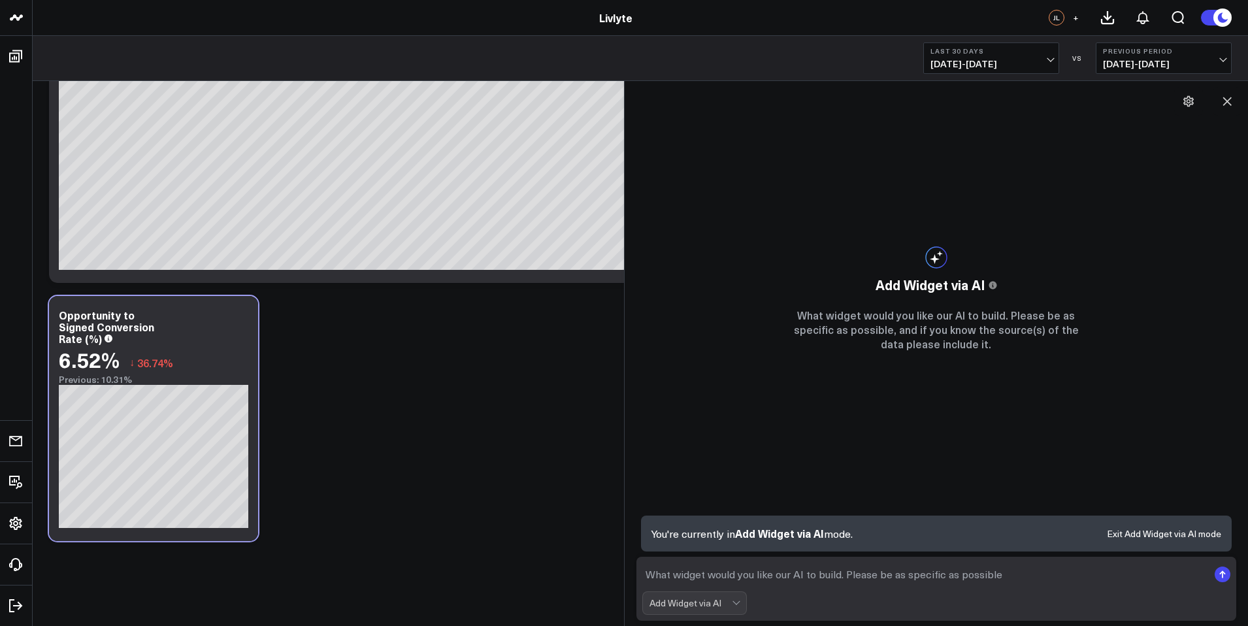
click at [749, 579] on textarea at bounding box center [925, 574] width 566 height 24
paste textarea "Signed → Closed Conversion (%)"
click at [871, 575] on textarea "Create me a widget that shows the Signed Contract Signed → Closed Conversion (%)" at bounding box center [925, 574] width 566 height 24
click at [894, 574] on textarea "Create me a widget that shows the Signed Contract Signed → Closed Conversion (%)" at bounding box center [925, 574] width 566 height 24
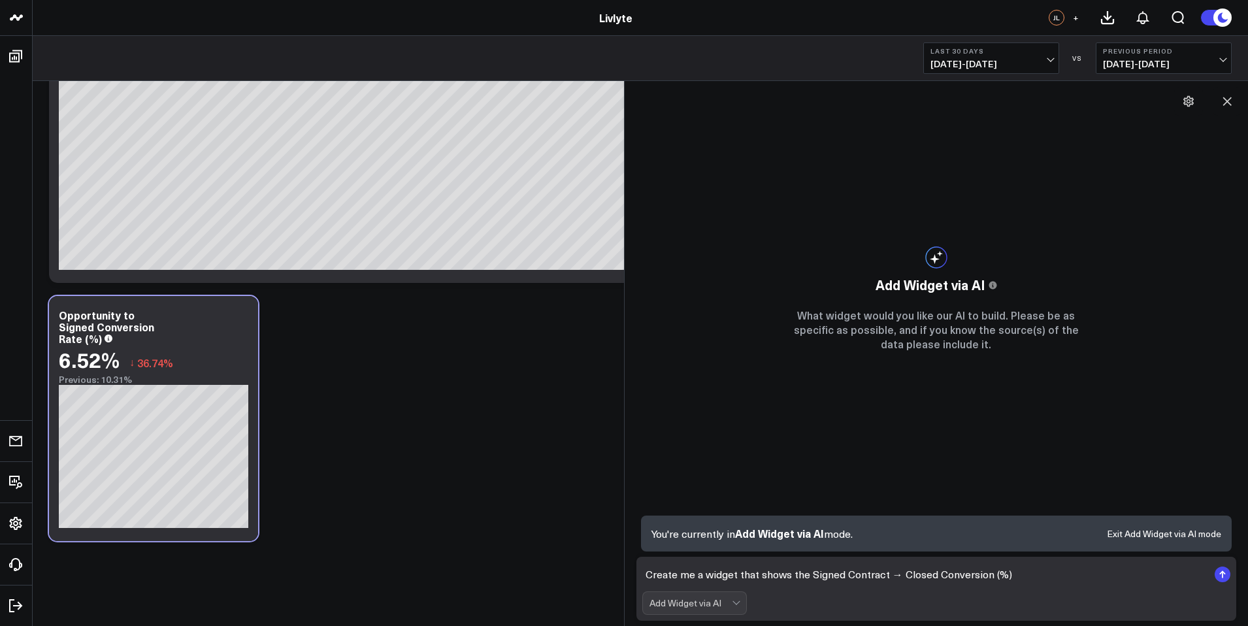
click at [914, 573] on textarea "Create me a widget that shows the Signed Contract → Closed Conversion (%)" at bounding box center [925, 574] width 566 height 24
click at [1097, 574] on textarea "Create me a widget that shows the Signed Contract → Sold Contract Conversion (%)" at bounding box center [925, 574] width 566 height 24
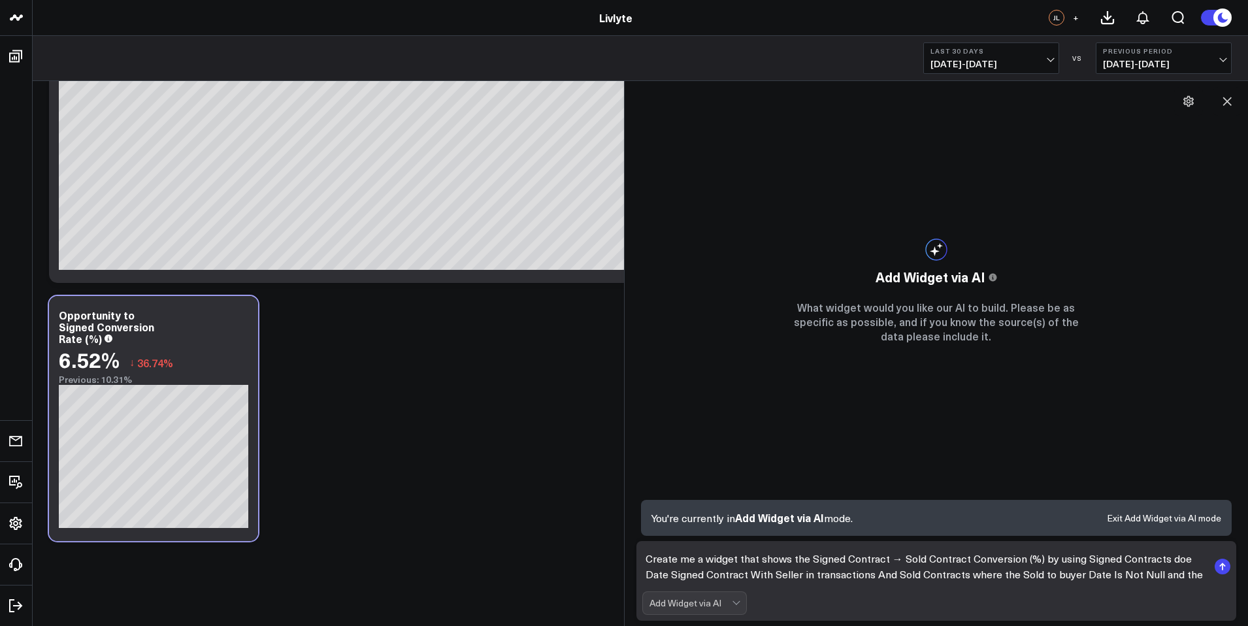
click at [1178, 556] on textarea "Create me a widget that shows the Signed Contract → Sold Contract Conversion (%…" at bounding box center [925, 566] width 566 height 39
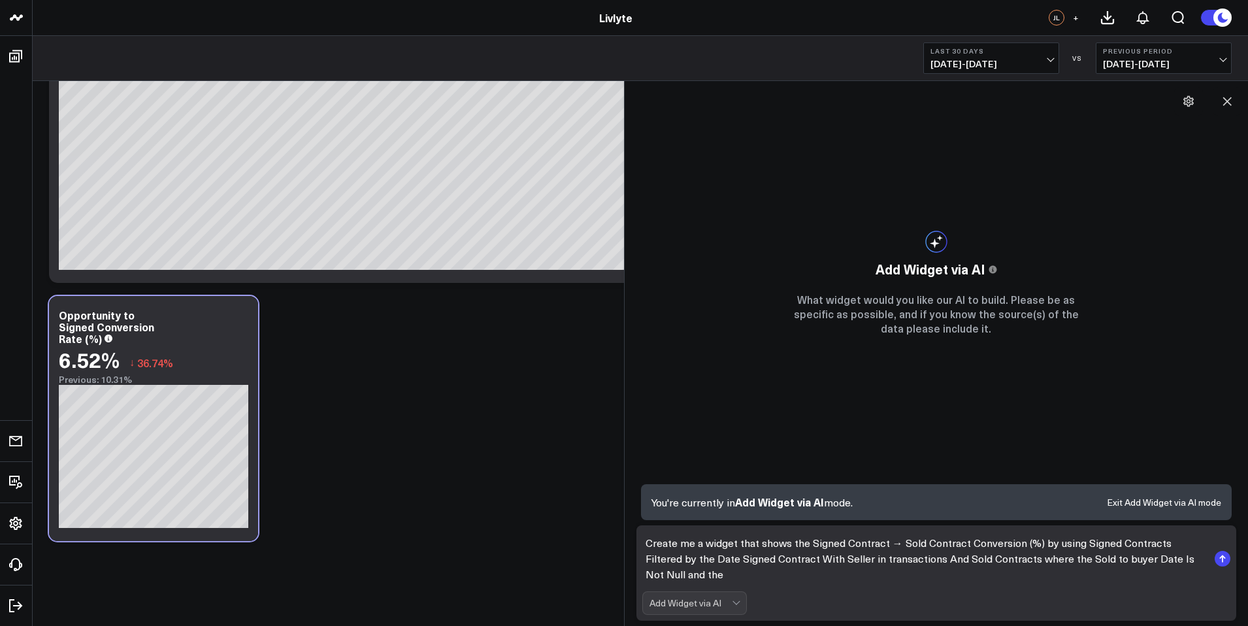
click at [699, 562] on textarea "Create me a widget that shows the Signed Contract → Sold Contract Conversion (%…" at bounding box center [925, 558] width 566 height 55
click at [743, 579] on textarea "Create me a widget that shows the Signed Contract → Sold Contract Conversion (%…" at bounding box center [925, 558] width 566 height 55
click at [1046, 588] on form "Create me a widget that shows the Signed Contract → Sold Contract Conversion (%…" at bounding box center [936, 572] width 600 height 95
click at [1106, 579] on textarea "Create me a widget that shows the Signed Contract → Sold Contract Conversion (%…" at bounding box center [925, 558] width 566 height 55
type textarea "Create me a widget that shows the Signed Contract → Sold Contract Conversion (%…"
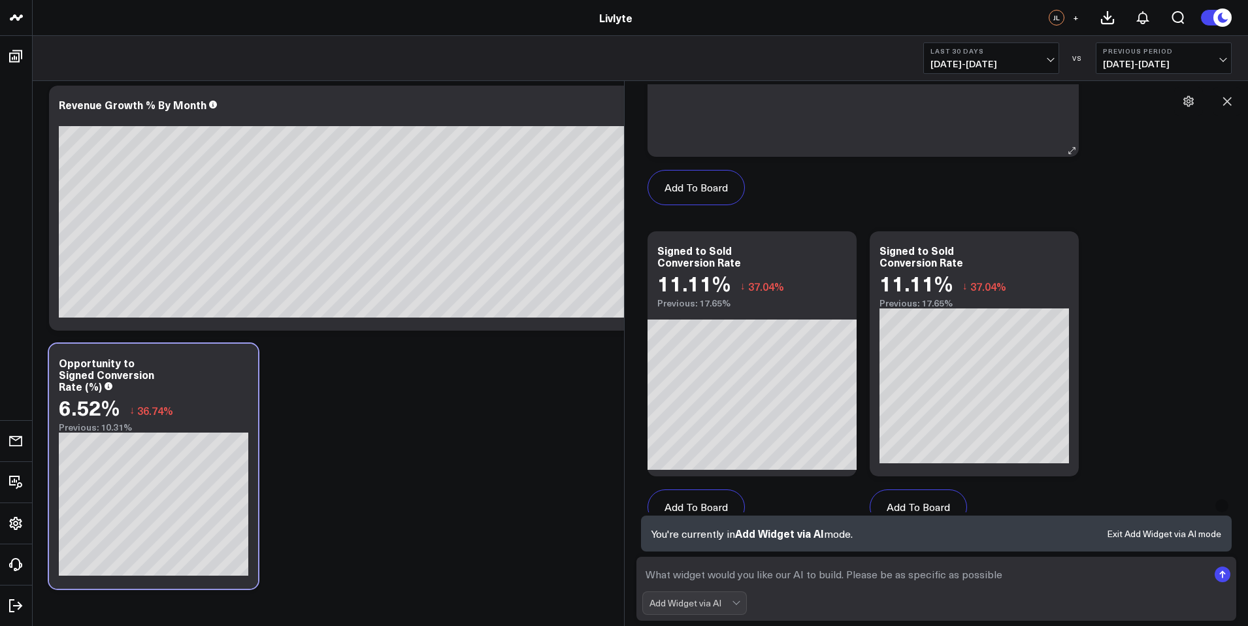
scroll to position [677, 0]
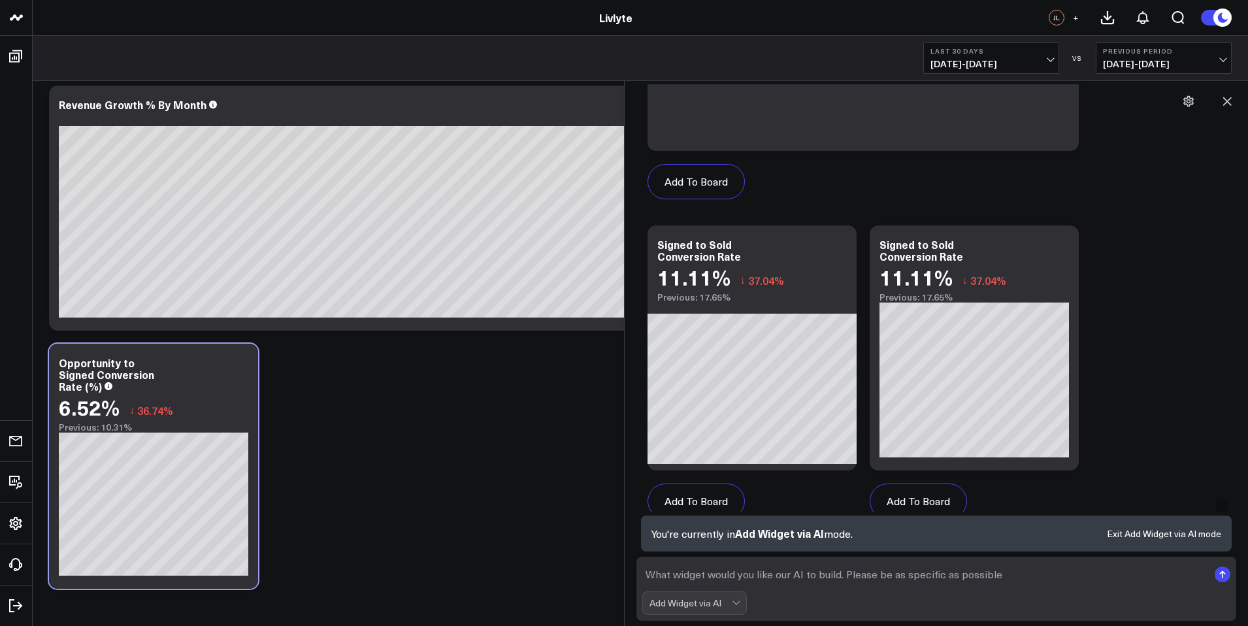
drag, startPoint x: 935, startPoint y: 280, endPoint x: 371, endPoint y: 438, distance: 585.6
click at [850, 325] on div "Add To Board Executive Summary Salesforce Dialpad CEO Board Test KPI Alignment …" at bounding box center [936, 218] width 591 height 639
click at [898, 496] on button "Add To Board" at bounding box center [917, 500] width 97 height 35
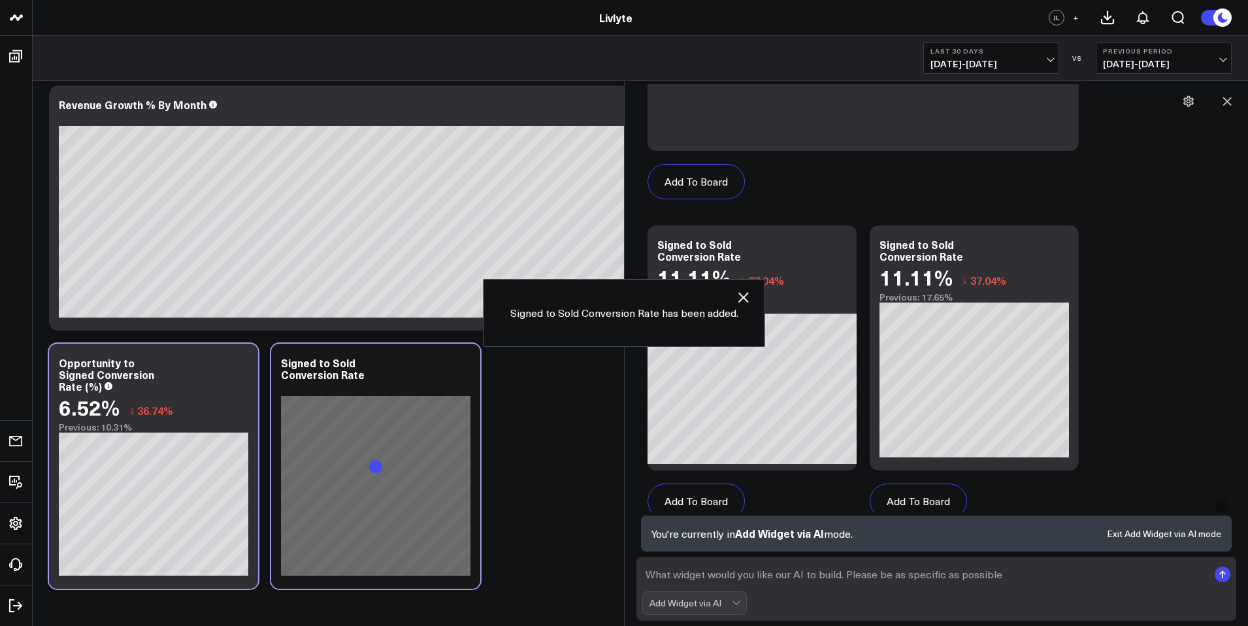
scroll to position [3328, 0]
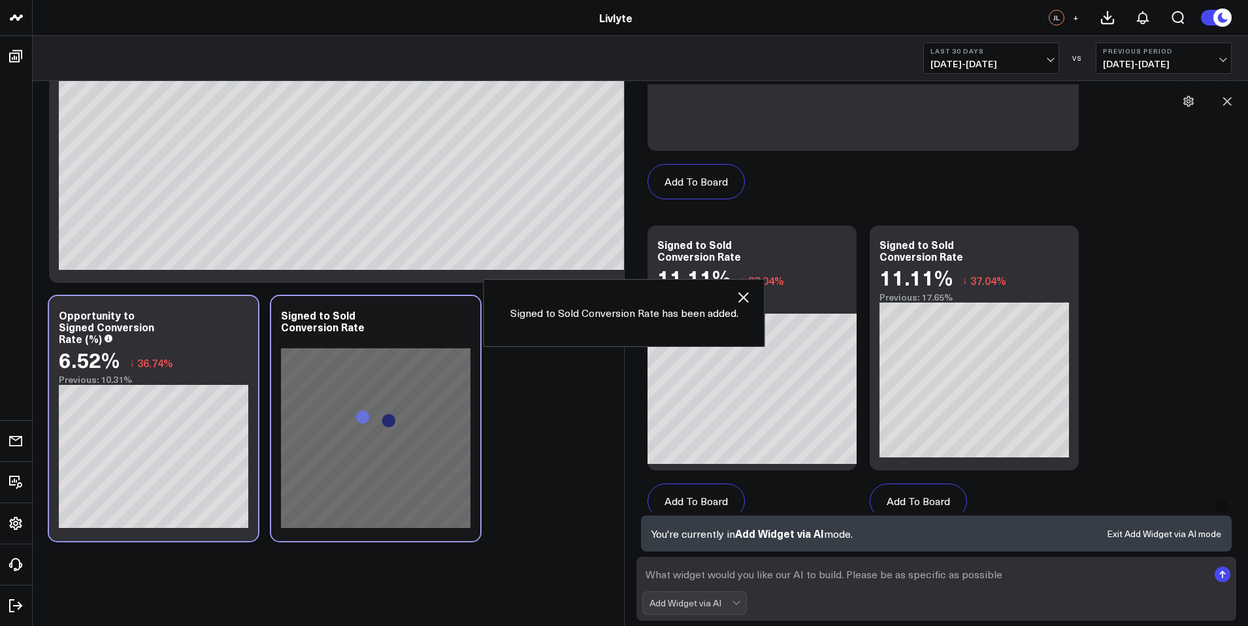
click at [747, 567] on textarea at bounding box center [925, 574] width 566 height 24
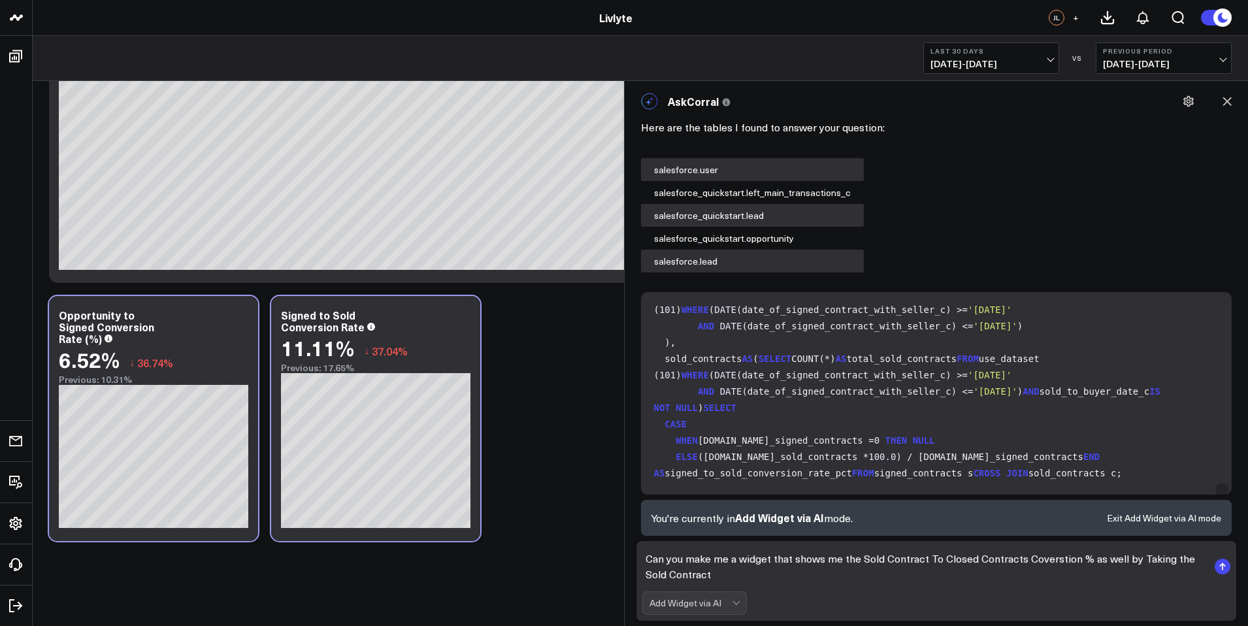
scroll to position [0, 0]
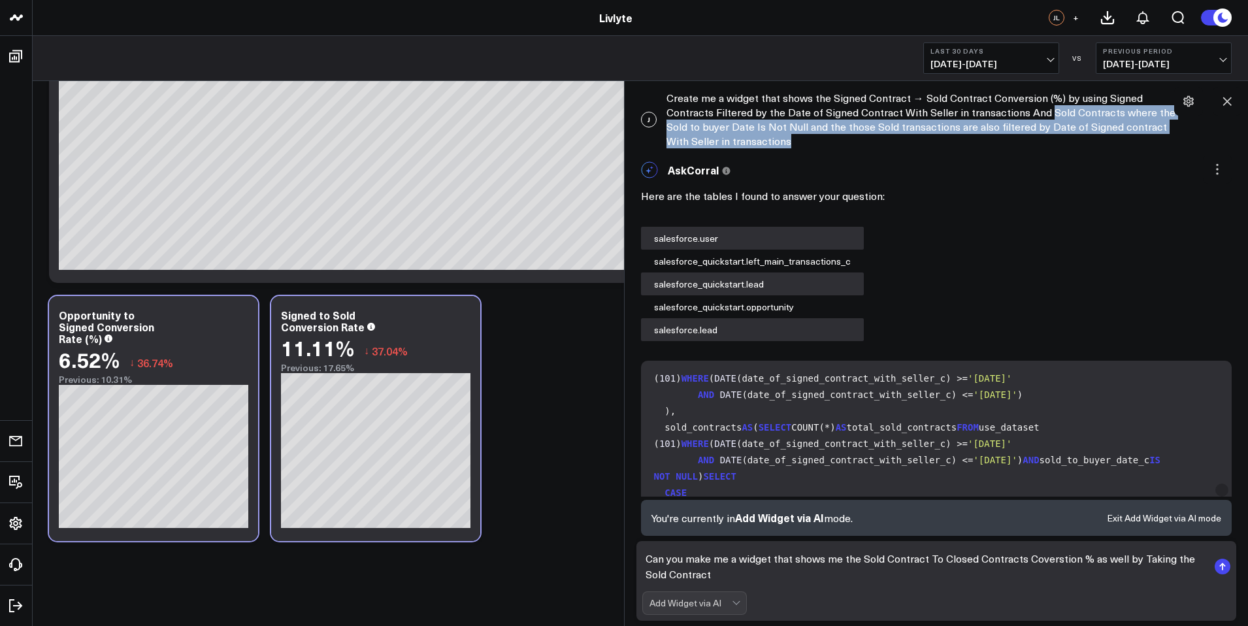
copy div "Sold Contracts where the Sold to buyer Date Is Not Null and the those Sold tran…"
drag, startPoint x: 1042, startPoint y: 116, endPoint x: 1028, endPoint y: 135, distance: 23.4
click at [1028, 135] on div "J Create me a widget that shows the Signed Contract → Sold Contract Conversion …" at bounding box center [936, 119] width 611 height 71
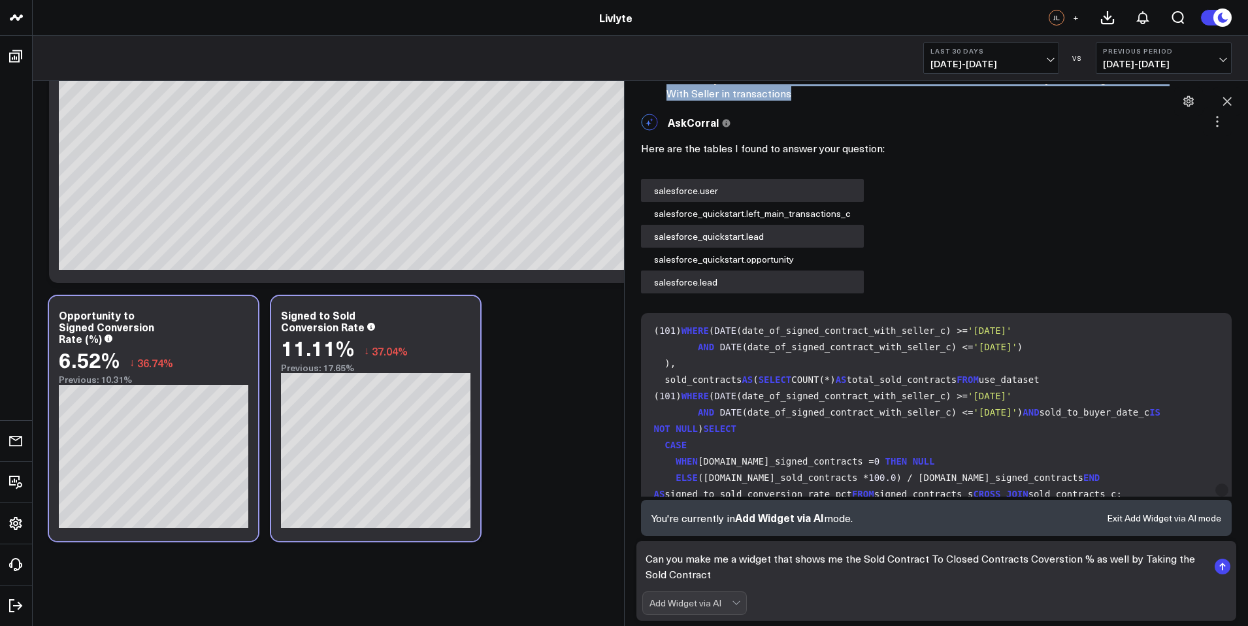
click at [1073, 575] on textarea "Can you make me a widget that shows me the Sold Contract To Closed Contracts Co…" at bounding box center [925, 566] width 566 height 39
drag, startPoint x: 690, startPoint y: 576, endPoint x: 647, endPoint y: 574, distance: 43.2
click at [647, 574] on textarea "Can you make me a widget that shows me the Sold Contract To Closed Contracts Co…" at bounding box center [925, 566] width 566 height 39
paste textarea "s where the Sold to buyer Date Is Not Null and the those Sold transactions are …"
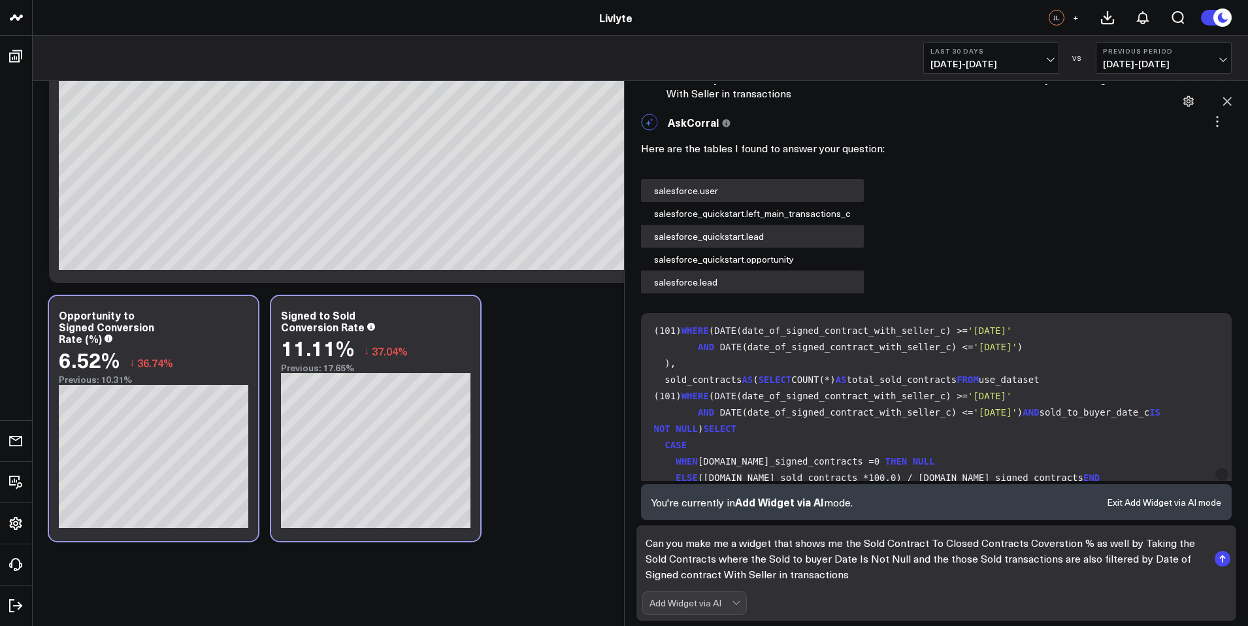
click at [888, 583] on textarea "Can you make me a widget that shows me the Sold Contract To Closed Contracts Co…" at bounding box center [925, 558] width 566 height 55
drag, startPoint x: 1049, startPoint y: 538, endPoint x: 1049, endPoint y: 551, distance: 13.1
click at [1049, 538] on textarea "Can you make me a widget that shows me the Sold Contract To Closed Contracts Co…" at bounding box center [925, 558] width 566 height 55
click at [986, 569] on textarea "Can you make me a widget that shows me the Sold Contract To Closed Contracts Co…" at bounding box center [925, 558] width 566 height 55
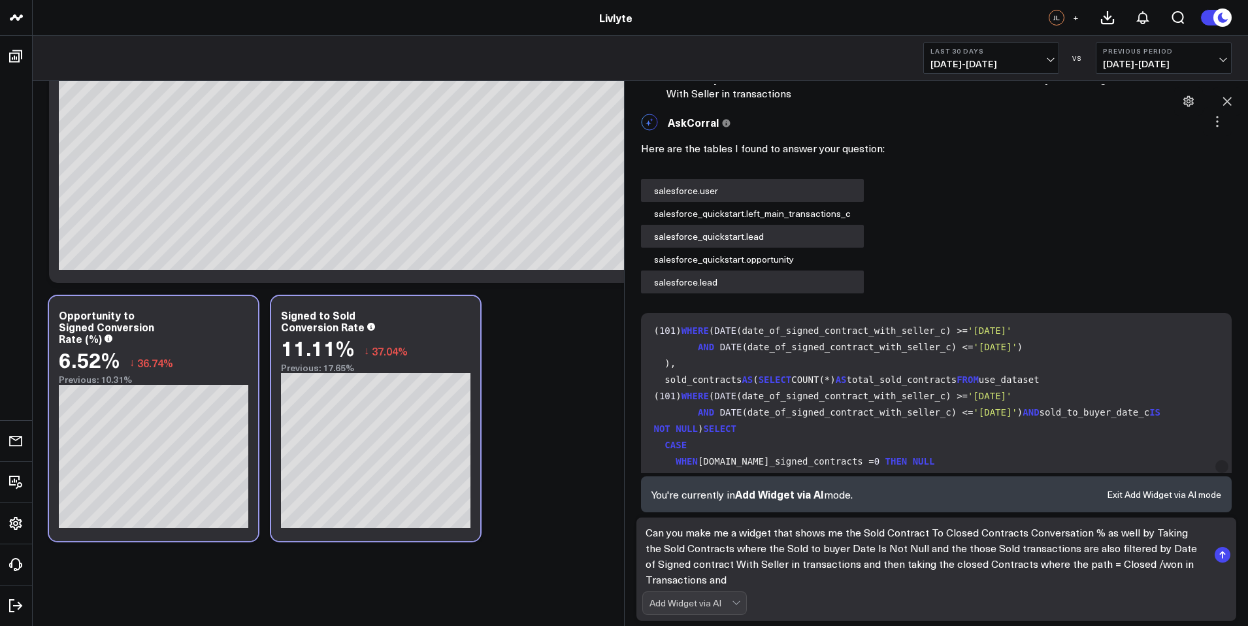
scroll to position [8, 0]
drag, startPoint x: 1055, startPoint y: 549, endPoint x: 843, endPoint y: 562, distance: 212.0
click at [843, 562] on textarea "Can you make me a widget that shows me the Sold Contract To Closed Contracts Co…" at bounding box center [925, 554] width 566 height 63
click at [814, 579] on textarea "Can you make me a widget that shows me the Sold Contract To Closed Contracts Co…" at bounding box center [925, 554] width 566 height 63
paste textarea "are also filtered by Date of Signed contract With Seller in transactions"
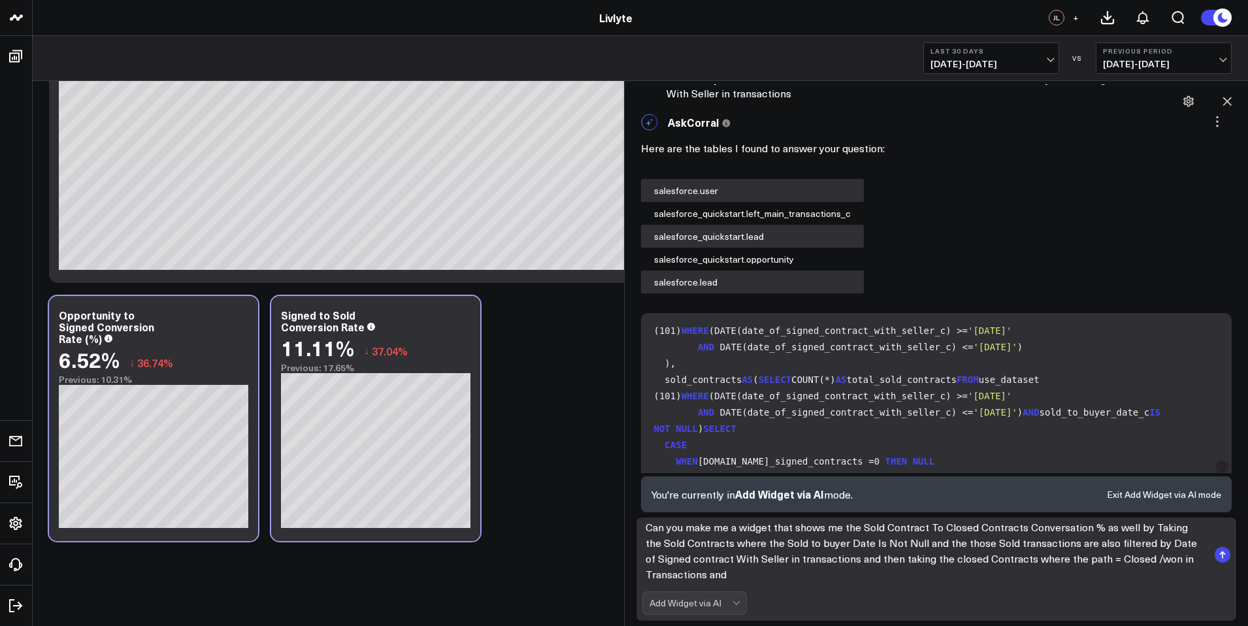
type textarea "Can you make me a widget that shows me the Sold Contract To Closed Contracts Co…"
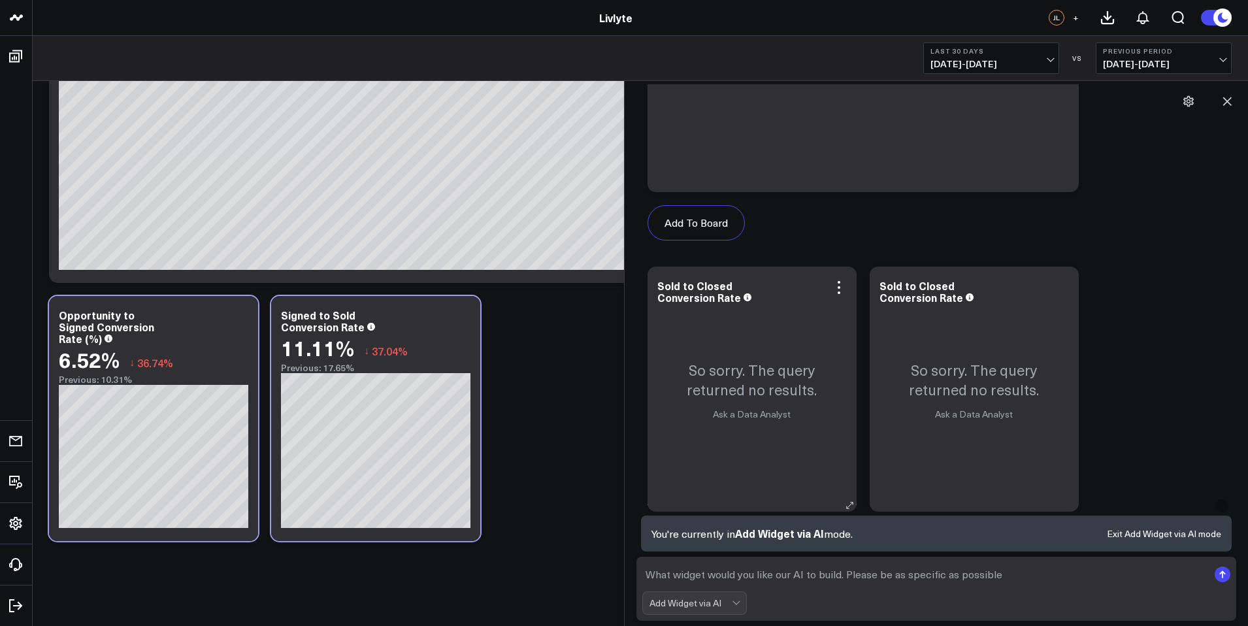
scroll to position [1929, 0]
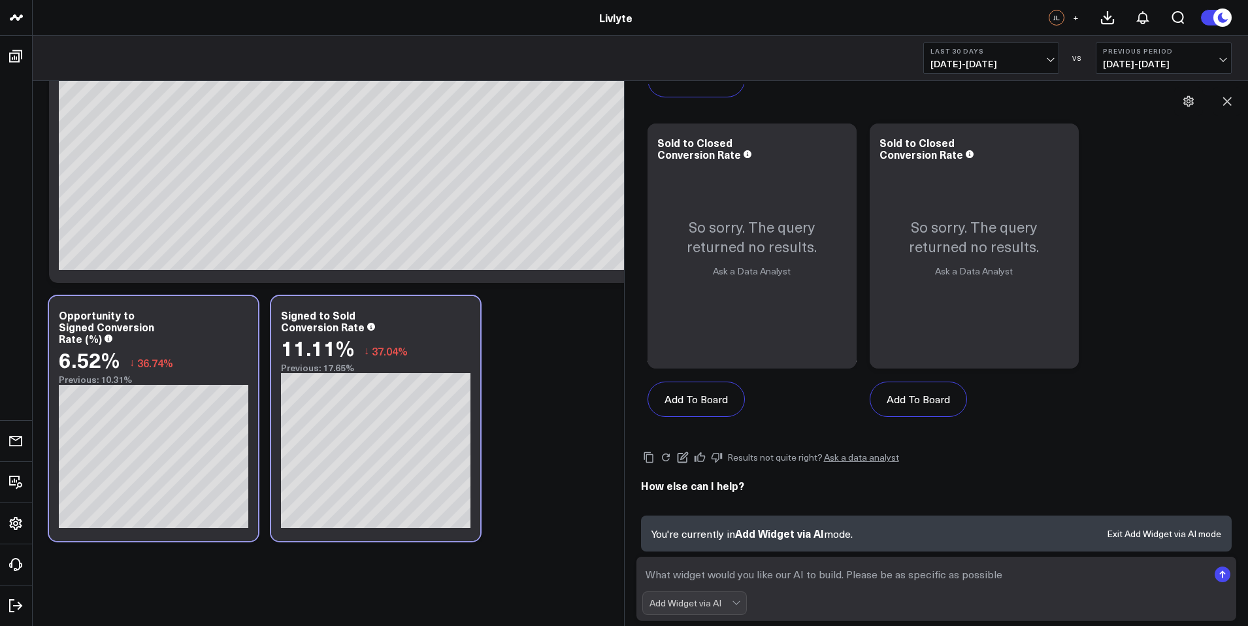
click at [1027, 49] on b "Last 30 Days" at bounding box center [990, 51] width 121 height 8
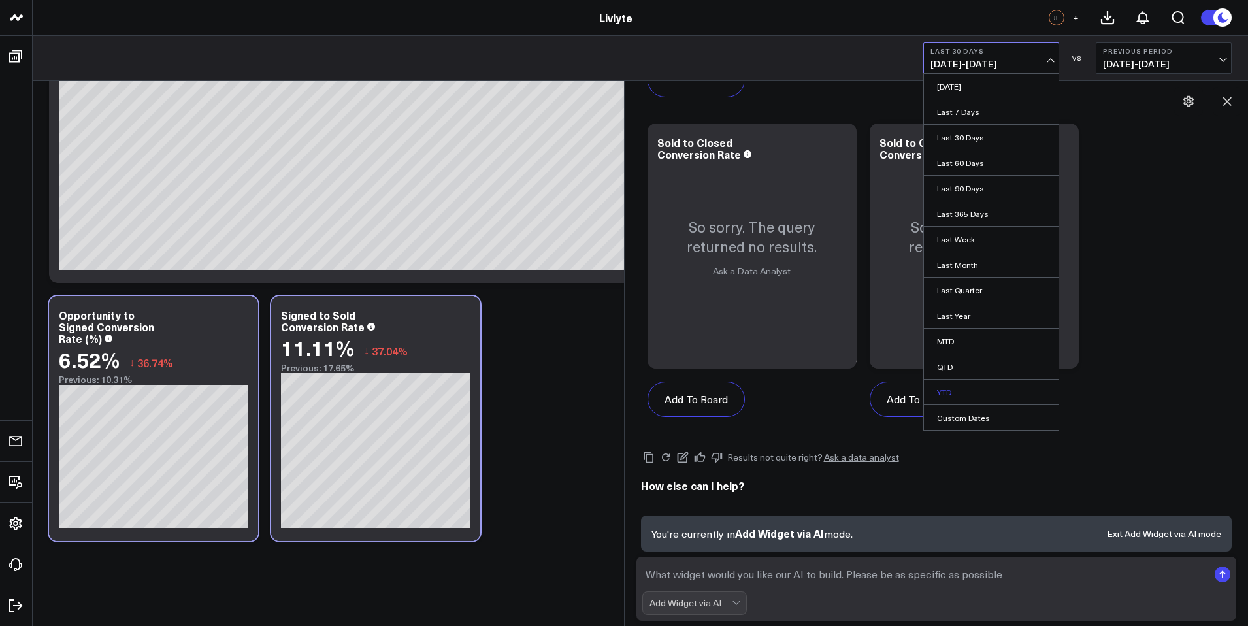
click at [984, 393] on link "YTD" at bounding box center [991, 391] width 135 height 25
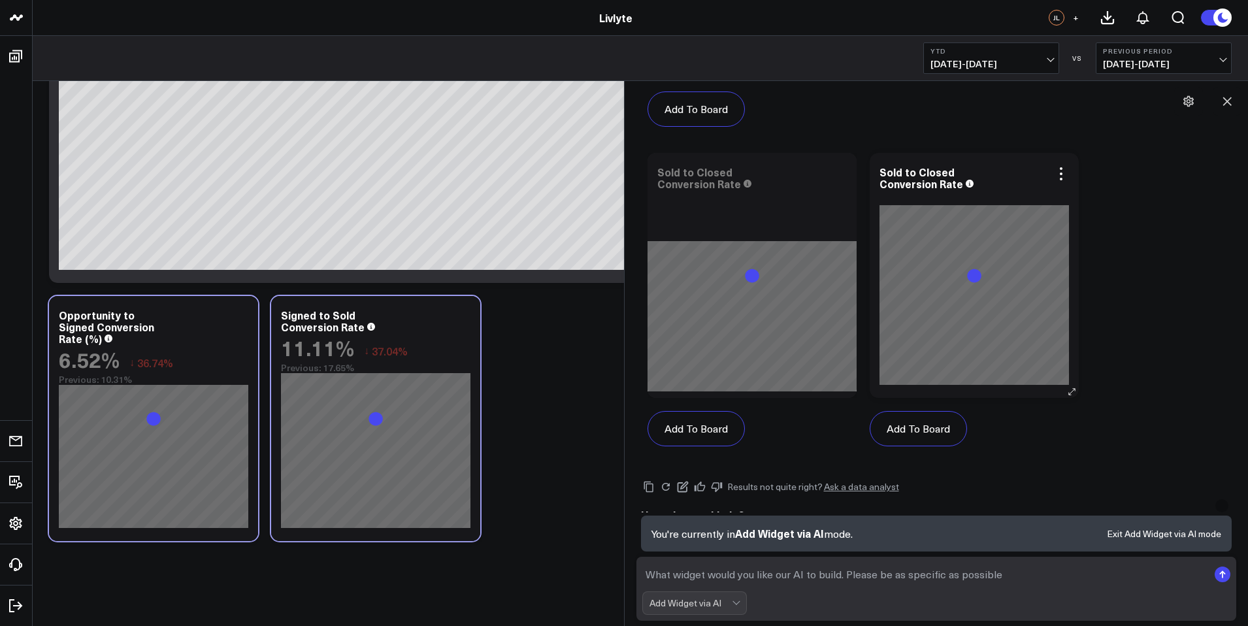
scroll to position [1897, 0]
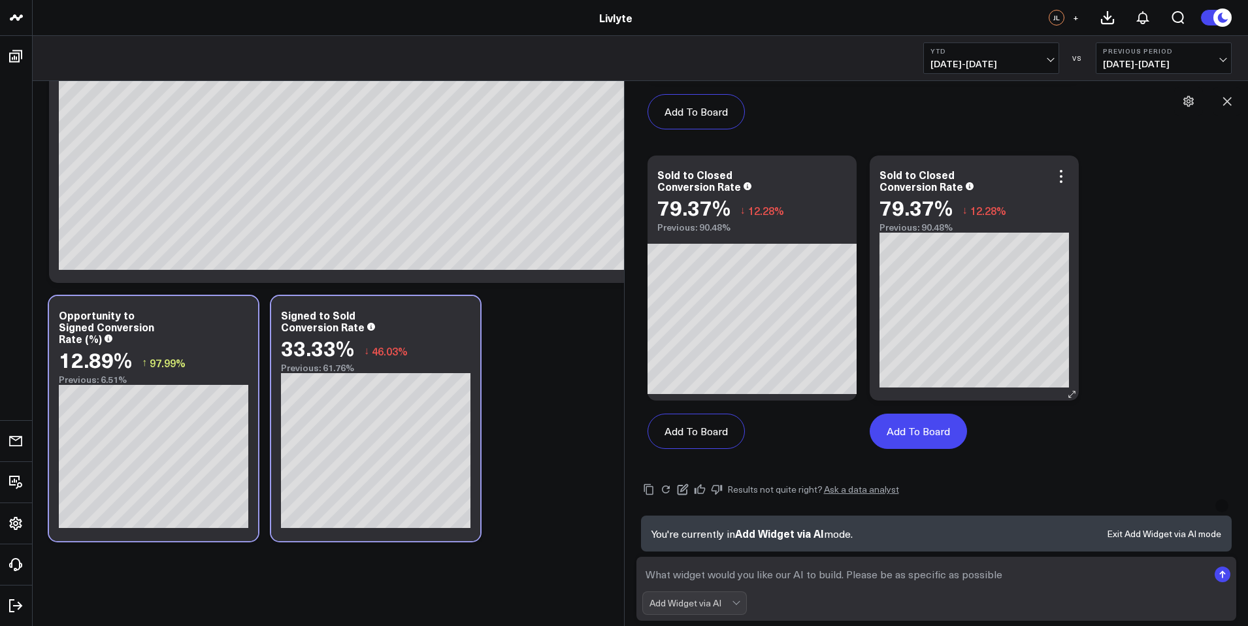
click at [931, 438] on button "Add To Board" at bounding box center [917, 430] width 97 height 35
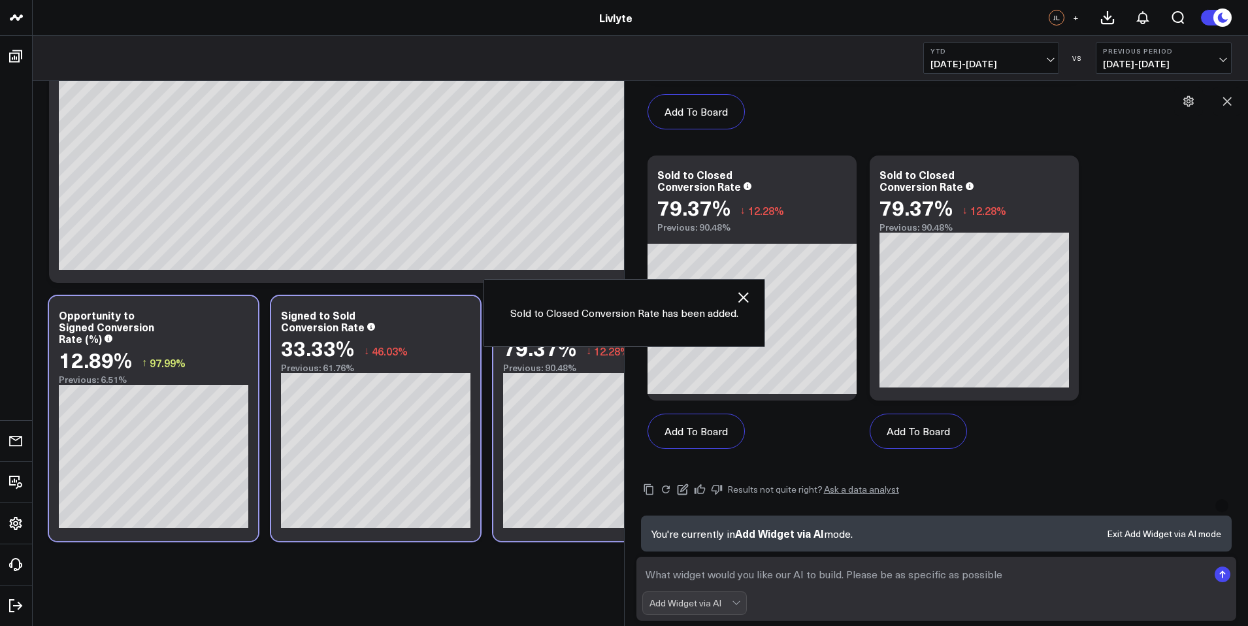
click at [743, 293] on icon "button" at bounding box center [743, 297] width 16 height 16
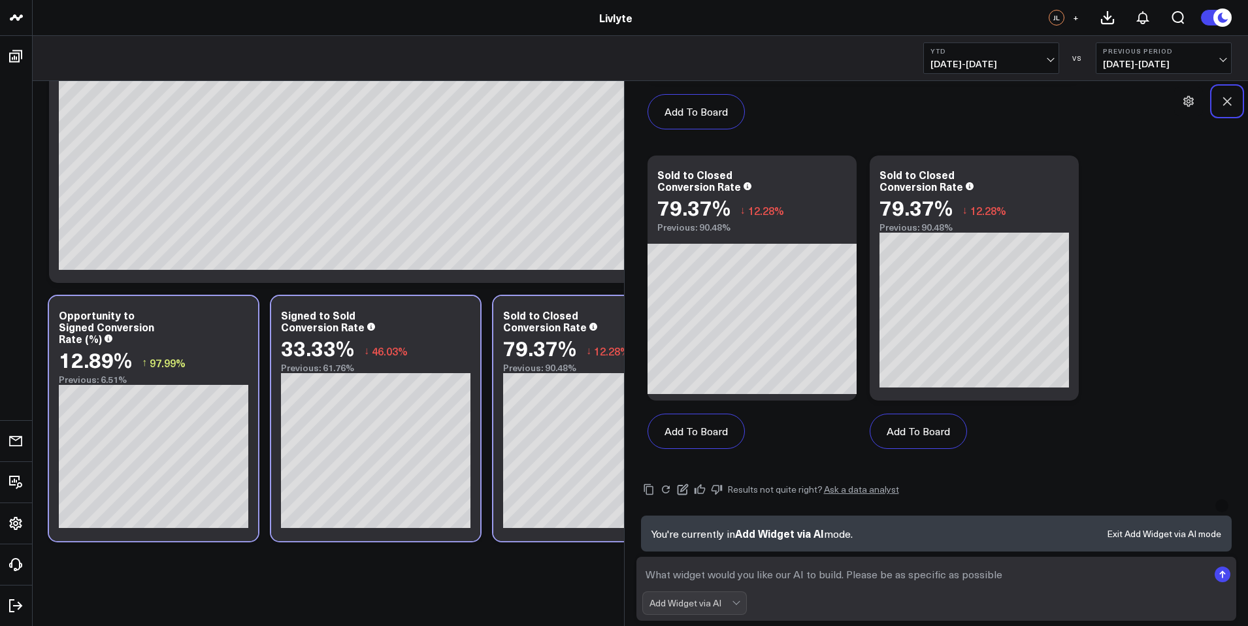
click at [1231, 100] on icon at bounding box center [1226, 101] width 13 height 13
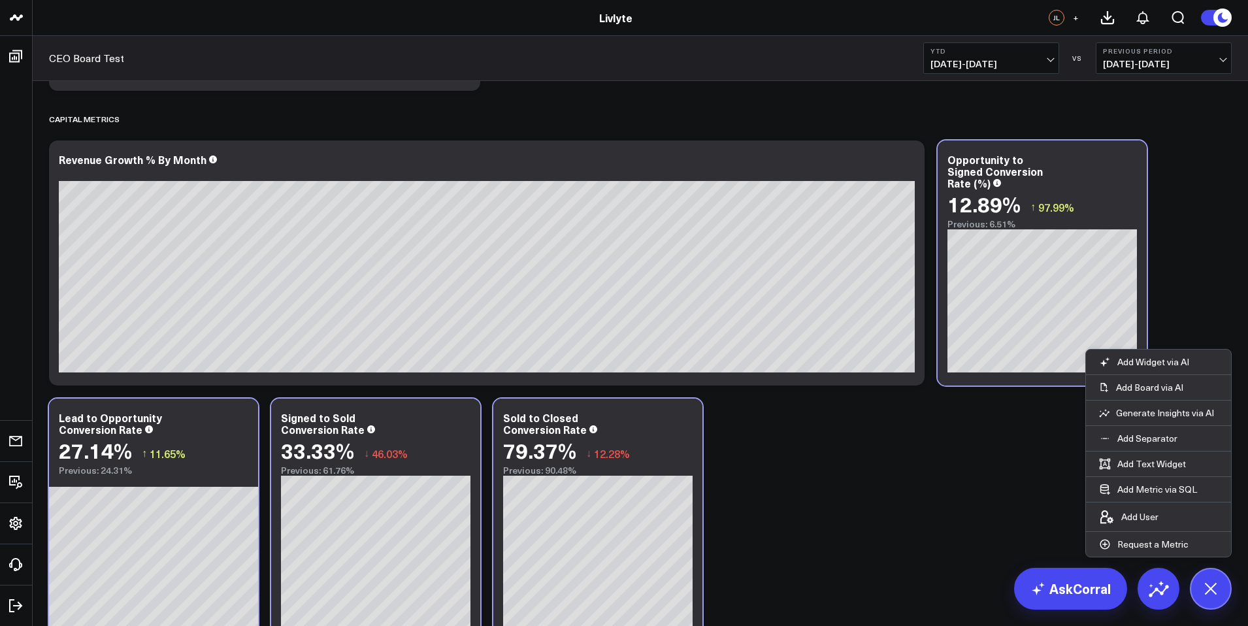
scroll to position [3214, 0]
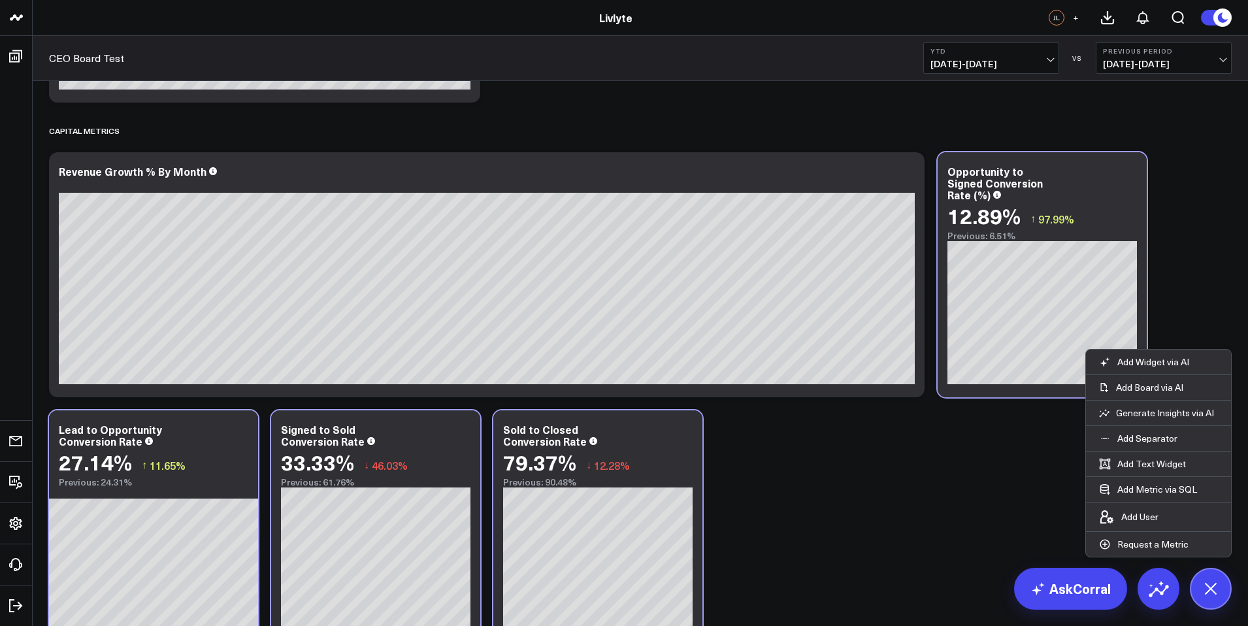
scroll to position [281, 0]
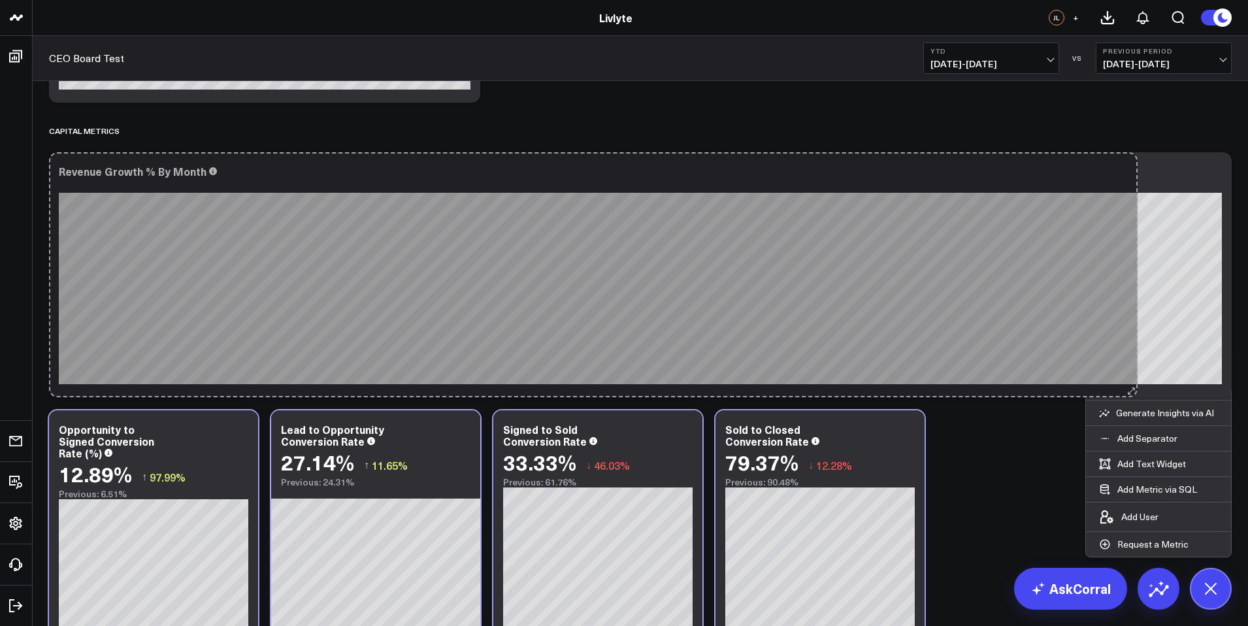
click at [1131, 361] on div "Revenue Growth % By Month So sorry. The query returned no results. Ask a Data A…" at bounding box center [640, 274] width 1182 height 245
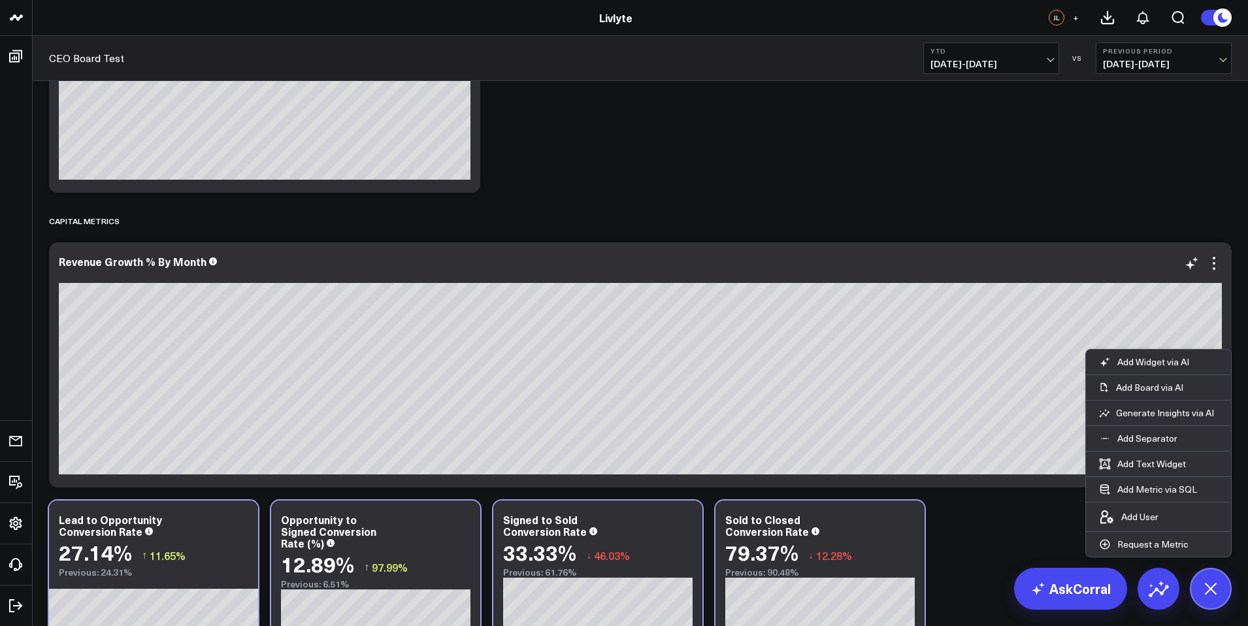
scroll to position [3122, 0]
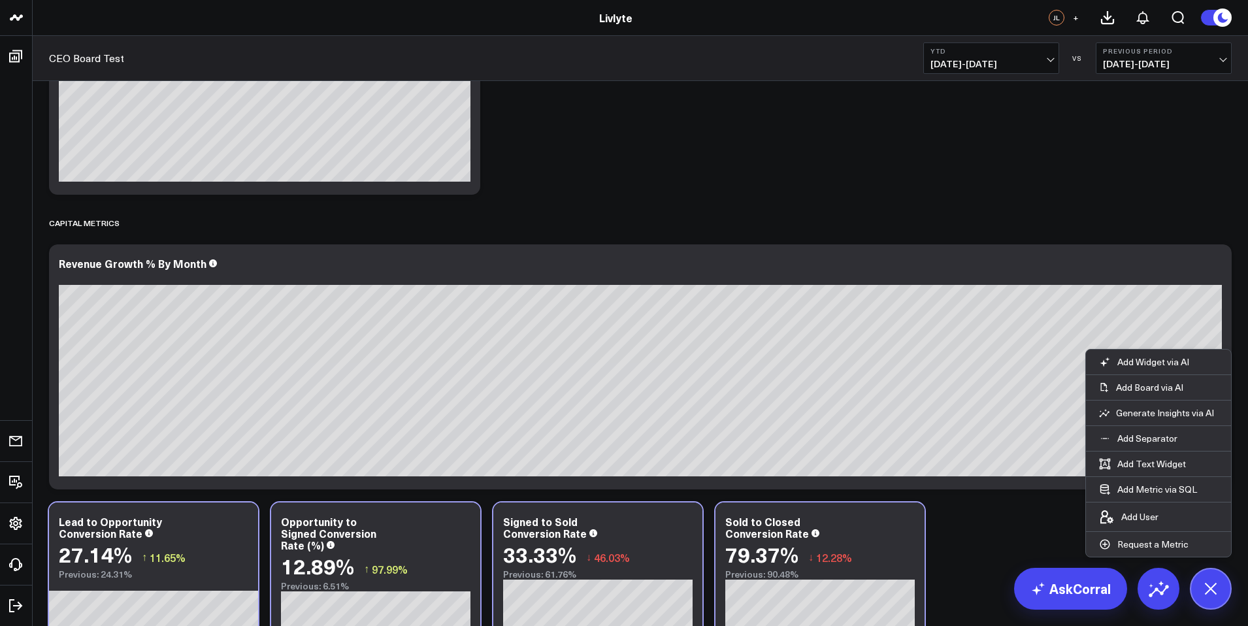
drag, startPoint x: 835, startPoint y: 133, endPoint x: 801, endPoint y: 129, distance: 33.5
click at [1216, 574] on button at bounding box center [1210, 589] width 42 height 42
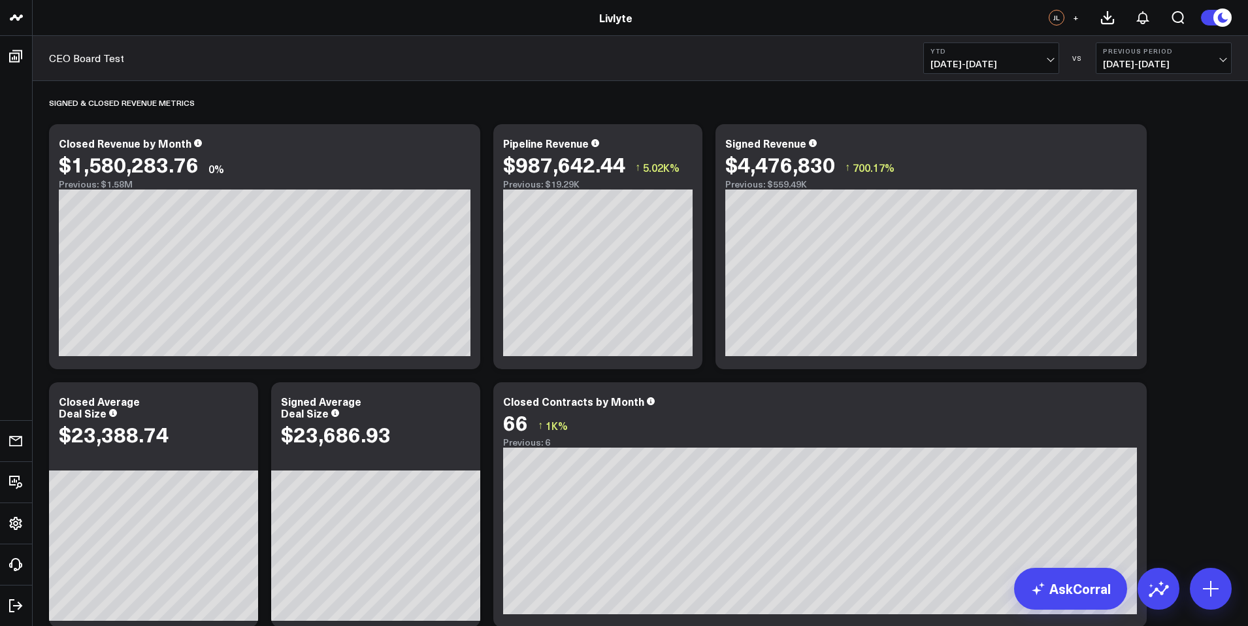
click at [315, 55] on div "CEO Board Test YTD [DATE] - [DATE] VS Previous Period [DATE] - [DATE]" at bounding box center [640, 58] width 1215 height 45
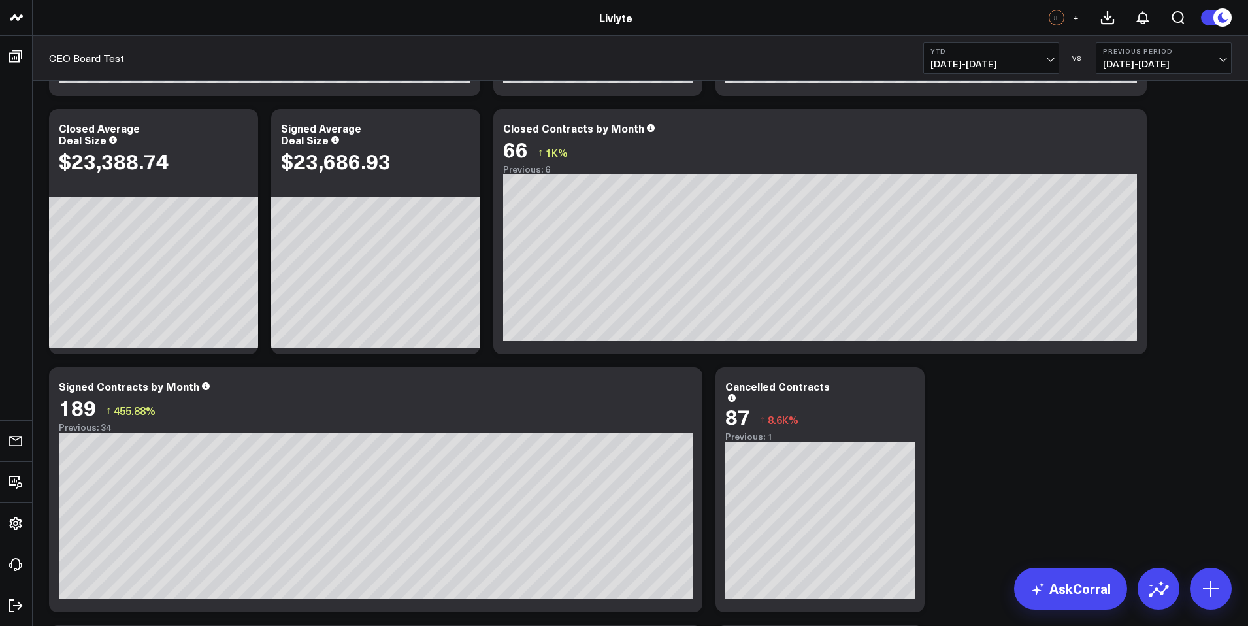
scroll to position [567, 0]
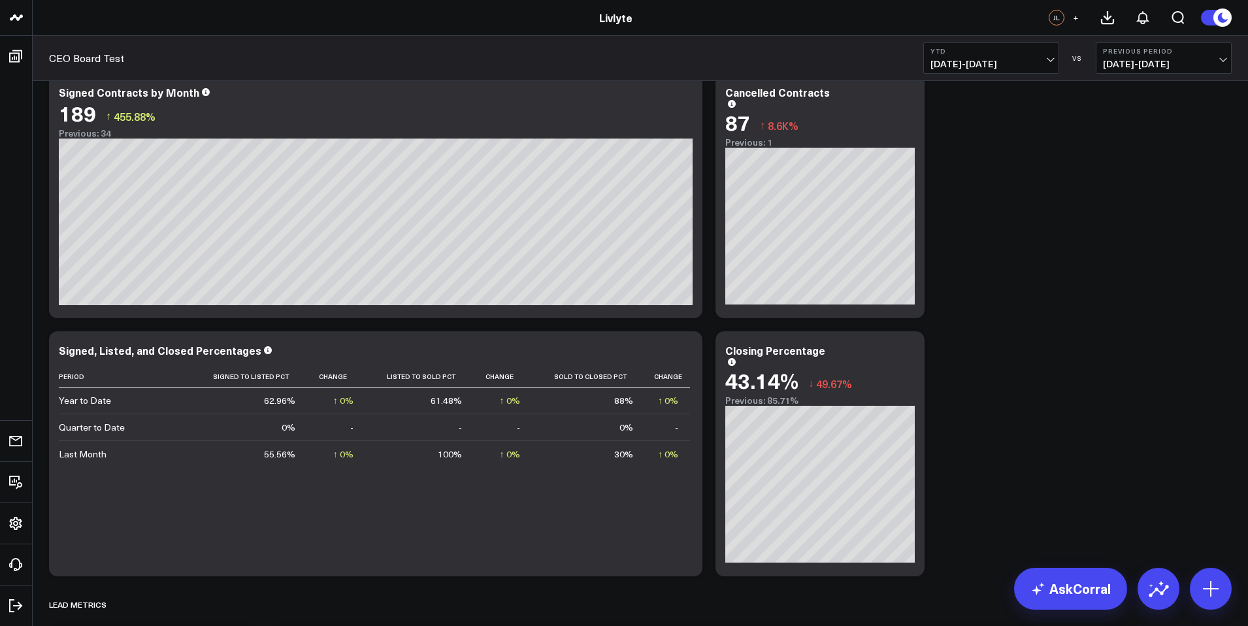
click at [1222, 59] on span "03/27/24 - 12/31/24" at bounding box center [1163, 64] width 121 height 10
click at [1196, 163] on link "No Comparison" at bounding box center [1163, 162] width 135 height 25
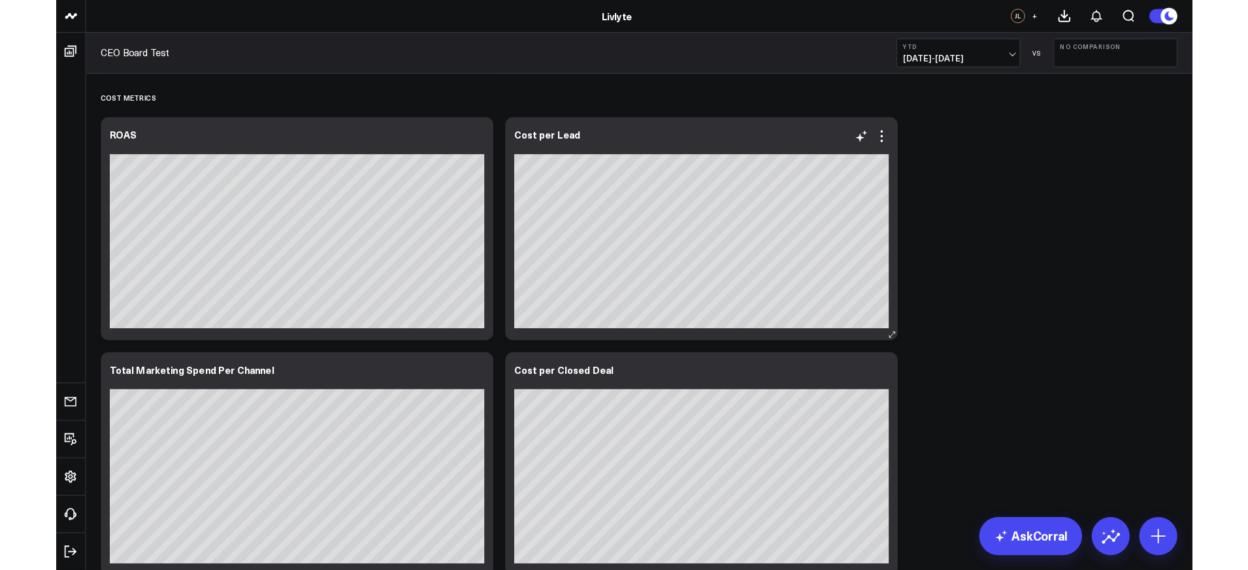
scroll to position [2133, 0]
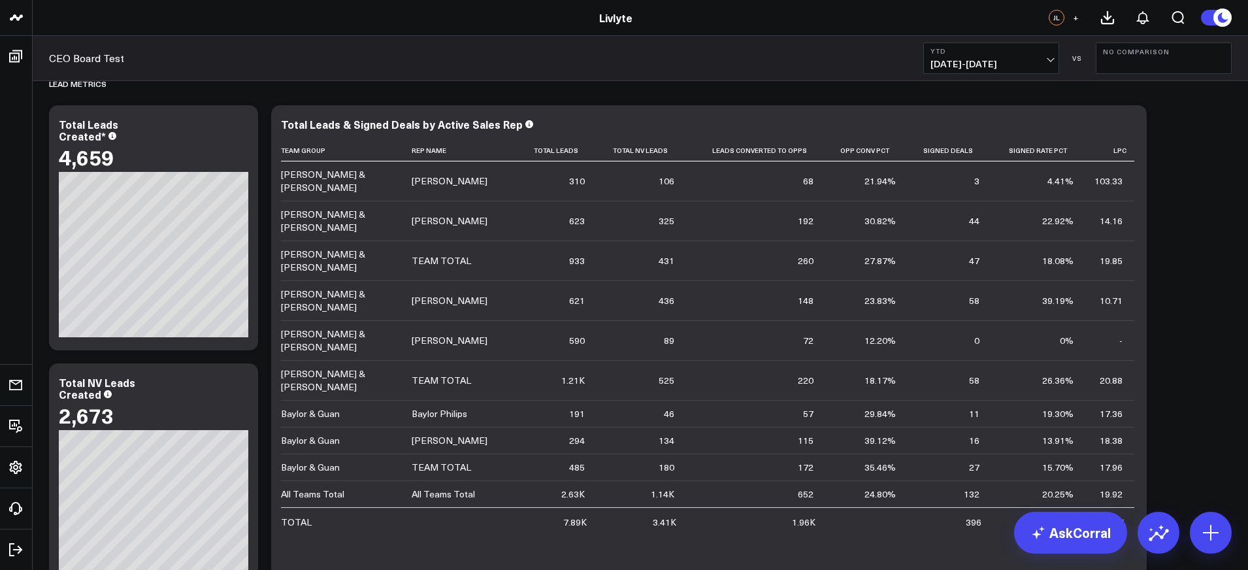
scroll to position [915, 0]
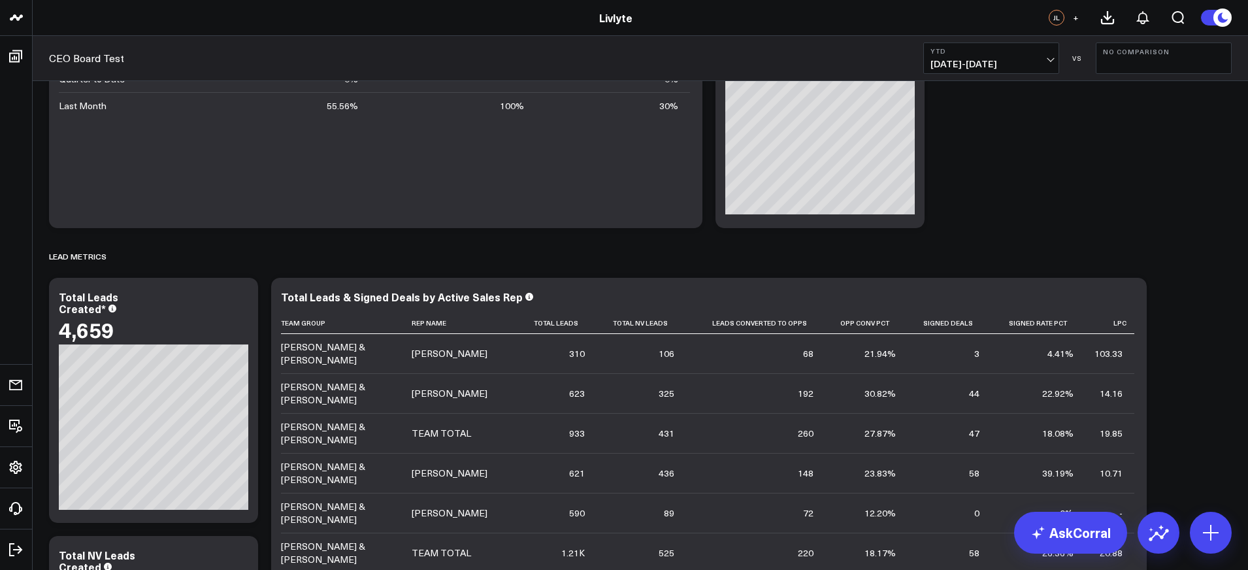
click at [1033, 57] on button "YTD 01/01/25 - 10/07/25" at bounding box center [991, 57] width 136 height 31
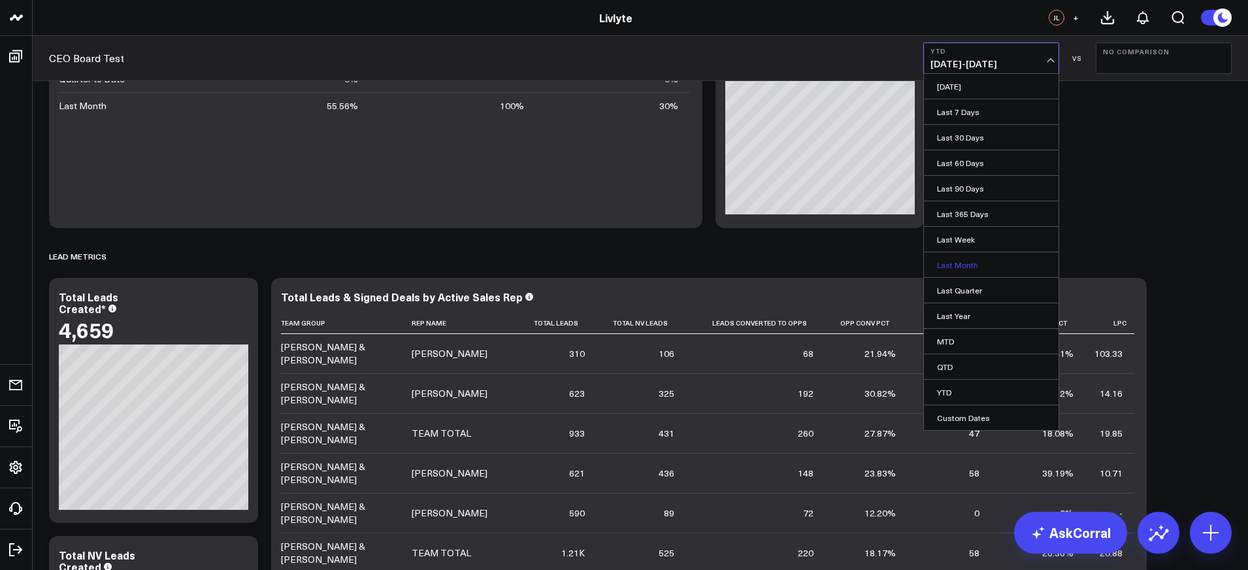
click at [997, 253] on link "Last Month" at bounding box center [991, 264] width 135 height 25
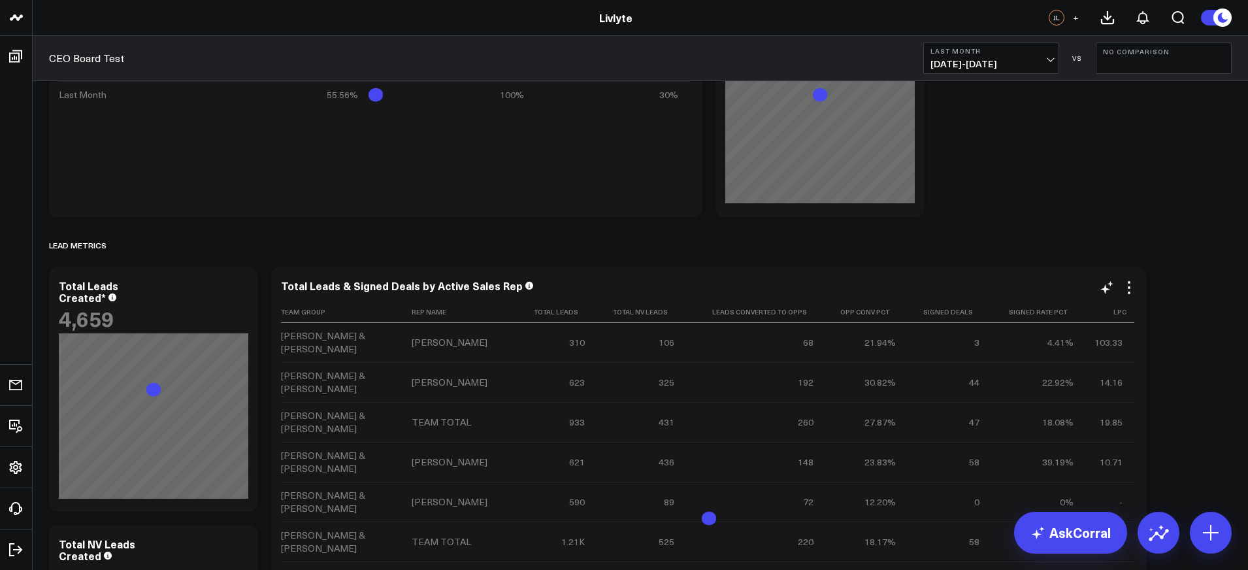
scroll to position [1082, 0]
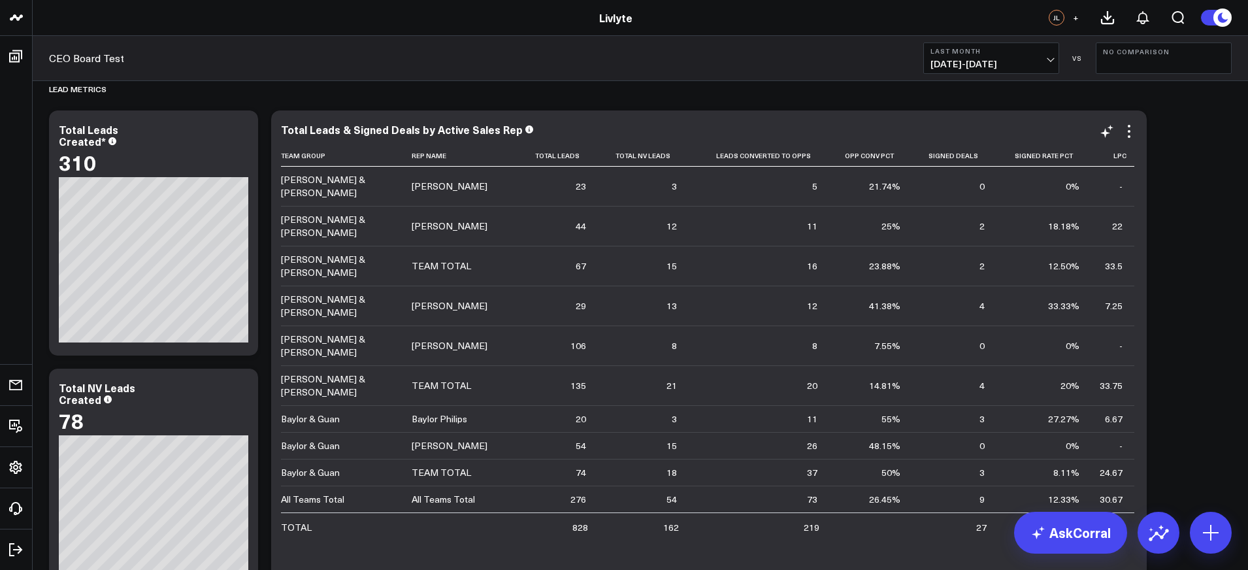
click at [1033, 47] on b "Last Month" at bounding box center [990, 51] width 121 height 8
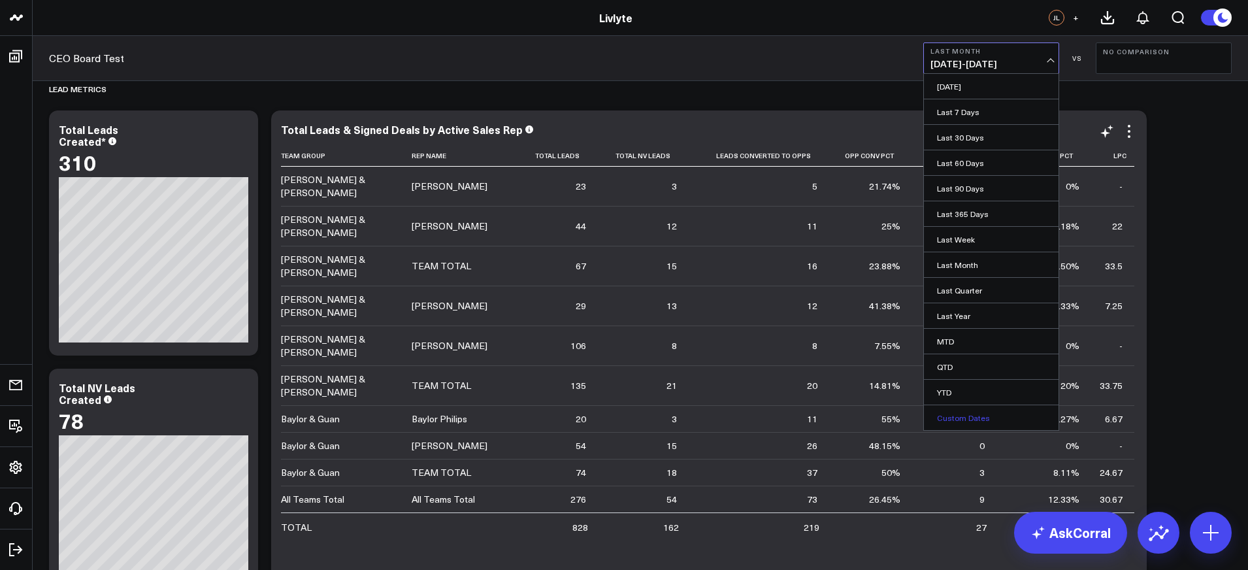
click at [1035, 407] on link "Custom Dates" at bounding box center [991, 417] width 135 height 25
select select "9"
select select "2025"
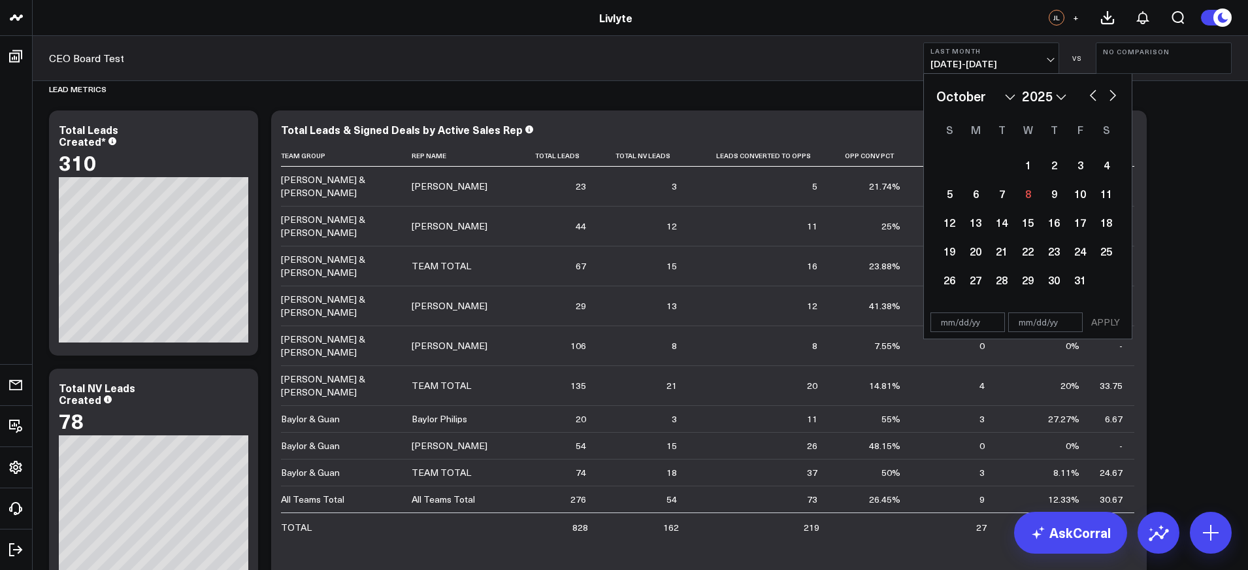
click at [1014, 95] on select "January February March April May June July August September October November De…" at bounding box center [975, 96] width 79 height 20
select select "3"
select select "2025"
click at [999, 165] on div "1" at bounding box center [1001, 165] width 26 height 26
type input "04/01/25"
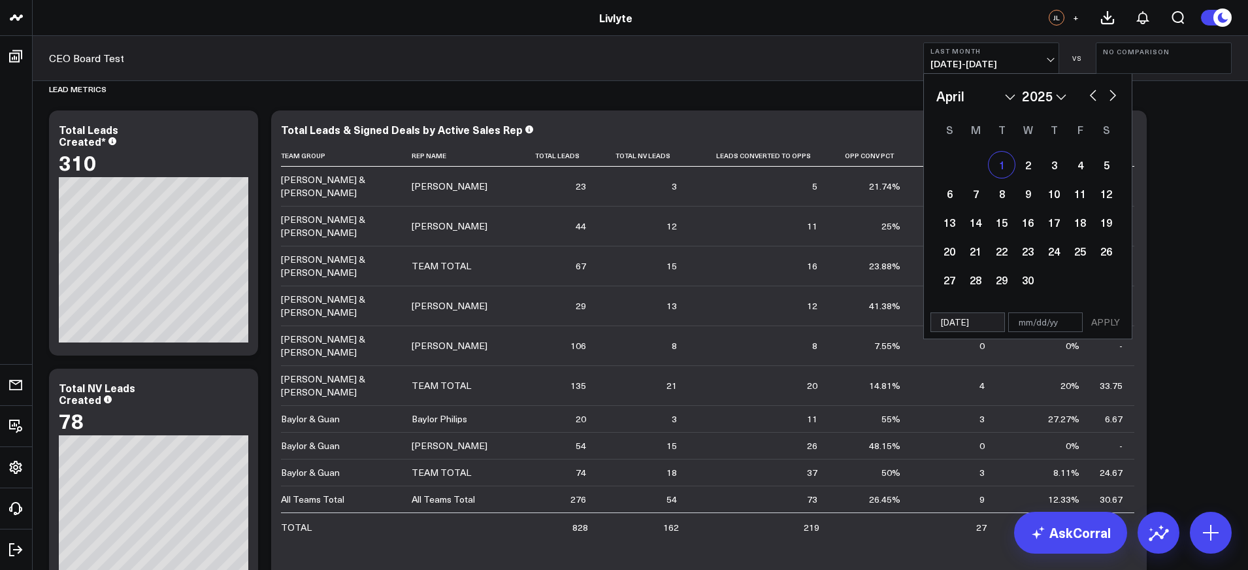
select select "3"
select select "2025"
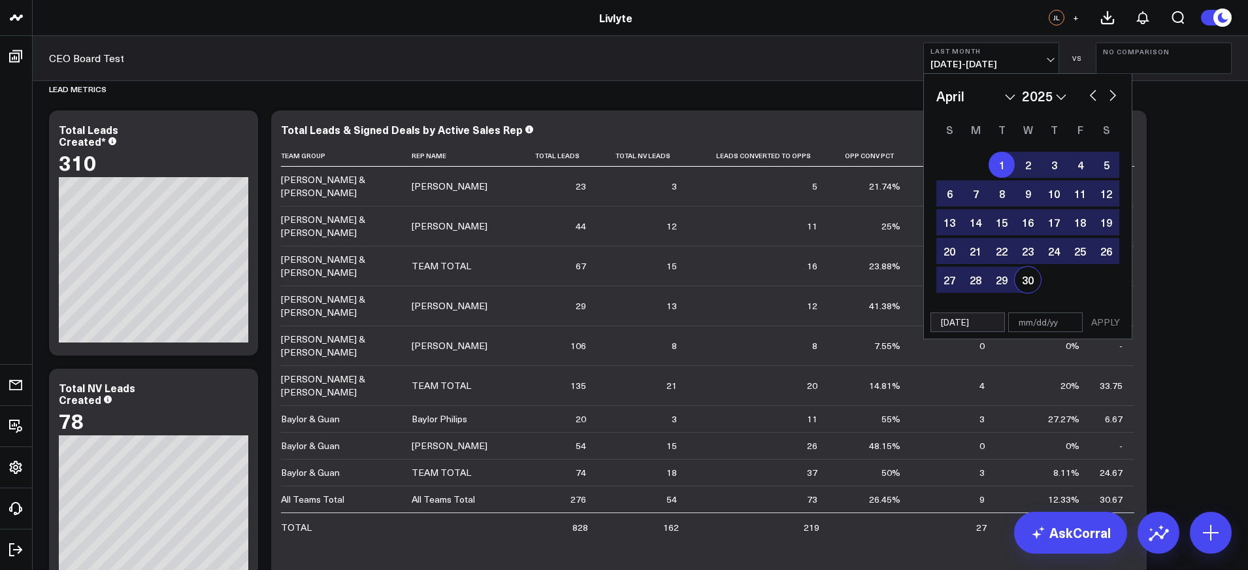
click at [1020, 282] on div "30" at bounding box center [1027, 279] width 26 height 26
type input "04/30/25"
select select "3"
select select "2025"
click at [1098, 317] on button "APPLY" at bounding box center [1105, 322] width 39 height 20
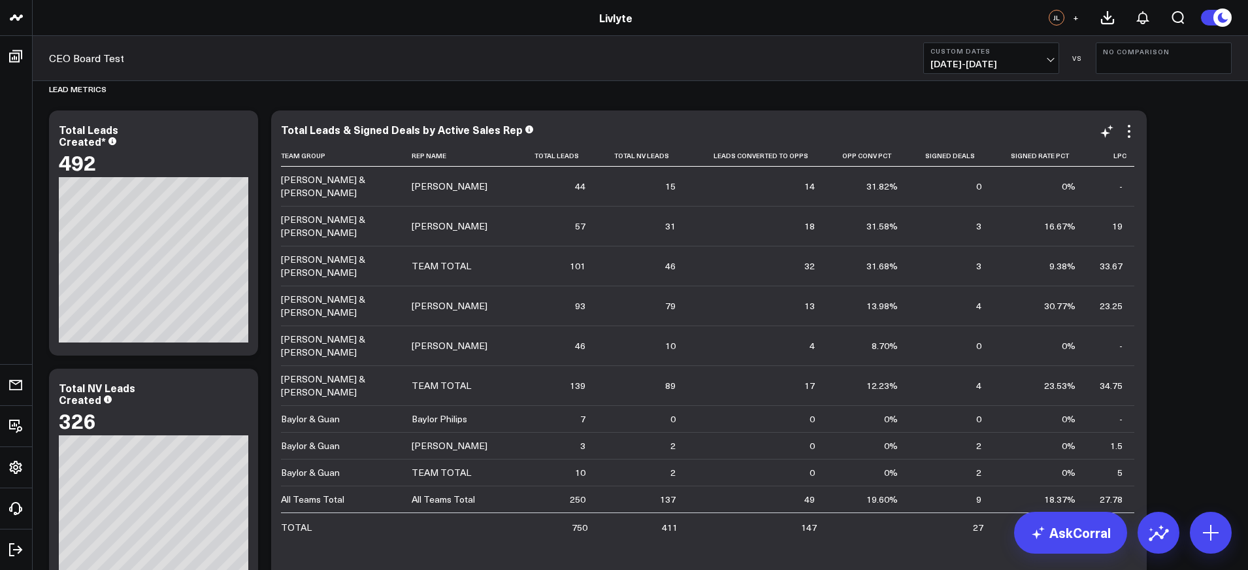
click at [1048, 66] on span "04/01/25 - 04/30/25" at bounding box center [990, 64] width 121 height 10
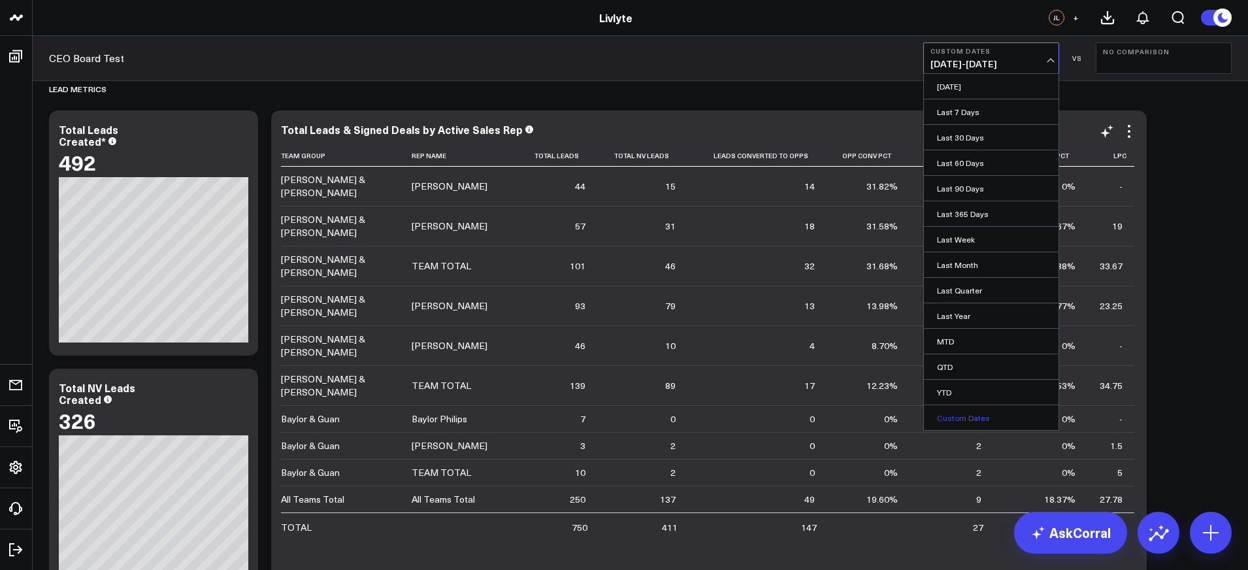
click at [961, 414] on link "Custom Dates" at bounding box center [991, 417] width 135 height 25
select select "9"
select select "2025"
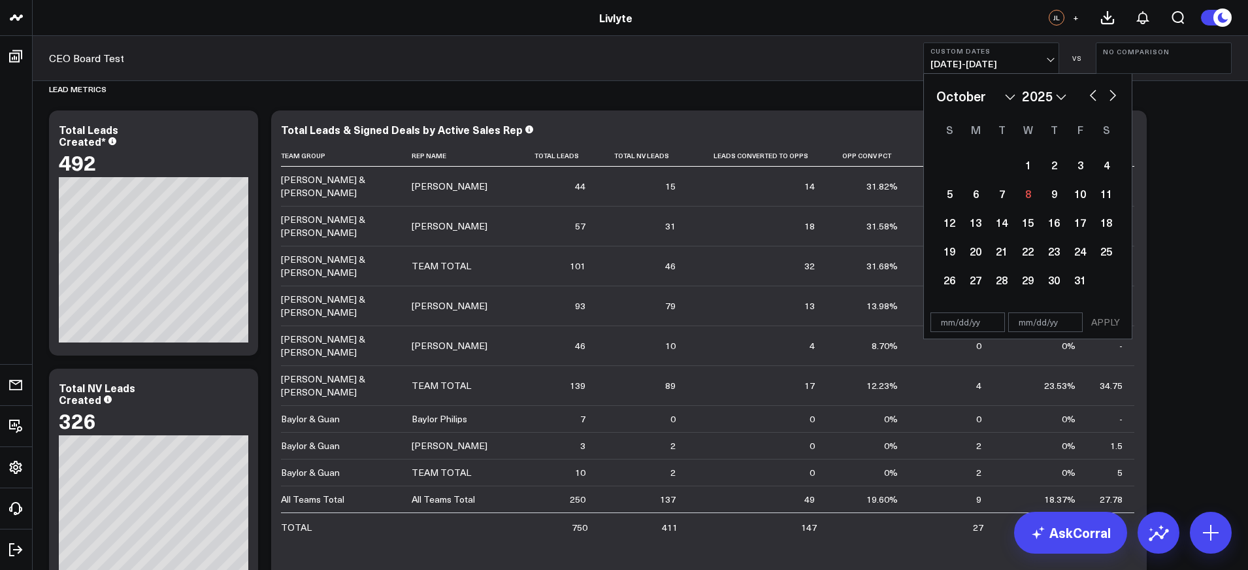
click at [1001, 96] on select "January February March April May June July August September October November De…" at bounding box center [975, 96] width 79 height 20
select select "2"
select select "2025"
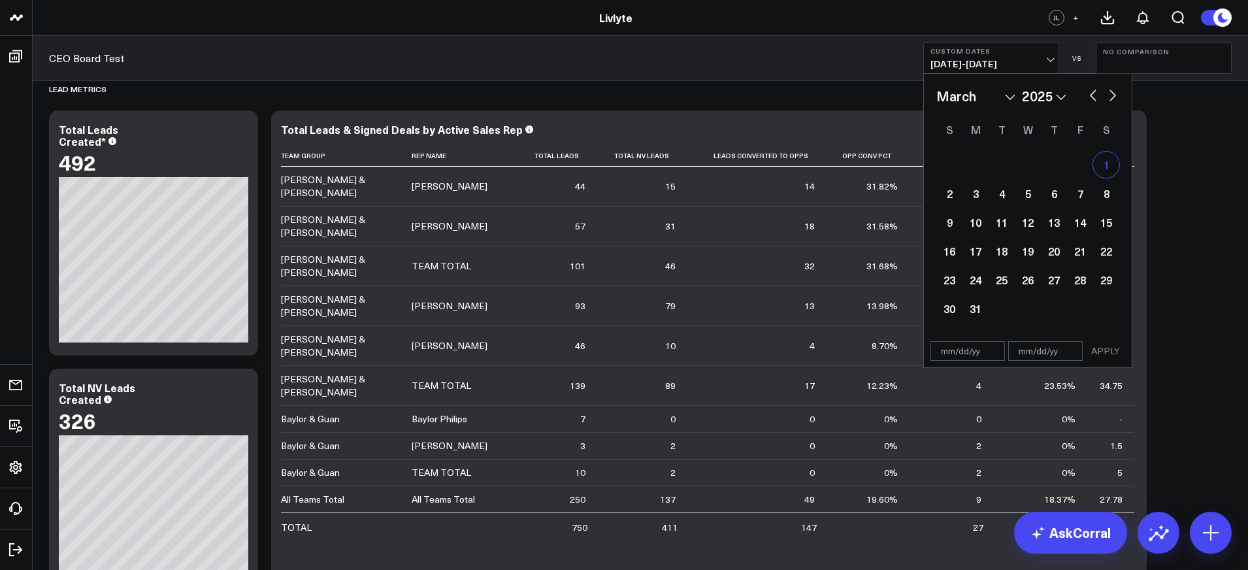
click at [1106, 163] on div "1" at bounding box center [1106, 165] width 26 height 26
type input "03/01/25"
select select "2"
select select "2025"
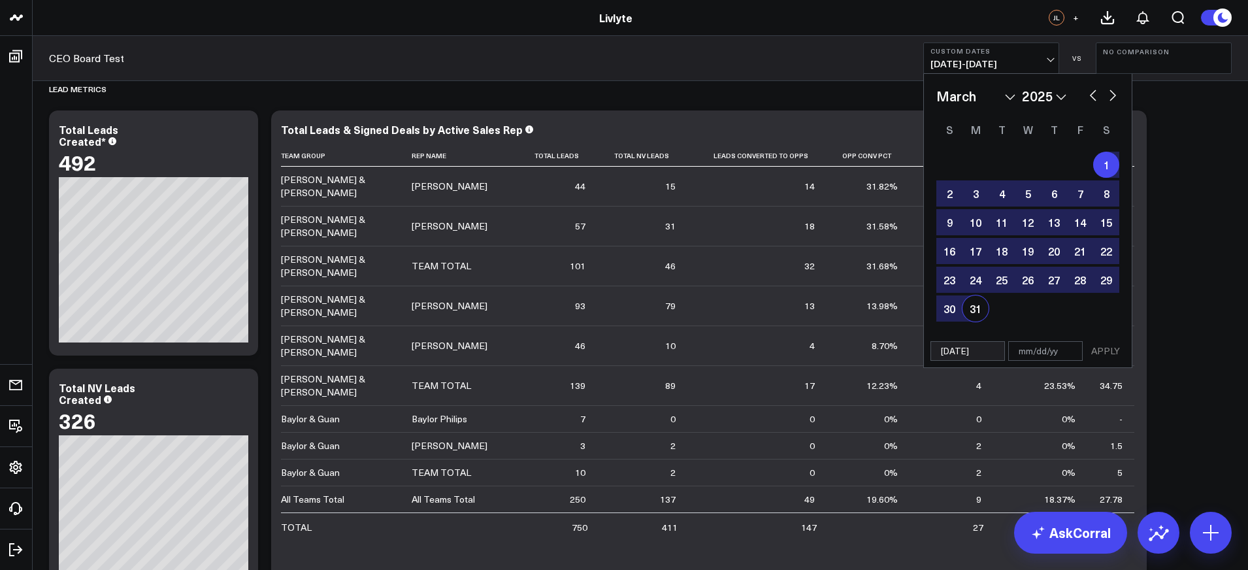
click at [981, 303] on div "31" at bounding box center [975, 308] width 26 height 26
type input "03/31/25"
select select "2"
select select "2025"
click at [1094, 348] on button "APPLY" at bounding box center [1105, 351] width 39 height 20
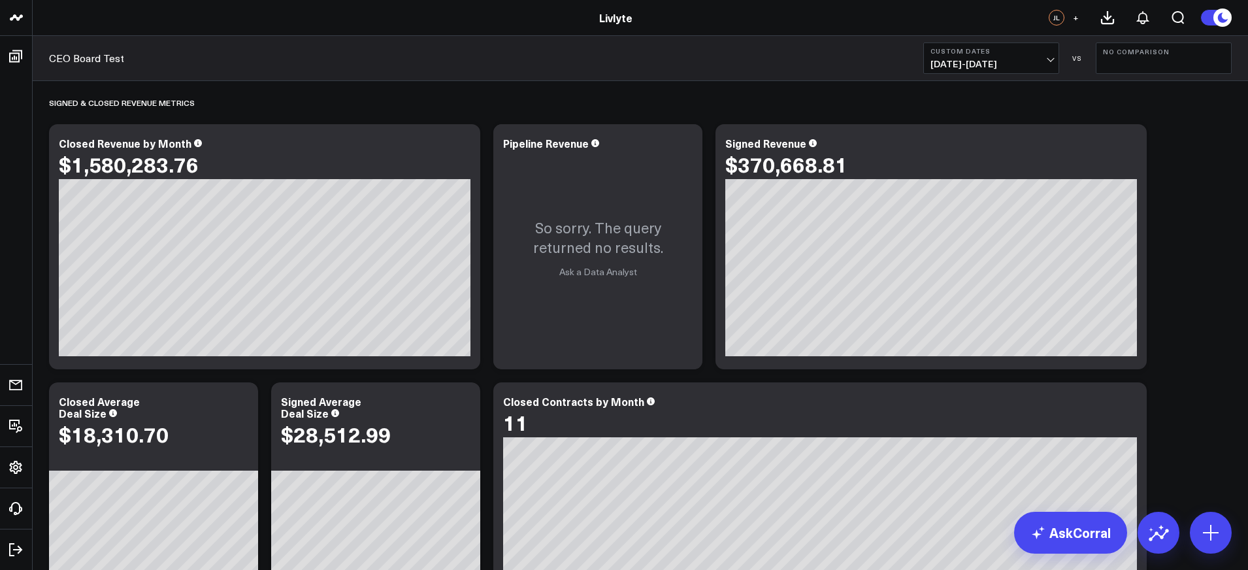
click at [997, 54] on b "Custom Dates" at bounding box center [990, 51] width 121 height 8
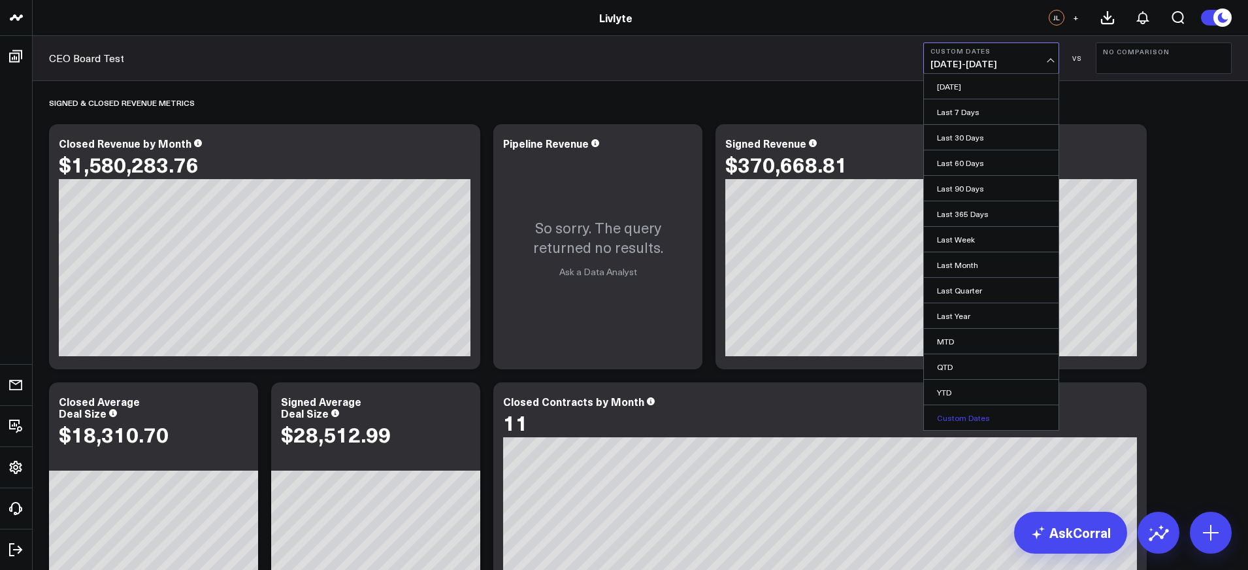
click at [1010, 421] on link "Custom Dates" at bounding box center [991, 417] width 135 height 25
select select "9"
select select "2025"
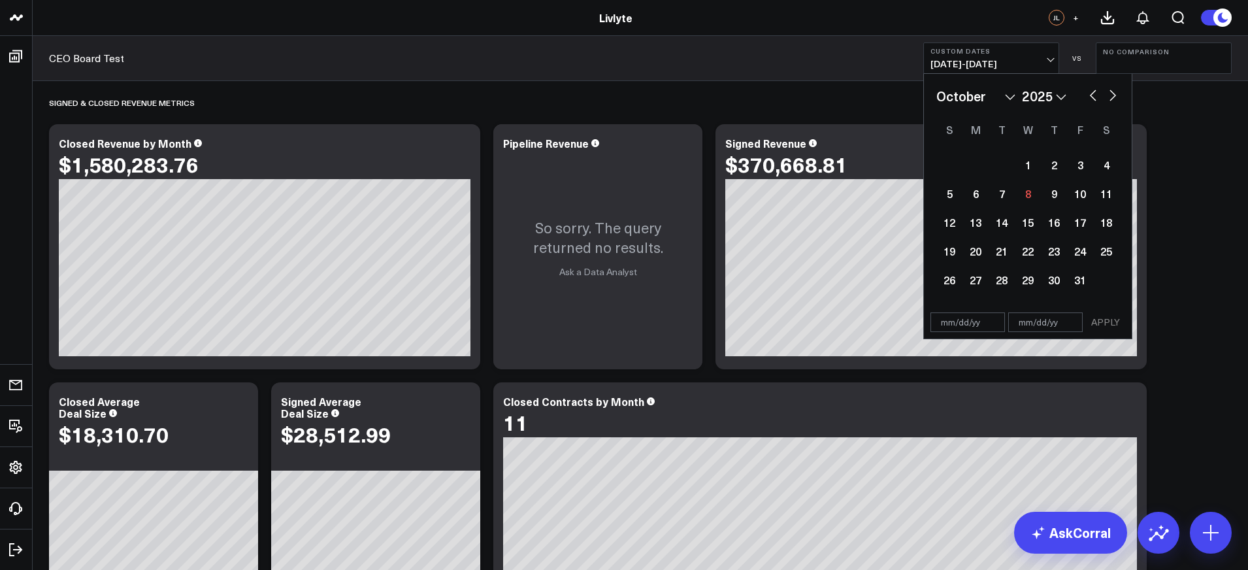
click at [1012, 97] on select "January February March April May June July August September October November De…" at bounding box center [975, 96] width 79 height 20
select select "1"
select select "2025"
click at [1102, 165] on div "1" at bounding box center [1106, 165] width 26 height 26
type input "02/01/25"
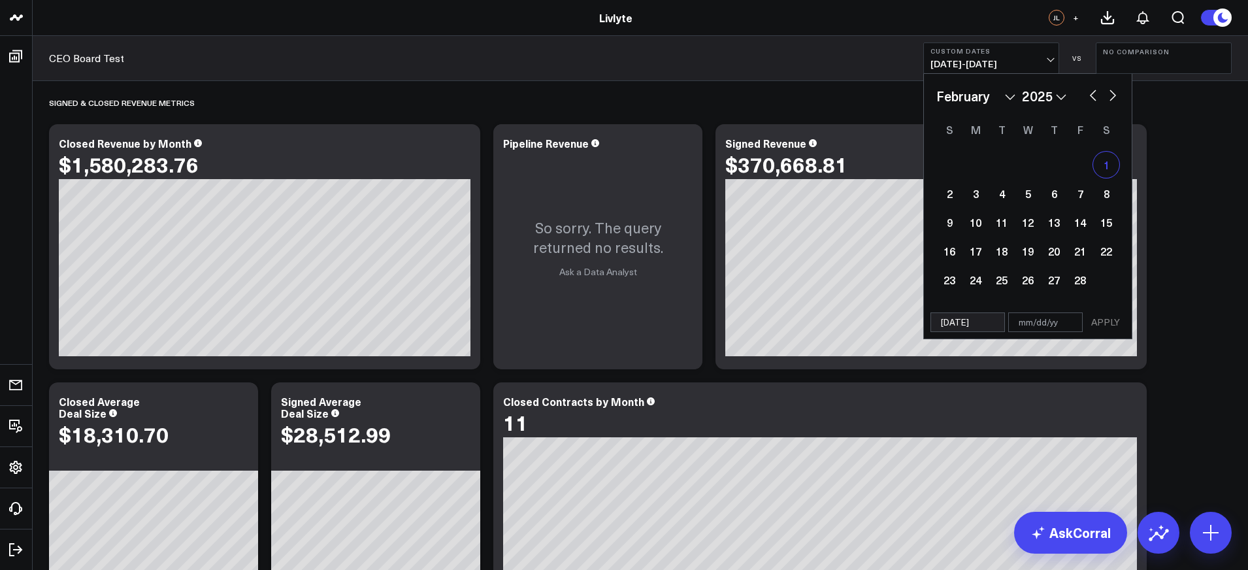
select select "1"
select select "2025"
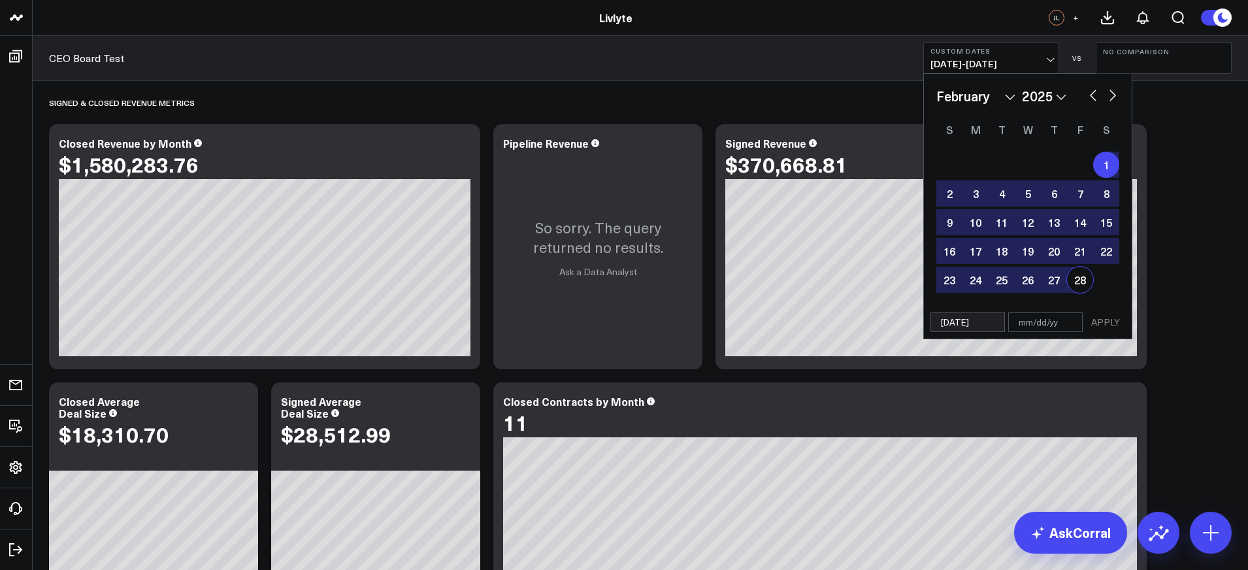
click at [1076, 279] on div "28" at bounding box center [1080, 279] width 26 height 26
type input "02/28/25"
select select "1"
select select "2025"
click at [1104, 326] on button "APPLY" at bounding box center [1105, 322] width 39 height 20
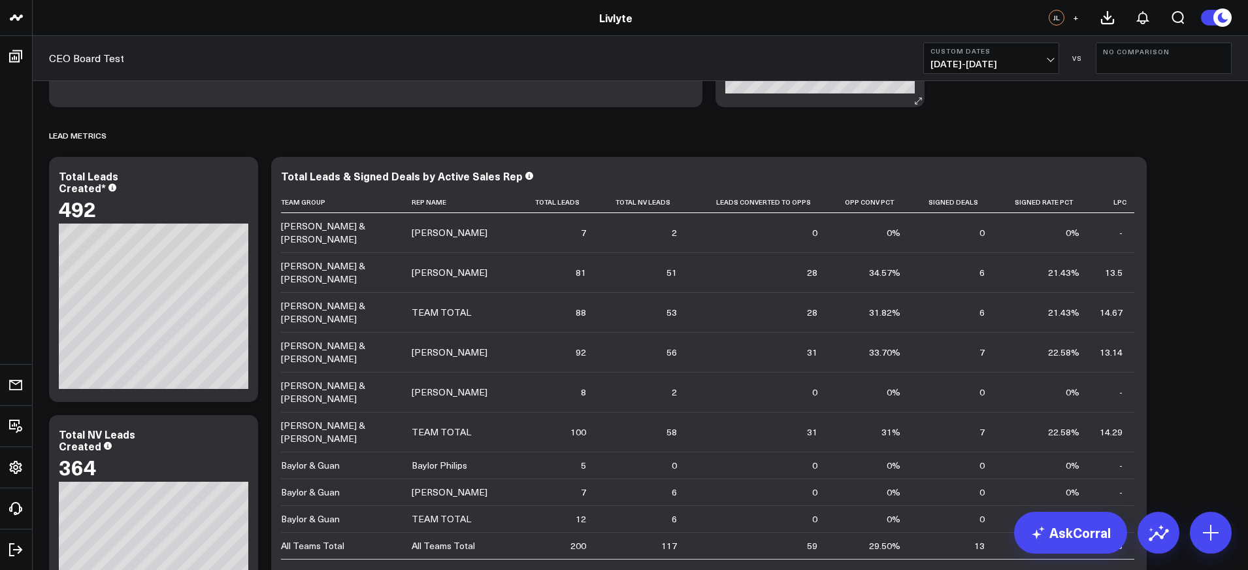
scroll to position [801, 0]
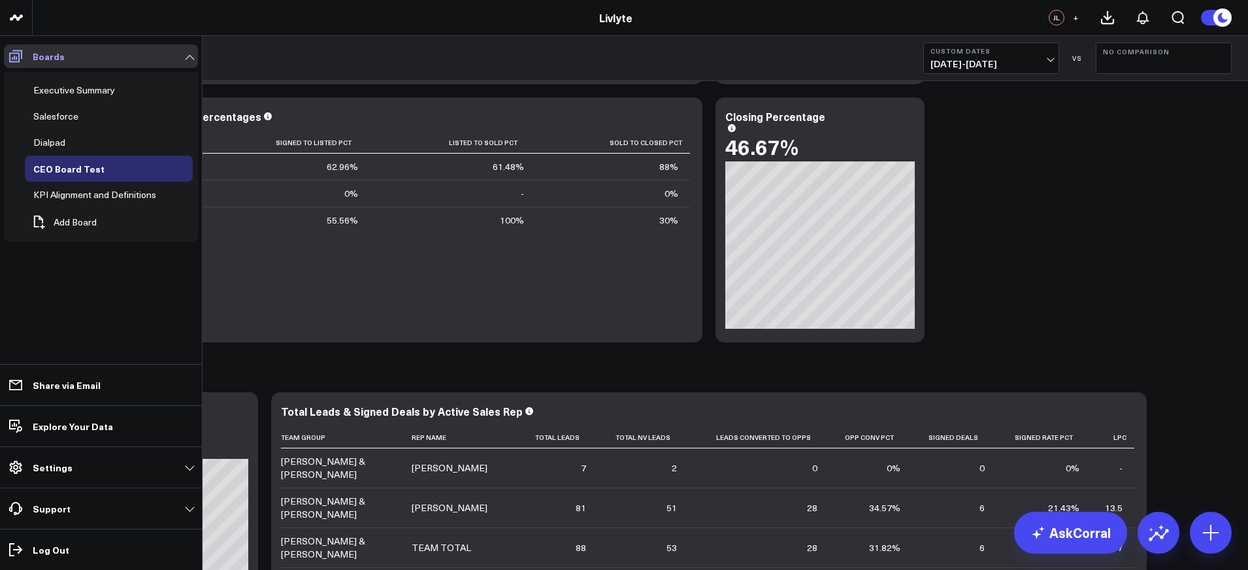
click at [14, 56] on icon at bounding box center [15, 56] width 13 height 12
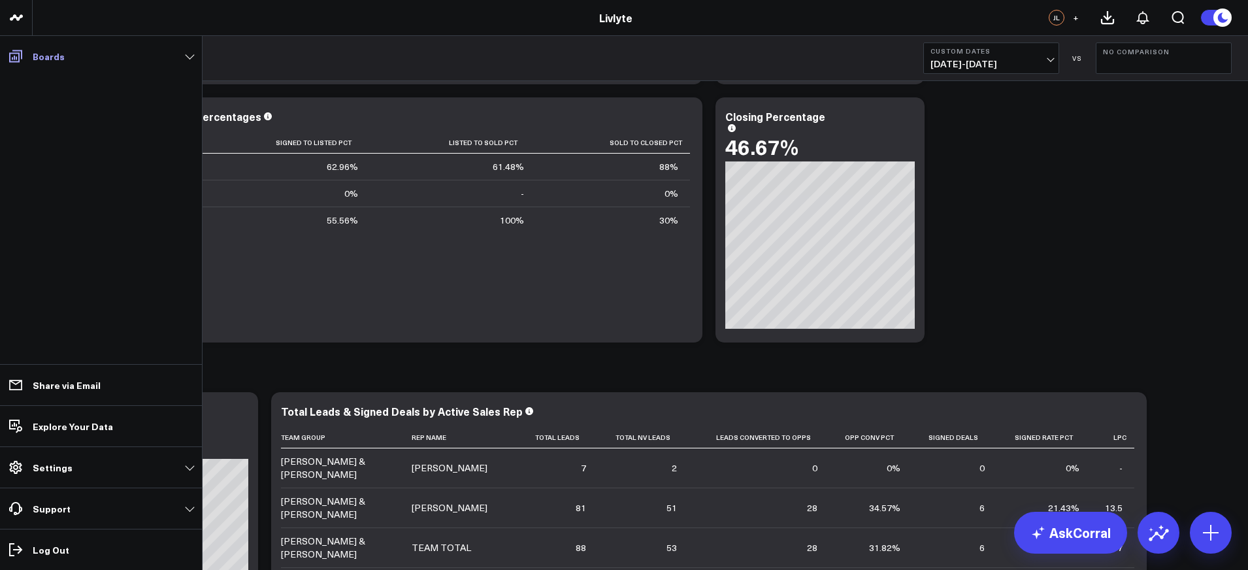
click at [14, 56] on icon at bounding box center [15, 56] width 13 height 12
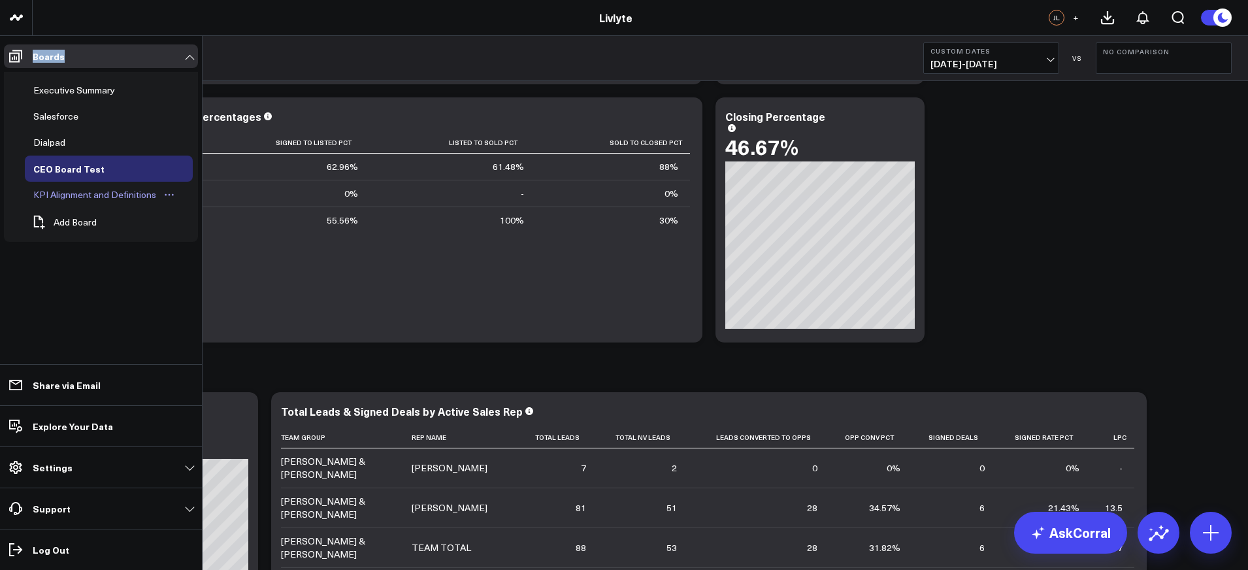
click at [60, 196] on div "KPI Alignment and Definitions" at bounding box center [94, 195] width 129 height 16
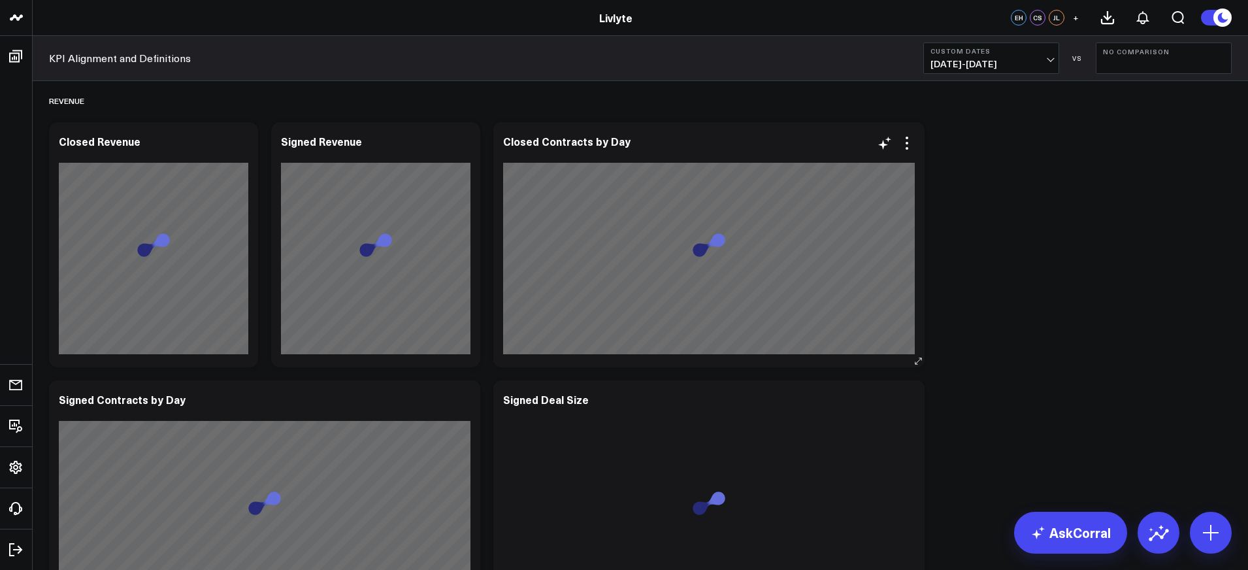
scroll to position [3, 0]
click at [1035, 69] on span "02/01/25 - 02/28/25" at bounding box center [990, 64] width 121 height 10
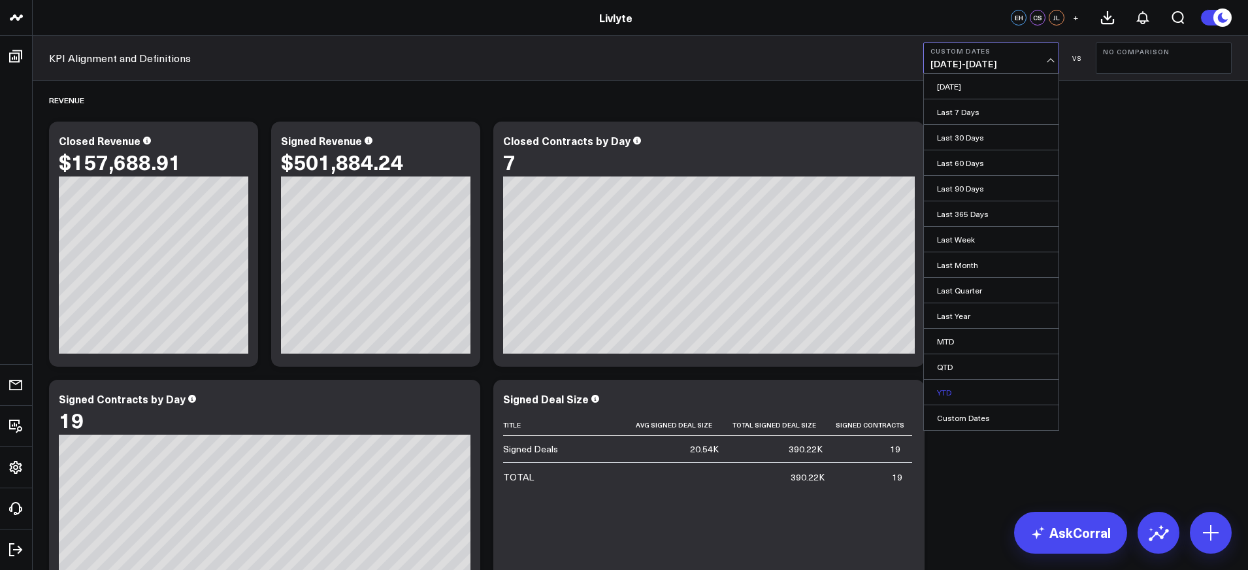
click at [965, 381] on link "YTD" at bounding box center [991, 391] width 135 height 25
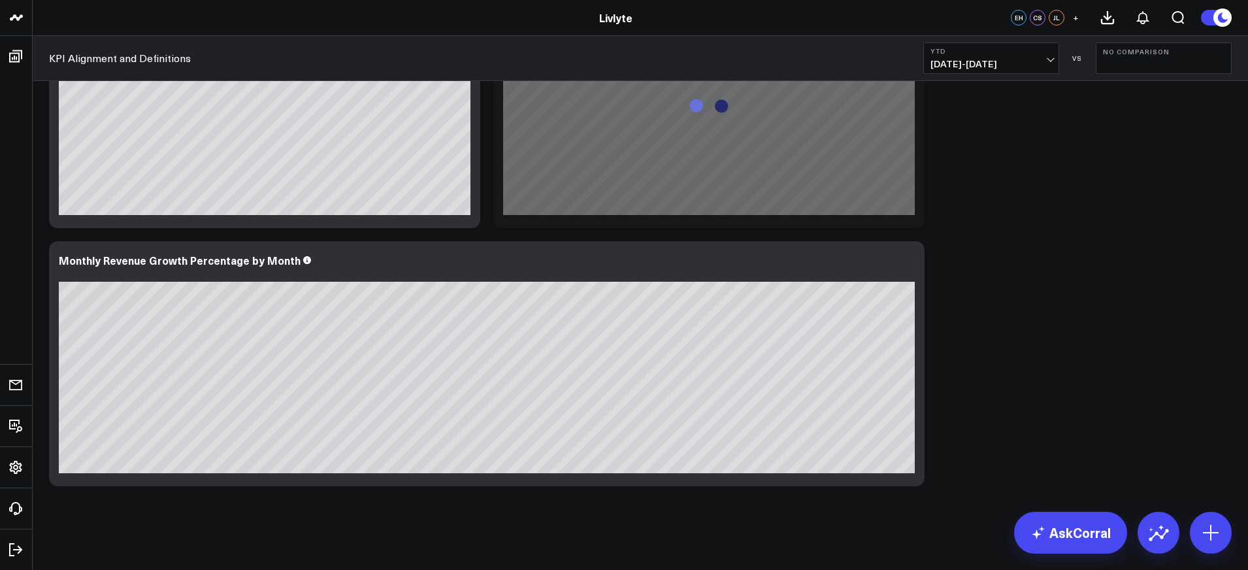
scroll to position [3348, 0]
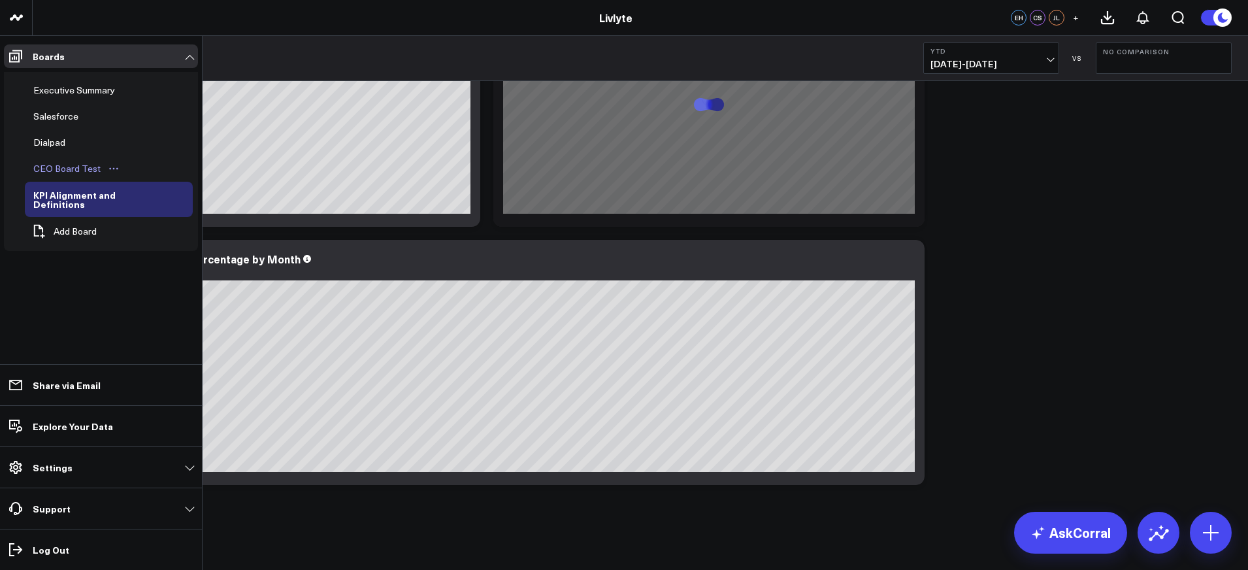
click at [78, 174] on div "CEO Board Test" at bounding box center [67, 169] width 74 height 16
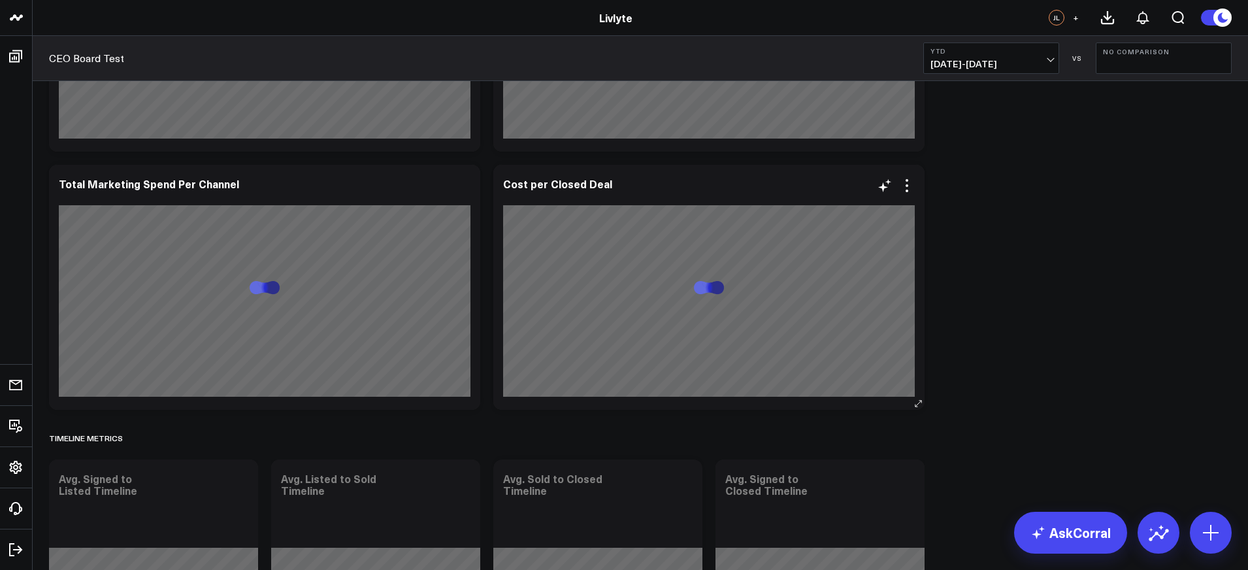
scroll to position [2629, 0]
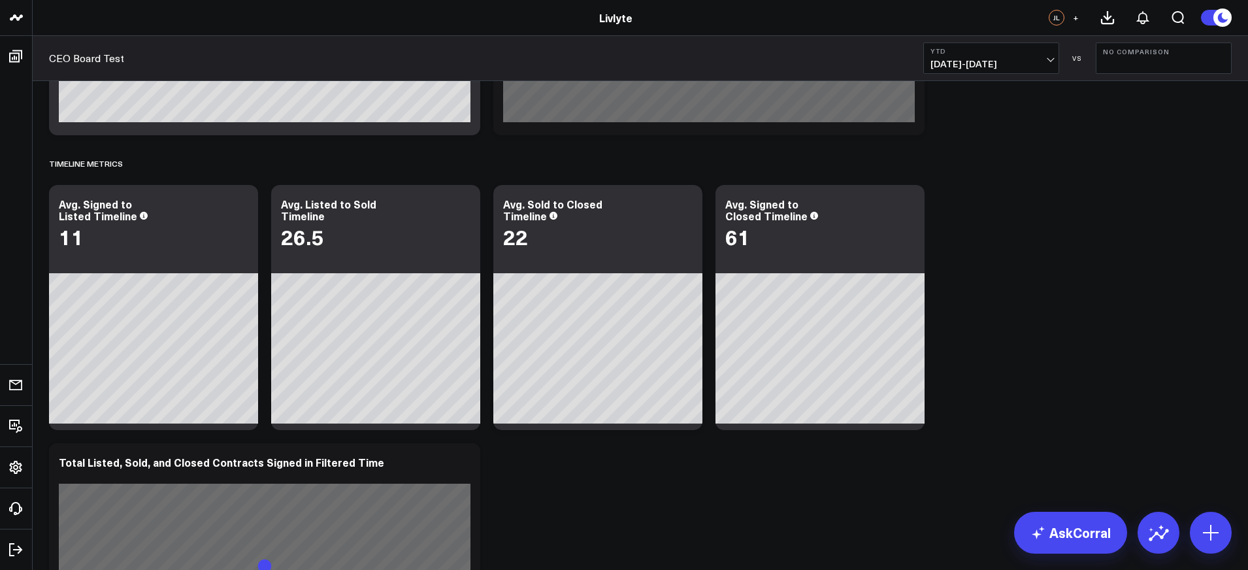
click at [983, 62] on span "01/01/25 - 10/07/25" at bounding box center [990, 64] width 121 height 10
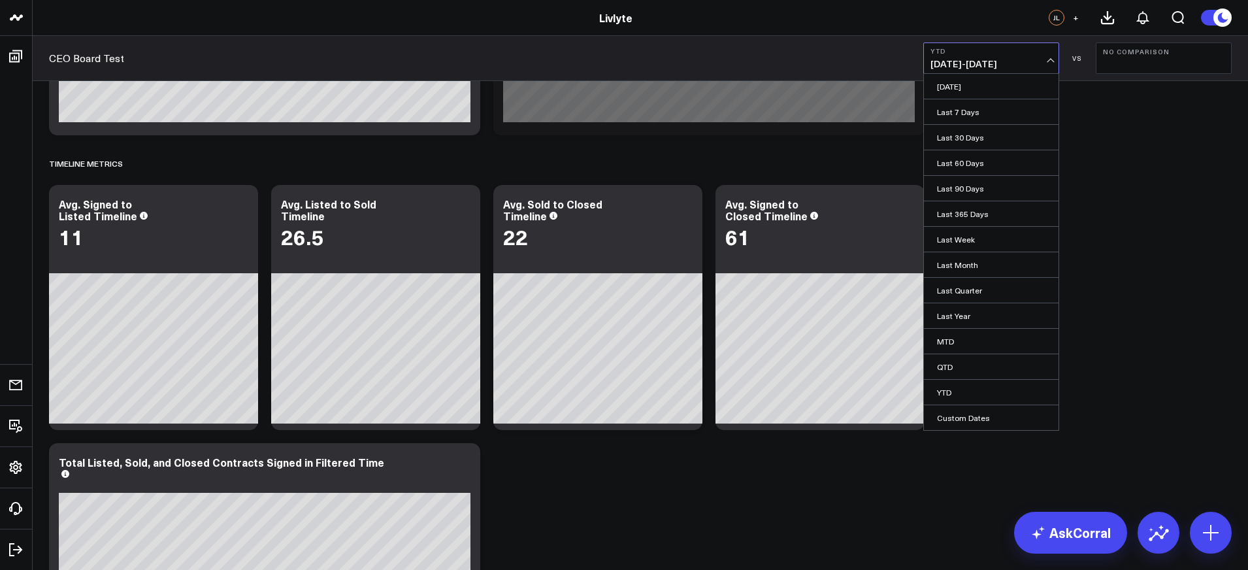
click at [982, 411] on link "Custom Dates" at bounding box center [991, 417] width 135 height 25
select select "9"
select select "2025"
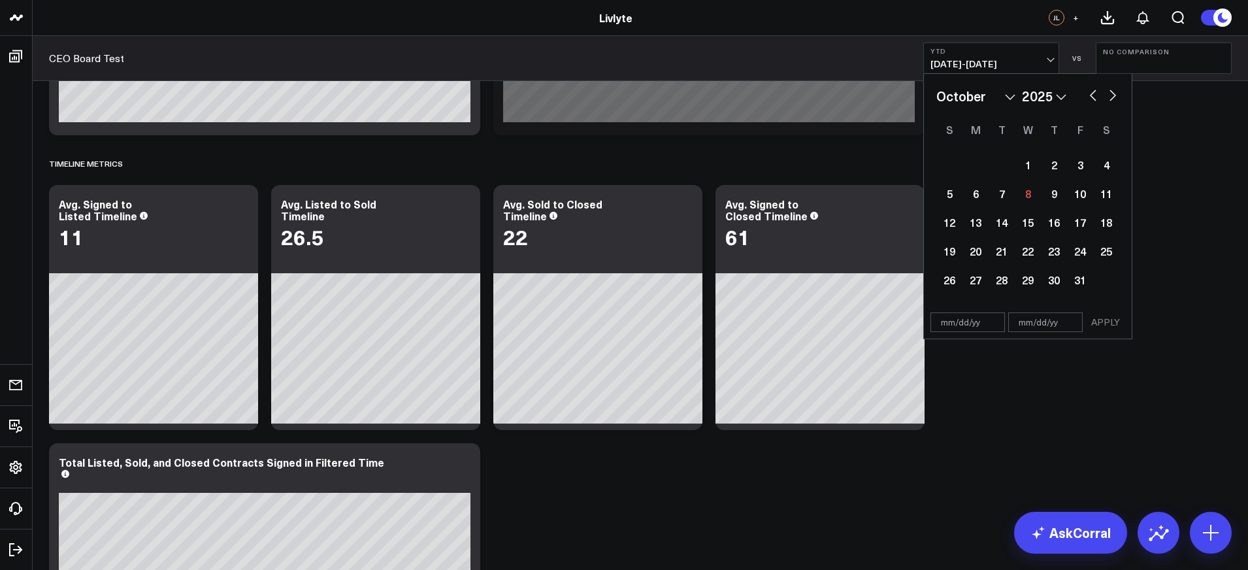
click at [1010, 95] on select "January February March April May June July August September October November De…" at bounding box center [975, 96] width 79 height 20
select select "2025"
click at [1027, 156] on div "1" at bounding box center [1027, 165] width 26 height 26
type input "[DATE]"
select select "2025"
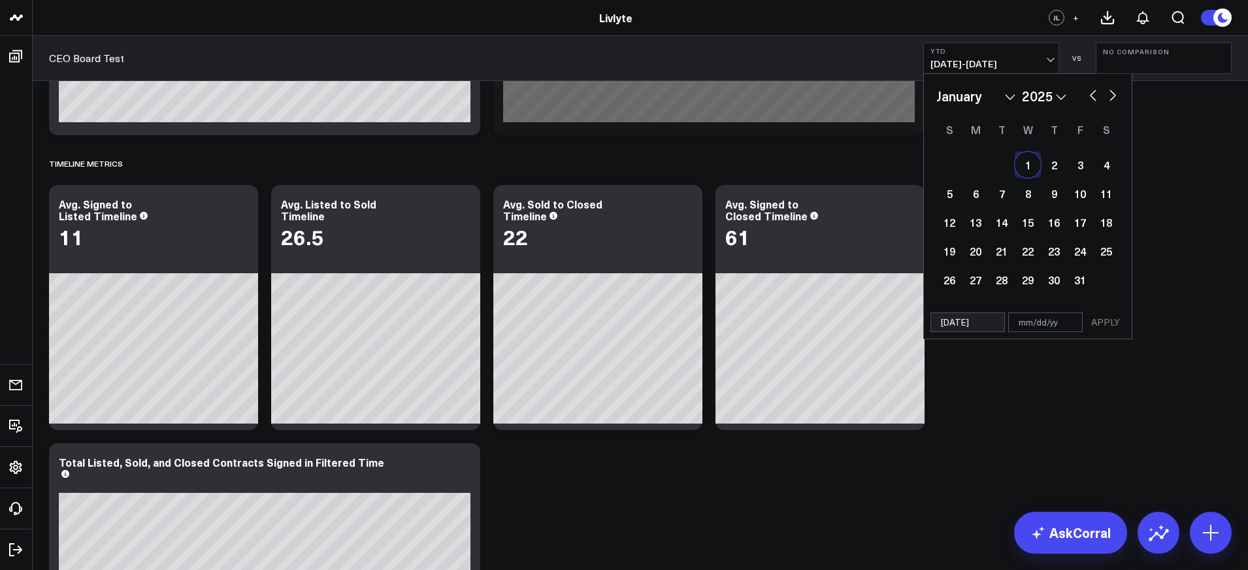
click at [1110, 99] on button "button" at bounding box center [1112, 94] width 13 height 16
select select "1"
select select "2025"
click at [1110, 98] on button "button" at bounding box center [1112, 94] width 13 height 16
select select "2"
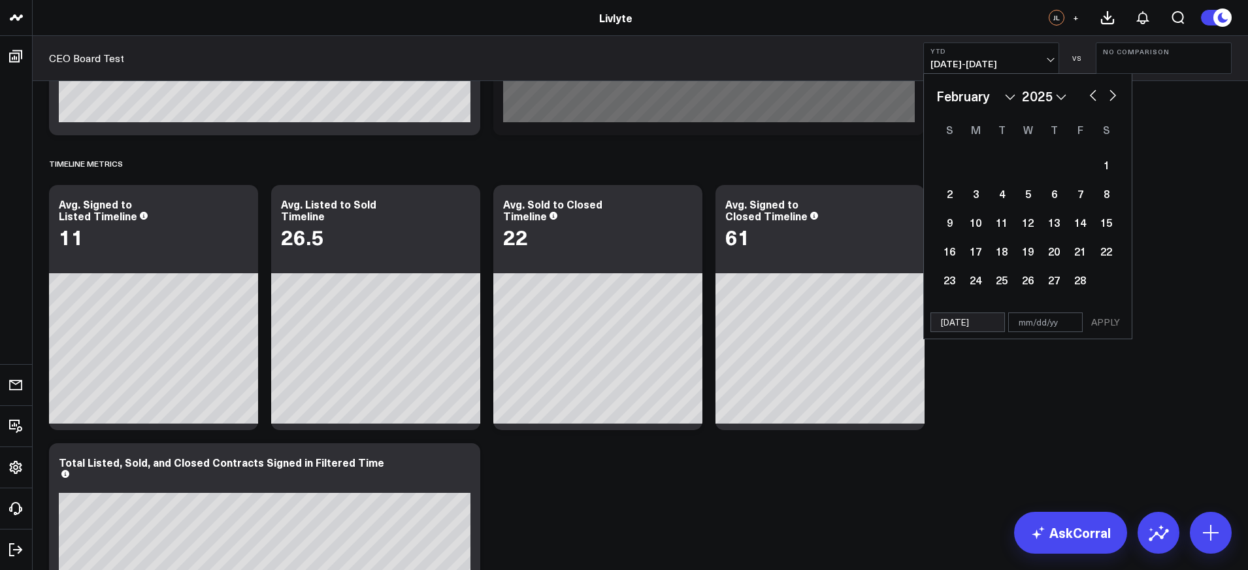
select select "2025"
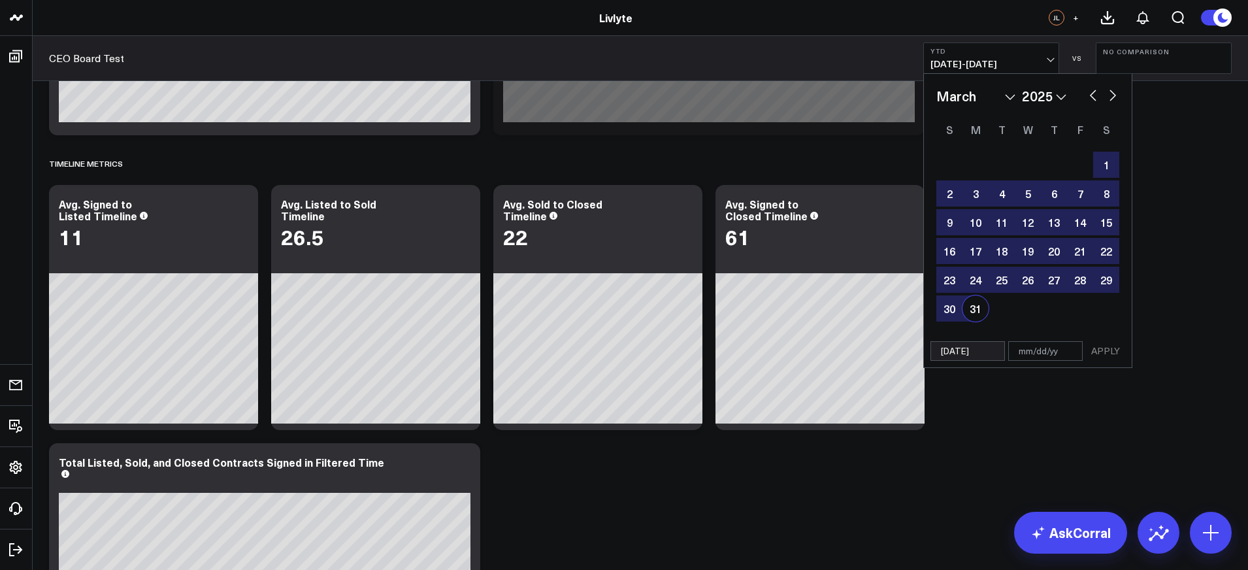
click at [982, 304] on div "31" at bounding box center [975, 308] width 26 height 26
type input "03/31/25"
select select "2"
select select "2025"
click at [1101, 351] on button "APPLY" at bounding box center [1105, 351] width 39 height 20
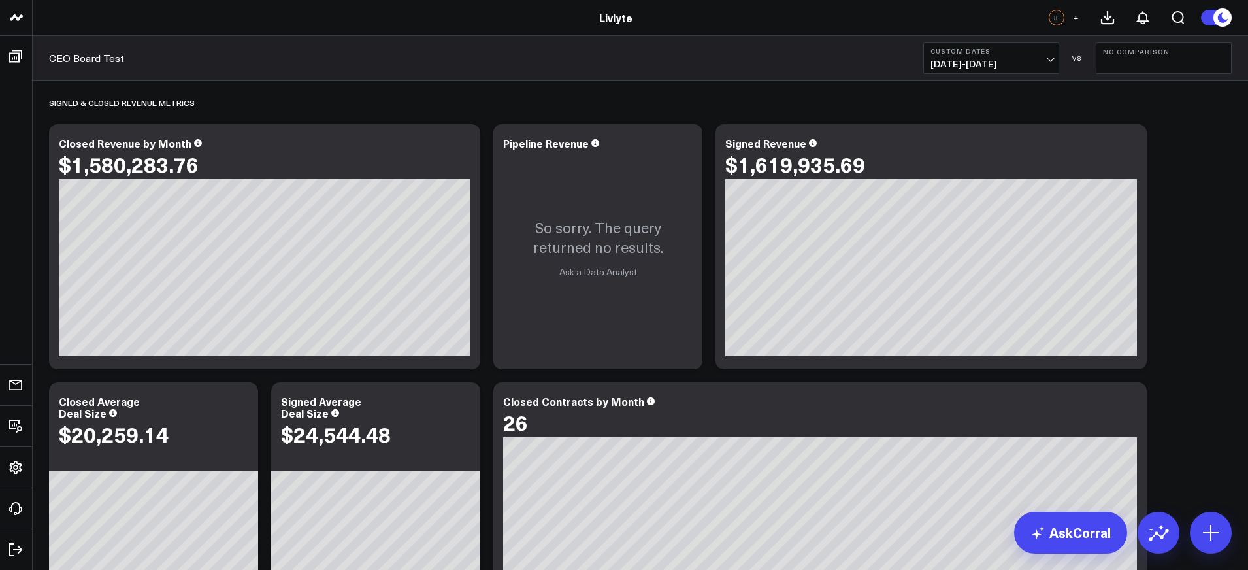
click at [952, 75] on div "CEO Board Test Custom Dates 01/01/25 - 03/31/25 VS No Comparison" at bounding box center [640, 58] width 1215 height 45
click at [954, 66] on span "01/01/25 - 03/31/25" at bounding box center [990, 64] width 121 height 10
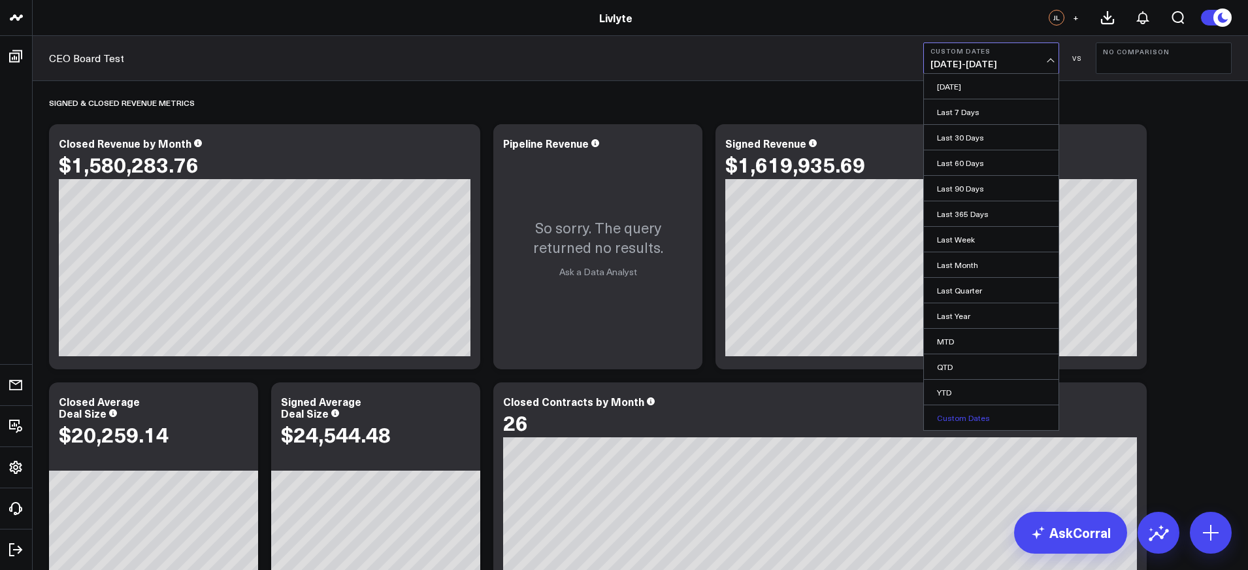
click at [987, 419] on link "Custom Dates" at bounding box center [991, 417] width 135 height 25
select select "9"
select select "2025"
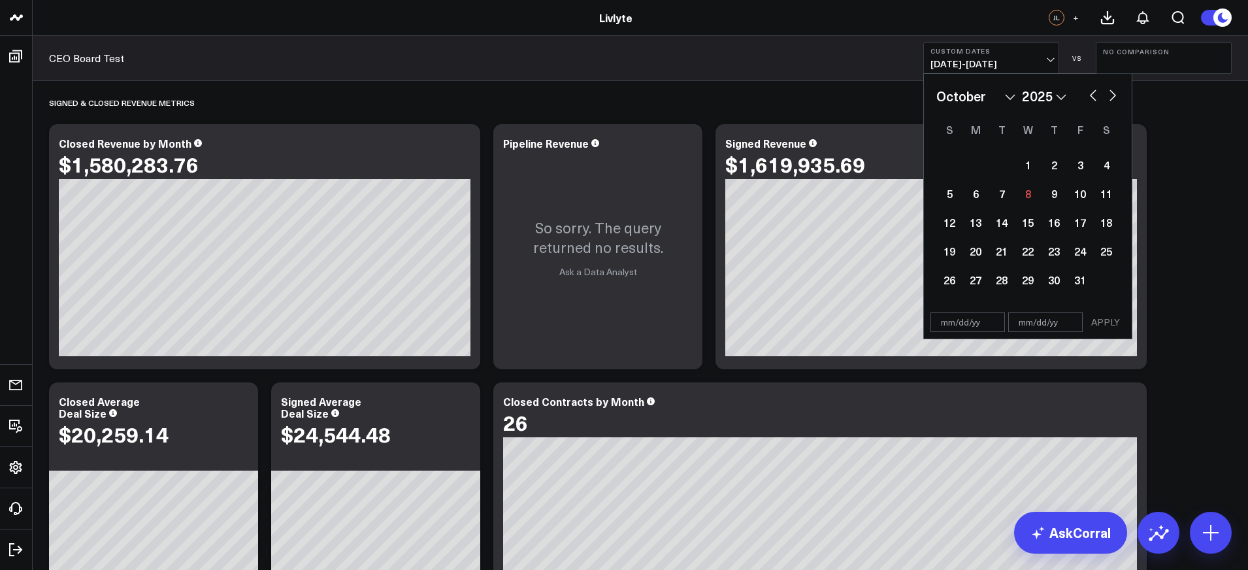
click at [1014, 95] on select "January February March April May June July August September October November De…" at bounding box center [975, 96] width 79 height 20
select select "4"
select select "2025"
click at [1014, 93] on select "January February March April May June July August September October November De…" at bounding box center [975, 96] width 79 height 20
select select "3"
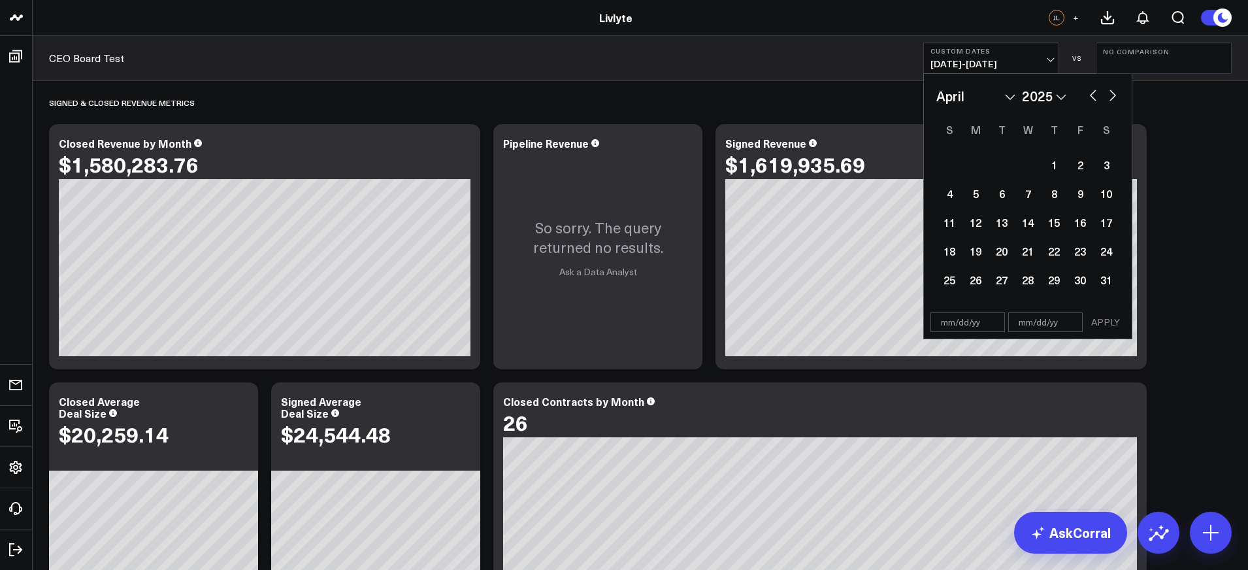
select select "2025"
click at [1011, 159] on div "1" at bounding box center [1001, 165] width 26 height 26
type input "04/01/25"
select select "3"
select select "2025"
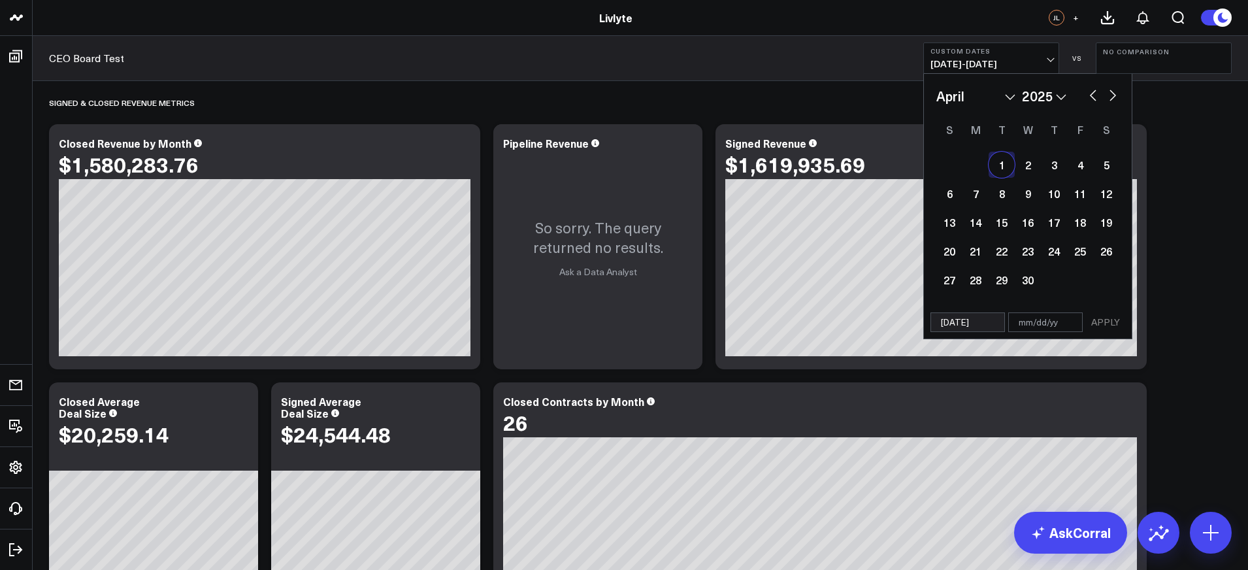
click at [1010, 97] on select "January February March April May June July August September October November De…" at bounding box center [975, 96] width 79 height 20
select select "5"
select select "2025"
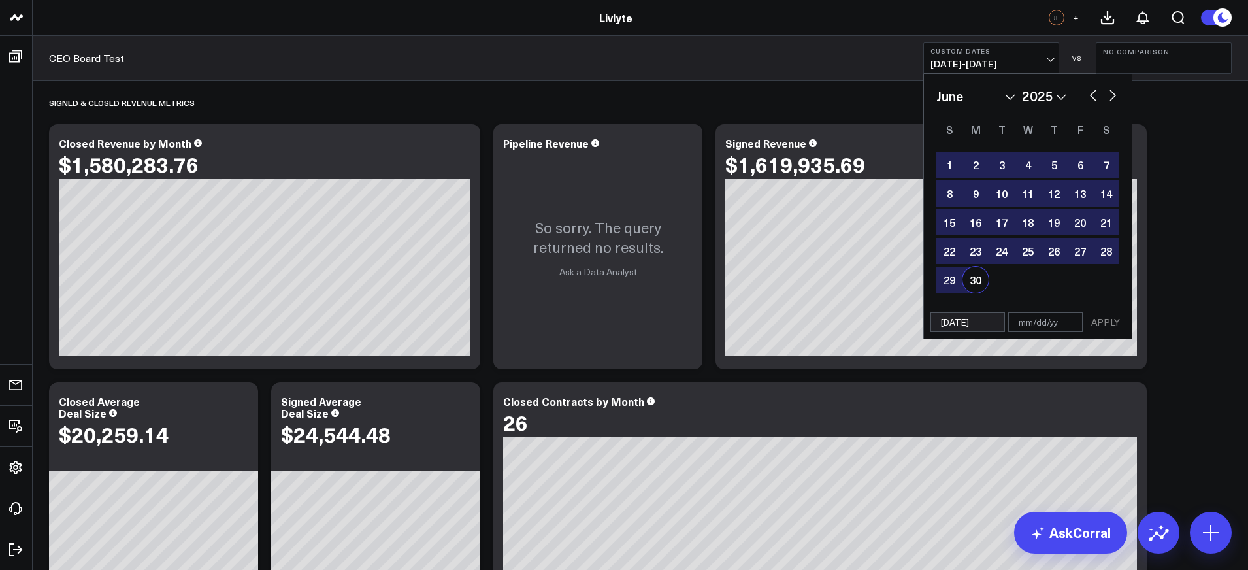
click at [976, 283] on div "30" at bounding box center [975, 279] width 26 height 26
type input "06/30/25"
select select "5"
select select "2025"
click at [1109, 319] on button "APPLY" at bounding box center [1105, 322] width 39 height 20
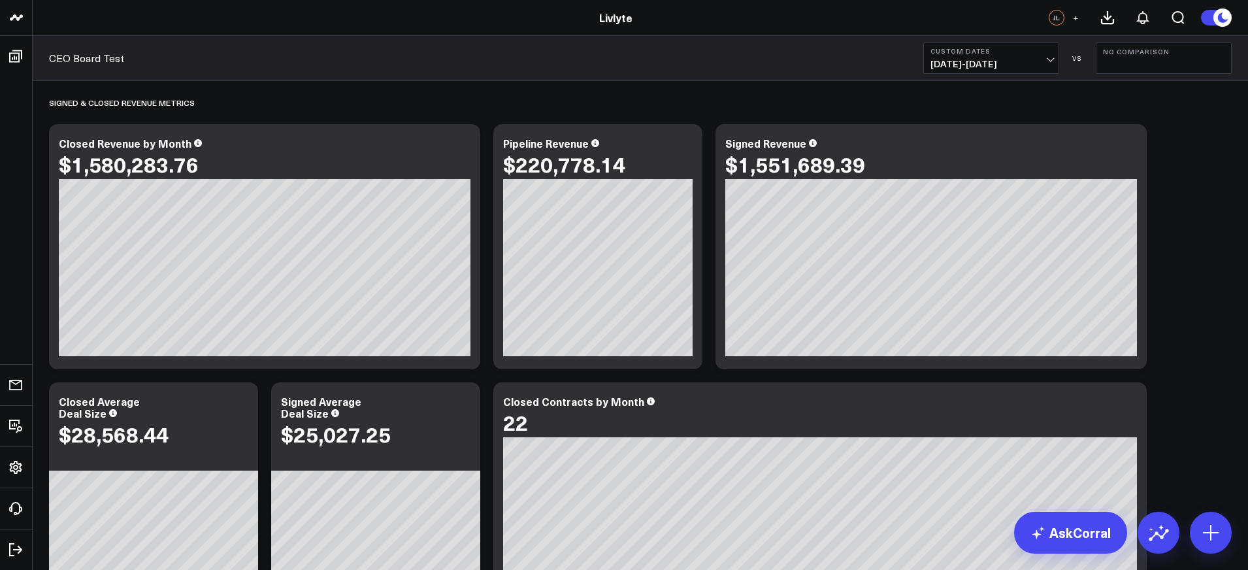
click at [965, 67] on span "04/01/25 - 06/30/25" at bounding box center [990, 64] width 121 height 10
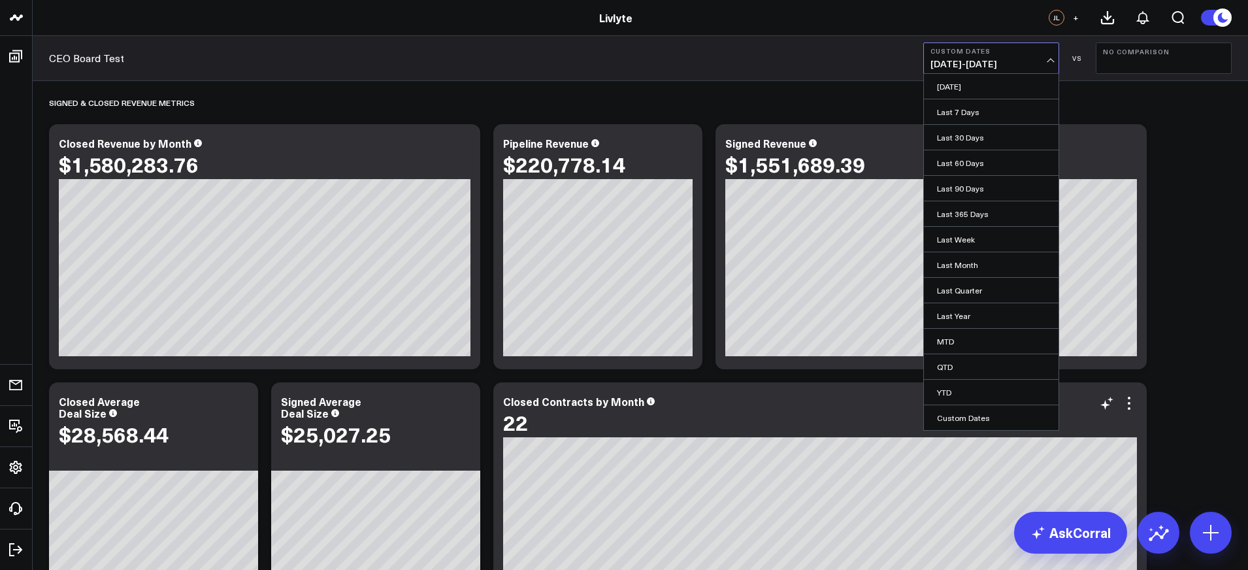
scroll to position [33, 0]
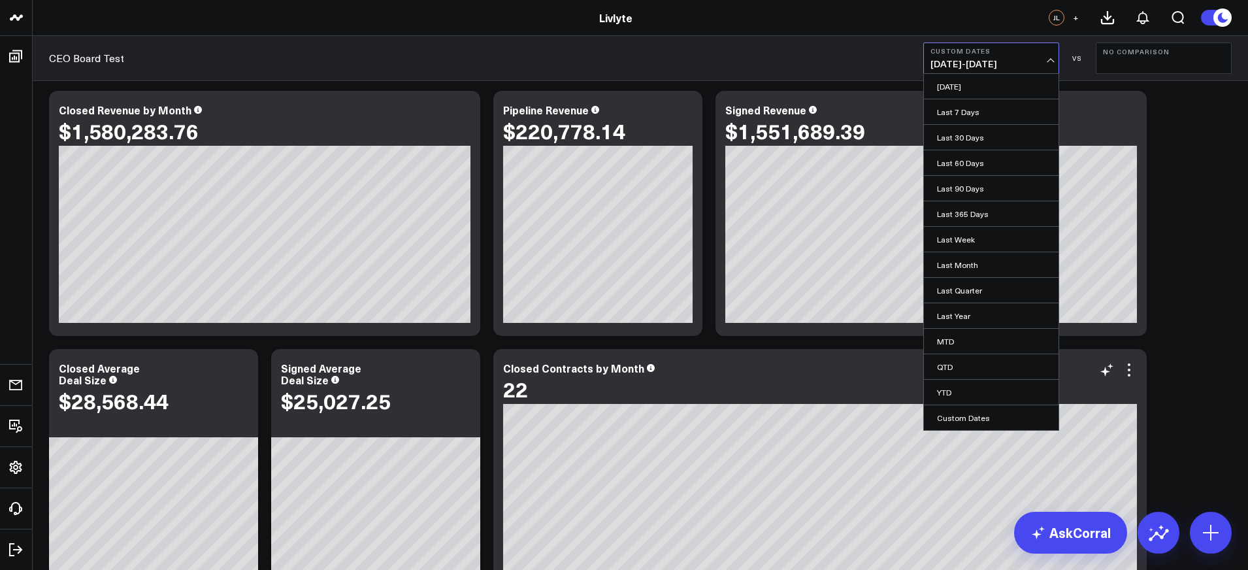
click at [728, 395] on div "22" at bounding box center [820, 389] width 634 height 24
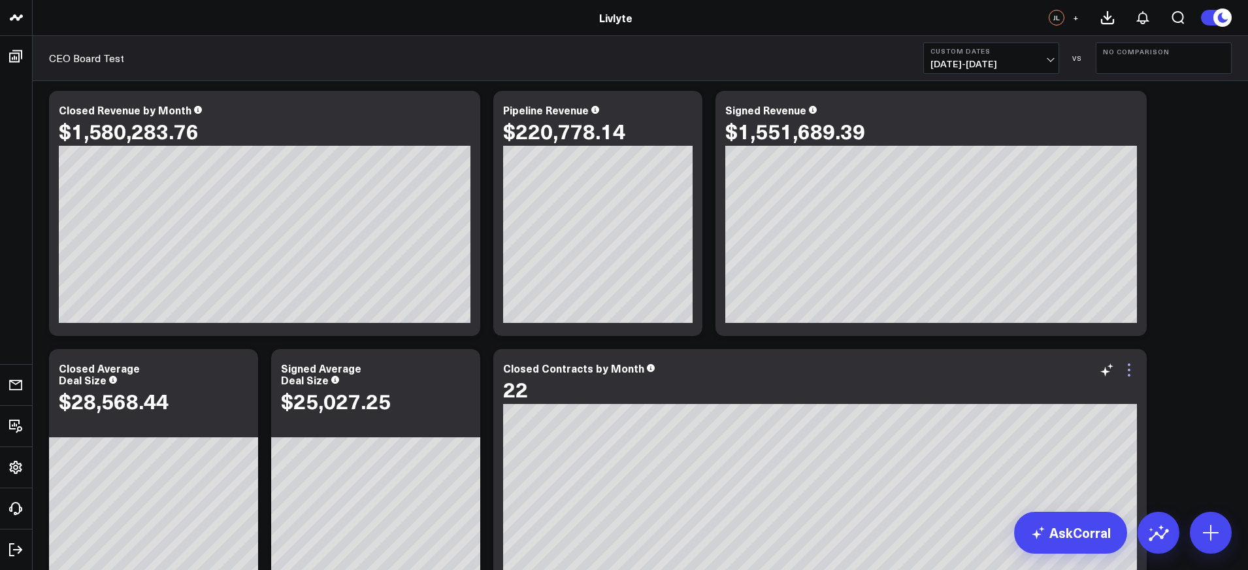
click at [1127, 368] on icon at bounding box center [1129, 370] width 16 height 16
click at [1132, 368] on icon at bounding box center [1129, 370] width 16 height 16
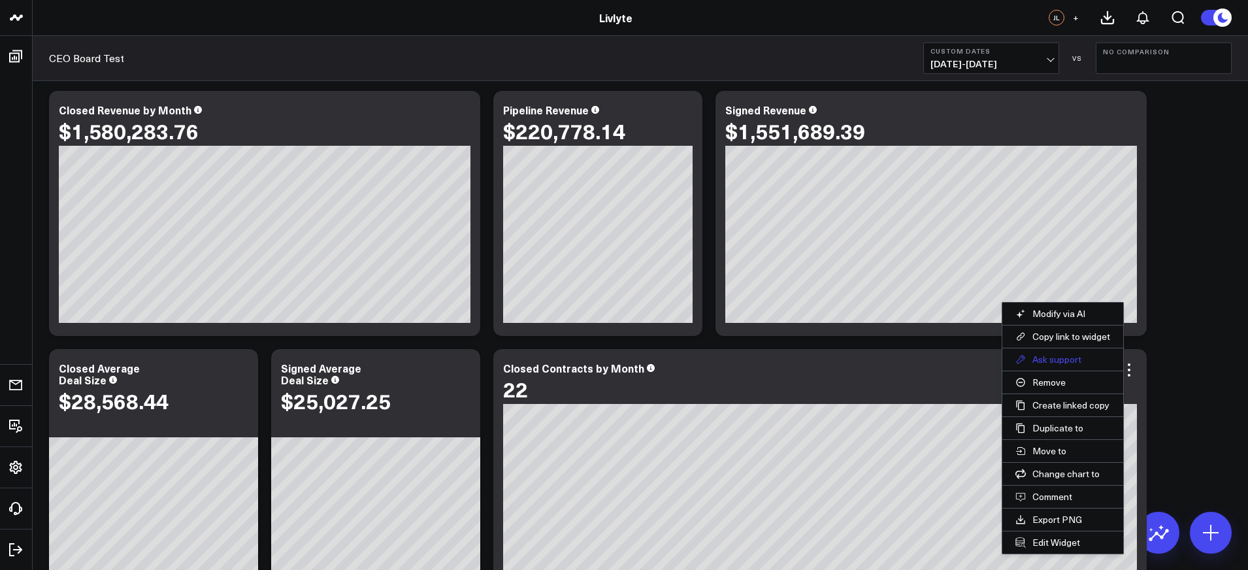
click at [1093, 363] on button "Ask support" at bounding box center [1062, 359] width 121 height 22
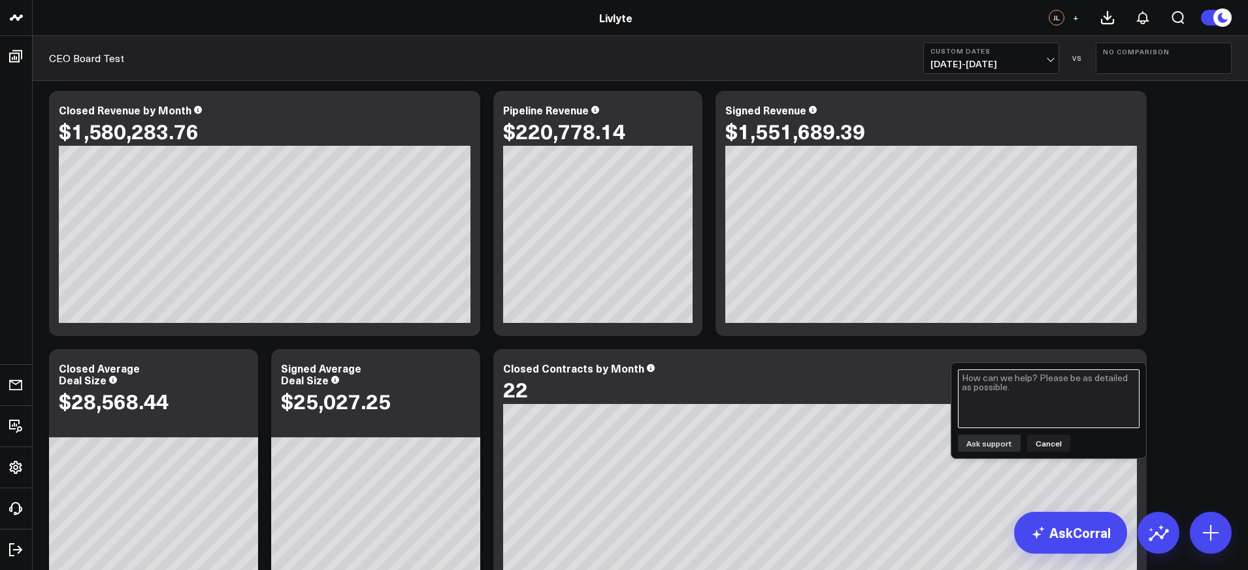
click at [1042, 394] on textarea at bounding box center [1049, 398] width 182 height 59
type textarea "In april we closed 11 Contracts and when you filter for 4/1 - 6/31 it shows 8 d…"
click at [985, 445] on button "Ask support" at bounding box center [989, 442] width 63 height 17
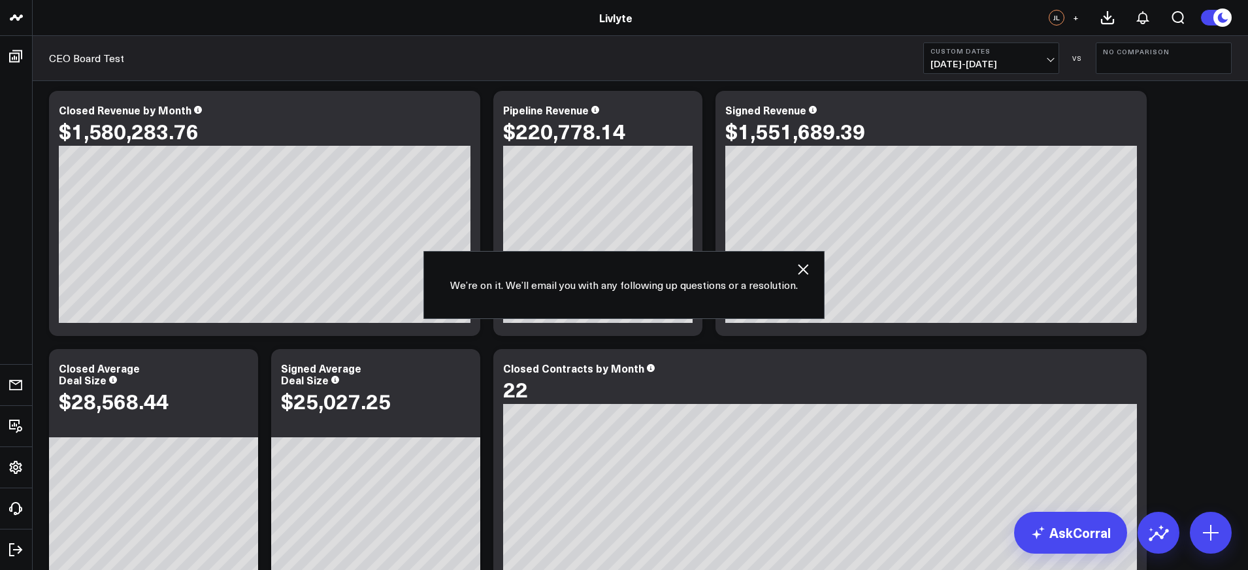
click at [804, 265] on icon "button" at bounding box center [803, 269] width 10 height 10
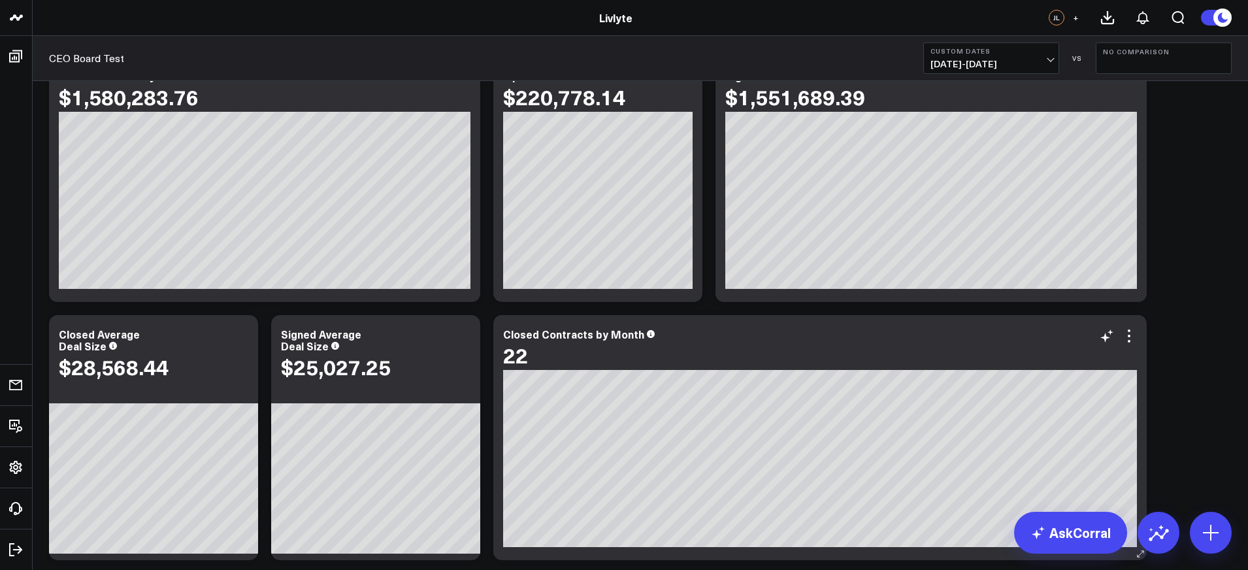
scroll to position [84, 0]
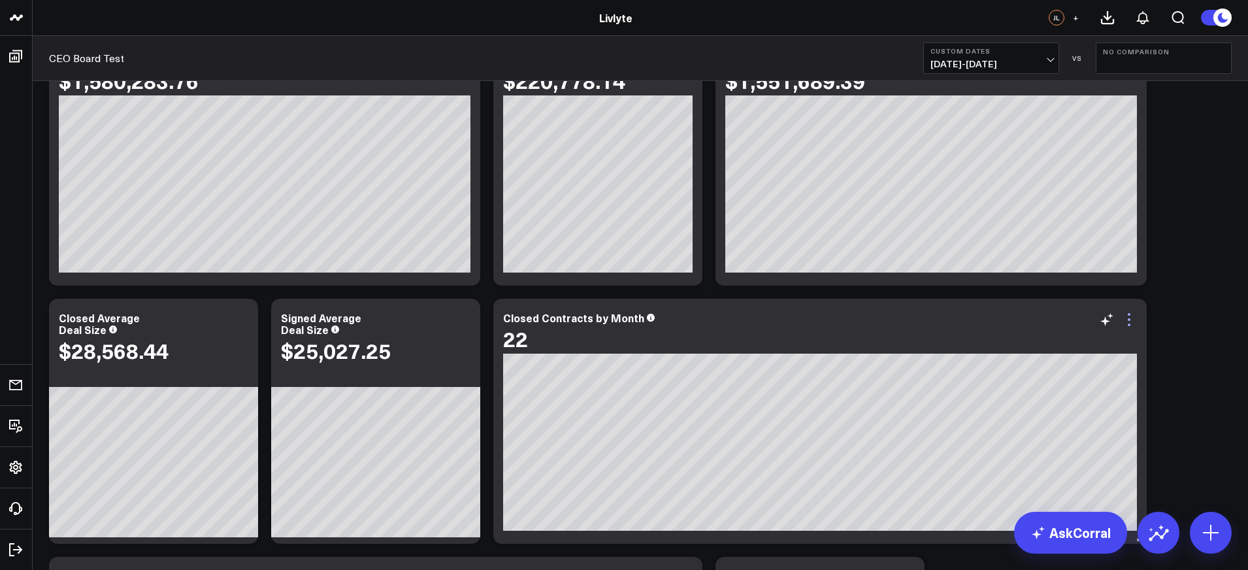
click at [1130, 319] on icon at bounding box center [1129, 320] width 16 height 16
click at [1129, 315] on icon at bounding box center [1128, 314] width 3 height 3
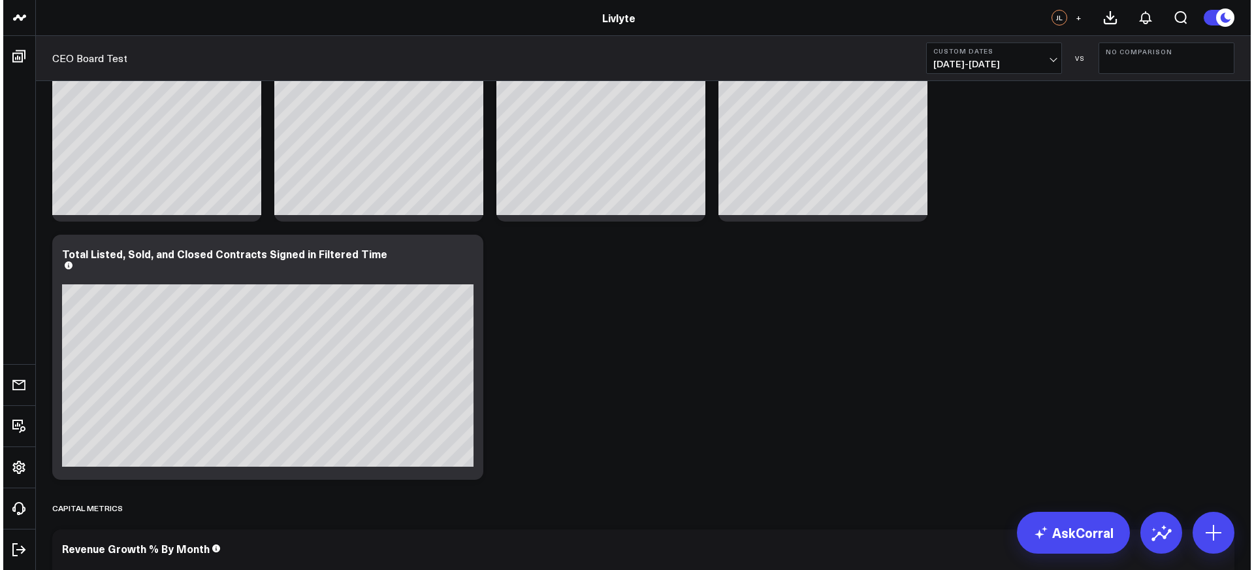
scroll to position [2905, 0]
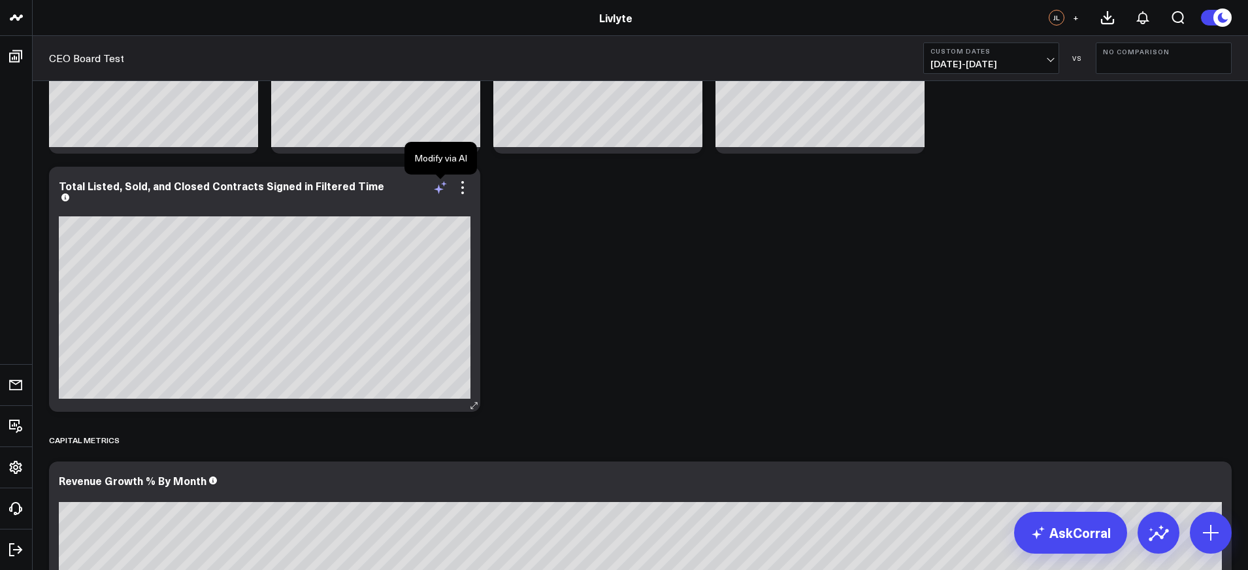
click at [440, 185] on icon at bounding box center [440, 188] width 16 height 16
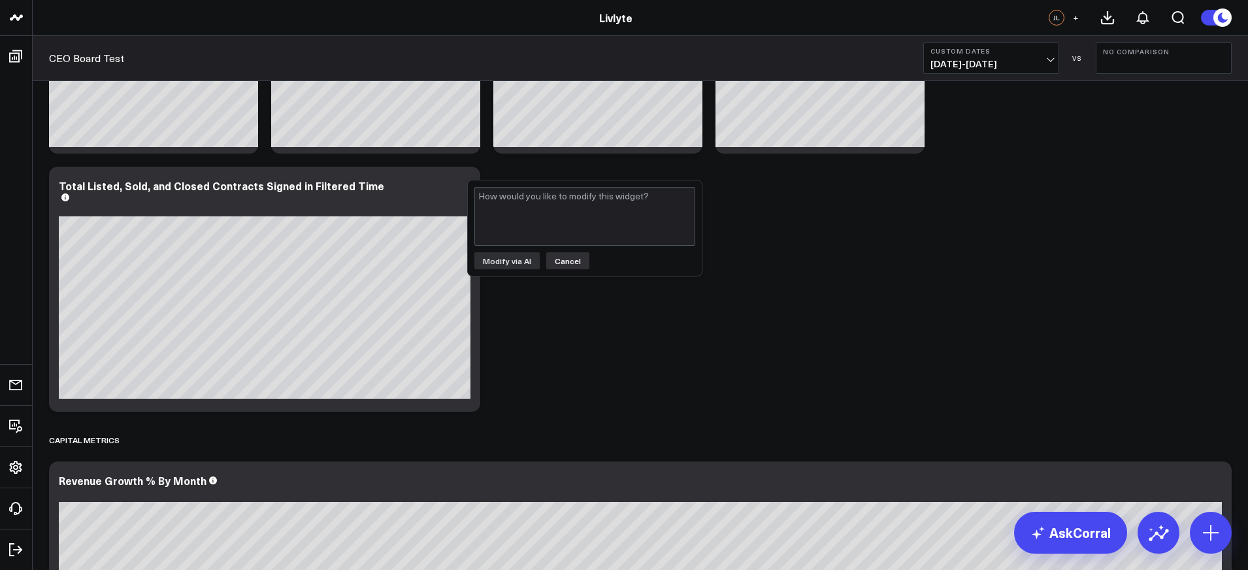
click at [580, 259] on button "Cancel" at bounding box center [567, 260] width 43 height 17
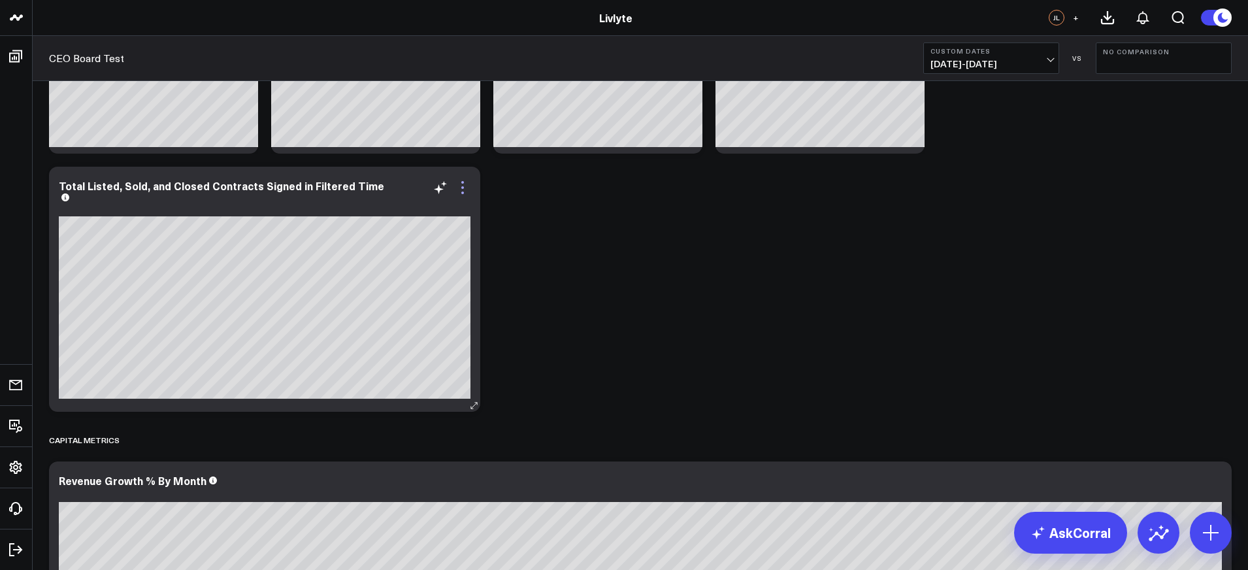
click at [460, 191] on icon at bounding box center [463, 188] width 16 height 16
click at [464, 192] on icon at bounding box center [463, 188] width 16 height 16
click at [465, 187] on icon at bounding box center [463, 188] width 16 height 16
click at [464, 187] on icon at bounding box center [463, 188] width 16 height 16
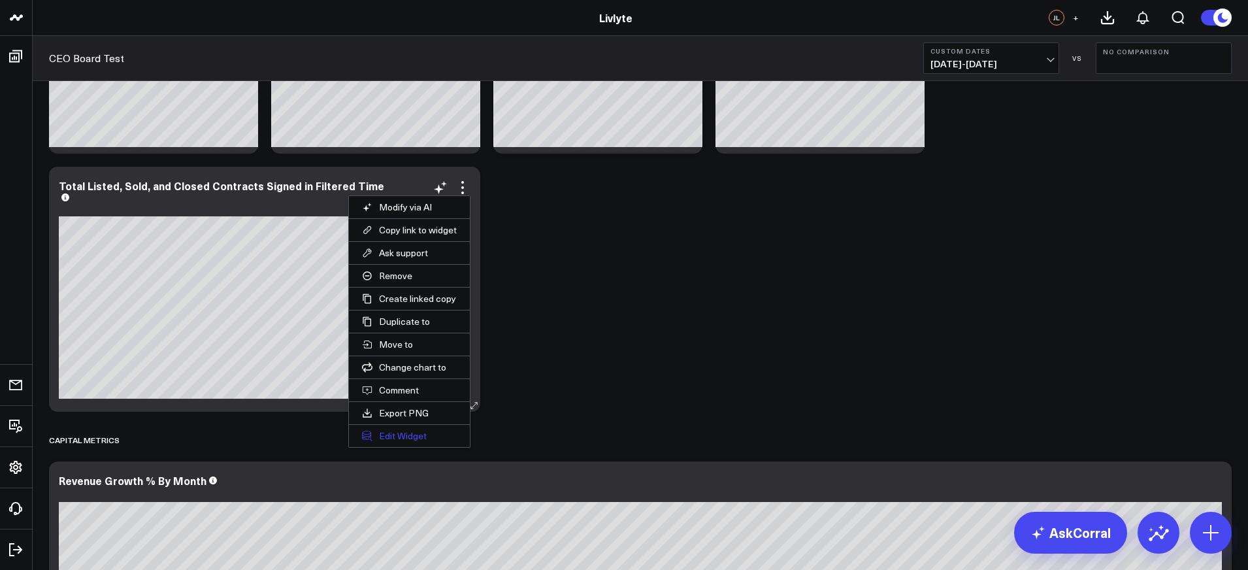
click at [423, 430] on button "Edit Widget" at bounding box center [409, 436] width 121 height 22
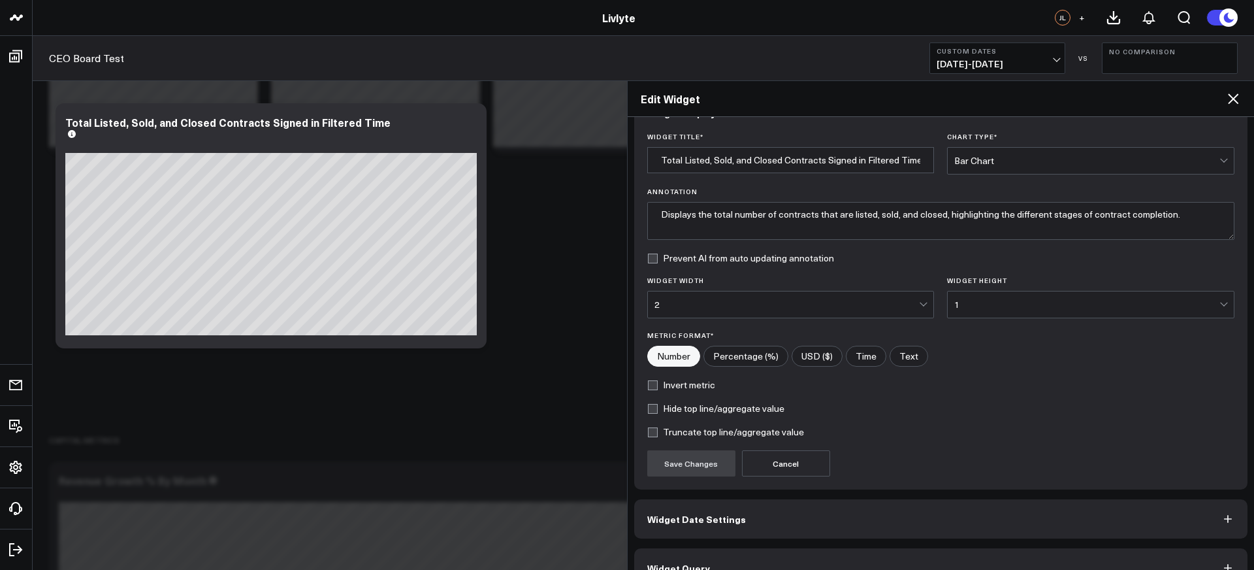
scroll to position [61, 0]
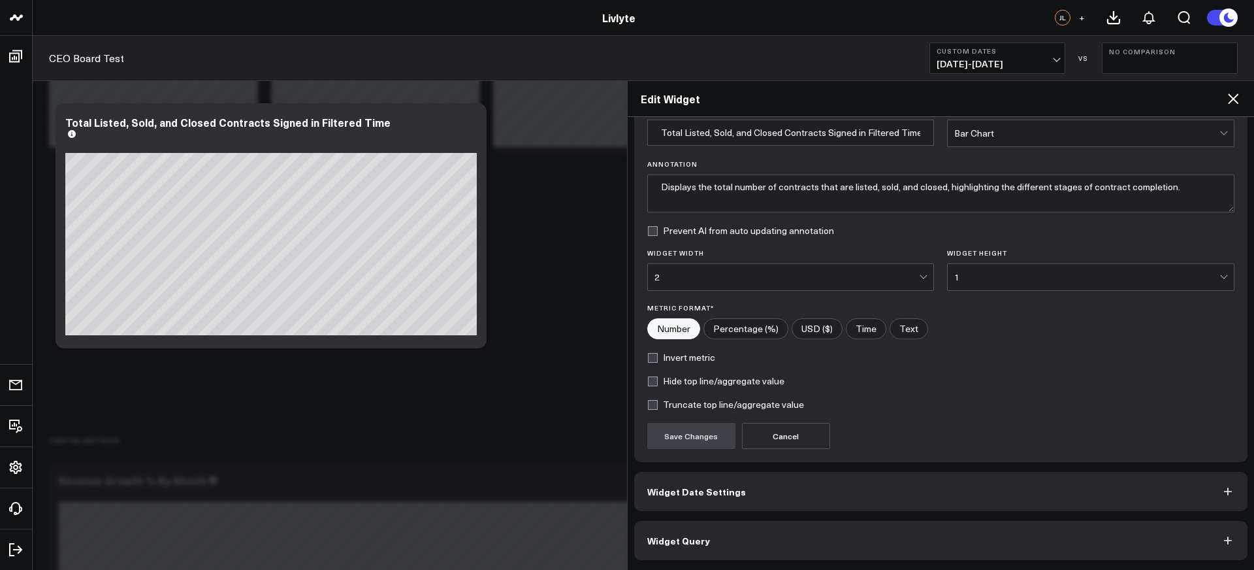
click at [793, 535] on button "Widget Query" at bounding box center [941, 540] width 614 height 39
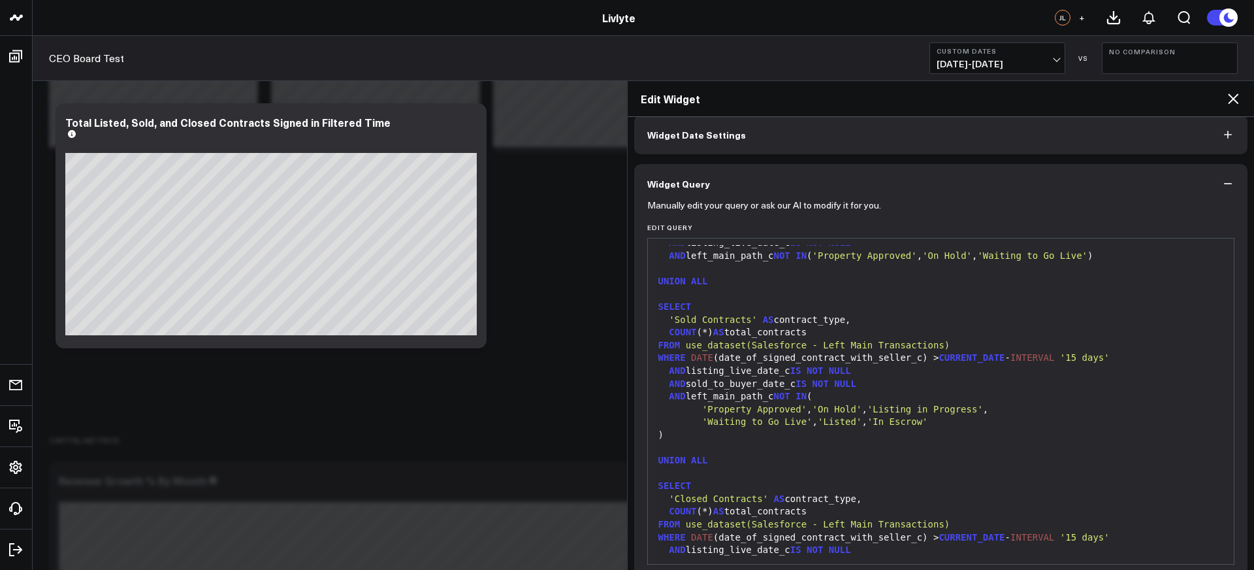
scroll to position [153, 0]
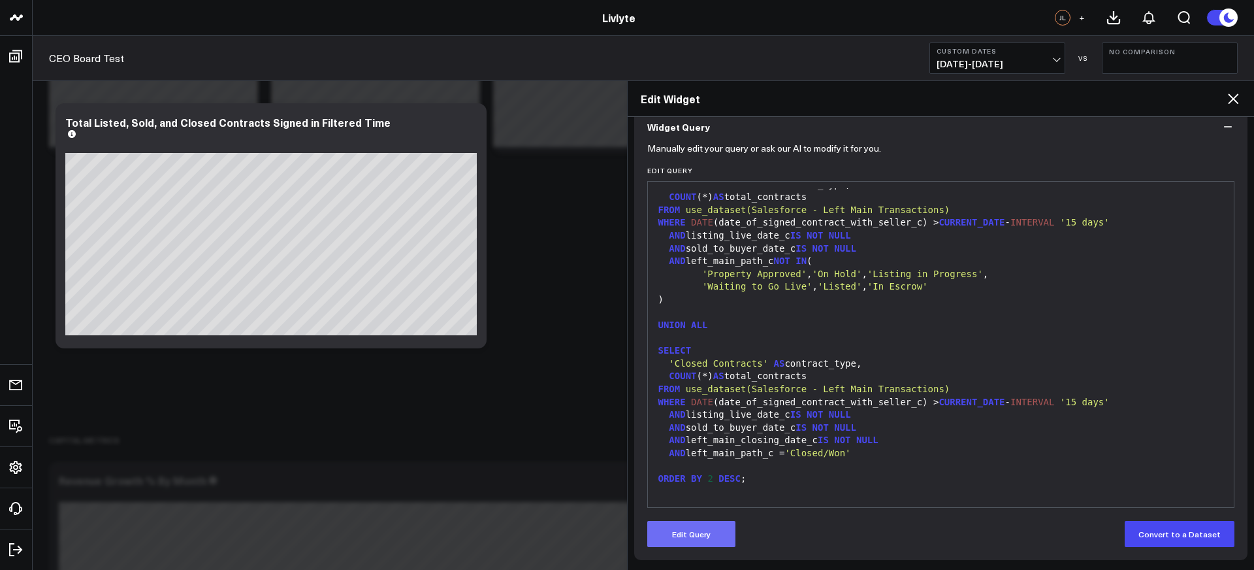
click at [700, 524] on button "Edit Query" at bounding box center [691, 534] width 88 height 26
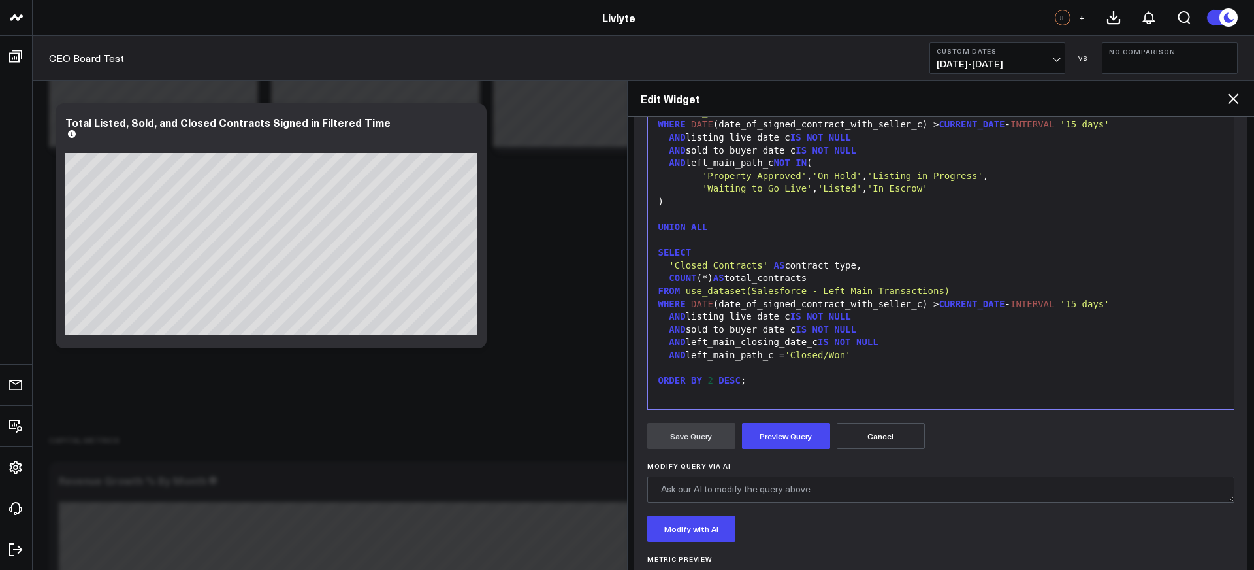
scroll to position [280, 0]
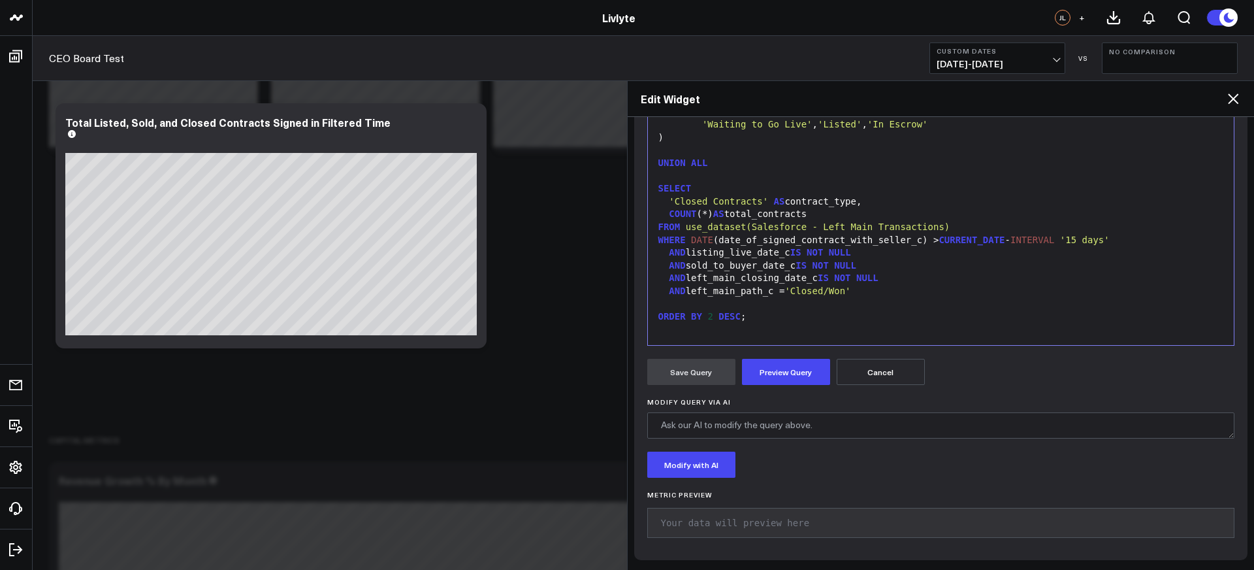
drag, startPoint x: 681, startPoint y: 397, endPoint x: 740, endPoint y: 406, distance: 59.4
click at [740, 406] on div "Modify Query via AI" at bounding box center [941, 418] width 588 height 40
click at [749, 419] on textarea "Modify Query via AI" at bounding box center [941, 425] width 588 height 26
click at [728, 464] on button "Modify with AI" at bounding box center [691, 464] width 88 height 26
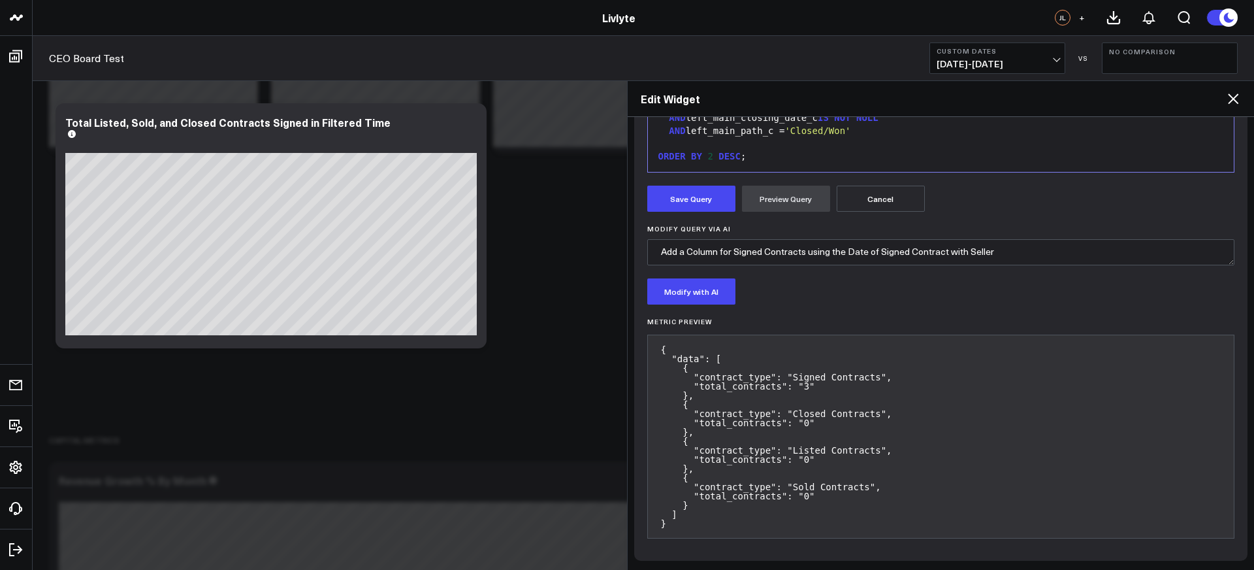
scroll to position [453, 0]
click at [992, 255] on textarea "Add a Column for Signed Contracts using the Date of Signed Contract with Seller" at bounding box center [941, 251] width 588 height 26
click at [688, 294] on button "Modify with AI" at bounding box center [691, 291] width 88 height 26
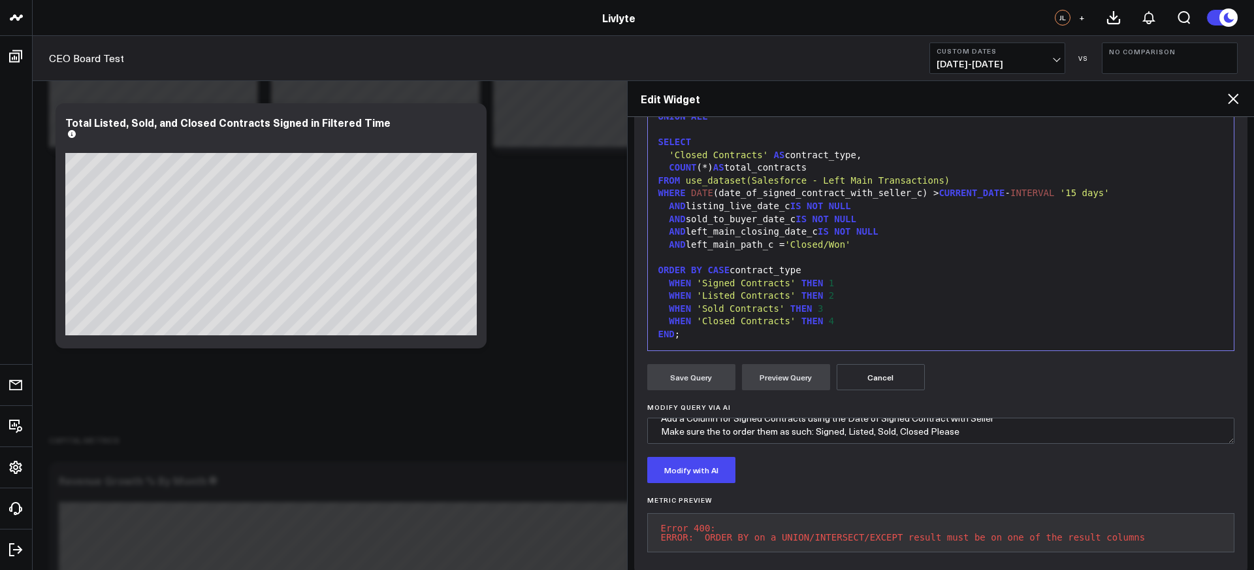
scroll to position [250, 0]
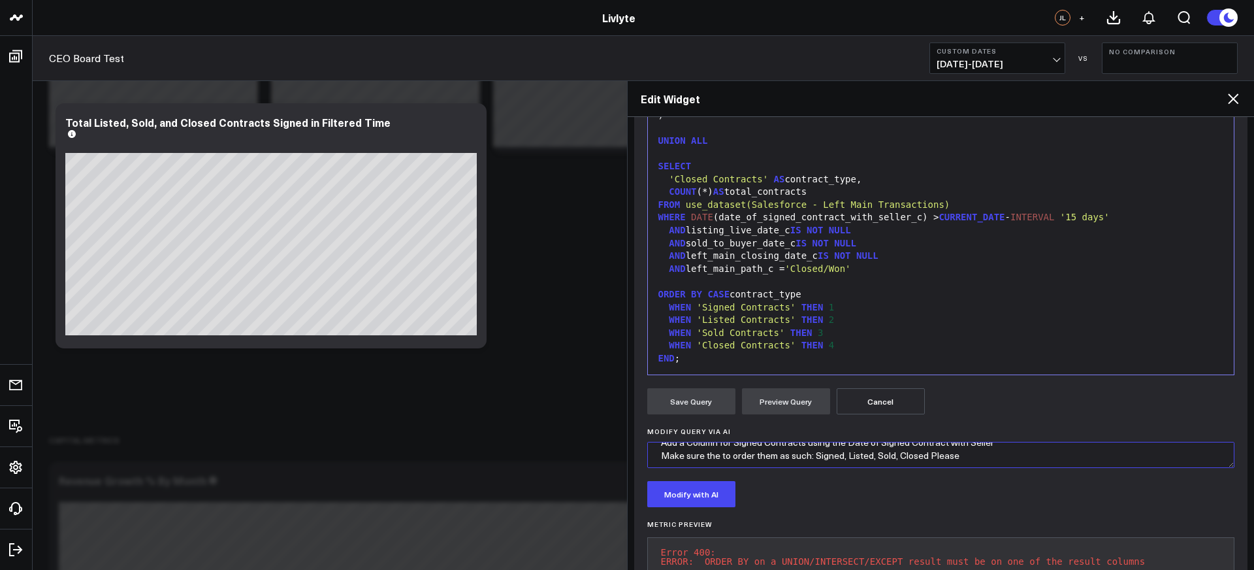
click at [958, 460] on textarea "Add a Column for Signed Contracts using the Date of Signed Contract with Seller…" at bounding box center [941, 455] width 588 height 26
drag, startPoint x: 998, startPoint y: 459, endPoint x: 870, endPoint y: 461, distance: 128.0
click at [870, 461] on textarea "Add a Column for Signed Contracts using the Date of Signed Contract with Seller…" at bounding box center [941, 455] width 588 height 26
click at [827, 462] on textarea "Add a Column for Signed Contracts using the Date of Signed Contract with Seller…" at bounding box center [941, 455] width 588 height 26
drag, startPoint x: 813, startPoint y: 457, endPoint x: 619, endPoint y: 462, distance: 193.4
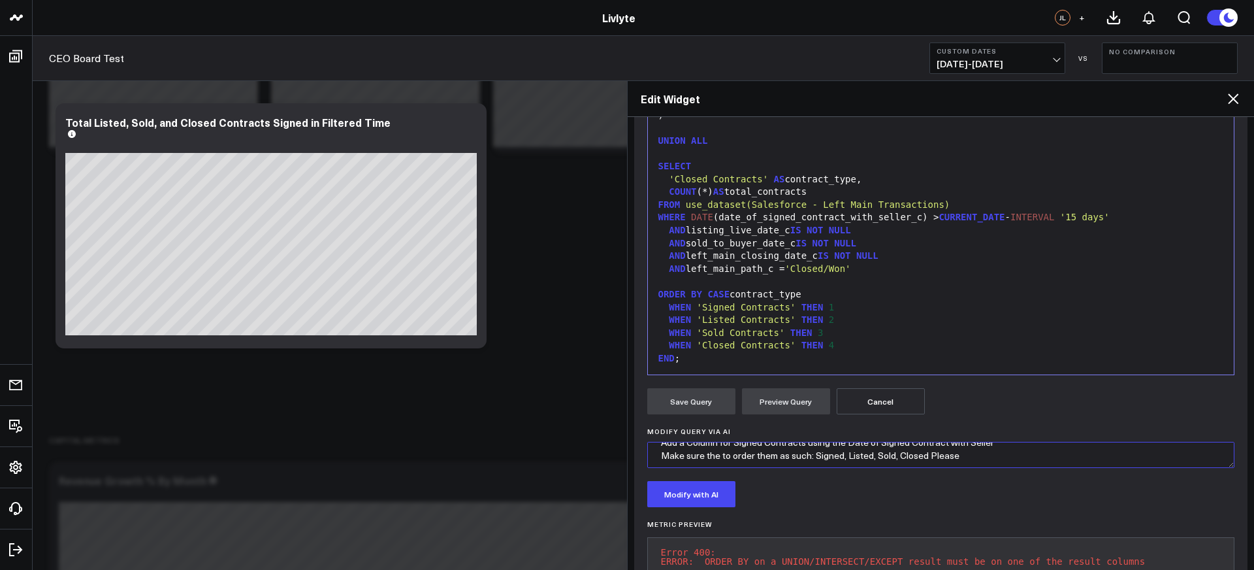
click at [735, 473] on form "Manually edit your query or ask our AI to modify it for you. Edit Query 99 1 2 …" at bounding box center [941, 300] width 588 height 572
drag, startPoint x: 813, startPoint y: 454, endPoint x: 653, endPoint y: 457, distance: 160.1
click at [653, 457] on textarea "Add a Column for Signed Contracts using the Date of Signed Contract with Seller…" at bounding box center [941, 455] width 588 height 26
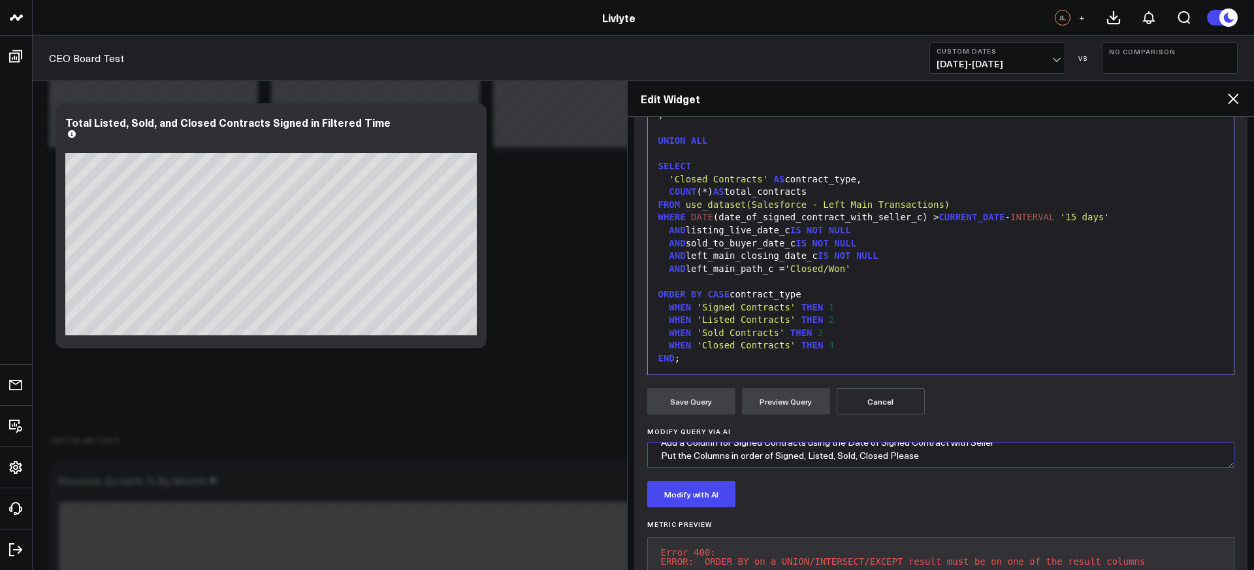
click at [799, 455] on textarea "Add a Column for Signed Contracts using the Date of Signed Contract with Seller…" at bounding box center [941, 455] width 588 height 26
click at [800, 456] on textarea "Add a Column for Signed Contracts using the Date of Signed Contract with Seller…" at bounding box center [941, 455] width 588 height 26
click at [801, 455] on textarea "Add a Column for Signed Contracts using the Date of Signed Contract with Seller…" at bounding box center [941, 455] width 588 height 26
click at [873, 454] on textarea "Add a Column for Signed Contracts using the Date of Signed Contract with Seller…" at bounding box center [941, 455] width 588 height 26
drag, startPoint x: 937, startPoint y: 455, endPoint x: 991, endPoint y: 485, distance: 62.3
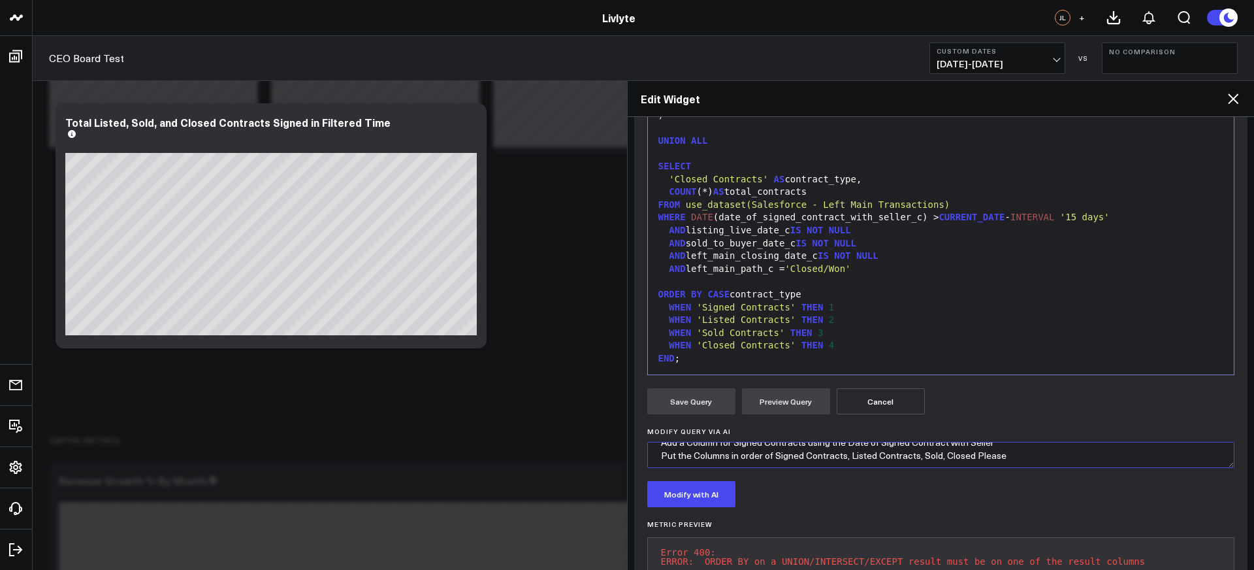
click at [938, 455] on textarea "Add a Column for Signed Contracts using the Date of Signed Contract with Seller…" at bounding box center [941, 455] width 588 height 26
click at [1014, 453] on textarea "Add a Column for Signed Contracts using the Date of Signed Contract with Seller…" at bounding box center [941, 455] width 588 height 26
click at [1121, 451] on textarea "Add a Column for Signed Contracts using the Date of Signed Contract with Seller…" at bounding box center [941, 455] width 588 height 26
click at [1063, 455] on textarea "Add a Column for Signed Contracts using the Date of Signed Contract with Seller…" at bounding box center [941, 455] width 588 height 26
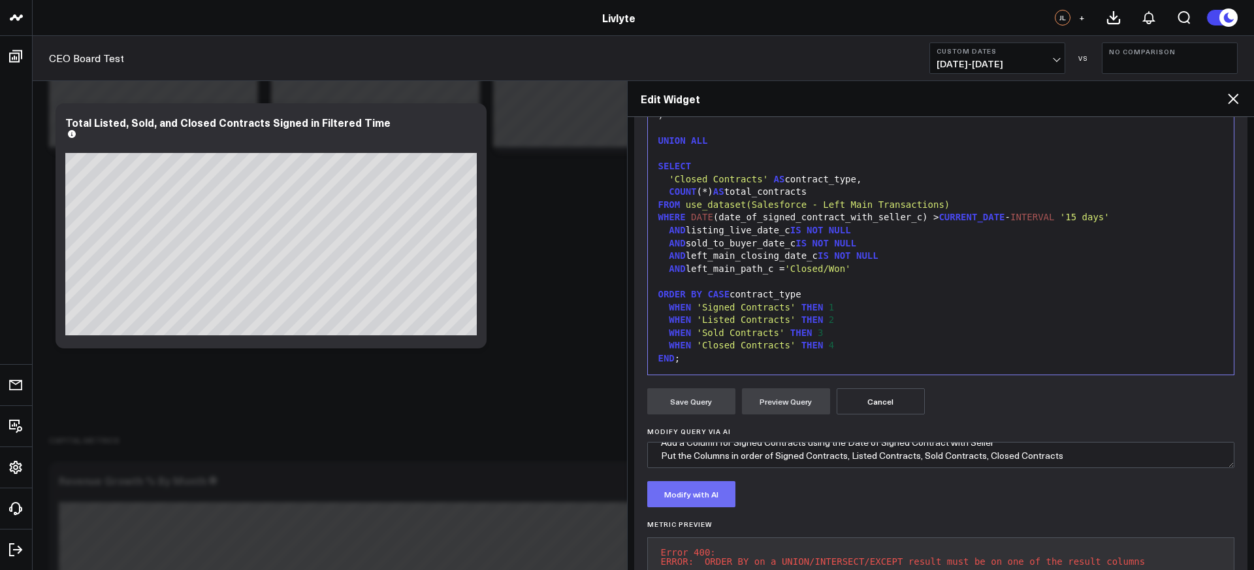
click at [695, 496] on button "Modify with AI" at bounding box center [691, 494] width 88 height 26
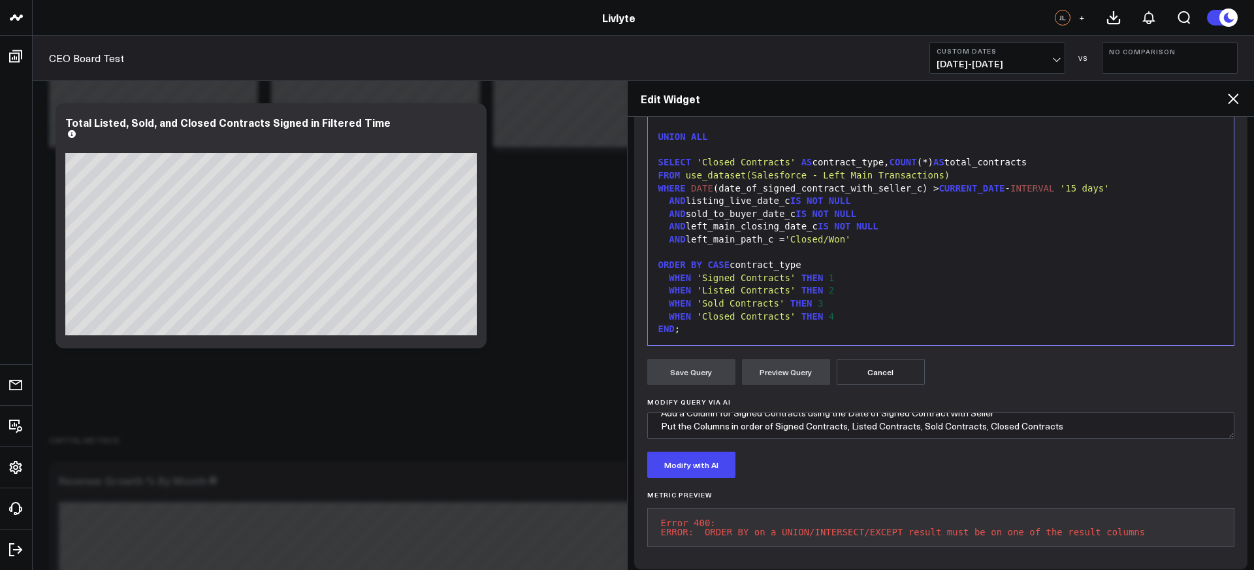
scroll to position [298, 0]
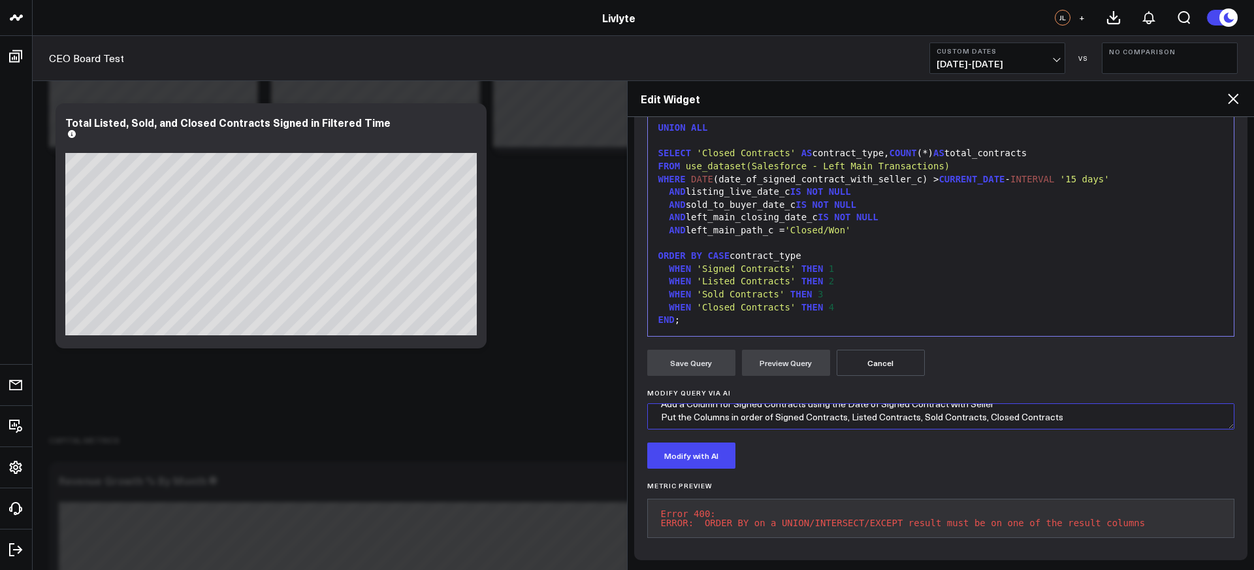
drag, startPoint x: 1054, startPoint y: 408, endPoint x: 656, endPoint y: 411, distance: 397.8
click at [656, 411] on textarea "Add a Column for Signed Contracts using the Date of Signed Contract with Seller…" at bounding box center [941, 416] width 588 height 26
type textarea "Add a Column for Signed Contracts using the Date of Signed Contract with Seller"
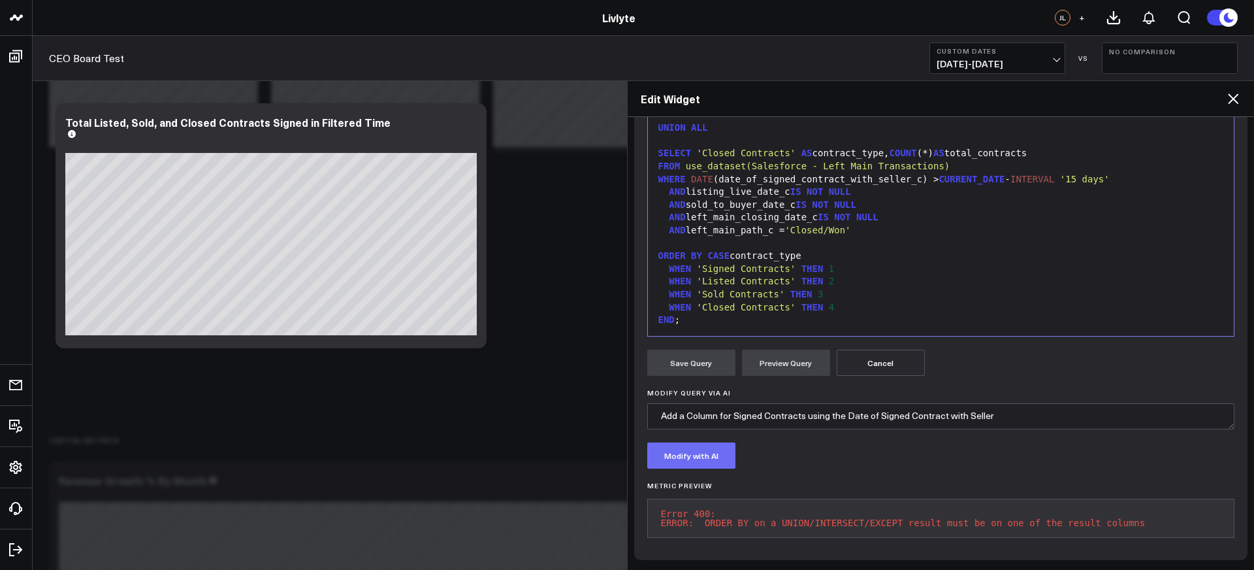
click at [724, 451] on button "Modify with AI" at bounding box center [691, 455] width 88 height 26
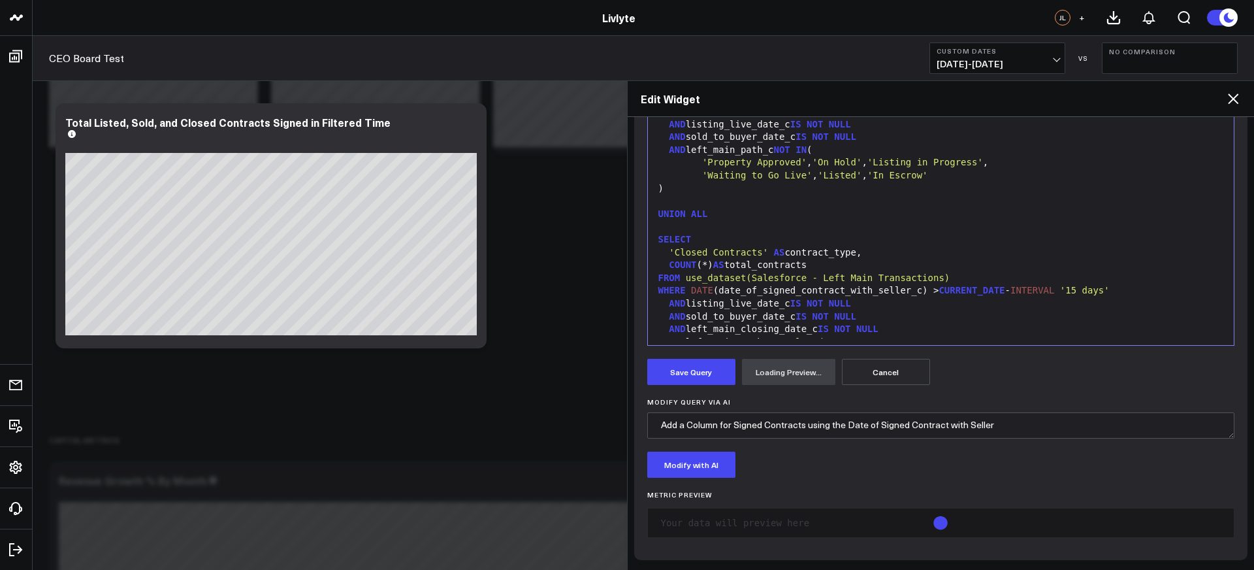
scroll to position [244, 0]
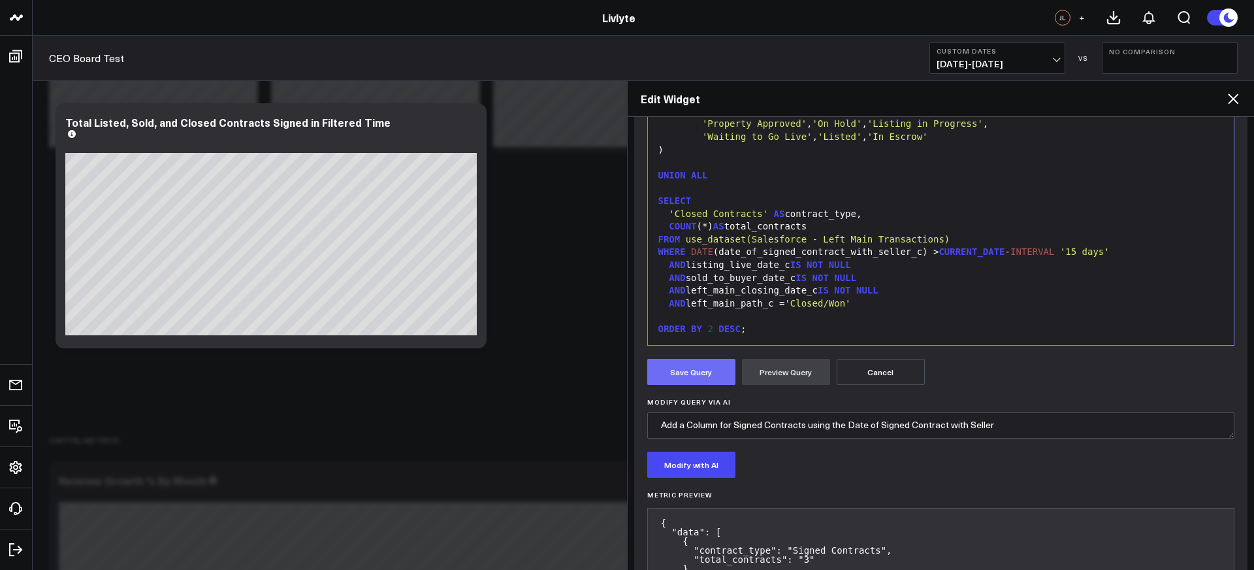
click at [685, 362] on button "Save Query" at bounding box center [691, 372] width 88 height 26
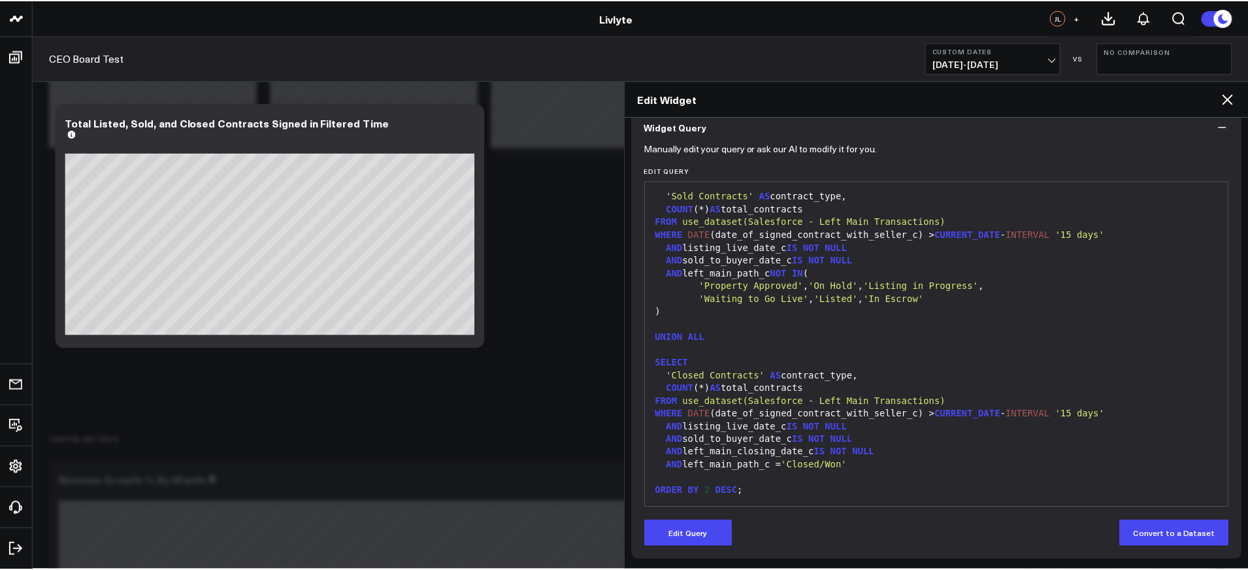
scroll to position [118, 0]
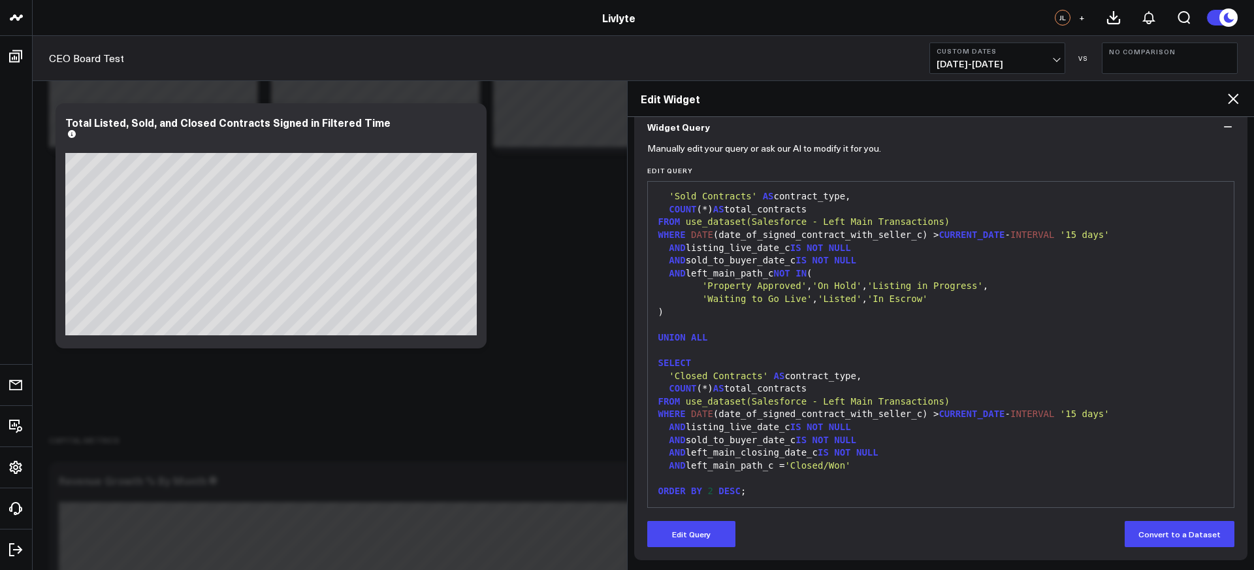
click at [1233, 91] on icon at bounding box center [1233, 99] width 16 height 16
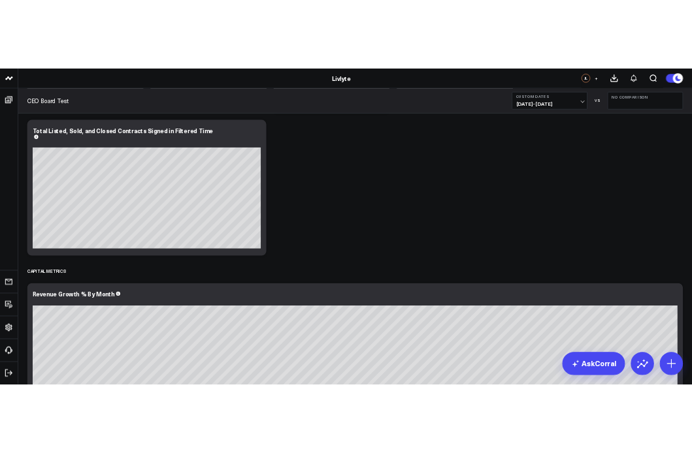
scroll to position [2956, 0]
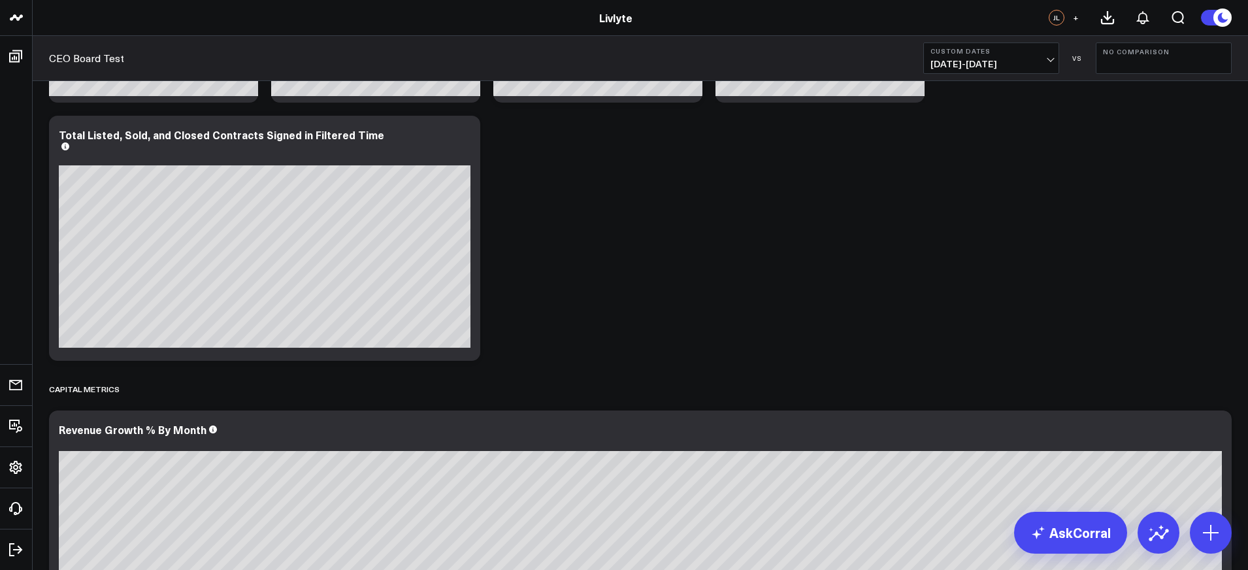
click at [1044, 52] on b "Custom Dates" at bounding box center [990, 51] width 121 height 8
click at [462, 138] on icon at bounding box center [463, 137] width 16 height 16
click at [462, 140] on icon at bounding box center [463, 137] width 16 height 16
click at [1136, 57] on button "No Comparison" at bounding box center [1163, 57] width 136 height 31
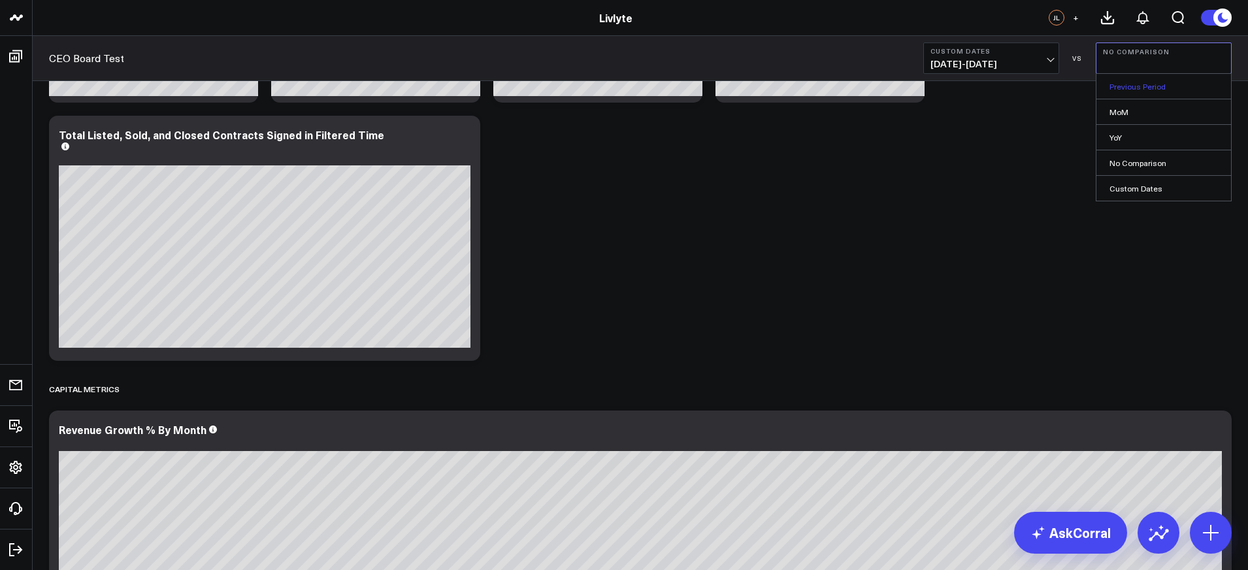
click at [1142, 88] on link "Previous Period" at bounding box center [1163, 86] width 135 height 25
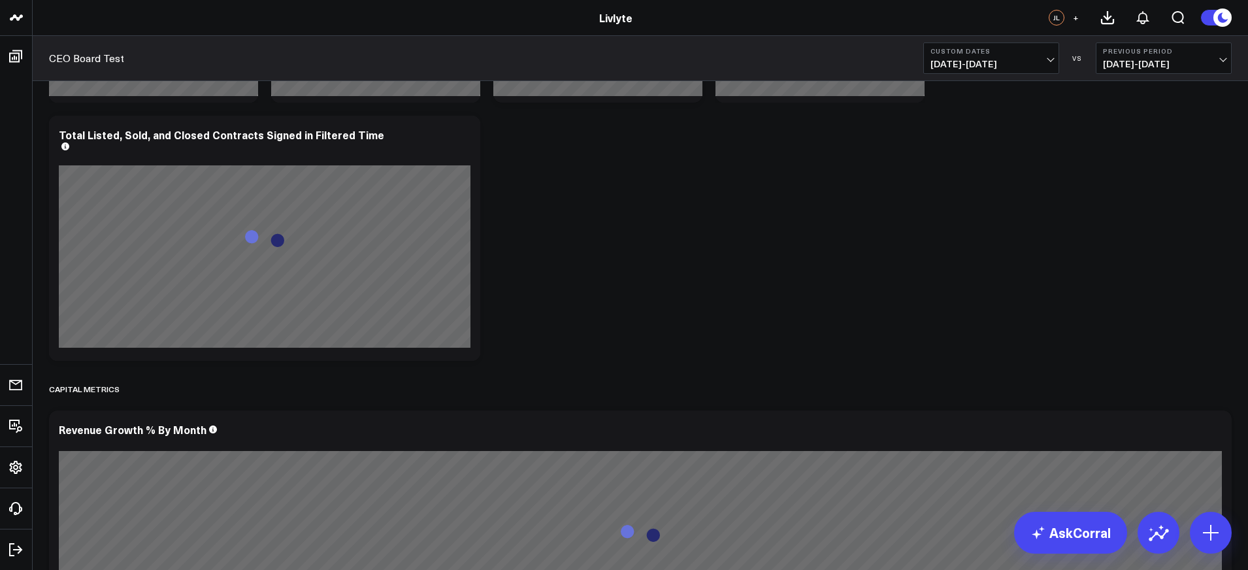
click at [1193, 74] on div "CEO Board Test Custom Dates 04/01/25 - 06/30/25 VS Previous Period 12/31/24 - 0…" at bounding box center [640, 58] width 1215 height 45
click at [1197, 62] on span "12/31/24 - 03/31/25" at bounding box center [1163, 64] width 121 height 10
